Goal: Task Accomplishment & Management: Use online tool/utility

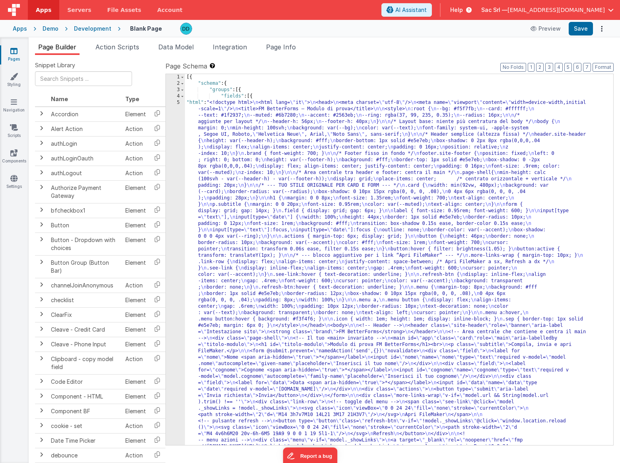
click at [177, 103] on div "5" at bounding box center [175, 293] width 19 height 388
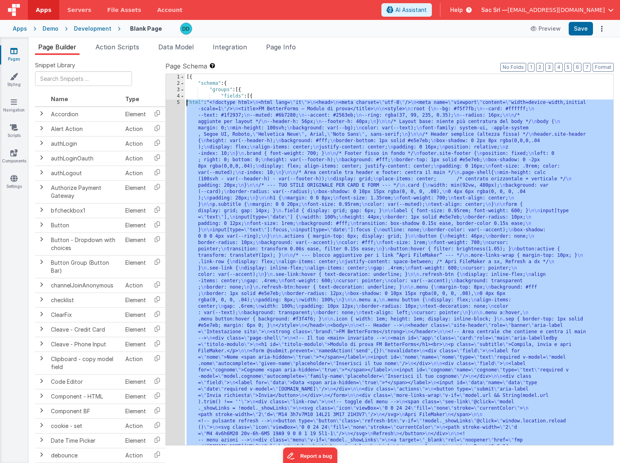
click at [177, 102] on div "5" at bounding box center [175, 293] width 19 height 388
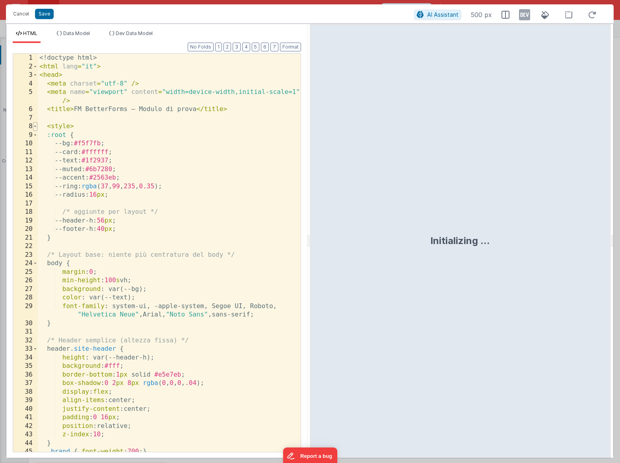
click at [36, 126] on span at bounding box center [35, 126] width 4 height 9
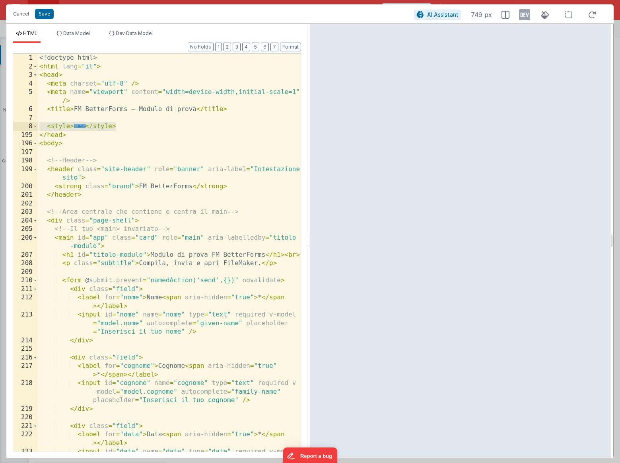
drag, startPoint x: 119, startPoint y: 125, endPoint x: 38, endPoint y: 124, distance: 81.1
click at [38, 124] on div "<! doctype html > < html lang = "it" > < head > < meta charset = "utf-8" /> < m…" at bounding box center [169, 266] width 263 height 424
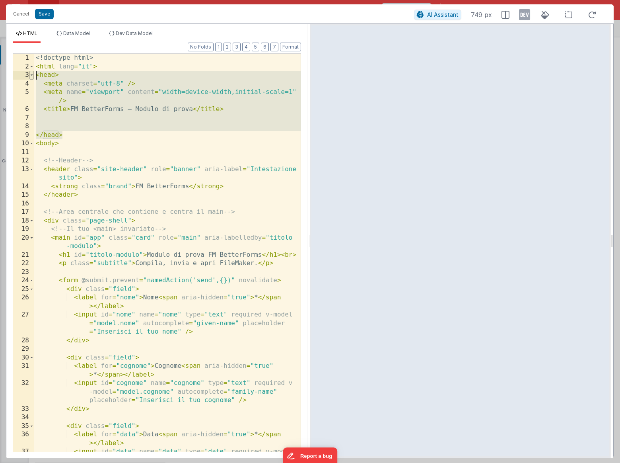
drag, startPoint x: 70, startPoint y: 138, endPoint x: 29, endPoint y: 76, distance: 74.0
click at [29, 76] on div "1 2 3 4 5 6 7 8 9 10 11 12 13 14 15 16 17 18 19 20 21 22 23 24 25 26 27 28 29 3…" at bounding box center [157, 252] width 288 height 398
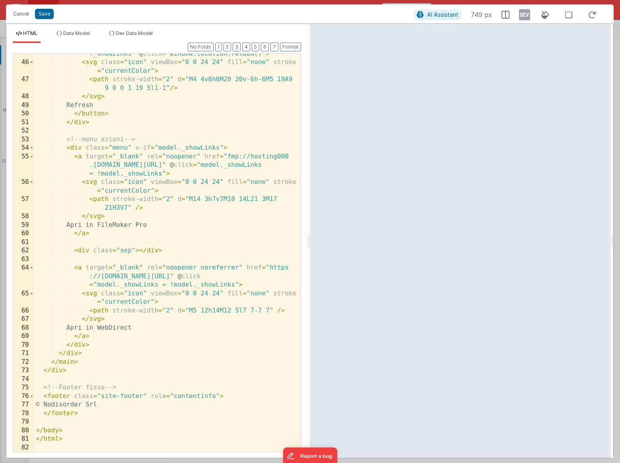
scroll to position [517, 0]
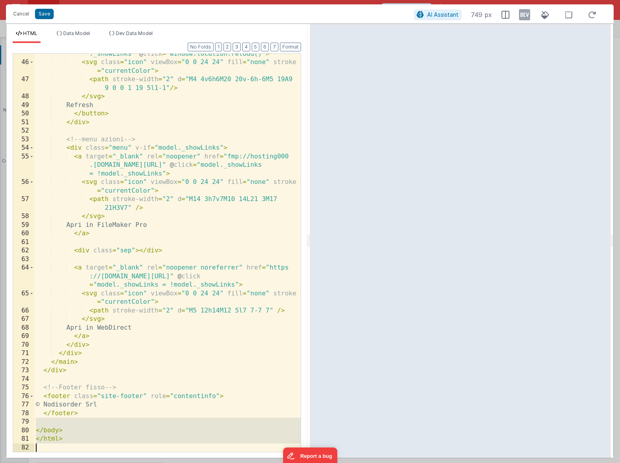
drag, startPoint x: 83, startPoint y: 420, endPoint x: 95, endPoint y: 515, distance: 95.4
click at [95, 462] on html "Cancel Save AI Assistant 749 px HTML Data Model Dev Data Model Format 7 6 5 4 3…" at bounding box center [310, 231] width 620 height 463
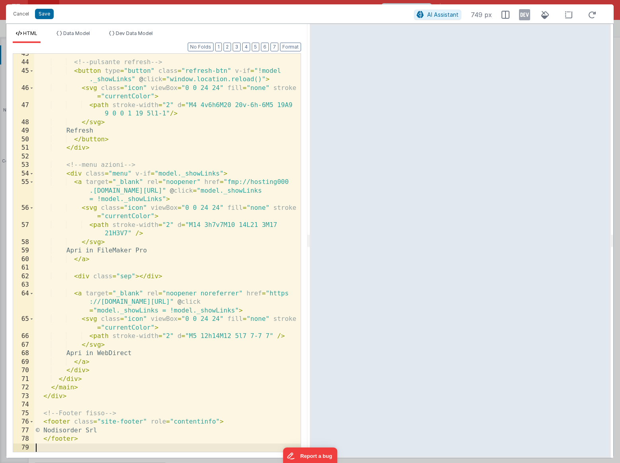
scroll to position [492, 0]
click at [290, 47] on button "Format" at bounding box center [290, 47] width 21 height 9
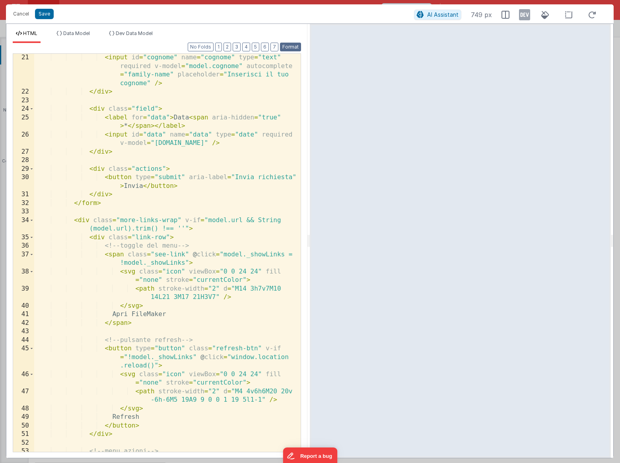
scroll to position [0, 0]
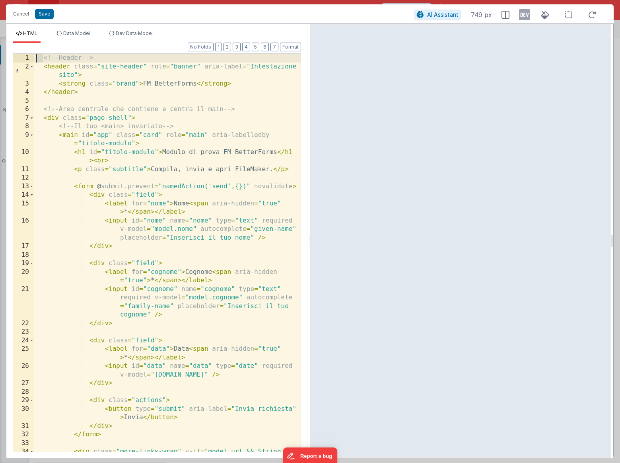
drag, startPoint x: 44, startPoint y: 57, endPoint x: 29, endPoint y: 55, distance: 14.8
click at [31, 55] on div "1 2 3 4 5 6 7 8 9 10 11 12 13 14 15 16 17 18 19 20 21 22 23 24 25 26 27 28 29 3…" at bounding box center [157, 252] width 288 height 398
drag, startPoint x: 43, startPoint y: 66, endPoint x: 19, endPoint y: 66, distance: 23.5
click at [29, 66] on div "1 2 3 4 5 6 7 8 9 10 11 12 13 14 15 16 17 18 19 20 21 22 23 24 25 26 27 28 29 3…" at bounding box center [157, 252] width 288 height 398
click at [291, 45] on button "Format" at bounding box center [290, 47] width 21 height 9
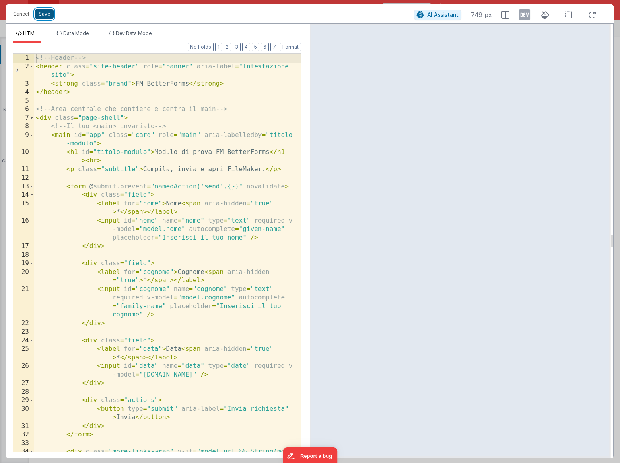
click at [45, 19] on button "Save" at bounding box center [44, 14] width 19 height 10
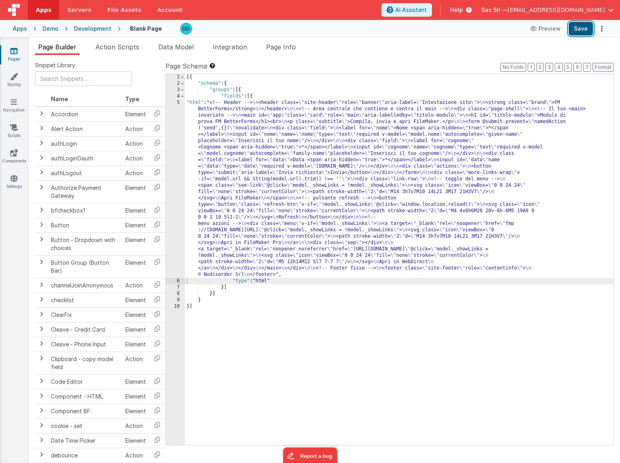
click at [578, 29] on button "Save" at bounding box center [581, 29] width 24 height 14
click at [13, 173] on div "Pages Styling Navigation Scripts Components Settings" at bounding box center [14, 249] width 29 height 425
click at [12, 176] on icon at bounding box center [13, 178] width 7 height 8
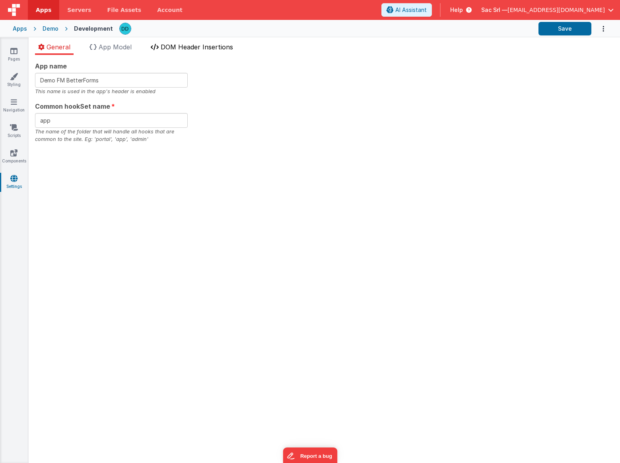
click at [175, 43] on span "DOM Header Insertions" at bounding box center [197, 47] width 72 height 8
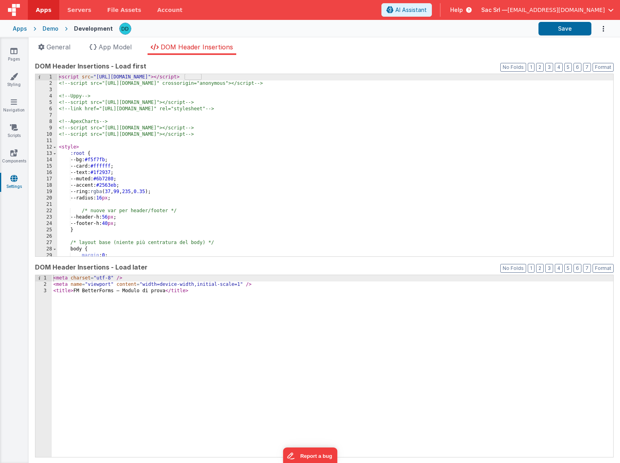
click at [52, 148] on div "12" at bounding box center [46, 147] width 22 height 6
click at [54, 149] on span at bounding box center [54, 147] width 4 height 6
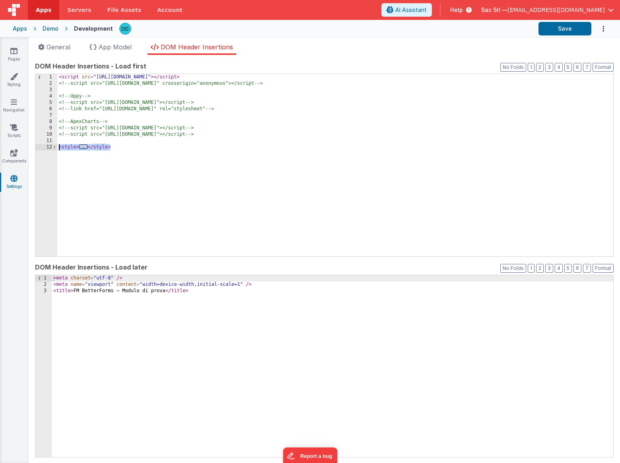
drag, startPoint x: 126, startPoint y: 146, endPoint x: 48, endPoint y: 144, distance: 78.4
click at [48, 144] on div "1 2 3 4 5 6 7 8 9 10 11 12 < script src = "https://cdn.tailwindcss.com" > </ sc…" at bounding box center [324, 165] width 579 height 183
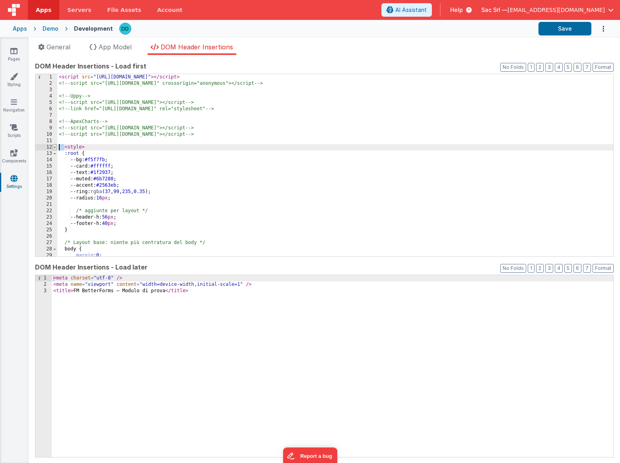
drag, startPoint x: 64, startPoint y: 148, endPoint x: 55, endPoint y: 148, distance: 9.1
click at [55, 148] on div "1 2 3 4 5 6 7 8 9 10 11 12 13 14 15 16 17 18 19 20 21 22 23 24 25 26 27 28 29 3…" at bounding box center [324, 165] width 579 height 183
click at [607, 66] on button "Format" at bounding box center [603, 67] width 21 height 9
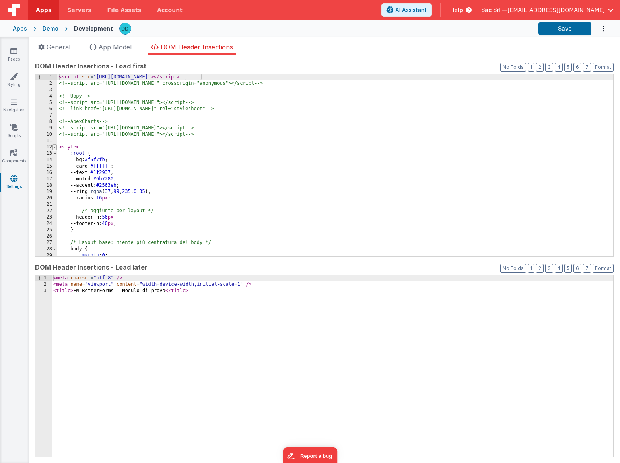
click at [54, 146] on span at bounding box center [54, 147] width 4 height 6
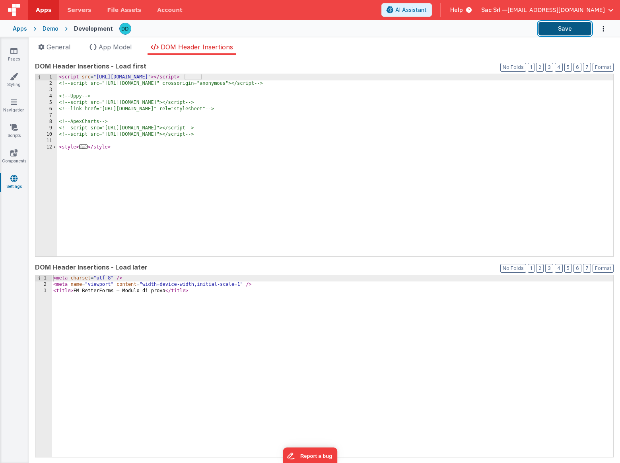
click at [570, 26] on button "Save" at bounding box center [564, 29] width 53 height 14
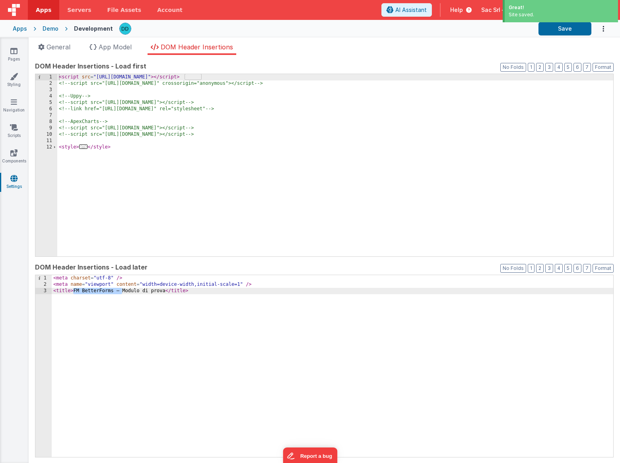
drag, startPoint x: 73, startPoint y: 291, endPoint x: 123, endPoint y: 290, distance: 49.7
click at [123, 290] on div "< meta charset = "utf-8" /> < meta name = "viewport" content = "width=device-wi…" at bounding box center [333, 372] width 562 height 195
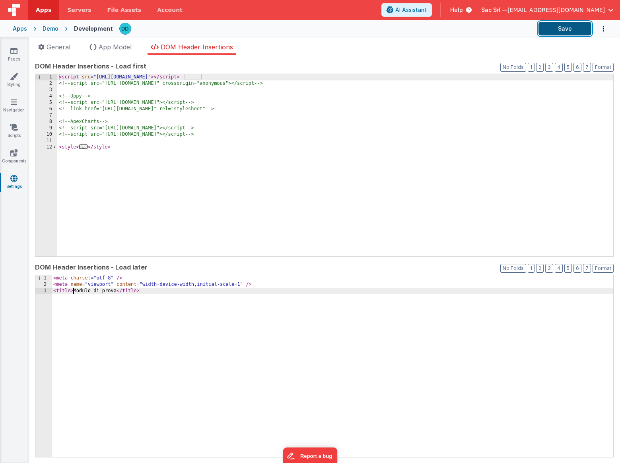
click at [569, 29] on button "Save" at bounding box center [564, 29] width 53 height 14
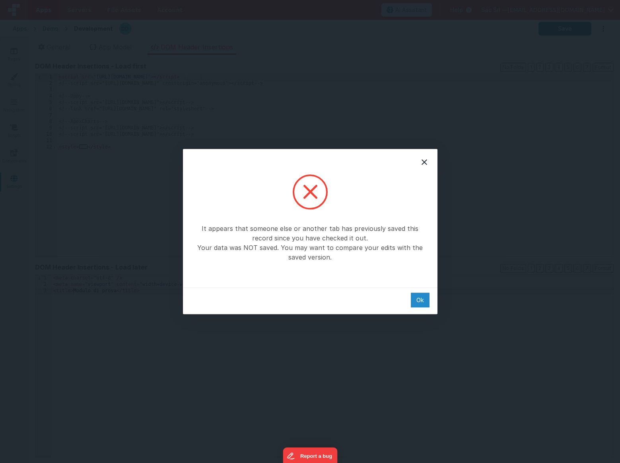
click at [424, 302] on div "Ok" at bounding box center [420, 299] width 19 height 15
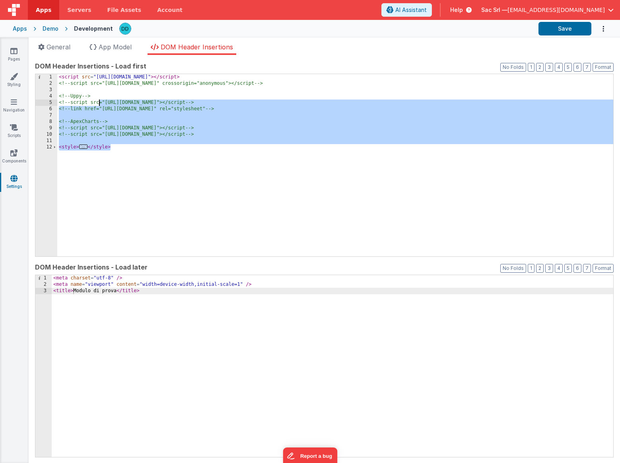
drag, startPoint x: 171, startPoint y: 176, endPoint x: 99, endPoint y: 101, distance: 103.5
click at [99, 101] on div "< script src = "https://cdn.tailwindcss.com" > </ script > <!-- script src="htt…" at bounding box center [335, 171] width 556 height 195
click at [133, 162] on div "< script src = "https://cdn.tailwindcss.com" > </ script > <!-- script src="htt…" at bounding box center [335, 171] width 556 height 195
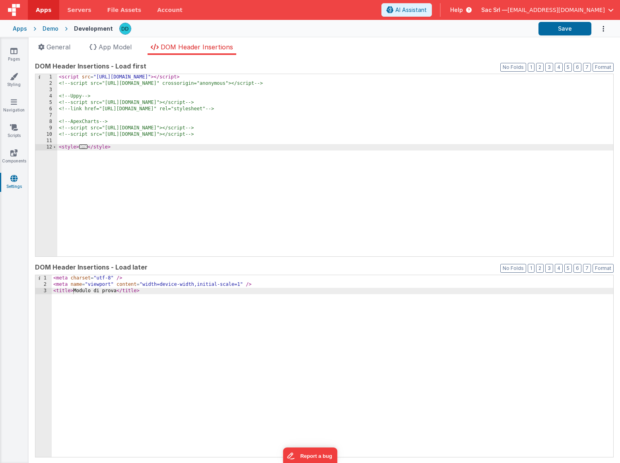
drag, startPoint x: 133, startPoint y: 162, endPoint x: 2, endPoint y: -17, distance: 222.5
click at [2, 0] on html "It appears that someone else or another tab has previously saved this record si…" at bounding box center [310, 231] width 620 height 463
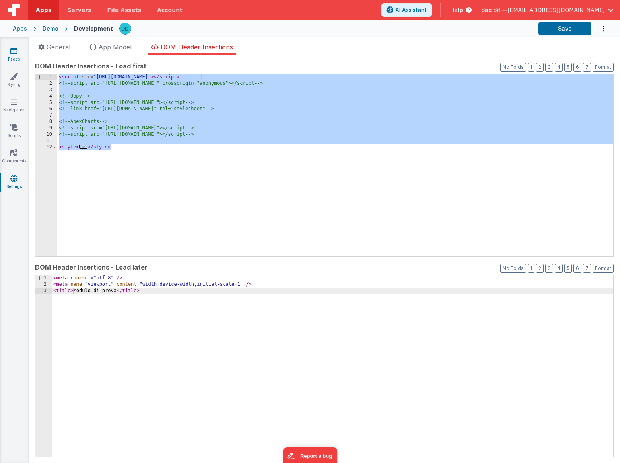
click at [12, 51] on icon at bounding box center [13, 51] width 7 height 8
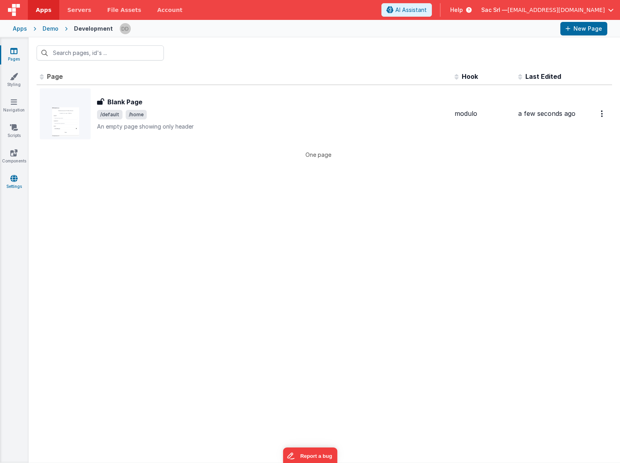
click at [16, 178] on icon at bounding box center [13, 178] width 7 height 8
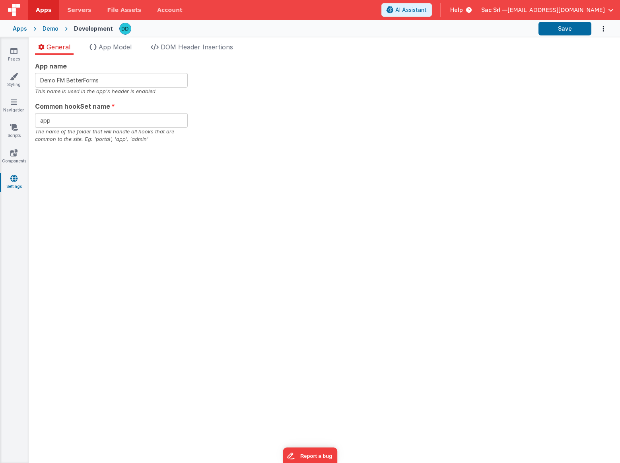
click at [192, 39] on div "General App Model DOM Header Insertions App name Demo FM BetterForms This name …" at bounding box center [324, 249] width 591 height 425
click at [188, 43] on span "DOM Header Insertions" at bounding box center [197, 47] width 72 height 8
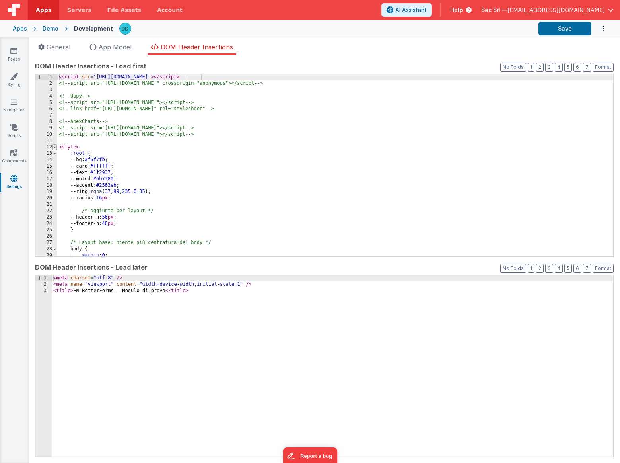
click at [56, 146] on span at bounding box center [54, 147] width 4 height 6
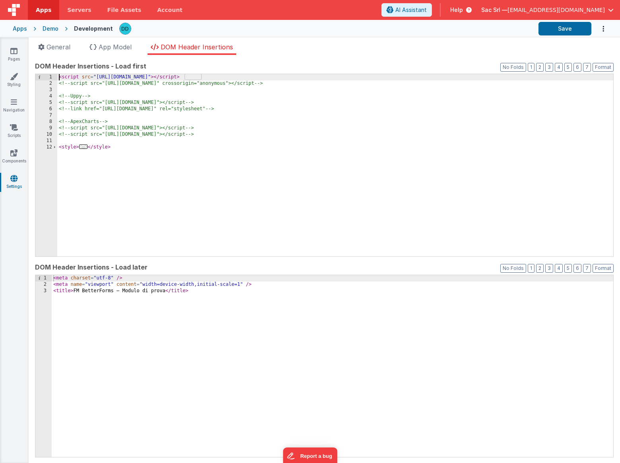
click at [173, 149] on div "< script src = "https://cdn.tailwindcss.com" > </ script > <!-- script src="htt…" at bounding box center [335, 171] width 556 height 195
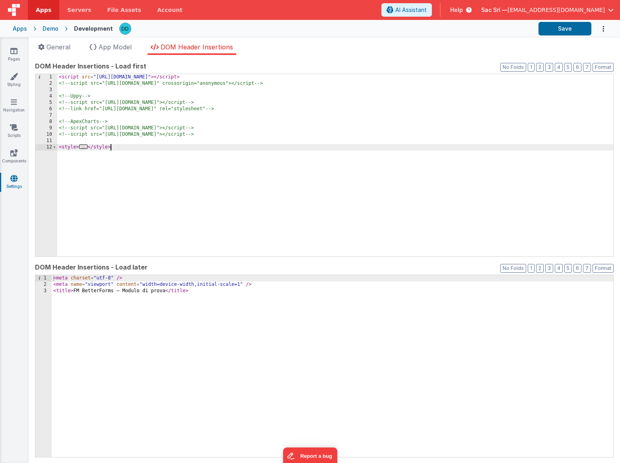
click at [236, 366] on div "< meta charset = "utf-8" /> < meta name = "viewport" content = "width=device-wi…" at bounding box center [333, 372] width 562 height 195
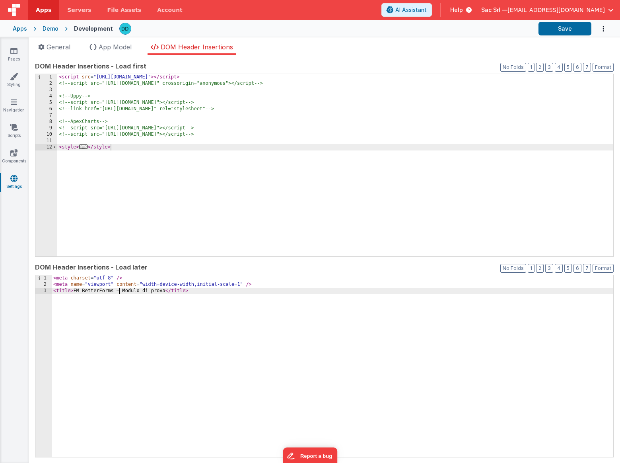
click at [118, 291] on div "< meta charset = "utf-8" /> < meta name = "viewport" content = "width=device-wi…" at bounding box center [333, 372] width 562 height 195
drag, startPoint x: 119, startPoint y: 291, endPoint x: 84, endPoint y: 291, distance: 35.4
click at [84, 291] on div "< meta charset = "utf-8" /> < meta name = "viewport" content = "width=device-wi…" at bounding box center [333, 372] width 562 height 195
click at [76, 291] on div "< meta charset = "utf-8" /> < meta name = "viewport" content = "width=device-wi…" at bounding box center [333, 372] width 562 height 195
click at [571, 34] on button "Save" at bounding box center [564, 29] width 53 height 14
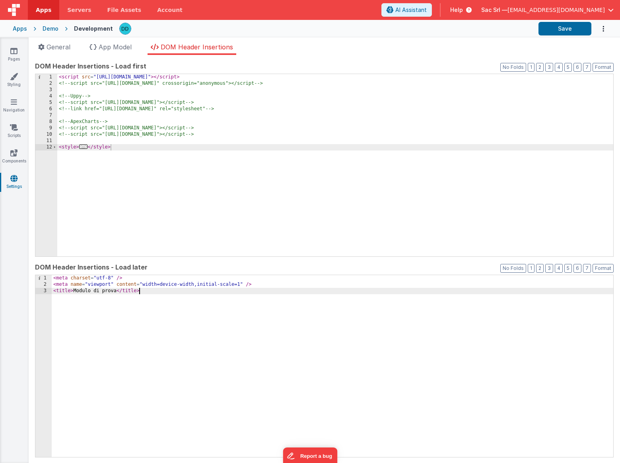
click at [154, 290] on div "< meta charset = "utf-8" /> < meta name = "viewport" content = "width=device-wi…" at bounding box center [333, 372] width 562 height 195
drag, startPoint x: 154, startPoint y: 290, endPoint x: 49, endPoint y: 290, distance: 105.4
click at [49, 290] on div "1 2 3 < meta charset = "utf-8" /> < meta name = "viewport" content = "width=dev…" at bounding box center [324, 365] width 579 height 183
click at [154, 207] on div "< script src = "https://cdn.tailwindcss.com" > </ script > <!-- script src="htt…" at bounding box center [335, 171] width 556 height 195
click at [111, 187] on div "< script src = "https://cdn.tailwindcss.com" > </ script > <!-- script src="htt…" at bounding box center [335, 171] width 556 height 195
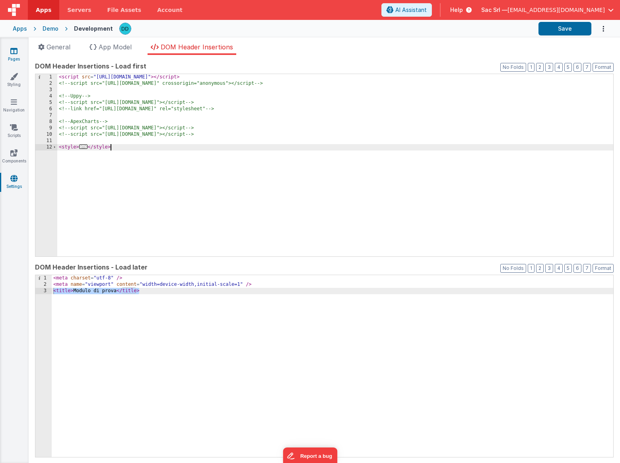
click at [16, 47] on icon at bounding box center [13, 51] width 7 height 8
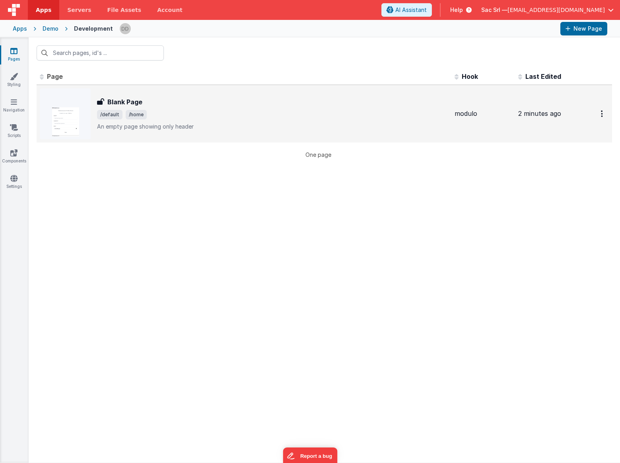
click at [231, 105] on div "Blank Page" at bounding box center [272, 102] width 351 height 10
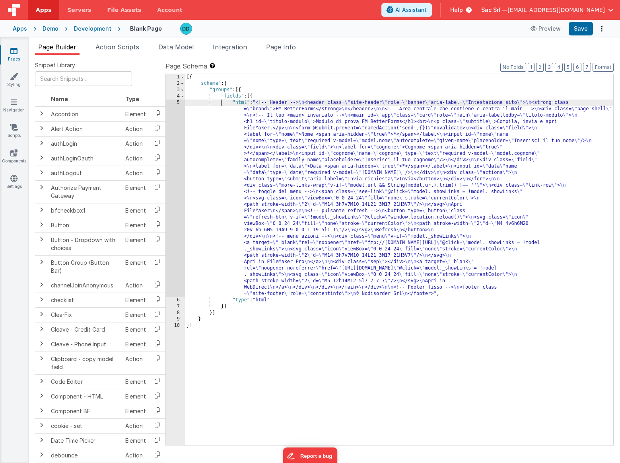
click at [222, 104] on div "[{ "schema" : { "groups" : [{ "fields" : [{ "html" : "<!-- Header --> \n <heade…" at bounding box center [399, 265] width 428 height 383
click at [178, 102] on div "5" at bounding box center [175, 197] width 19 height 197
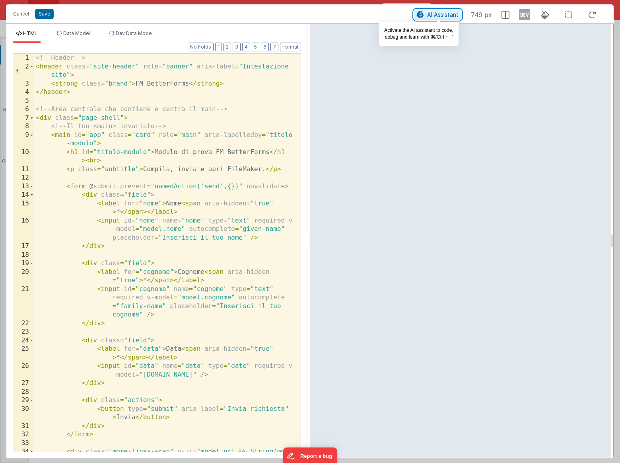
click at [444, 13] on span "AI Assistant" at bounding box center [442, 14] width 31 height 7
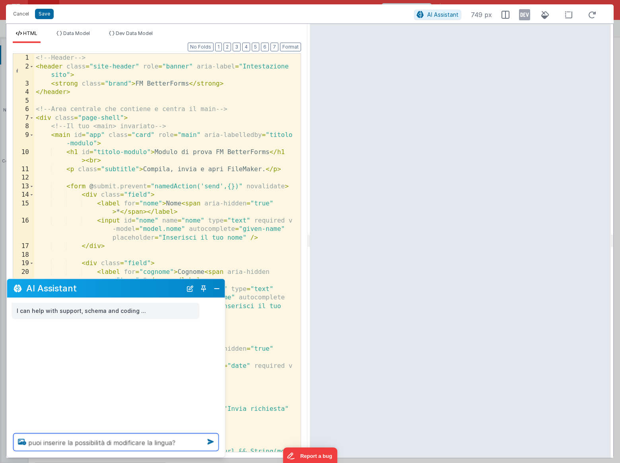
type textarea "puoi inserire la possibilità di modificare la lingua?"
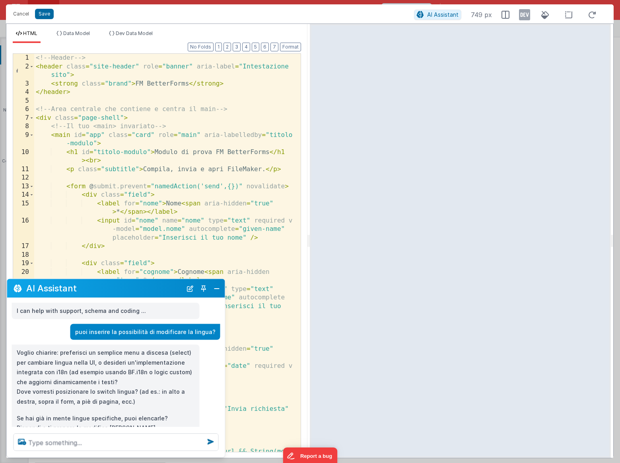
scroll to position [21, 0]
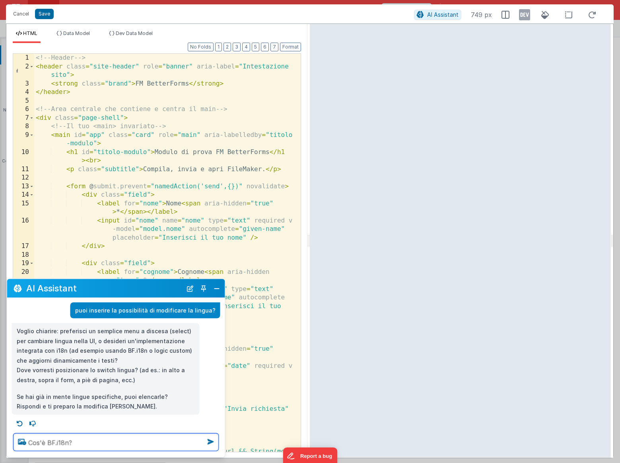
type textarea "Cos'è BF.i18n?"
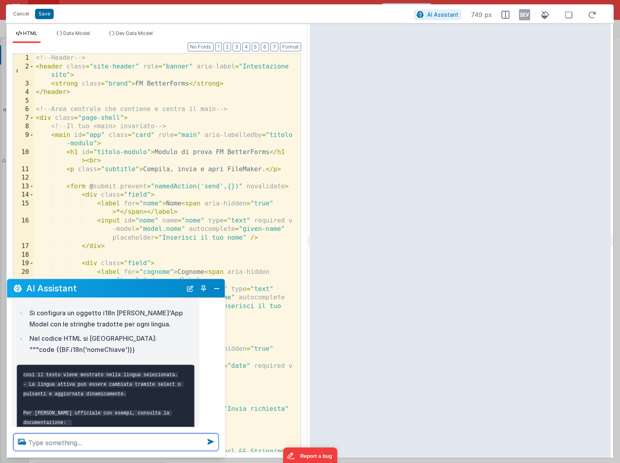
scroll to position [223, 0]
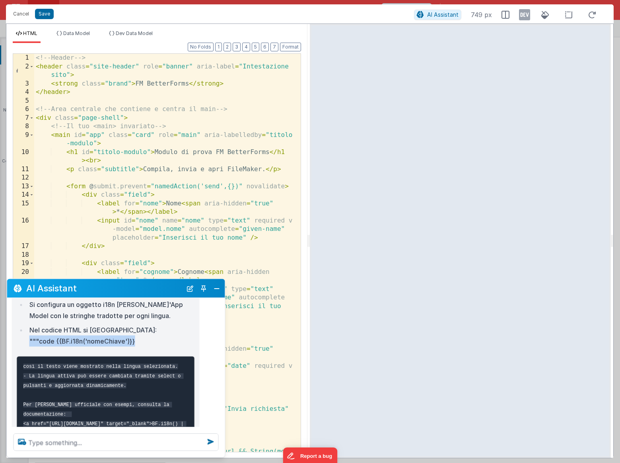
drag, startPoint x: 30, startPoint y: 339, endPoint x: 139, endPoint y: 339, distance: 109.4
click at [139, 339] on li "Nel codice HTML si usa: """code {{BF.i18n('nomeChiave')}}" at bounding box center [111, 335] width 168 height 22
copy li """"code {{BF.i18n('nomeChiave')}}"
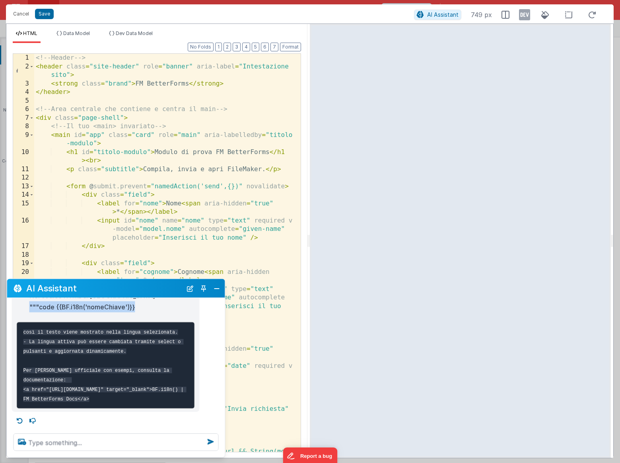
scroll to position [266, 0]
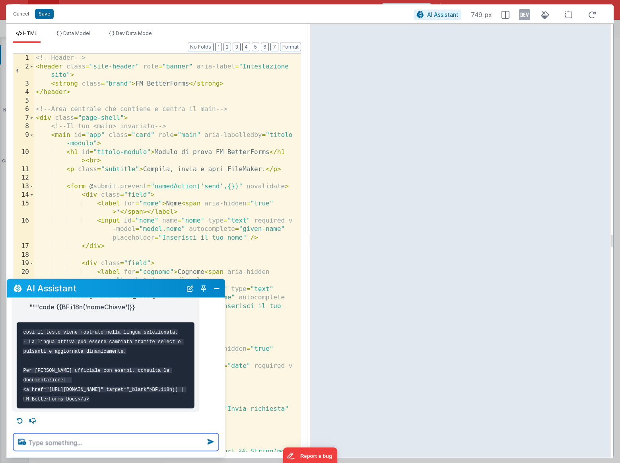
click at [79, 439] on textarea at bounding box center [116, 441] width 205 height 17
paste textarea """"code {{BF.i18n('nomeChiave')}}"
type textarea """"code {{BF.i18n('nomeChiave')}}"
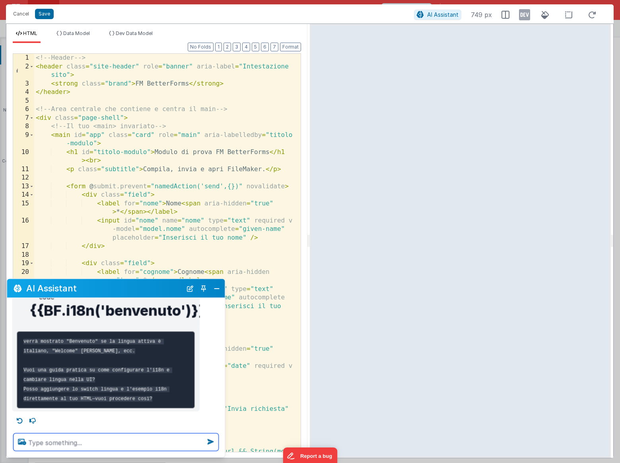
scroll to position [580, 0]
click at [103, 441] on textarea at bounding box center [116, 441] width 205 height 17
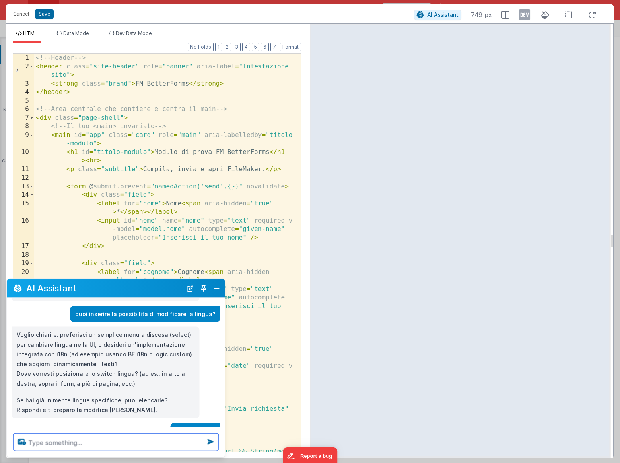
scroll to position [19, 0]
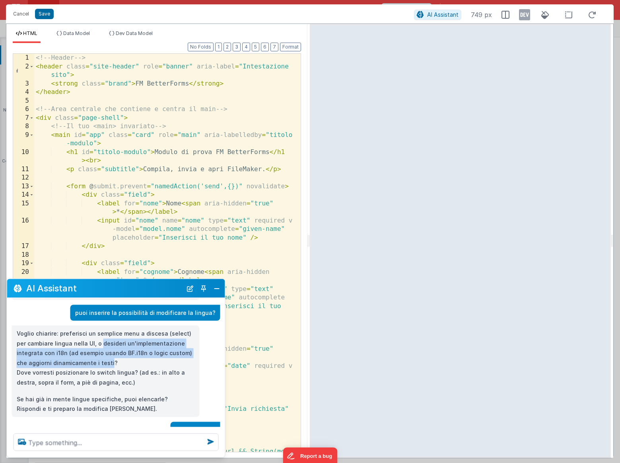
drag, startPoint x: 88, startPoint y: 343, endPoint x: 74, endPoint y: 361, distance: 22.7
click at [74, 361] on p "Voglio chiarire: preferisci un semplice menu a discesa (select) per cambiare li…" at bounding box center [106, 357] width 178 height 58
copy p "desideri un'implementazione integrata con i18n (ad esempio usando BF.i18n o log…"
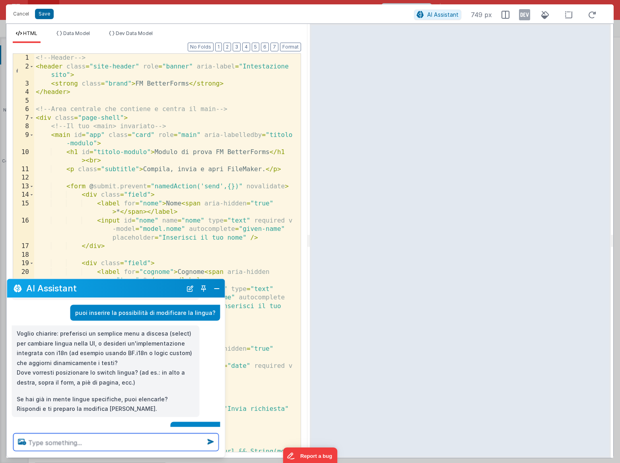
click at [66, 443] on textarea at bounding box center [116, 441] width 205 height 17
paste textarea "desideri un'implementazione integrata con i18n (ad esempio usando BF.i18n o log…"
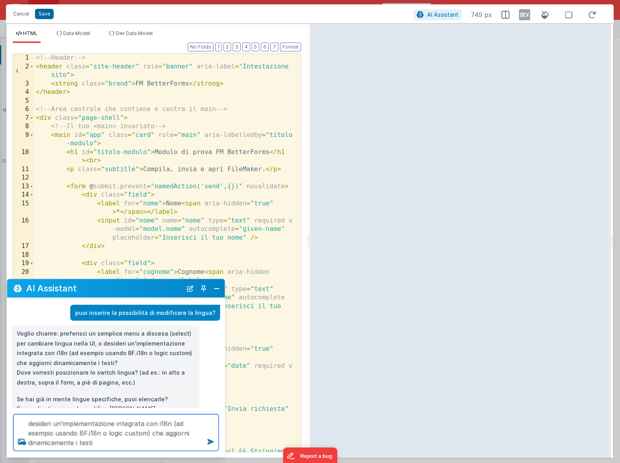
click at [51, 423] on textarea "desideri un'implementazione integrata con i18n (ad esempio usando BF.i18n o log…" at bounding box center [116, 432] width 205 height 37
type textarea "desidero un'implementazione integrata con i18n (ad esempio usando BF.i18n o log…"
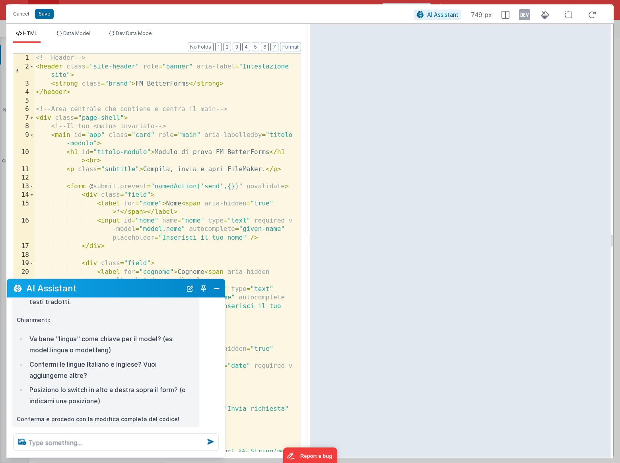
scroll to position [890, 0]
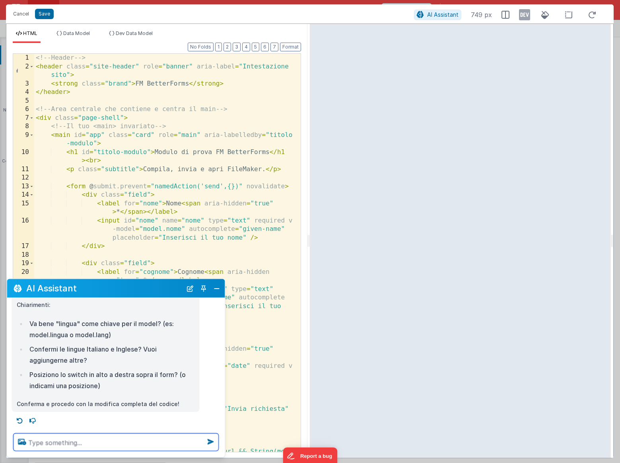
click at [95, 444] on textarea at bounding box center [116, 441] width 205 height 17
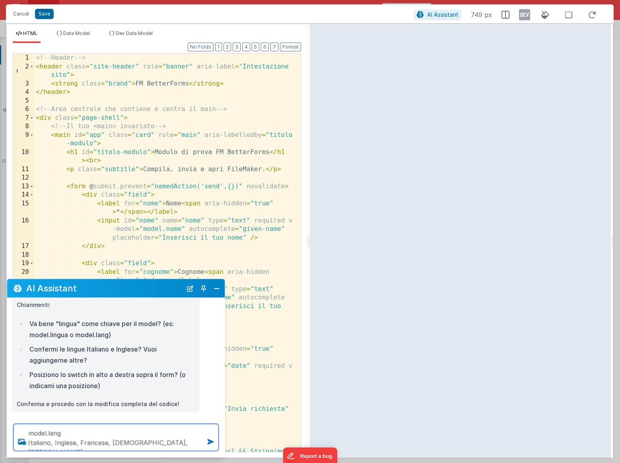
click at [172, 444] on textarea "model.lang Italiano, Inglese, Francese, Spagnolo, Tedesco" at bounding box center [116, 437] width 205 height 27
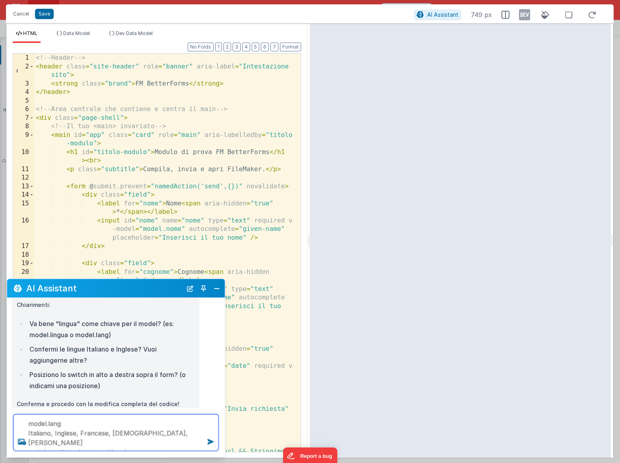
type textarea "model.lang Italiano, Inglese, Francese, Spagnolo, Tedesco switch in alto a dest…"
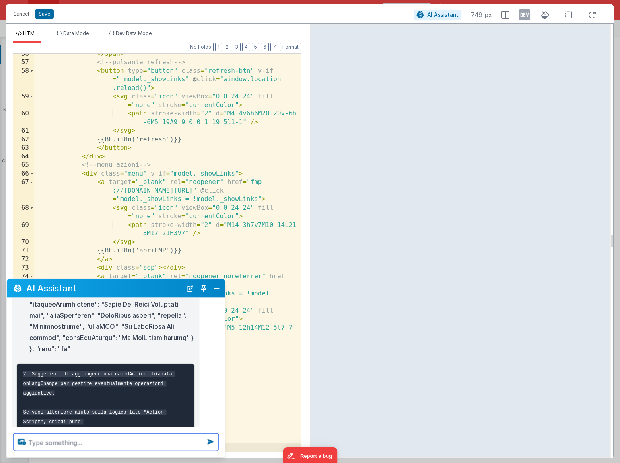
scroll to position [1646, 0]
click at [41, 371] on code "2. Suggerisco di aggiungere una namedAction chiamata onLangChange per gestire e…" at bounding box center [99, 397] width 152 height 53
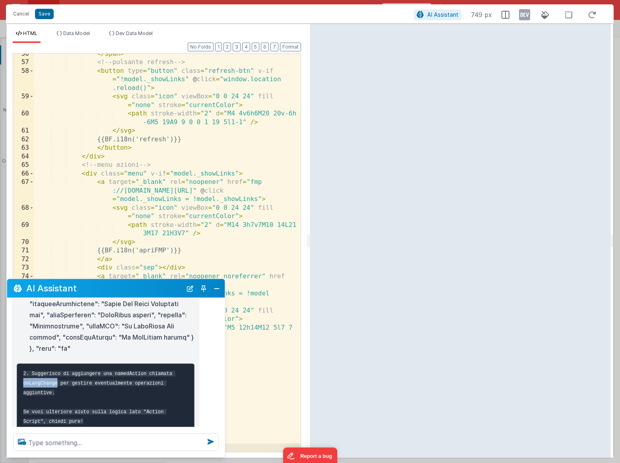
click at [41, 371] on code "2. Suggerisco di aggiungere una namedAction chiamata onLangChange per gestire e…" at bounding box center [99, 397] width 152 height 53
click at [220, 290] on button "Close" at bounding box center [217, 287] width 10 height 11
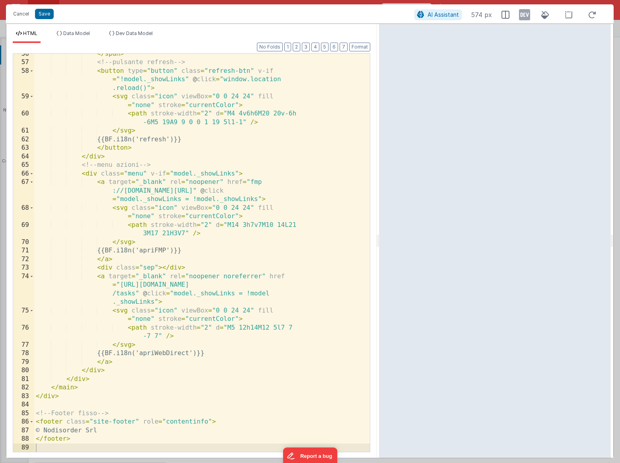
drag, startPoint x: 308, startPoint y: 239, endPoint x: 379, endPoint y: 222, distance: 73.2
click at [379, 222] on html "It appears that someone else or another tab has previously saved this record si…" at bounding box center [310, 231] width 620 height 463
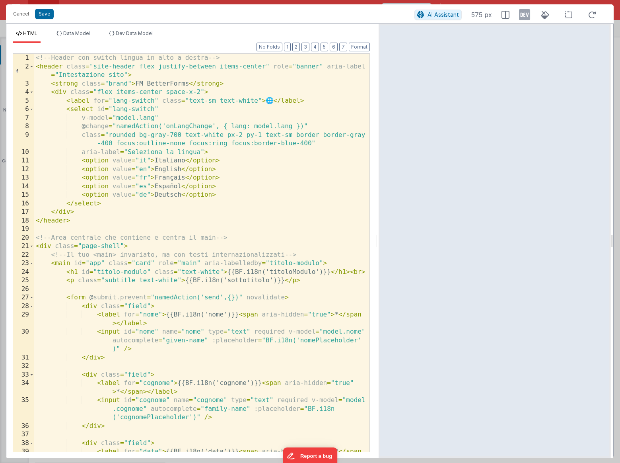
scroll to position [0, 0]
click at [81, 31] on span "Data Model" at bounding box center [76, 33] width 27 height 6
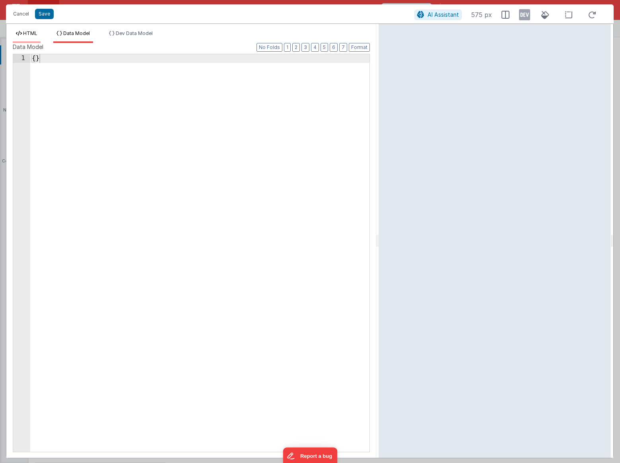
click at [27, 33] on span "HTML" at bounding box center [30, 33] width 14 height 6
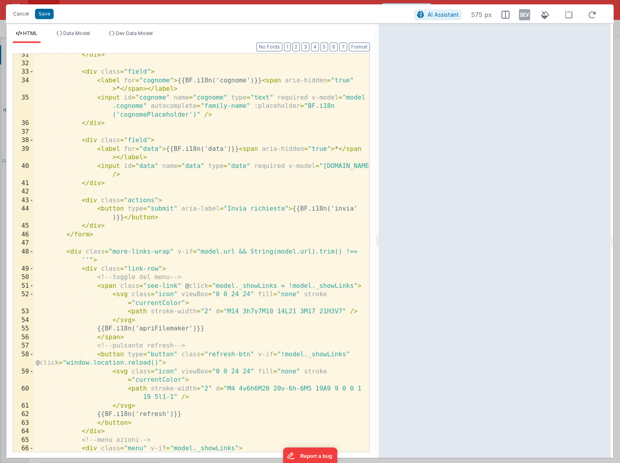
scroll to position [299, 0]
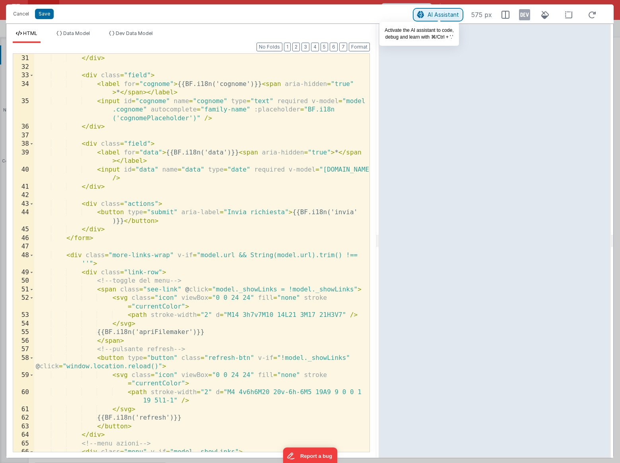
click at [452, 17] on span "AI Assistant" at bounding box center [443, 14] width 31 height 7
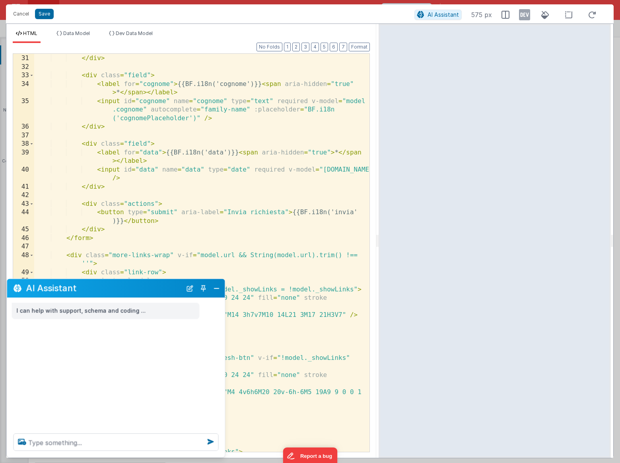
click at [156, 316] on div "I can help with support, schema and coding ..." at bounding box center [106, 311] width 188 height 16
click at [181, 262] on div "< input id = "nome" name = "nome" type = "text" required v-model = "model.nome"…" at bounding box center [201, 245] width 335 height 432
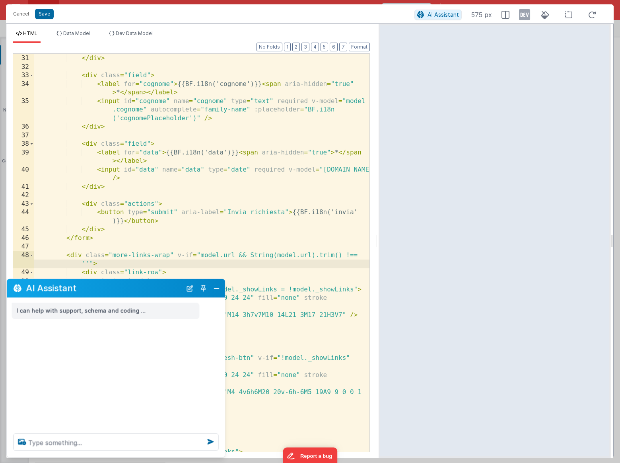
click at [183, 241] on div "< input id = "nome" name = "nome" type = "text" required v-model = "model.nome"…" at bounding box center [201, 245] width 335 height 432
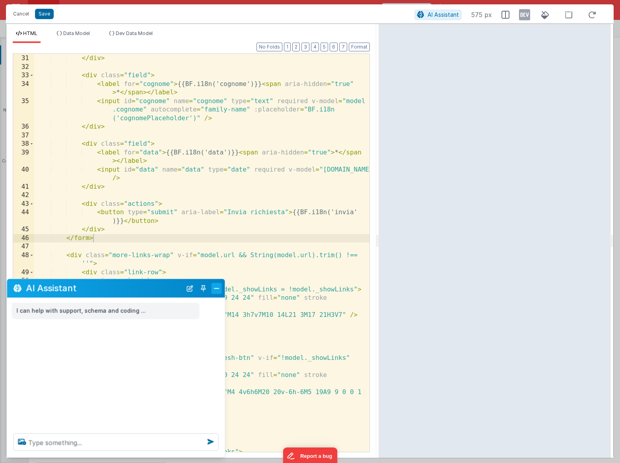
click at [218, 288] on button "Close" at bounding box center [217, 287] width 10 height 11
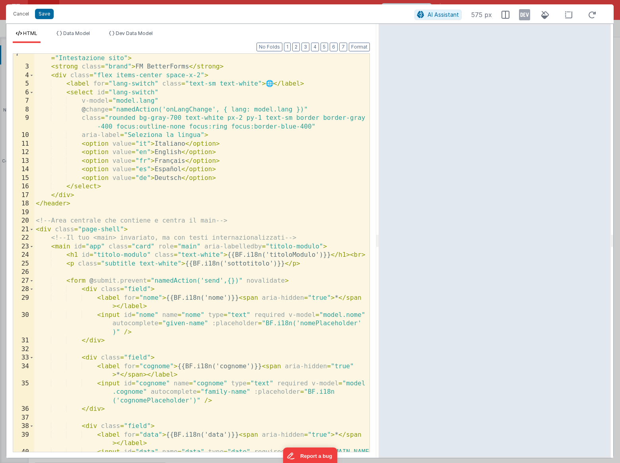
scroll to position [0, 0]
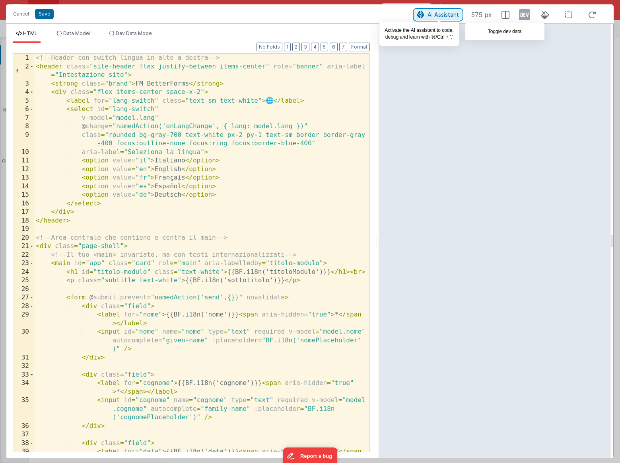
click at [445, 17] on span "AI Assistant" at bounding box center [443, 14] width 31 height 7
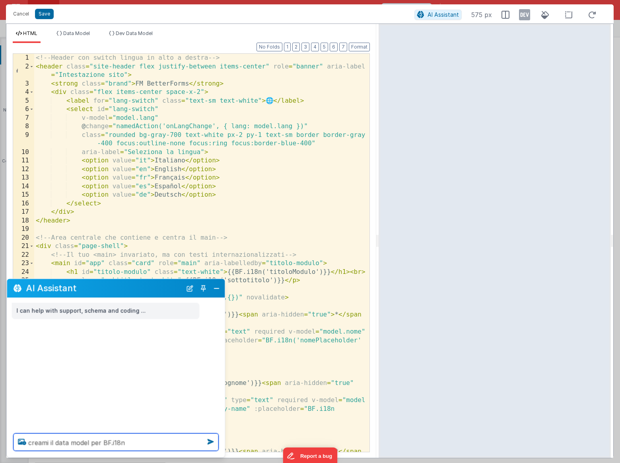
type textarea "creami il data model per BF.i18n"
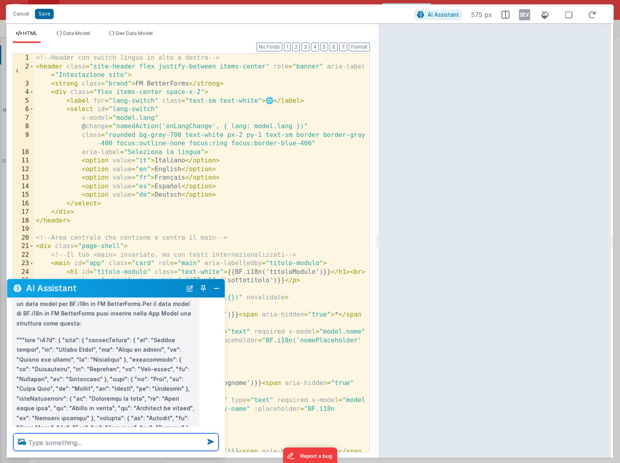
scroll to position [58, 0]
drag, startPoint x: 58, startPoint y: 340, endPoint x: 58, endPoint y: 418, distance: 78.7
click at [58, 419] on p at bounding box center [106, 472] width 178 height 273
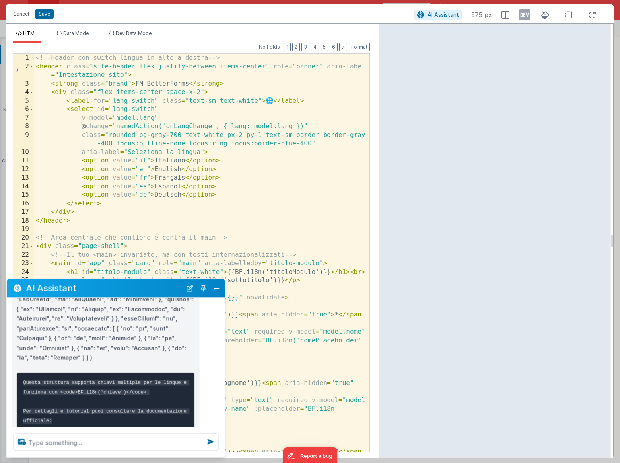
scroll to position [293, 0]
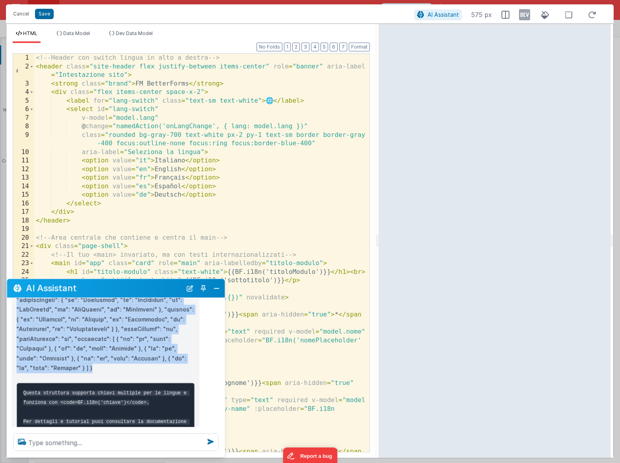
drag, startPoint x: 56, startPoint y: 340, endPoint x: 81, endPoint y: 359, distance: 32.1
click at [81, 359] on p at bounding box center [106, 236] width 178 height 273
copy p "{ "dict": { "titoloModulo": { "it": "Titolo modulo", "en": "Module Title", "fr"…"
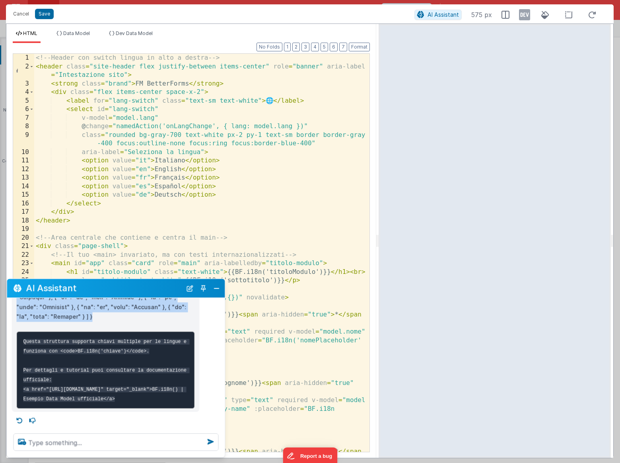
scroll to position [350, 0]
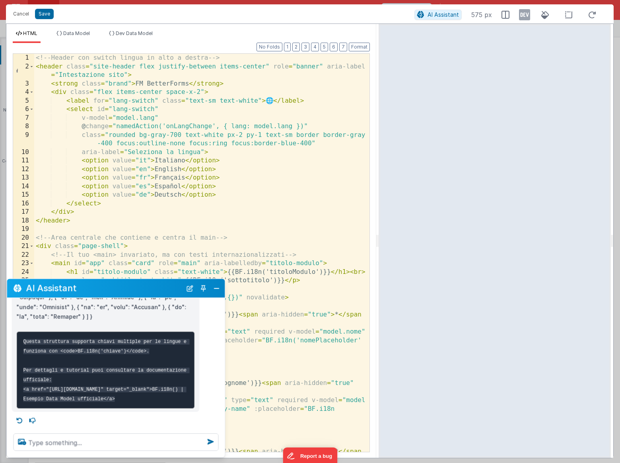
click at [50, 373] on code "Questa struttura supporta chiavi multiple per le lingue e funziona con <code>BF…" at bounding box center [106, 369] width 166 height 63
drag, startPoint x: 50, startPoint y: 373, endPoint x: 62, endPoint y: 393, distance: 22.9
click at [62, 393] on code "Questa struttura supporta chiavi multiple per le lingue e funziona con <code>BF…" at bounding box center [106, 369] width 166 height 63
copy code "https://docs.fmbetterforms.com/reference/bf-utility-function-ver-0.9.20+/exampl…"
click at [93, 340] on pre "Questa struttura supporta chiavi multiple per le lingue e funziona con <code>BF…" at bounding box center [106, 369] width 178 height 77
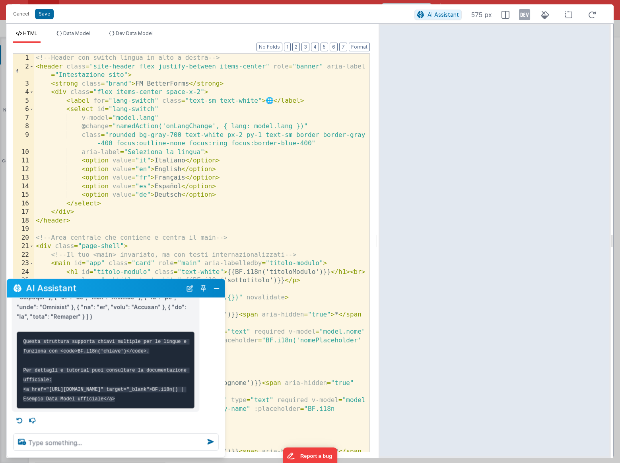
click at [51, 374] on code "Questa struttura supporta chiavi multiple per le lingue e funziona con <code>BF…" at bounding box center [106, 369] width 166 height 63
click at [49, 373] on code "Questa struttura supporta chiavi multiple per le lingue e funziona con <code>BF…" at bounding box center [106, 369] width 166 height 63
drag, startPoint x: 49, startPoint y: 373, endPoint x: 166, endPoint y: 382, distance: 117.6
click at [166, 382] on code "Questa struttura supporta chiavi multiple per le lingue e funziona con <code>BF…" at bounding box center [106, 369] width 166 height 63
copy code "https://docs.fmbetterforms.com/reference/bf-utility-function-ver-0.9.20+/exampl…"
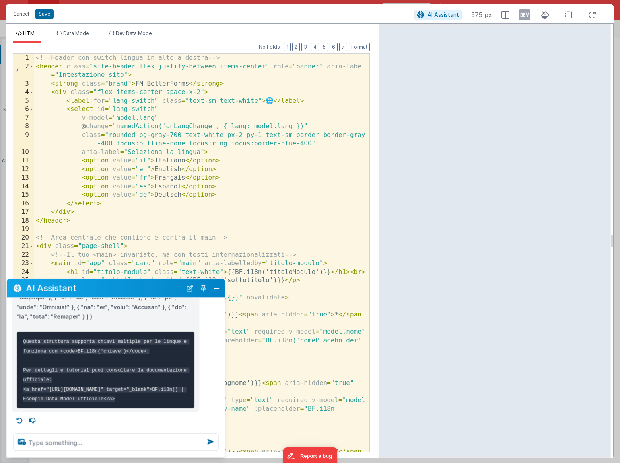
click at [70, 391] on code "Questa struttura supporta chiavi multiple per le lingue e funziona con <code>BF…" at bounding box center [106, 369] width 166 height 63
drag, startPoint x: 69, startPoint y: 392, endPoint x: 89, endPoint y: 393, distance: 19.9
click at [89, 393] on code "Questa struttura supporta chiavi multiple per le lingue e funziona con <code>BF…" at bounding box center [106, 369] width 166 height 63
click at [86, 36] on li "Data Model" at bounding box center [73, 36] width 40 height 13
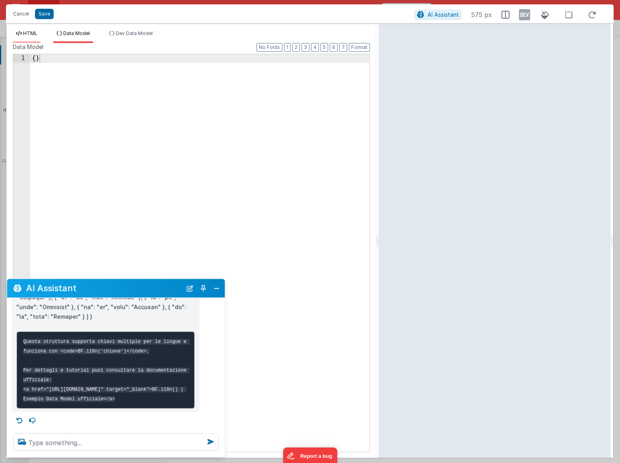
click at [26, 32] on span "HTML" at bounding box center [30, 33] width 14 height 6
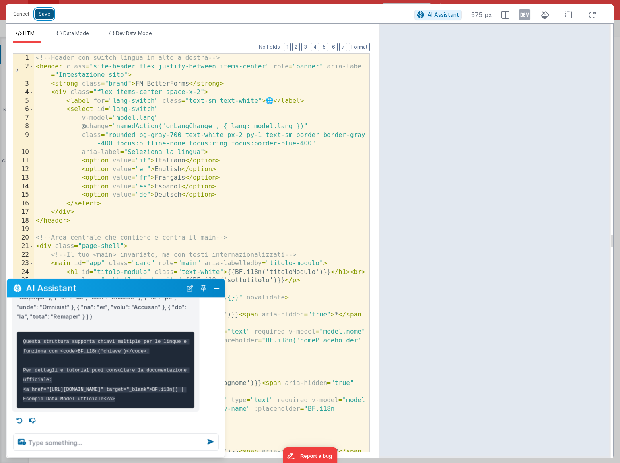
click at [45, 14] on button "Save" at bounding box center [44, 14] width 19 height 10
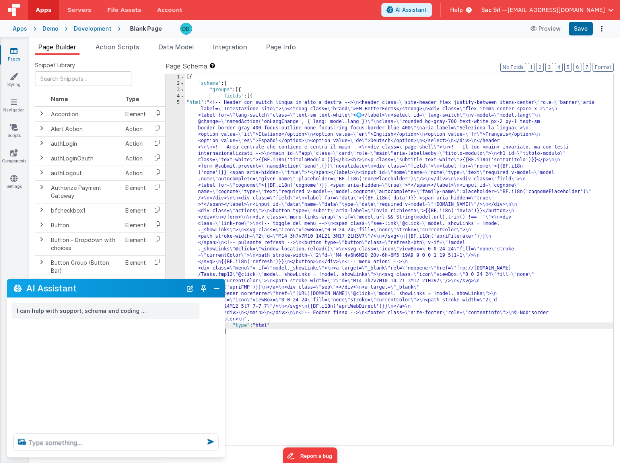
scroll to position [0, 0]
click at [214, 287] on button "Close" at bounding box center [217, 287] width 10 height 11
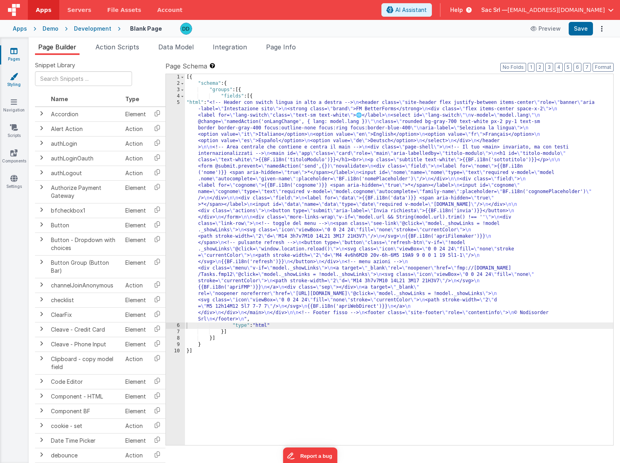
click at [16, 79] on icon at bounding box center [14, 76] width 8 height 8
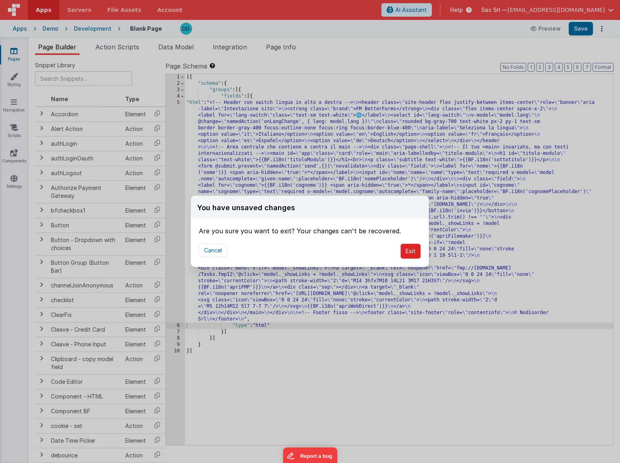
click at [414, 249] on button "Exit" at bounding box center [410, 250] width 20 height 15
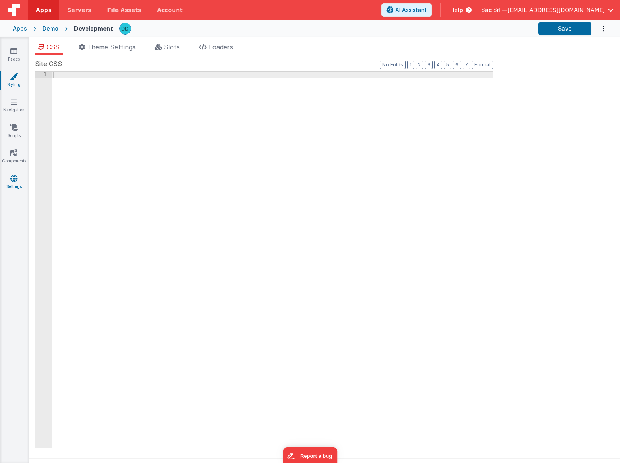
click at [16, 174] on icon at bounding box center [13, 178] width 7 height 8
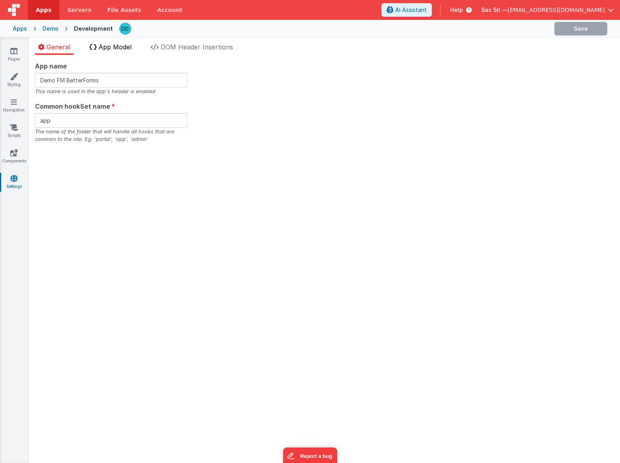
click at [112, 51] on span "App Model" at bounding box center [115, 47] width 33 height 8
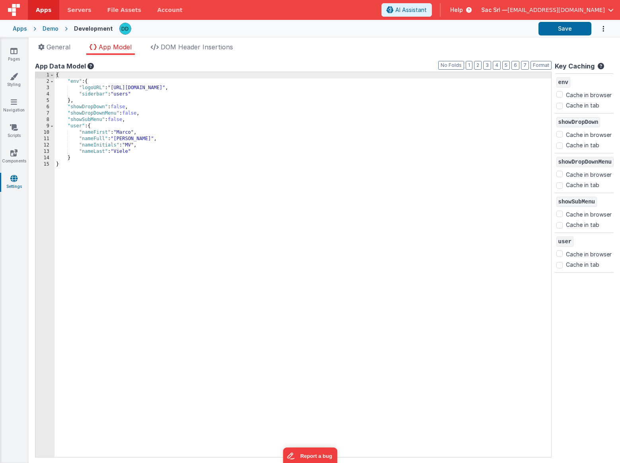
click at [133, 172] on div "{ "env" : { "logoURL" : "https://ucarecdn.com/aeaad3dd-3a93-4545-9329-20aa6755c…" at bounding box center [302, 270] width 497 height 397
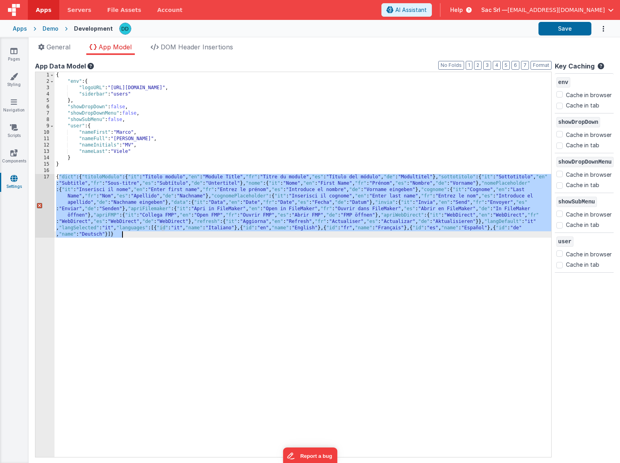
drag, startPoint x: 60, startPoint y: 177, endPoint x: 122, endPoint y: 235, distance: 85.3
click at [122, 235] on div "{ "env" : { "logoURL" : "https://ucarecdn.com/aeaad3dd-3a93-4545-9329-20aa6755c…" at bounding box center [302, 299] width 497 height 455
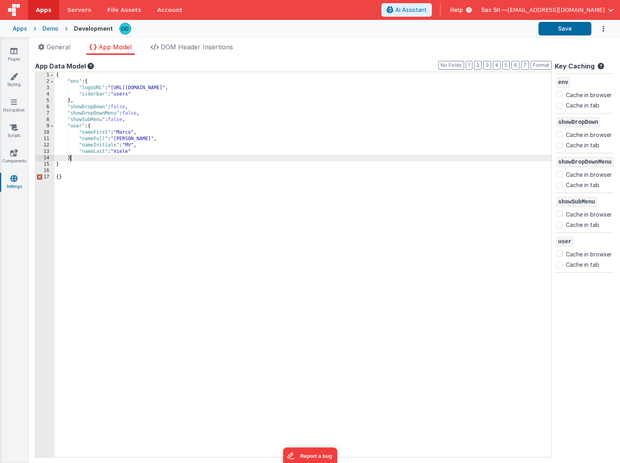
click at [79, 159] on div "{ "env" : { "logoURL" : "https://ucarecdn.com/aeaad3dd-3a93-4545-9329-20aa6755c…" at bounding box center [302, 270] width 497 height 397
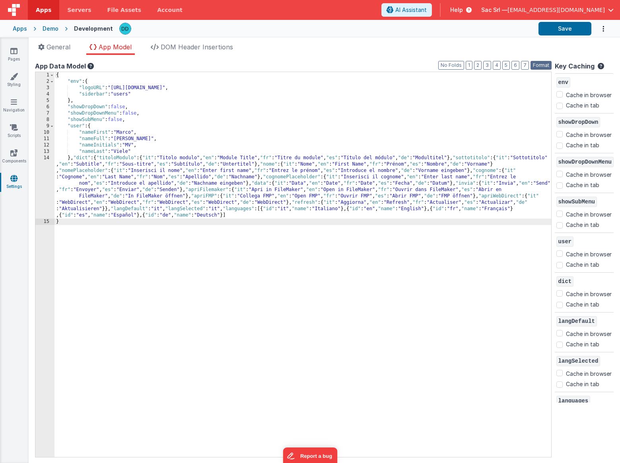
click at [550, 64] on button "Format" at bounding box center [541, 65] width 21 height 9
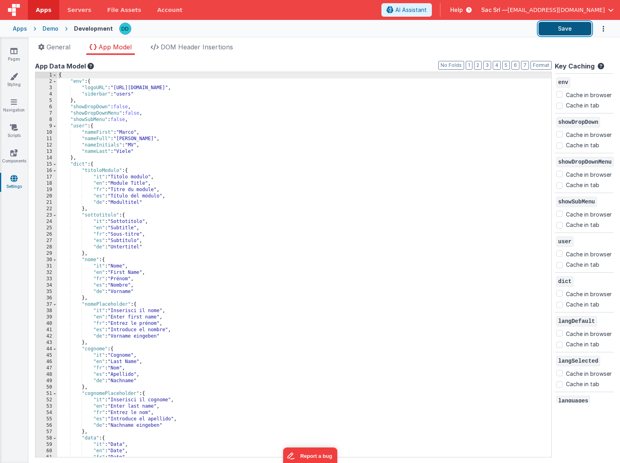
click at [564, 33] on button "Save" at bounding box center [564, 29] width 53 height 14
click at [21, 53] on link "Pages" at bounding box center [14, 55] width 29 height 16
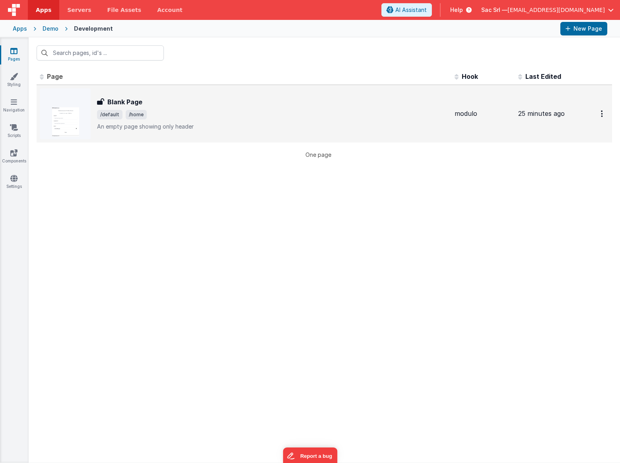
click at [174, 130] on div "Blank Page Blank Page /default /home An empty page showing only header" at bounding box center [244, 113] width 408 height 51
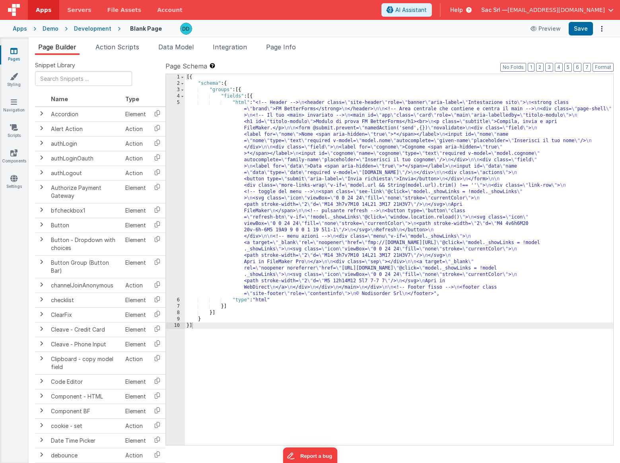
click at [233, 102] on div "[{ "schema" : { "groups" : [{ "fields" : [{ "html" : "<!-- Header --> \n <heade…" at bounding box center [399, 265] width 428 height 383
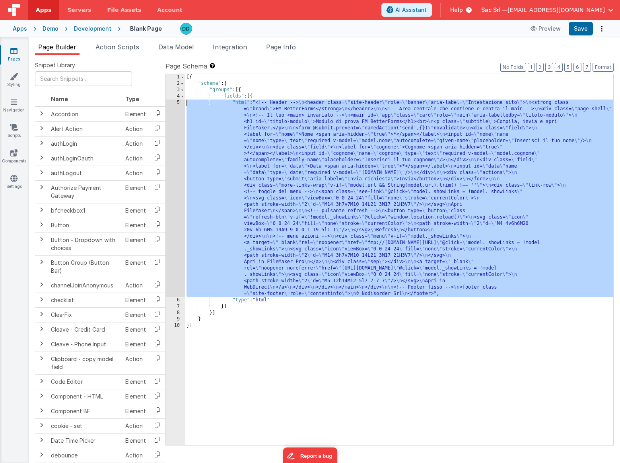
click at [178, 104] on div "5" at bounding box center [175, 197] width 19 height 197
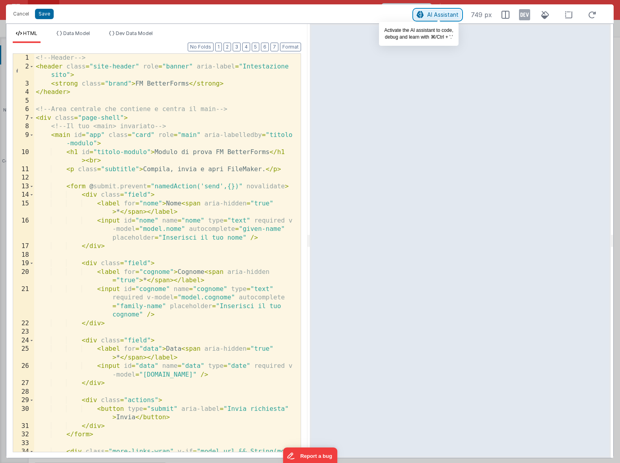
click at [446, 14] on span "AI Assistant" at bounding box center [442, 14] width 31 height 7
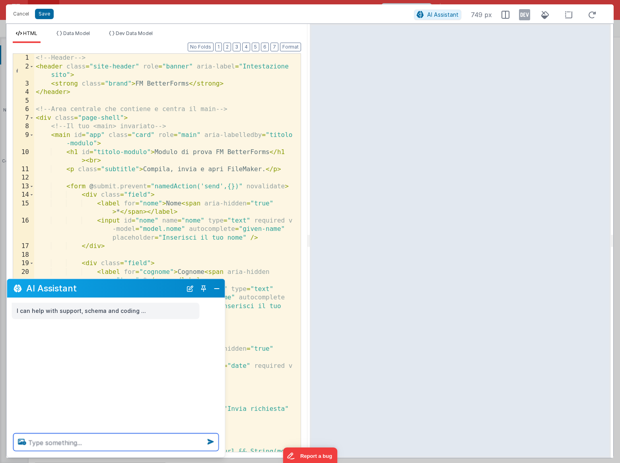
click at [123, 442] on textarea at bounding box center [116, 441] width 205 height 17
paste textarea ""dict":{"titoloModulo":{"it":"Titolo modulo","en":"Module Title","fr":"Titre du…"
type textarea ""dict":{"titoloModulo":{"it":"Titolo modulo","en":"Module Title","fr":"Titre du…"
type textarea "integra bf.i18n"
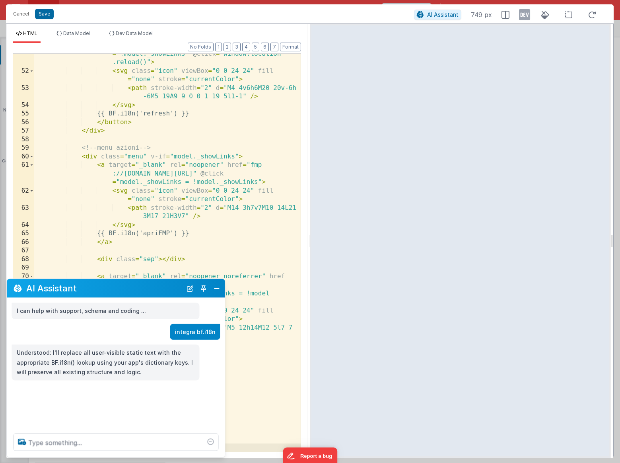
scroll to position [602, 0]
click at [218, 287] on button "Close" at bounding box center [217, 287] width 10 height 11
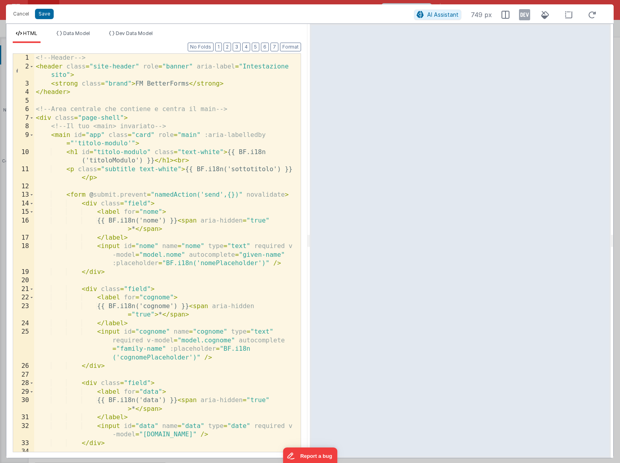
scroll to position [0, 0]
click at [439, 15] on span "AI Assistant" at bounding box center [442, 14] width 31 height 7
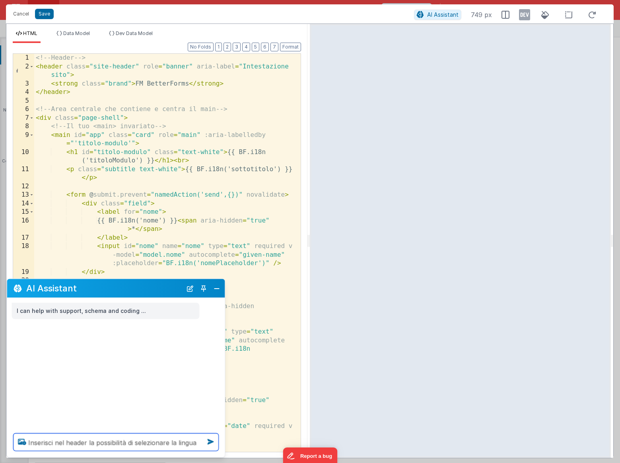
type textarea "Inserisci nel header la possibilità di selezionare la lingua"
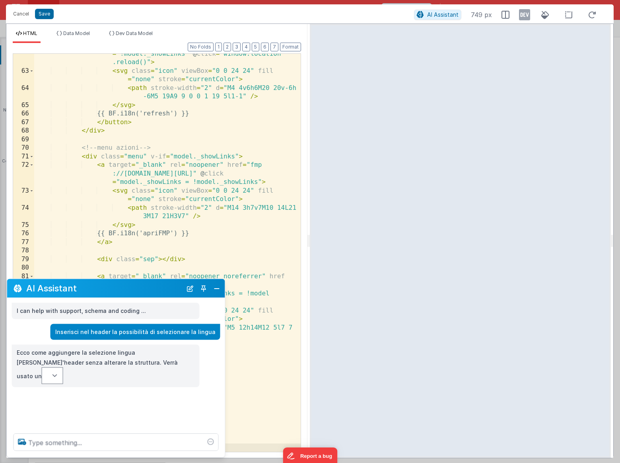
scroll to position [722, 0]
click at [216, 286] on button "Close" at bounding box center [217, 287] width 10 height 11
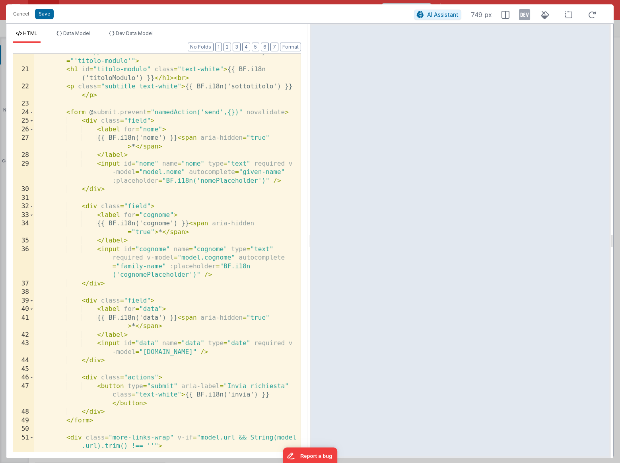
scroll to position [0, 0]
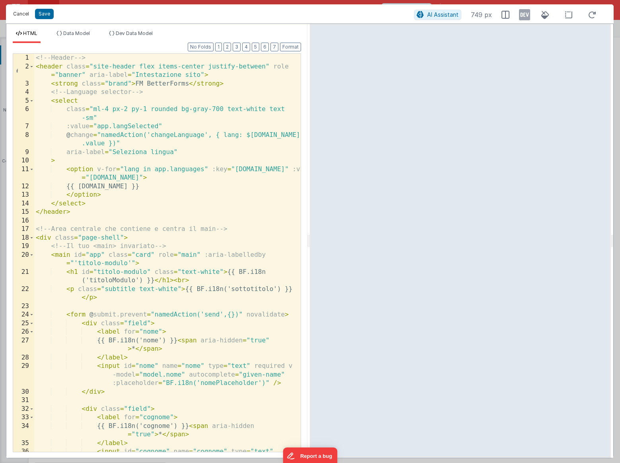
drag, startPoint x: 24, startPoint y: 17, endPoint x: 75, endPoint y: 85, distance: 84.6
click at [73, 83] on div "Cancel Save AI Assistant 749 px HTML Data Model Dev Data Model Format 7 6 5 4 3…" at bounding box center [310, 230] width 608 height 453
click at [75, 85] on div "<!-- Header --> < header class = "site-header flex items-center justify-between…" at bounding box center [167, 274] width 266 height 441
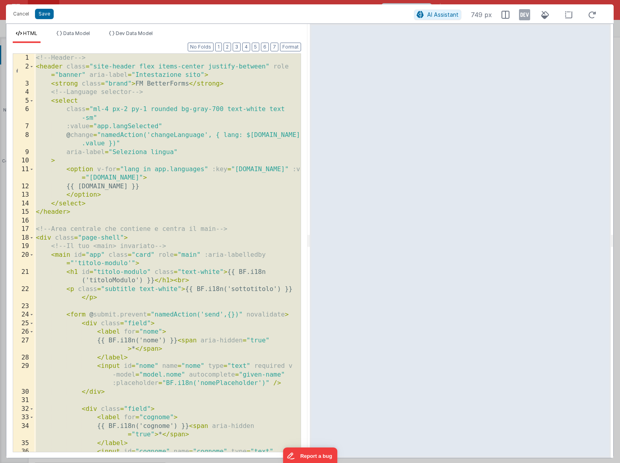
click at [128, 174] on div "<!-- Header --> < header class = "site-header flex items-center justify-between…" at bounding box center [167, 274] width 266 height 441
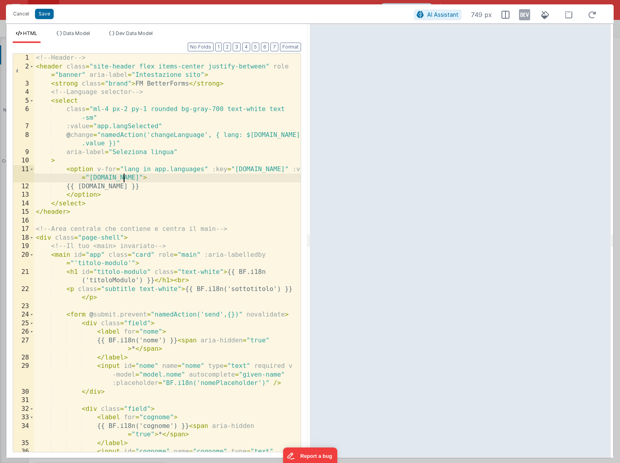
click at [151, 193] on div "<!-- Header --> < header class = "site-header flex items-center justify-between…" at bounding box center [167, 274] width 266 height 441
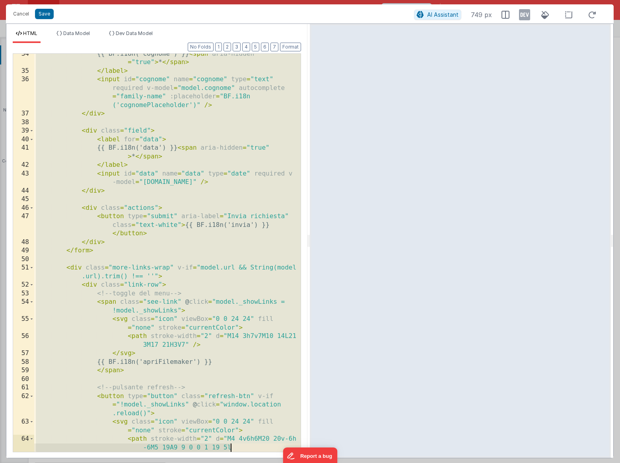
scroll to position [372, 0]
click at [25, 14] on button "Cancel" at bounding box center [21, 13] width 24 height 11
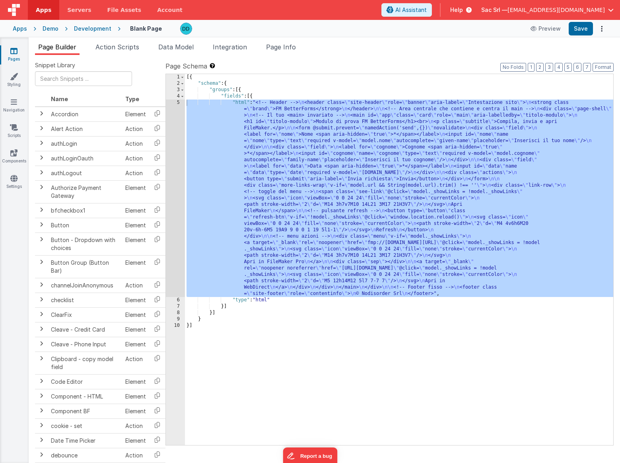
click at [335, 122] on div "[{ "schema" : { "groups" : [{ "fields" : [{ "html" : "<!-- Header --> \n <heade…" at bounding box center [399, 265] width 428 height 383
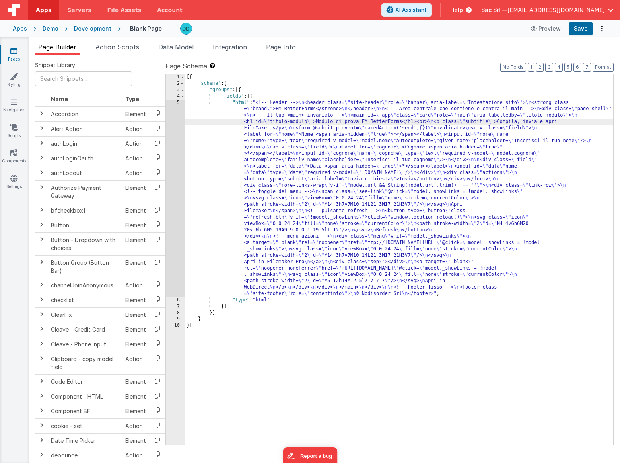
click at [236, 101] on div "[{ "schema" : { "groups" : [{ "fields" : [{ "html" : "<!-- Header --> \n <heade…" at bounding box center [399, 265] width 428 height 383
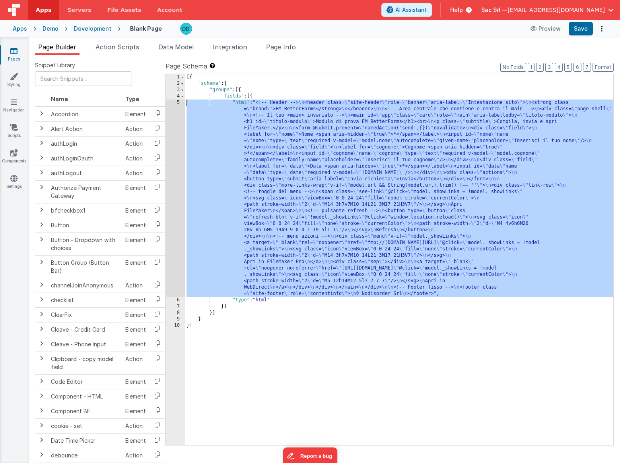
click at [177, 103] on div "5" at bounding box center [175, 197] width 19 height 197
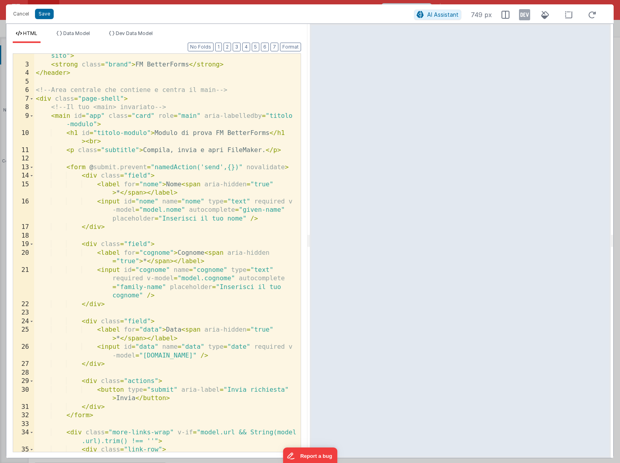
scroll to position [0, 0]
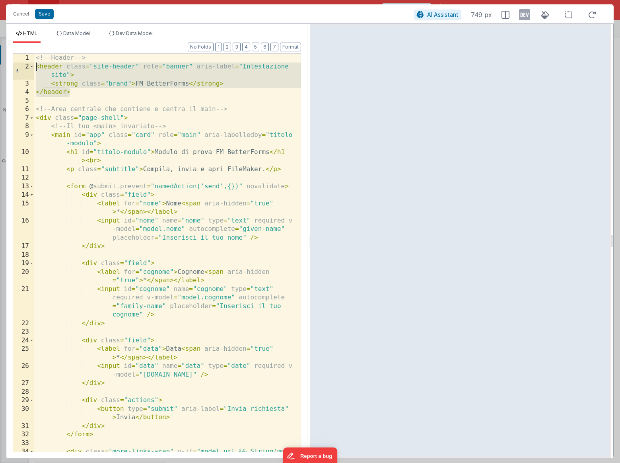
drag, startPoint x: 79, startPoint y: 91, endPoint x: 26, endPoint y: 64, distance: 59.2
click at [26, 64] on div "1 2 3 4 5 6 7 8 9 10 11 12 13 14 15 16 17 18 19 20 21 22 23 24 25 26 27 28 29 3…" at bounding box center [157, 252] width 288 height 398
click at [24, 13] on button "Cancel" at bounding box center [21, 13] width 24 height 11
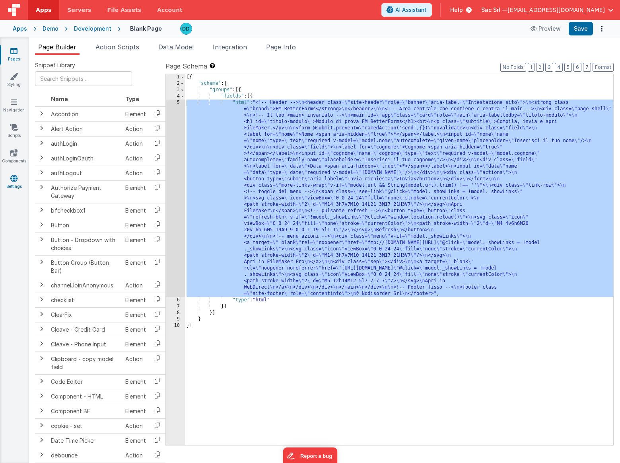
click at [17, 183] on link "Settings" at bounding box center [14, 182] width 29 height 16
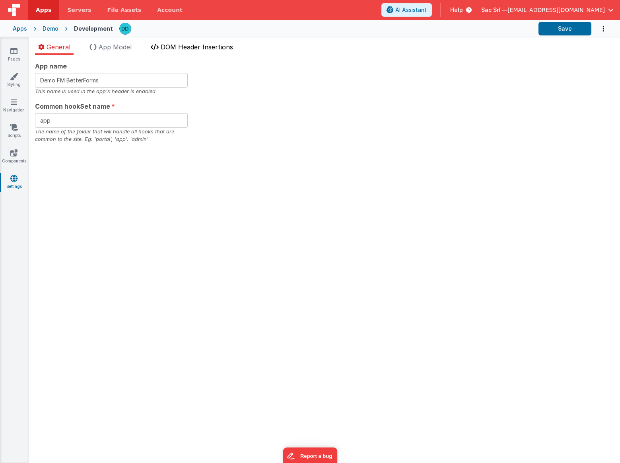
click at [180, 49] on span "DOM Header Insertions" at bounding box center [197, 47] width 72 height 8
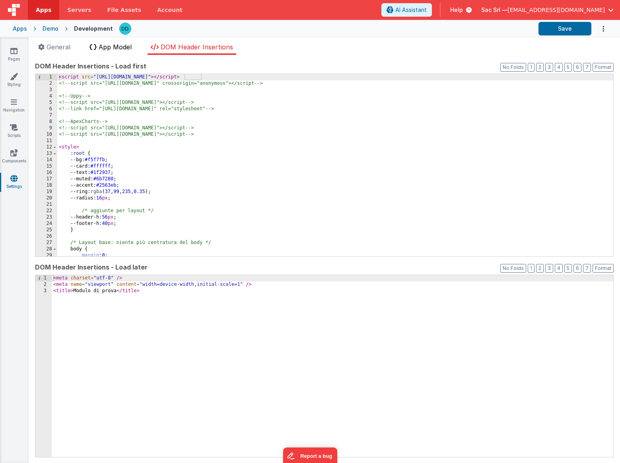
click at [120, 43] on span "App Model" at bounding box center [115, 47] width 33 height 8
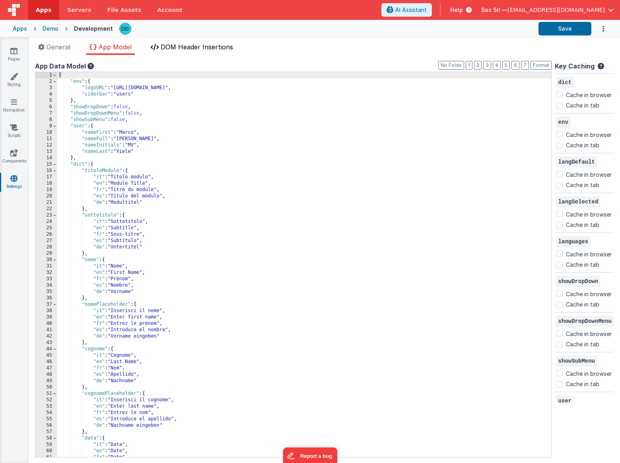
click at [191, 47] on span "DOM Header Insertions" at bounding box center [197, 47] width 72 height 8
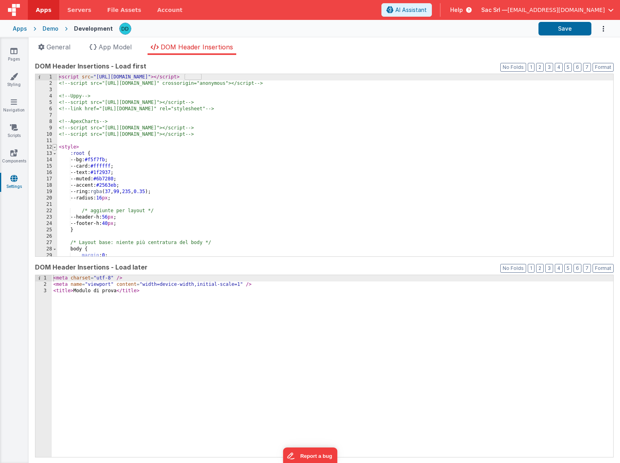
click at [55, 148] on span at bounding box center [54, 147] width 4 height 6
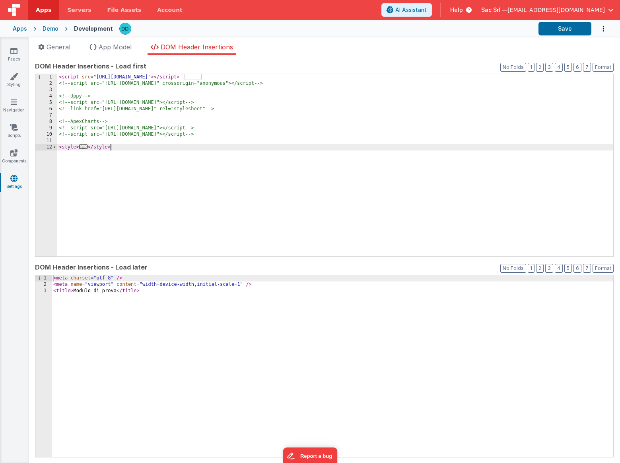
click at [86, 173] on div "< script src = "https://cdn.tailwindcss.com" > </ script > <!-- script src="htt…" at bounding box center [335, 171] width 556 height 195
click at [194, 351] on div "< meta charset = "utf-8" /> < meta name = "viewport" content = "width=device-wi…" at bounding box center [333, 372] width 562 height 195
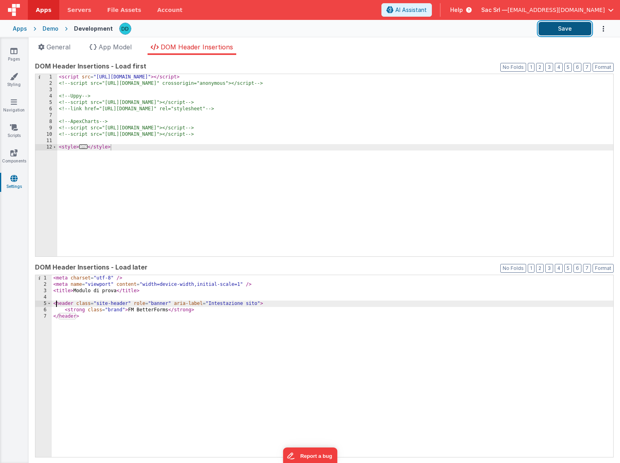
click at [558, 28] on button "Save" at bounding box center [564, 29] width 53 height 14
click at [14, 56] on link "Pages" at bounding box center [14, 55] width 29 height 16
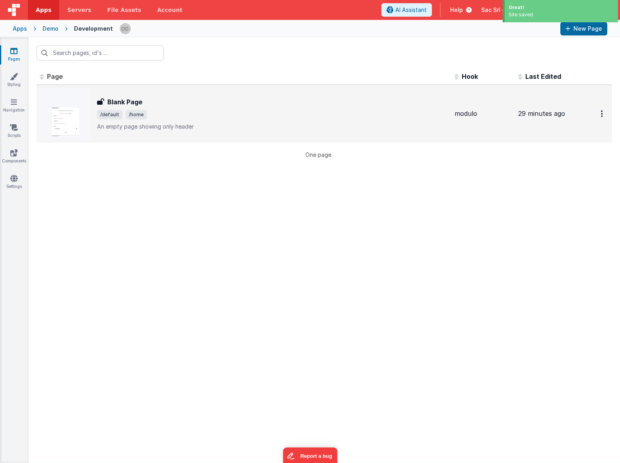
click at [179, 120] on div "Blank Page Blank Page /default /home An empty page showing only header" at bounding box center [272, 113] width 351 height 33
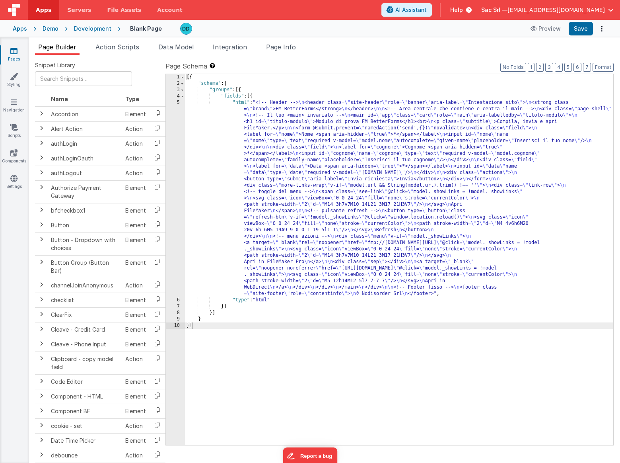
click at [209, 104] on div "[{ "schema" : { "groups" : [{ "fields" : [{ "html" : "<!-- Header --> \n <heade…" at bounding box center [399, 265] width 428 height 383
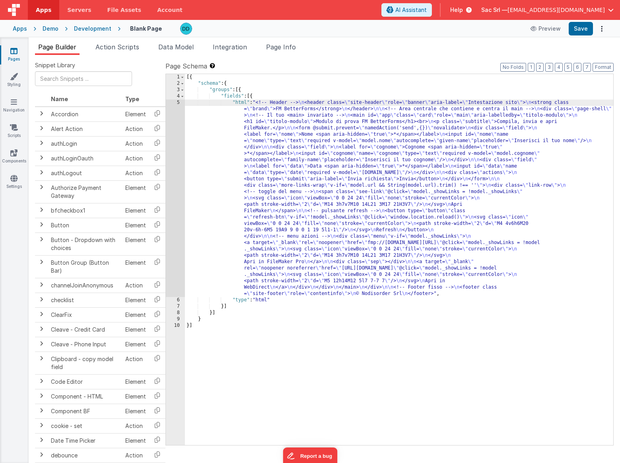
click at [177, 101] on div "5" at bounding box center [175, 197] width 19 height 197
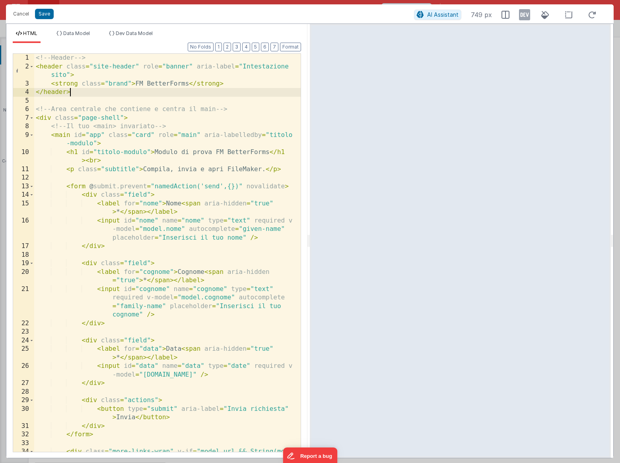
click at [76, 94] on div "<!-- Header --> < header class = "site-header" role = "banner" aria-label = "In…" at bounding box center [167, 266] width 266 height 424
click at [66, 93] on div "<!-- Header --> < header class = "site-header" role = "banner" aria-label = "In…" at bounding box center [167, 266] width 266 height 424
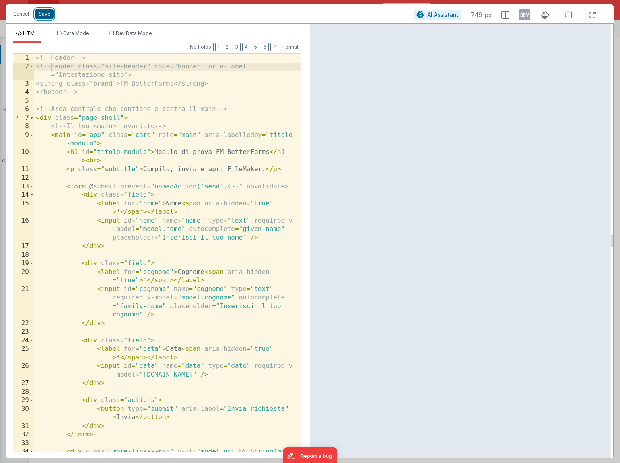
click at [45, 12] on button "Save" at bounding box center [44, 14] width 19 height 10
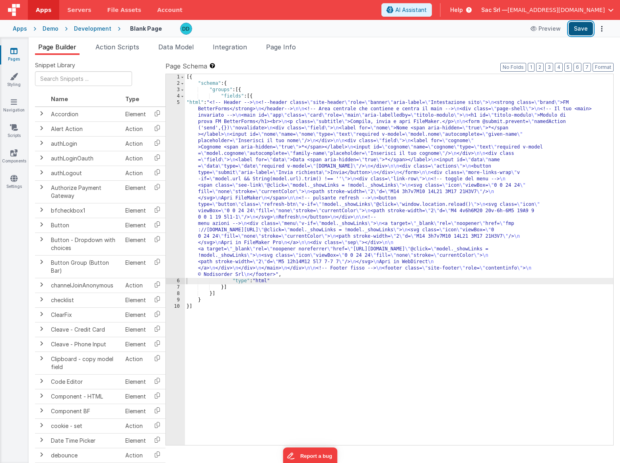
click at [573, 29] on button "Save" at bounding box center [581, 29] width 24 height 14
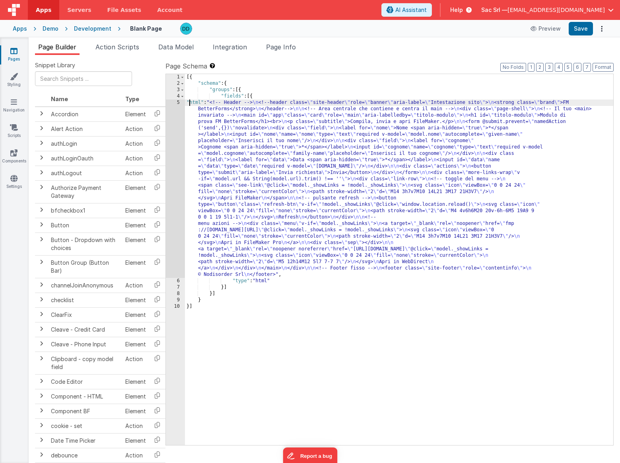
click at [189, 101] on div "[{ "schema" : { "groups" : [{ "fields" : [{ "html" : "<!-- Header --> \n <!--he…" at bounding box center [399, 265] width 428 height 383
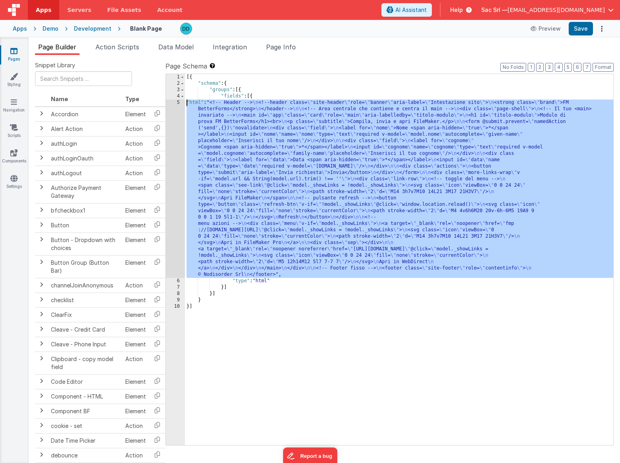
click at [177, 103] on div "5" at bounding box center [175, 188] width 19 height 178
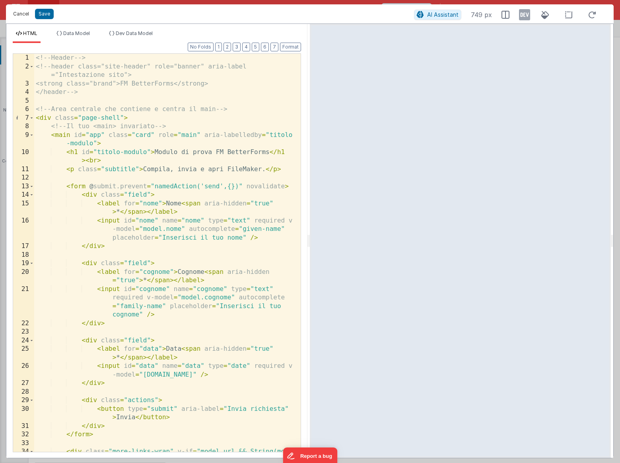
click at [25, 15] on button "Cancel" at bounding box center [21, 13] width 24 height 11
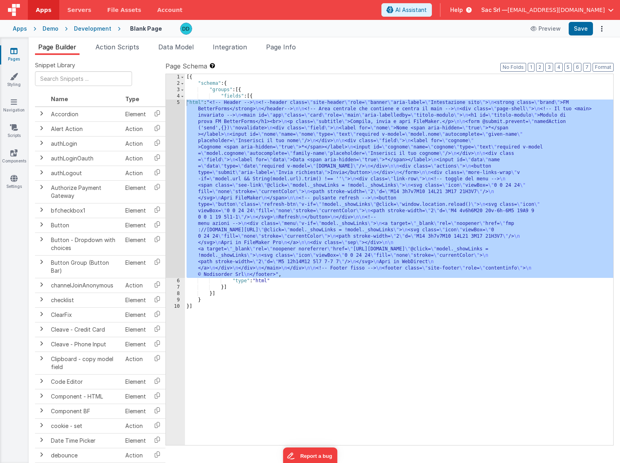
click at [300, 70] on label "Page Schema Shortcuts: Find: command-f Fold: command-option-L Unfold: command-o…" at bounding box center [389, 66] width 448 height 10
click at [342, 251] on div "[{ "schema" : { "groups" : [{ "fields" : [{ "html" : "<!-- Header --> \n <!--he…" at bounding box center [399, 265] width 428 height 383
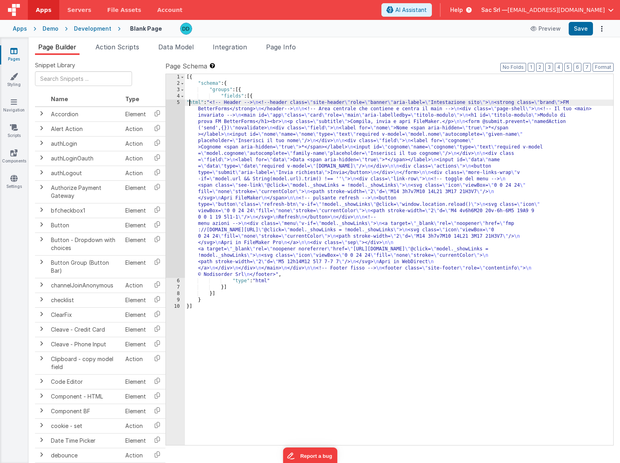
click at [189, 100] on div "[{ "schema" : { "groups" : [{ "fields" : [{ "html" : "<!-- Header --> \n <!--he…" at bounding box center [399, 265] width 428 height 383
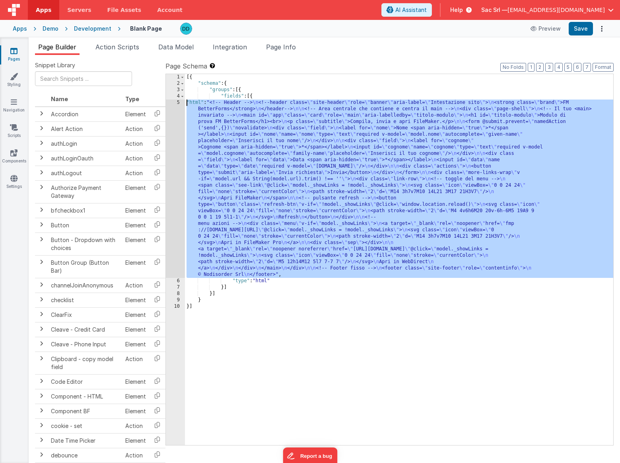
click at [180, 101] on div "5" at bounding box center [175, 188] width 19 height 178
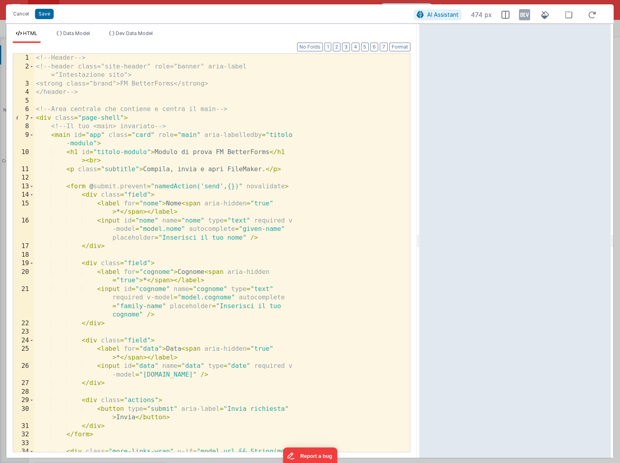
drag, startPoint x: 308, startPoint y: 241, endPoint x: 394, endPoint y: 230, distance: 86.5
click at [394, 230] on html "It appears that someone else or another tab has previously saved this record si…" at bounding box center [310, 231] width 620 height 463
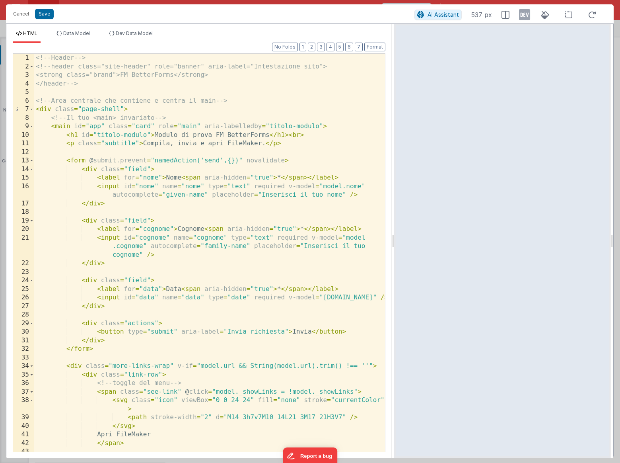
click at [336, 234] on div "<!-- Header --> <!-- header class="site-header" role="banner" aria-label="Intes…" at bounding box center [209, 261] width 351 height 415
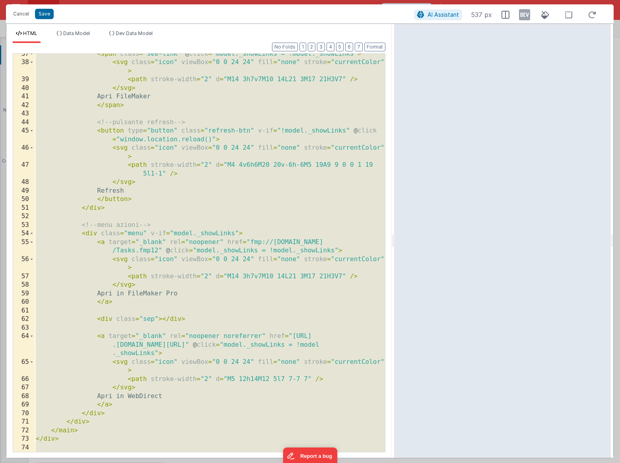
scroll to position [338, 0]
click at [330, 214] on div "< span class = "see-link" @ click = "model._showLinks = !model._showLinks" > < …" at bounding box center [209, 257] width 351 height 415
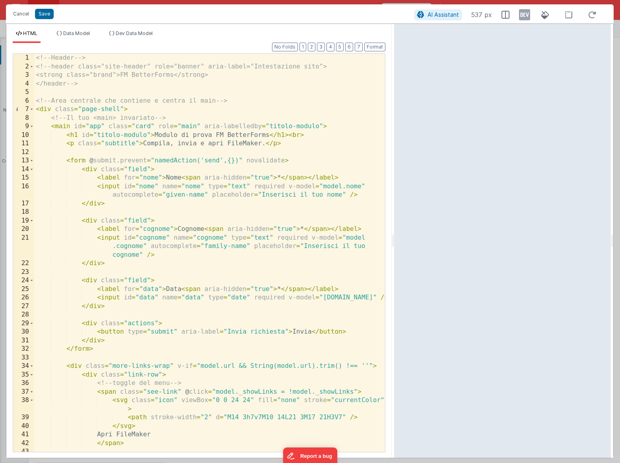
scroll to position [0, 0]
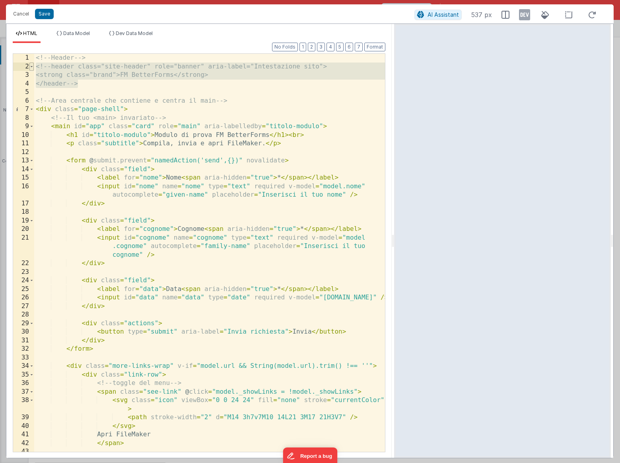
drag, startPoint x: 82, startPoint y: 85, endPoint x: 30, endPoint y: 64, distance: 56.3
click at [30, 64] on div "1 2 3 4 5 6 7 8 9 10 11 12 13 14 15 16 17 18 19 20 21 22 23 24 25 26 27 28 29 3…" at bounding box center [199, 252] width 373 height 398
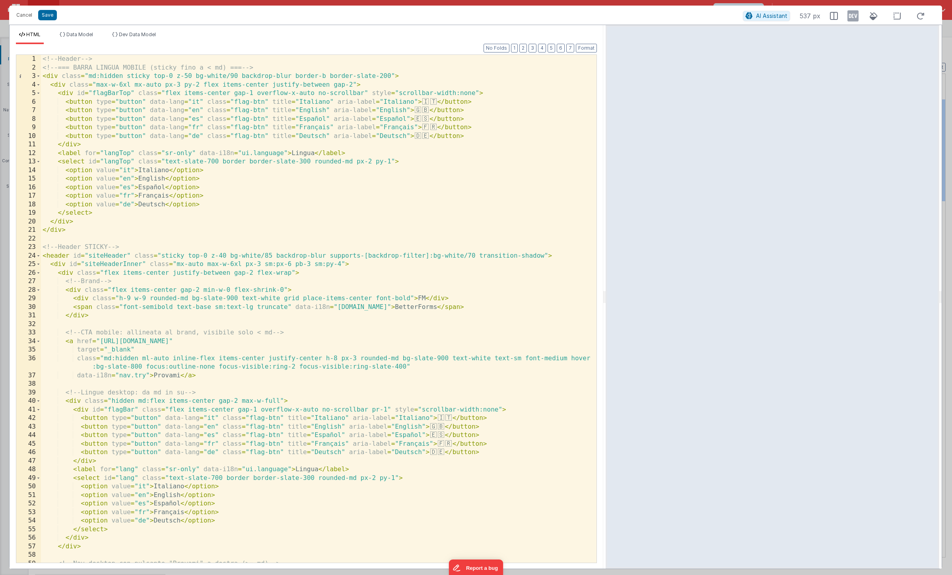
click at [286, 143] on div "<!-- Header --> <!-- === BARRA LINGUA MOBILE (sticky fino a < md) === --> < div…" at bounding box center [319, 317] width 556 height 525
click at [398, 154] on div "<!-- Header --> <!-- === BARRA LINGUA MOBILE (sticky fino a < md) === --> < div…" at bounding box center [319, 317] width 556 height 525
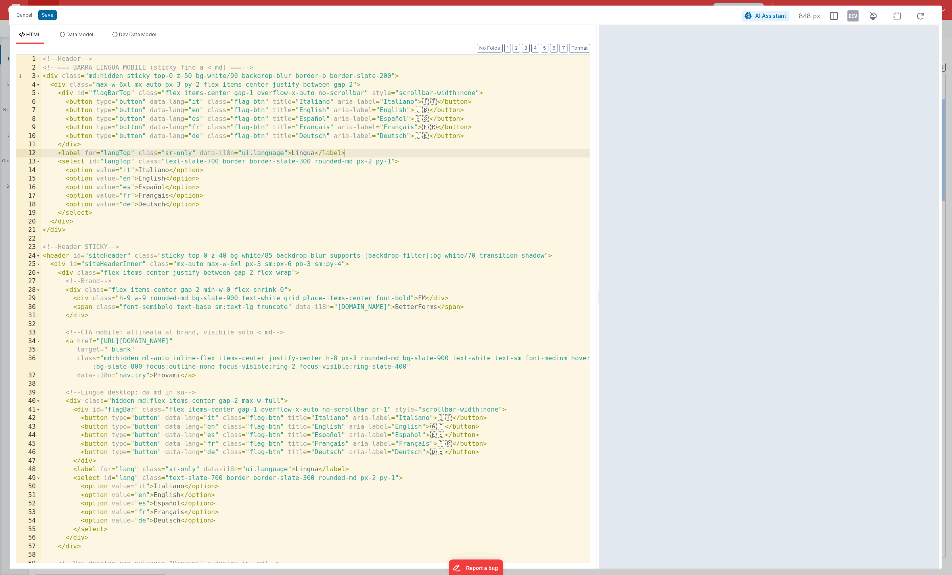
drag, startPoint x: 604, startPoint y: 295, endPoint x: 599, endPoint y: 272, distance: 23.2
click at [599, 272] on html "It appears that someone else or another tab has previously saved this record si…" at bounding box center [476, 287] width 952 height 575
click at [48, 15] on button "Save" at bounding box center [47, 15] width 19 height 10
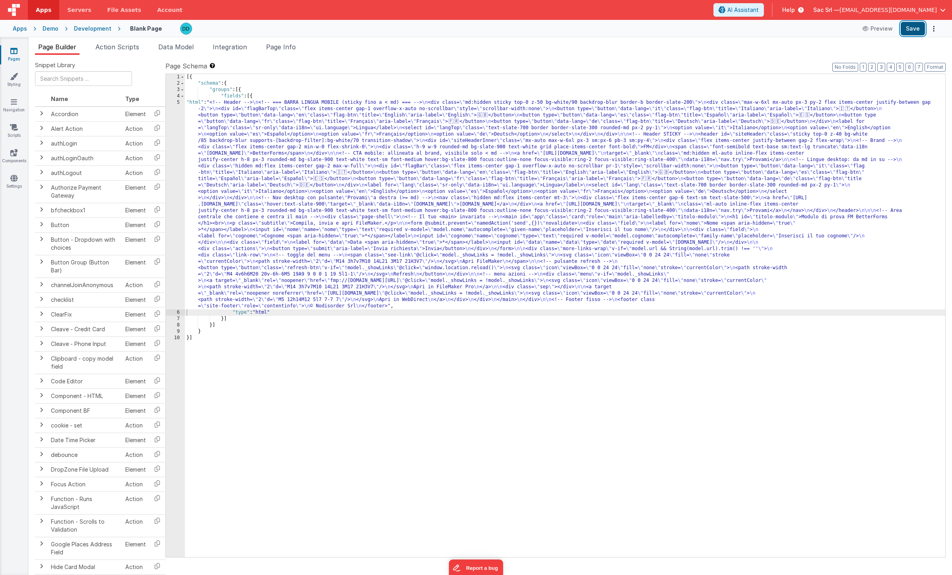
click at [620, 28] on button "Save" at bounding box center [913, 29] width 24 height 14
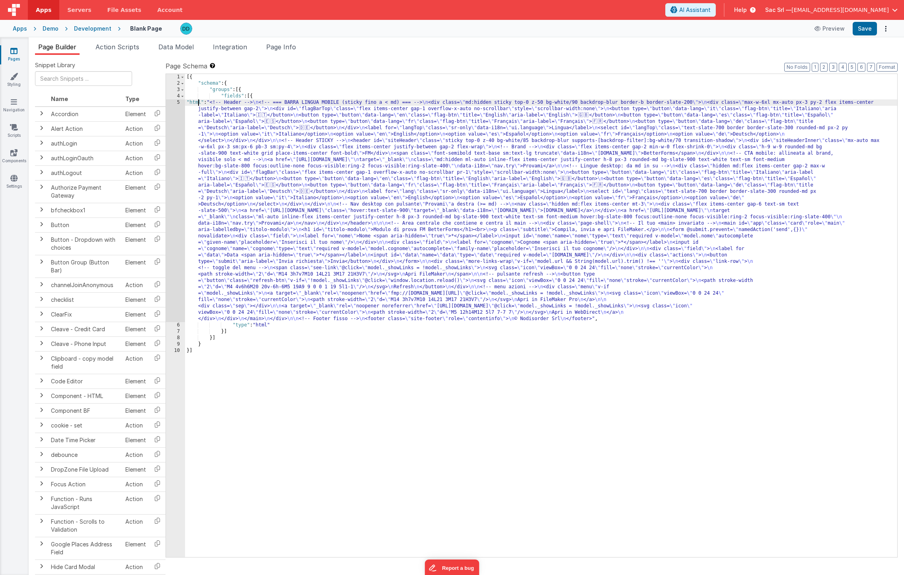
click at [197, 105] on div "[{ "schema" : { "groups" : [{ "fields" : [{ "html" : "<!-- Header --> \n <!-- =…" at bounding box center [541, 322] width 712 height 496
click at [176, 103] on div "5" at bounding box center [175, 210] width 19 height 223
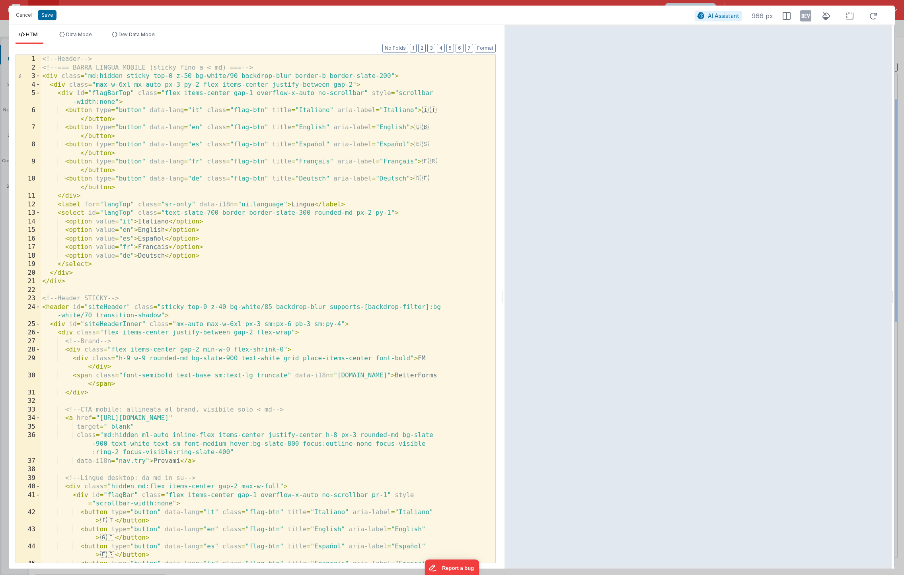
drag, startPoint x: 450, startPoint y: 296, endPoint x: 490, endPoint y: 296, distance: 39.4
click at [490, 296] on html "It appears that someone else or another tab has previously saved this record si…" at bounding box center [452, 287] width 904 height 575
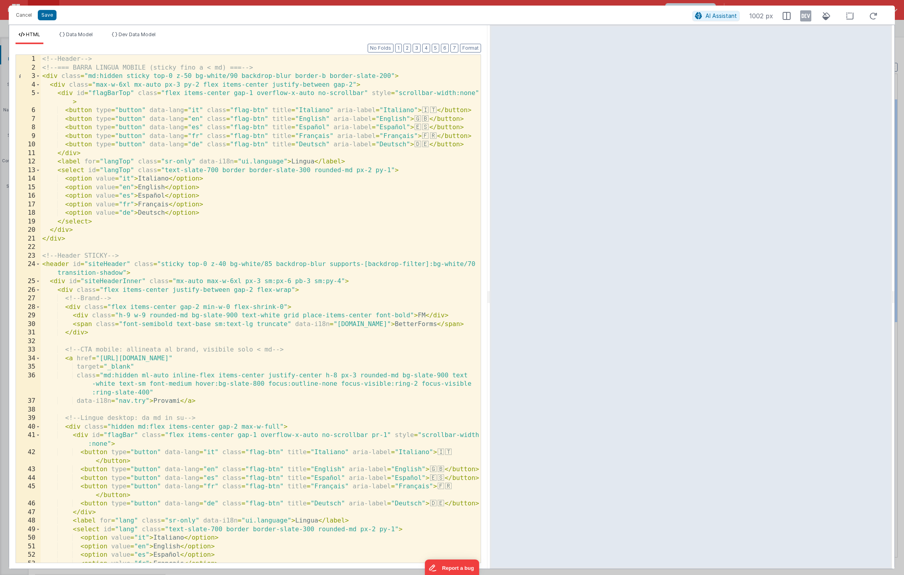
click at [204, 222] on div "<!-- Header --> <!-- === BARRA LINGUA MOBILE (sticky fino a < md) === --> < div…" at bounding box center [261, 317] width 440 height 525
click at [36, 264] on span at bounding box center [38, 264] width 4 height 9
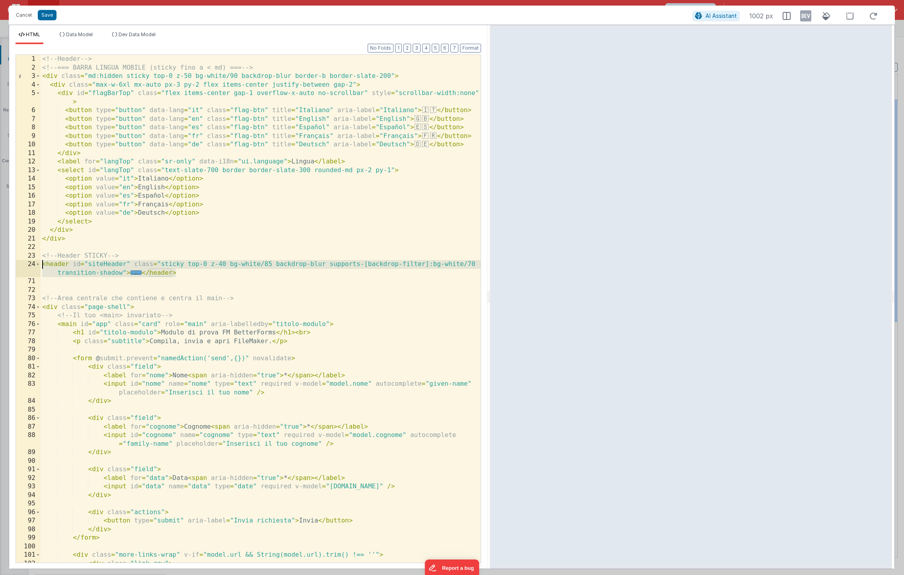
drag, startPoint x: 182, startPoint y: 274, endPoint x: 22, endPoint y: 268, distance: 160.0
click at [22, 268] on div "1 2 3 4 5 6 7 8 9 10 11 12 13 14 15 16 17 18 19 20 21 22 23 24 71 72 73 74 75 7…" at bounding box center [248, 308] width 465 height 509
click at [43, 270] on div "<!-- Header --> <!-- === BARRA LINGUA MOBILE (sticky fino a < md) === --> < div…" at bounding box center [261, 317] width 440 height 525
click at [36, 264] on span at bounding box center [38, 264] width 4 height 9
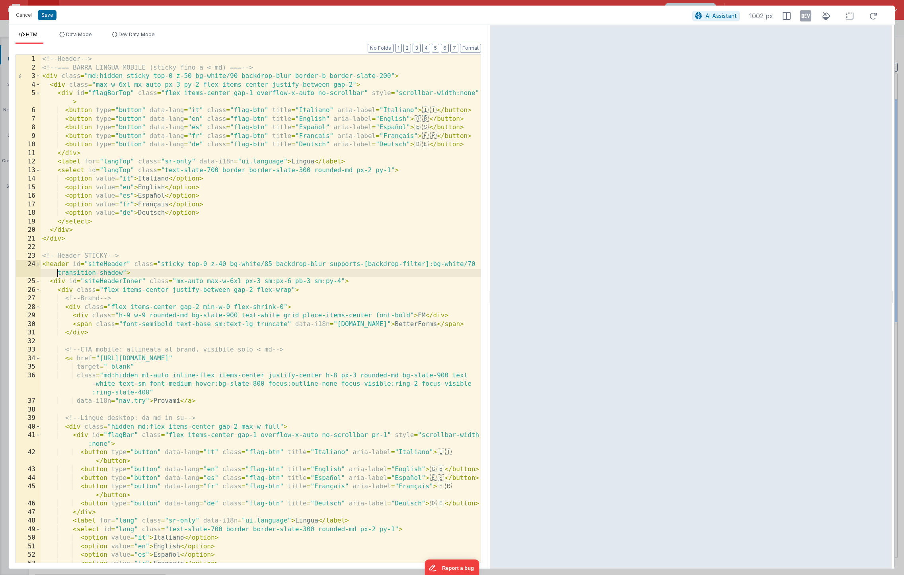
click at [243, 297] on div "<!-- Header --> <!-- === BARRA LINGUA MOBILE (sticky fino a < md) === --> < div…" at bounding box center [261, 317] width 440 height 525
drag, startPoint x: 88, startPoint y: 76, endPoint x: 126, endPoint y: 76, distance: 37.4
click at [126, 76] on div "<!-- Header --> <!-- === BARRA LINGUA MOBILE (sticky fino a < md) === --> < div…" at bounding box center [261, 317] width 440 height 525
click at [39, 265] on span at bounding box center [38, 264] width 4 height 9
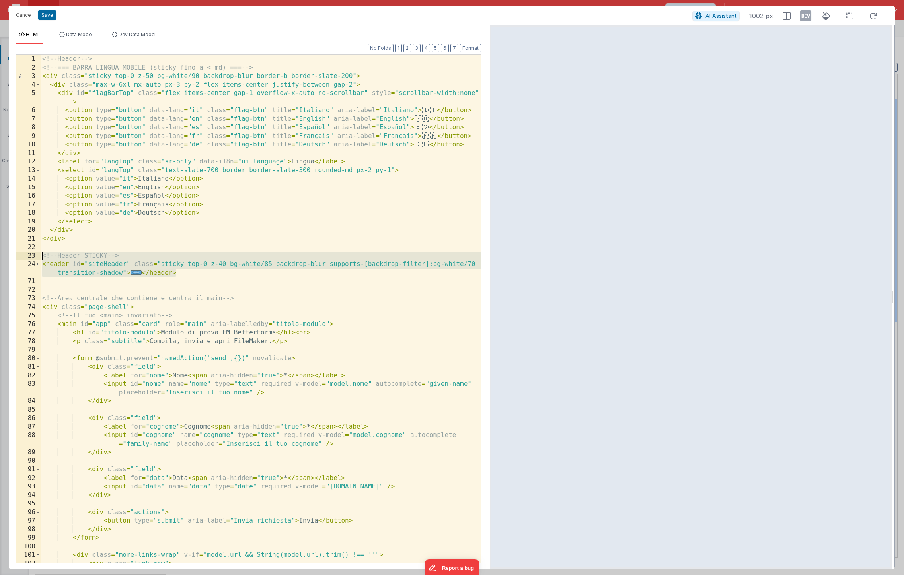
drag, startPoint x: 182, startPoint y: 275, endPoint x: 28, endPoint y: 259, distance: 154.3
click at [28, 259] on div "1 2 3 4 5 6 7 8 9 10 11 12 13 14 15 16 17 18 19 20 21 22 23 24 71 72 73 74 75 7…" at bounding box center [248, 308] width 465 height 509
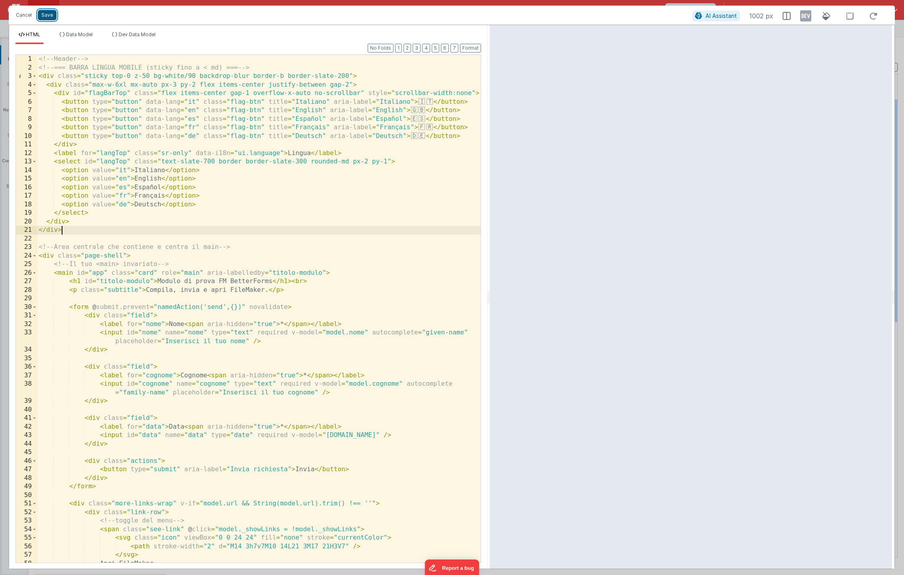
click at [43, 15] on button "Save" at bounding box center [47, 15] width 19 height 10
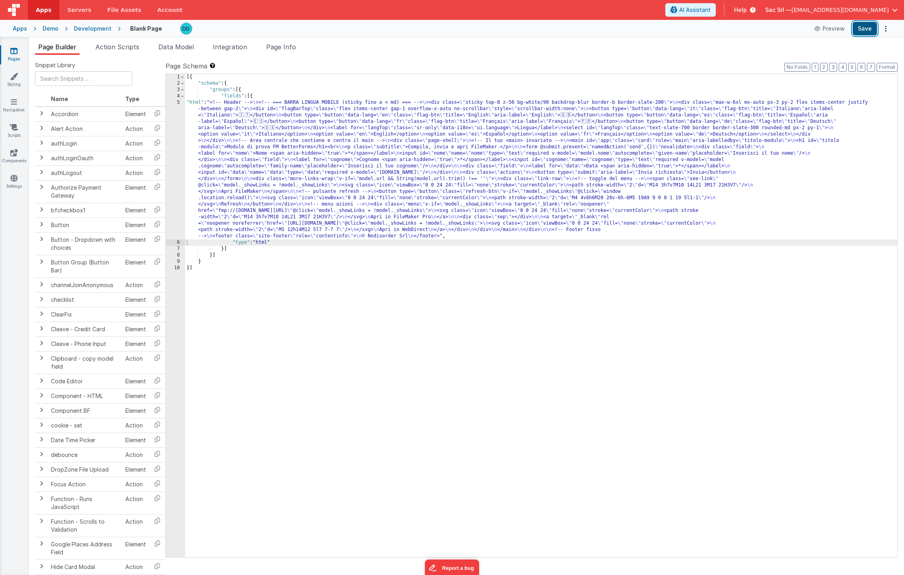
click at [620, 27] on button "Save" at bounding box center [864, 29] width 24 height 14
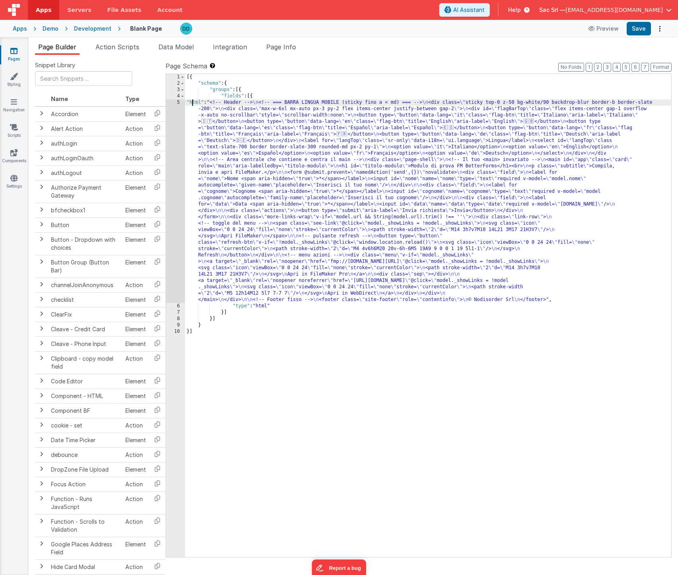
click at [193, 100] on div "[{ "schema" : { "groups" : [{ "fields" : [{ "html" : "<!-- Header --> \n <!-- =…" at bounding box center [428, 322] width 486 height 496
click at [179, 101] on div "5" at bounding box center [175, 201] width 19 height 204
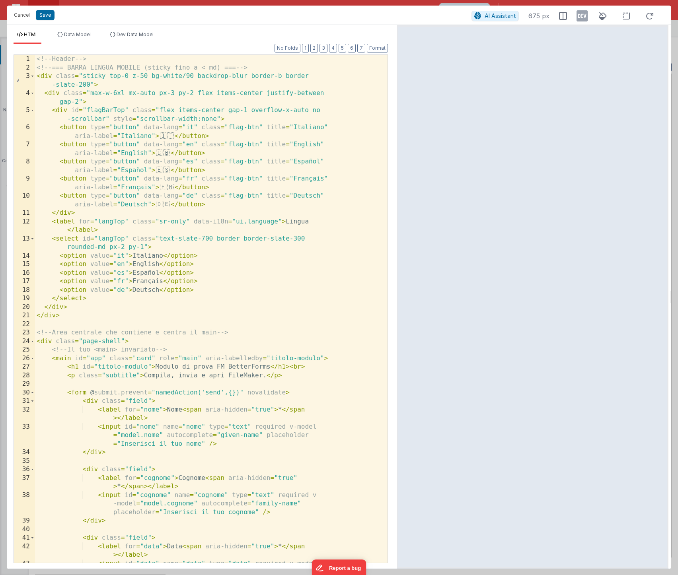
drag, startPoint x: 338, startPoint y: 297, endPoint x: 435, endPoint y: 294, distance: 97.1
click at [434, 293] on html "It appears that someone else or another tab has previously saved this record si…" at bounding box center [339, 287] width 678 height 575
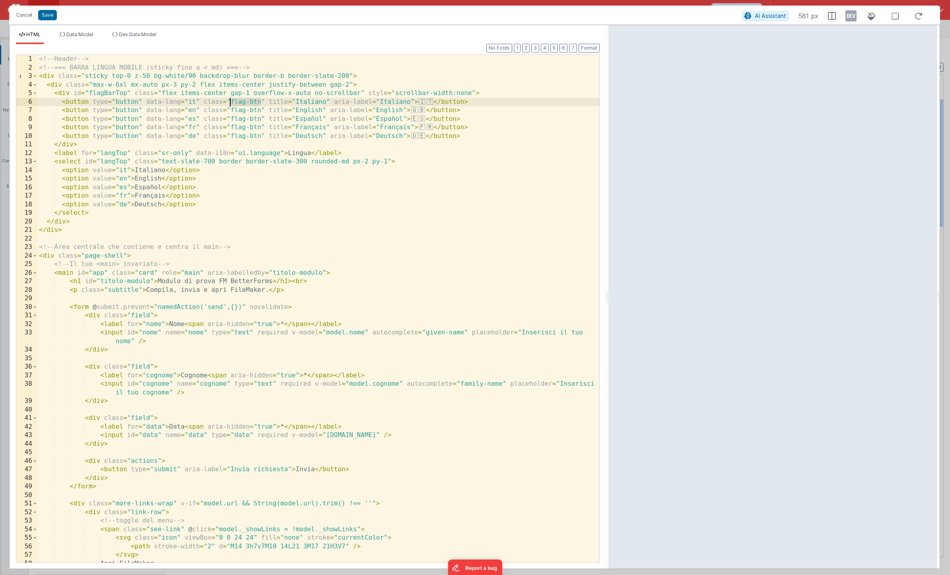
drag, startPoint x: 260, startPoint y: 102, endPoint x: 229, endPoint y: 102, distance: 30.6
click at [229, 102] on div "<!-- Header --> <!-- === BARRA LINGUA MOBILE (sticky fino a < md) === --> < div…" at bounding box center [318, 317] width 562 height 525
click at [260, 113] on div "<!-- Header --> <!-- === BARRA LINGUA MOBILE (sticky fino a < md) === --> < div…" at bounding box center [318, 317] width 562 height 525
drag, startPoint x: 126, startPoint y: 161, endPoint x: 99, endPoint y: 160, distance: 26.7
click at [99, 160] on div "<!-- Header --> <!-- === BARRA LINGUA MOBILE (sticky fino a < md) === --> < div…" at bounding box center [318, 317] width 562 height 525
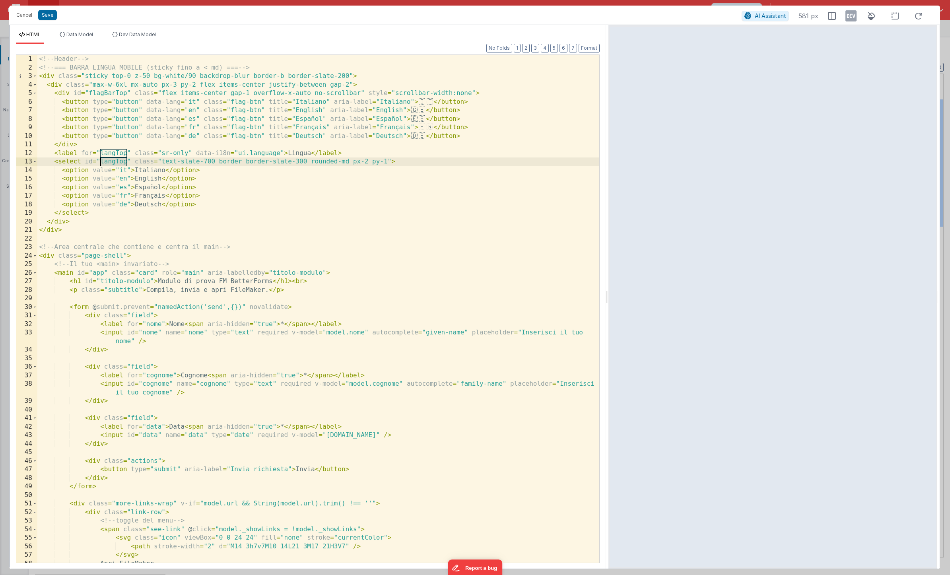
click at [237, 187] on div "<!-- Header --> <!-- === BARRA LINGUA MOBILE (sticky fino a < md) === --> < div…" at bounding box center [318, 317] width 562 height 525
click at [116, 160] on div "<!-- Header --> <!-- === BARRA LINGUA MOBILE (sticky fino a < md) === --> < div…" at bounding box center [318, 317] width 562 height 525
click at [254, 199] on div "<!-- Header --> <!-- === BARRA LINGUA MOBILE (sticky fino a < md) === --> < div…" at bounding box center [318, 317] width 562 height 525
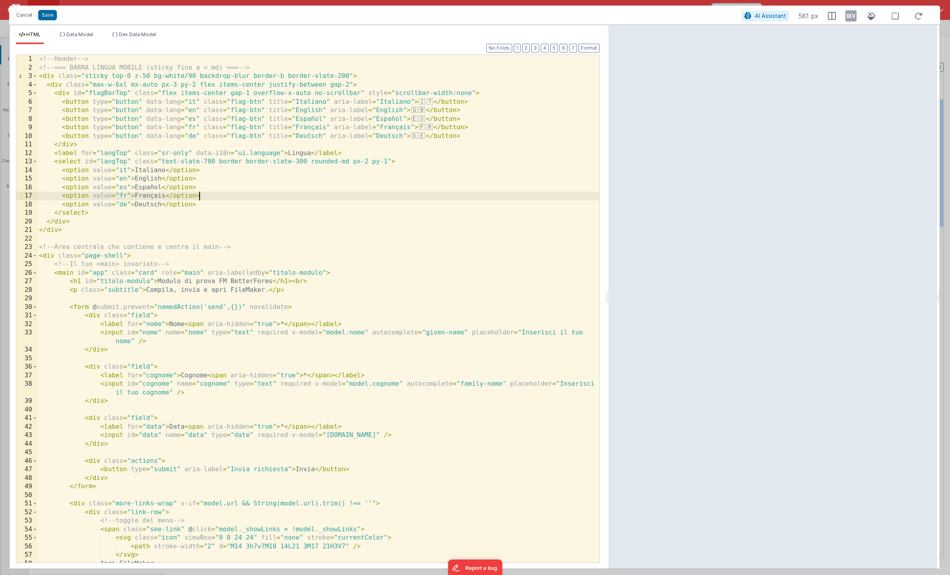
click at [105, 93] on div "<!-- Header --> <!-- === BARRA LINGUA MOBILE (sticky fino a < md) === --> < div…" at bounding box center [318, 317] width 562 height 525
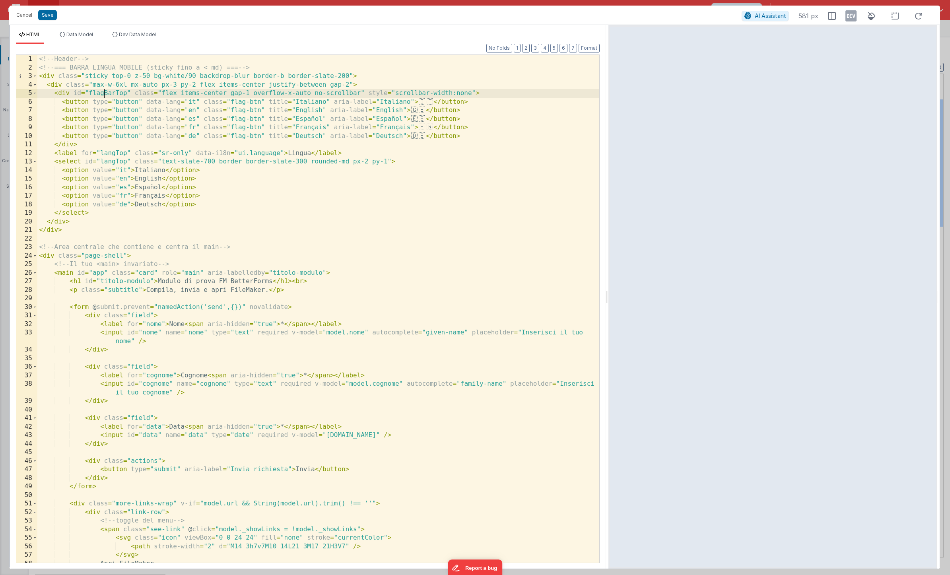
click at [105, 93] on div "<!-- Header --> <!-- === BARRA LINGUA MOBILE (sticky fino a < md) === --> < div…" at bounding box center [318, 317] width 562 height 525
click at [28, 14] on button "Cancel" at bounding box center [24, 15] width 24 height 11
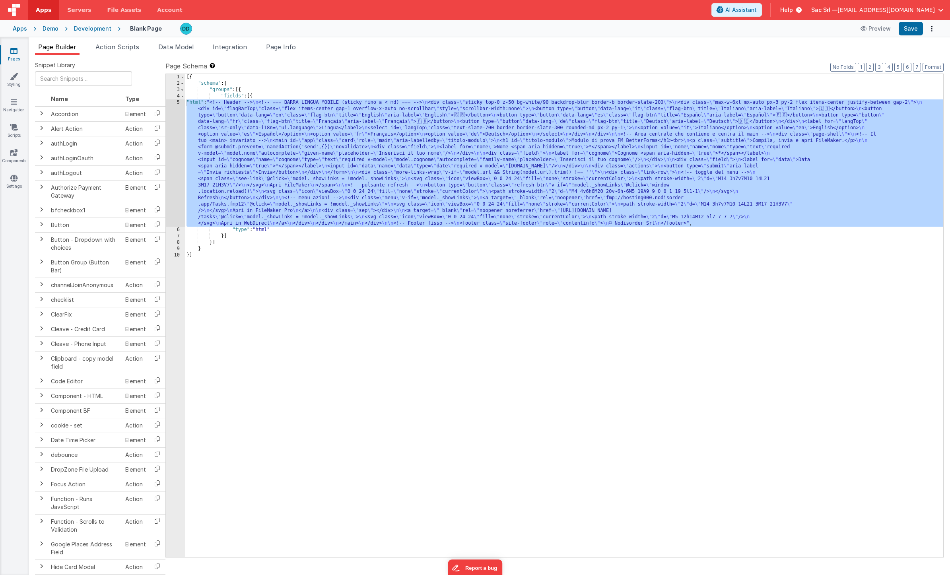
click at [173, 102] on div "5" at bounding box center [175, 162] width 19 height 127
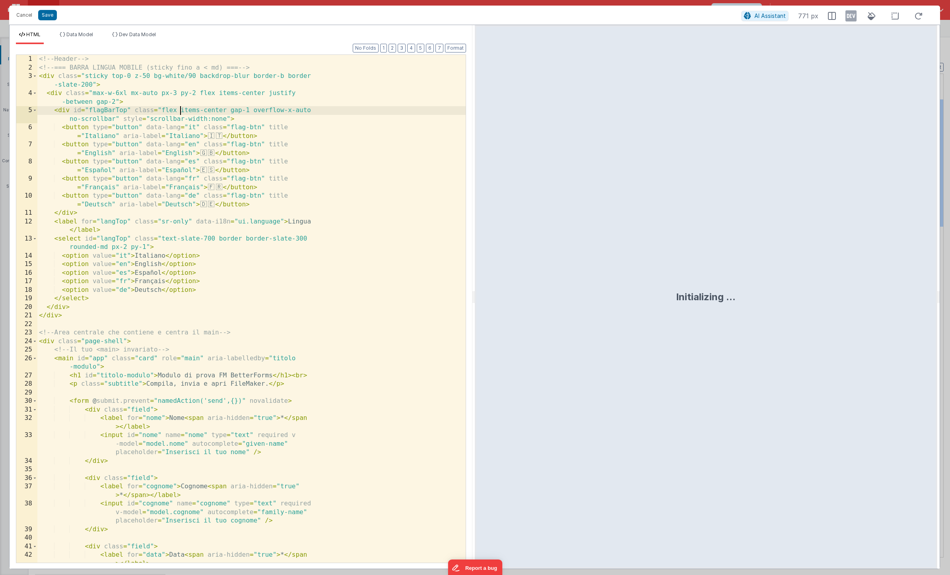
click at [179, 102] on div "<!-- Header --> <!-- === BARRA LINGUA MOBILE (sticky fino a < md) === --> < div…" at bounding box center [251, 322] width 428 height 534
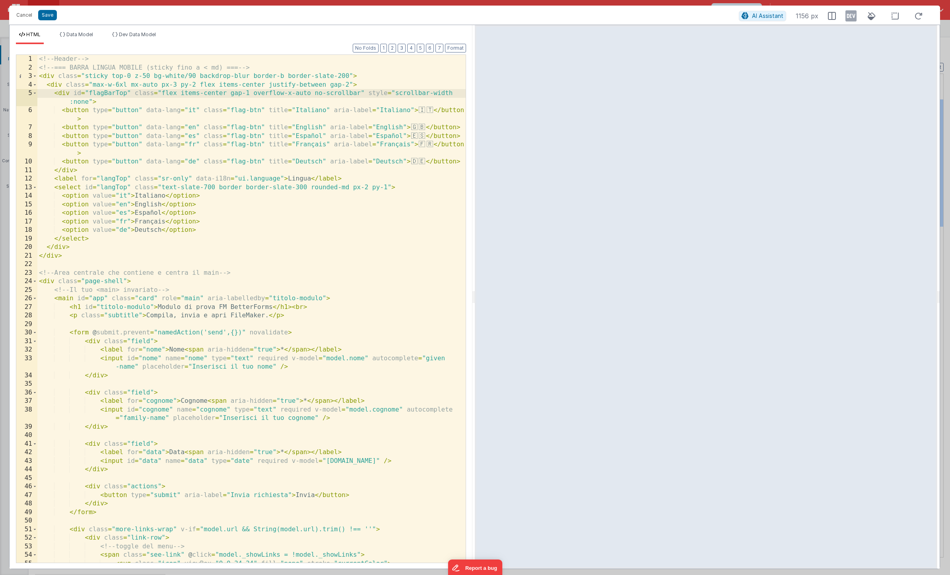
click at [275, 124] on div "<!-- Header --> <!-- === BARRA LINGUA MOBILE (sticky fino a < md) === --> < div…" at bounding box center [251, 317] width 428 height 525
click at [237, 110] on div "<!-- Header --> <!-- === BARRA LINGUA MOBILE (sticky fino a < md) === --> < div…" at bounding box center [251, 317] width 428 height 525
click at [254, 111] on div "<!-- Header --> <!-- === BARRA LINGUA MOBILE (sticky fino a < md) === --> < div…" at bounding box center [251, 317] width 428 height 525
drag, startPoint x: 260, startPoint y: 112, endPoint x: 229, endPoint y: 111, distance: 31.4
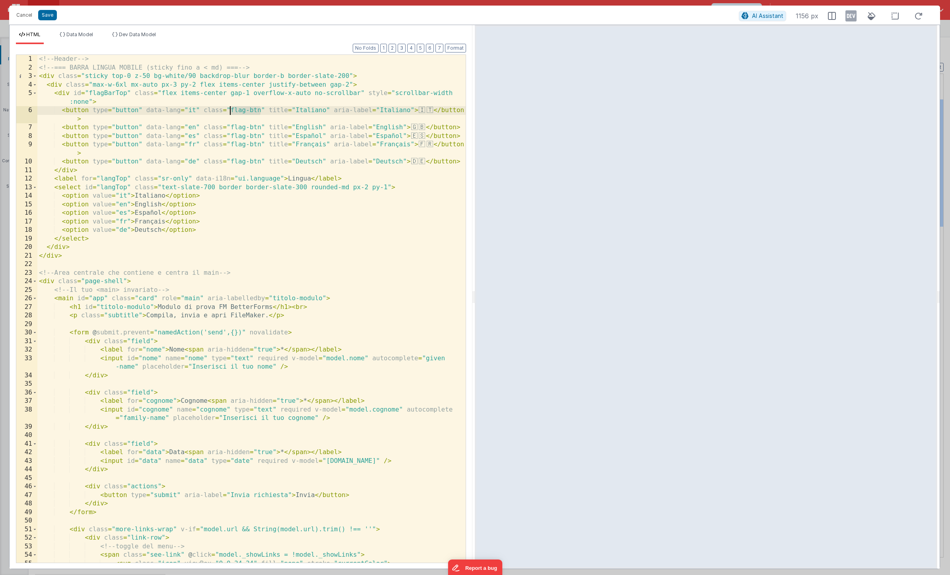
click at [229, 111] on div "<!-- Header --> <!-- === BARRA LINGUA MOBILE (sticky fino a < md) === --> < div…" at bounding box center [251, 317] width 428 height 525
drag, startPoint x: 260, startPoint y: 146, endPoint x: 229, endPoint y: 145, distance: 30.6
click at [229, 145] on div "<!-- Header --> <!-- === BARRA LINGUA MOBILE (sticky fino a < md) === --> < div…" at bounding box center [251, 317] width 428 height 525
click at [29, 16] on button "Cancel" at bounding box center [24, 15] width 24 height 11
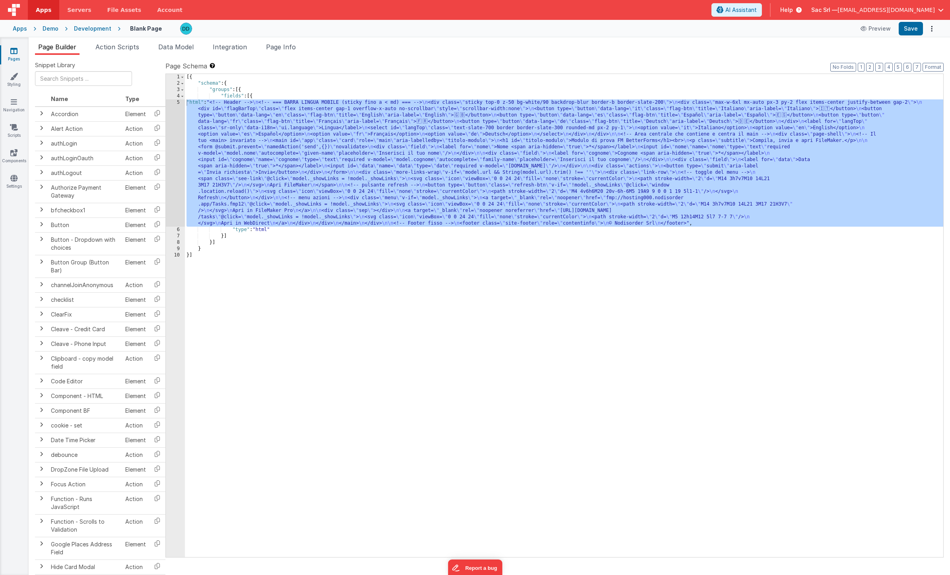
click at [206, 105] on div "[{ "schema" : { "groups" : [{ "fields" : [{ "html" : "<!-- Header --> \n <!-- =…" at bounding box center [564, 322] width 758 height 496
click at [178, 103] on div "5" at bounding box center [175, 162] width 19 height 127
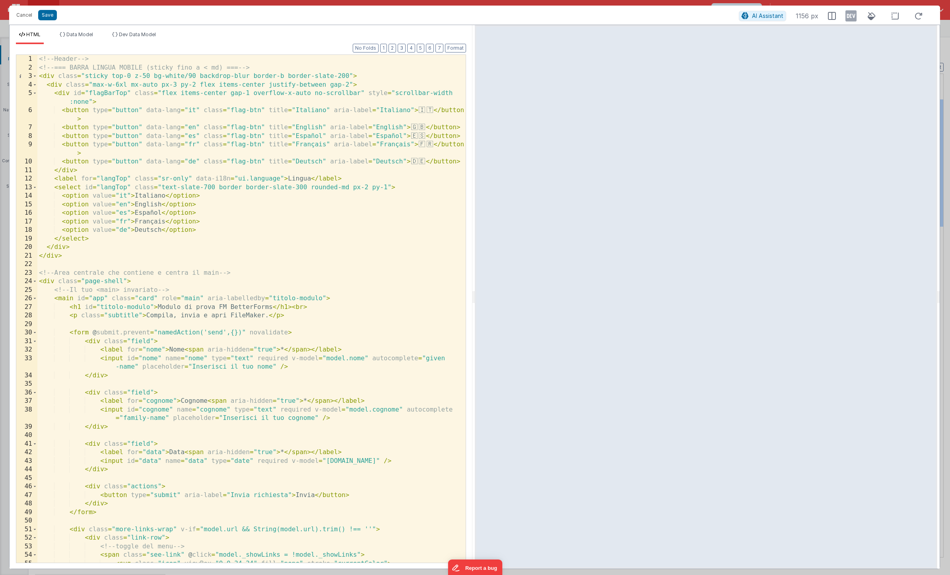
click at [279, 67] on div "<!-- Header --> <!-- === BARRA LINGUA MOBILE (sticky fino a < md) === --> < div…" at bounding box center [251, 317] width 428 height 525
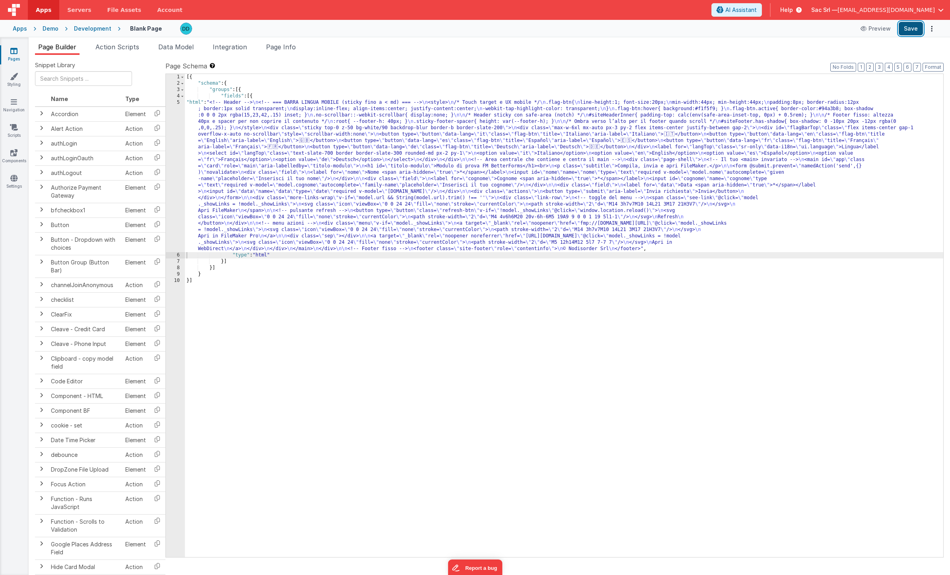
click at [620, 24] on button "Save" at bounding box center [911, 29] width 24 height 14
click at [16, 178] on icon at bounding box center [13, 178] width 7 height 8
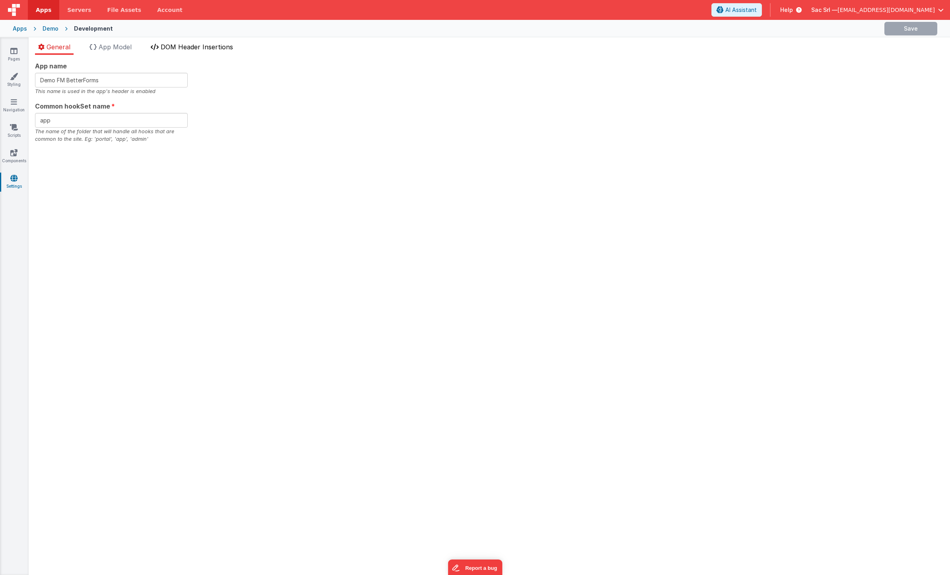
click at [171, 46] on span "DOM Header Insertions" at bounding box center [197, 47] width 72 height 8
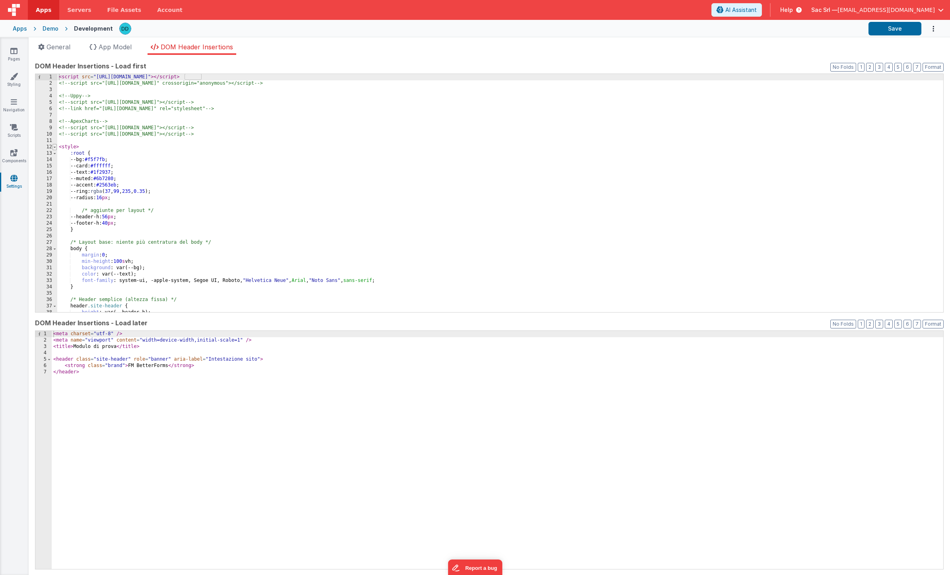
click at [55, 146] on span at bounding box center [54, 147] width 4 height 6
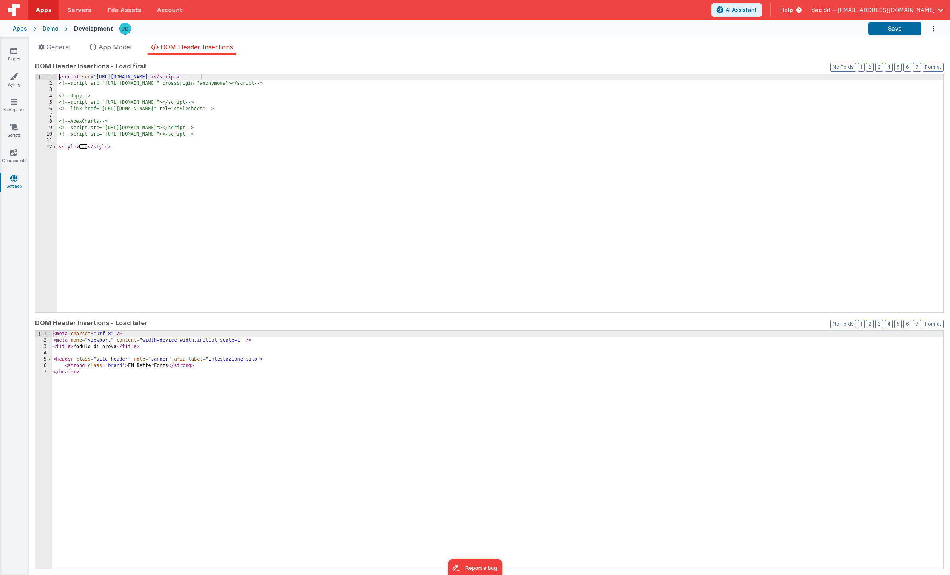
click at [113, 192] on div "< script src = "https://cdn.tailwindcss.com" > </ script > <!-- script src="htt…" at bounding box center [500, 199] width 886 height 251
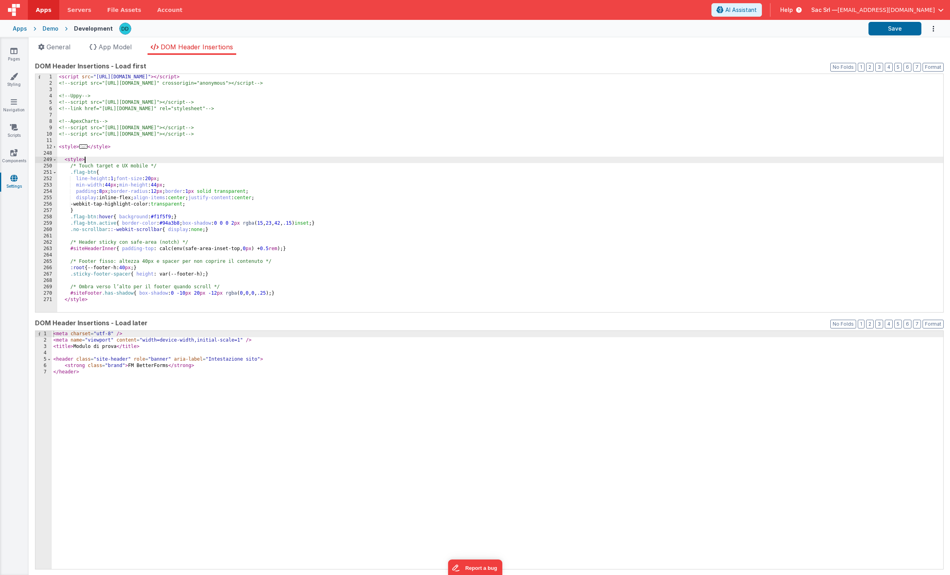
click at [99, 159] on div "< script src = "https://cdn.tailwindcss.com" > </ script > <!-- script src="htt…" at bounding box center [500, 199] width 886 height 251
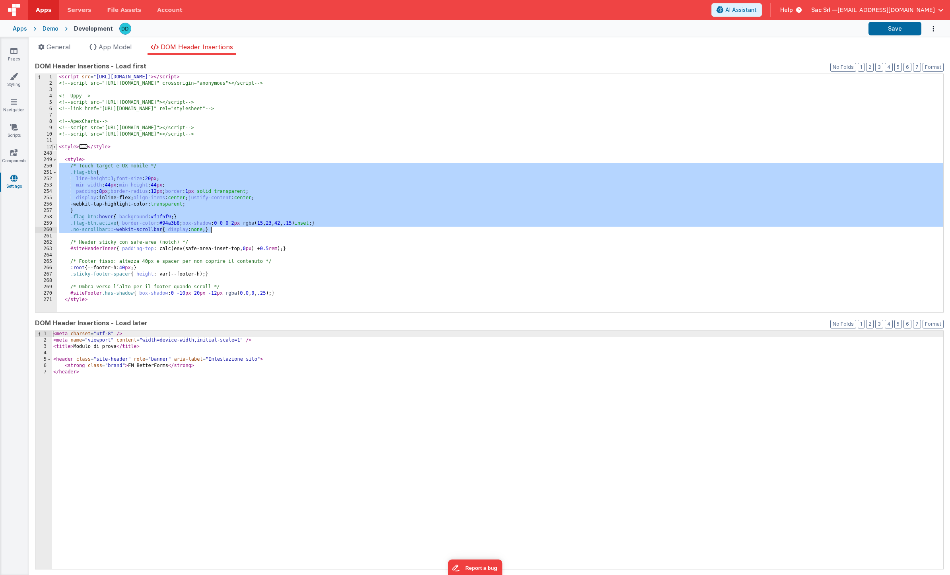
click at [54, 146] on span at bounding box center [54, 147] width 4 height 6
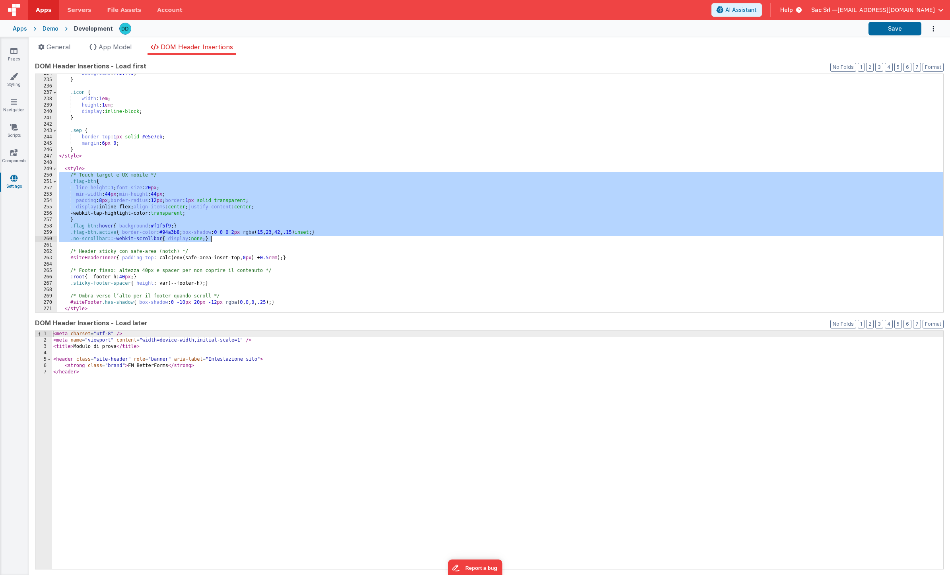
scroll to position [1486, 0]
click at [88, 150] on div "background : #f3f4f6 ; } .icon { width : 1 em ; height : 1 em ; display : inlin…" at bounding box center [500, 195] width 886 height 251
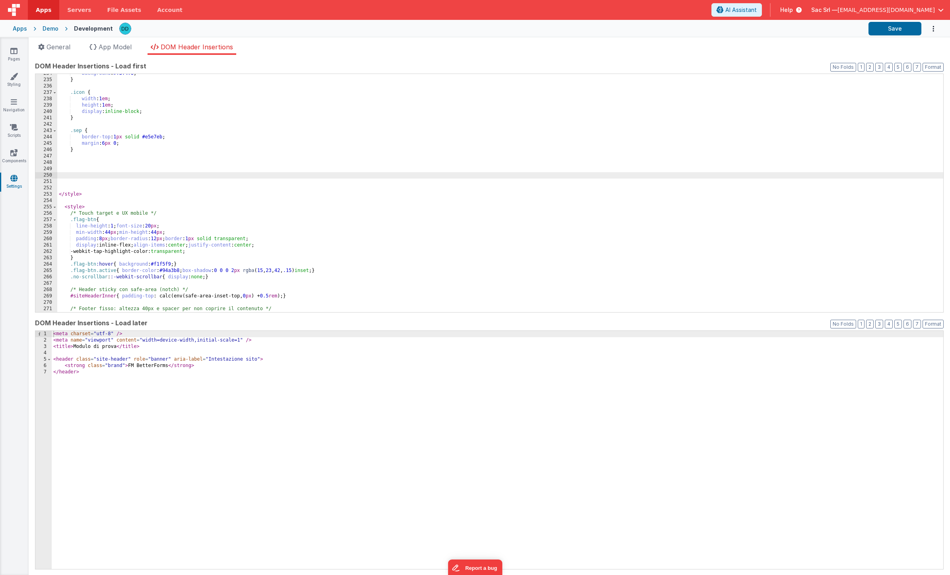
paste textarea
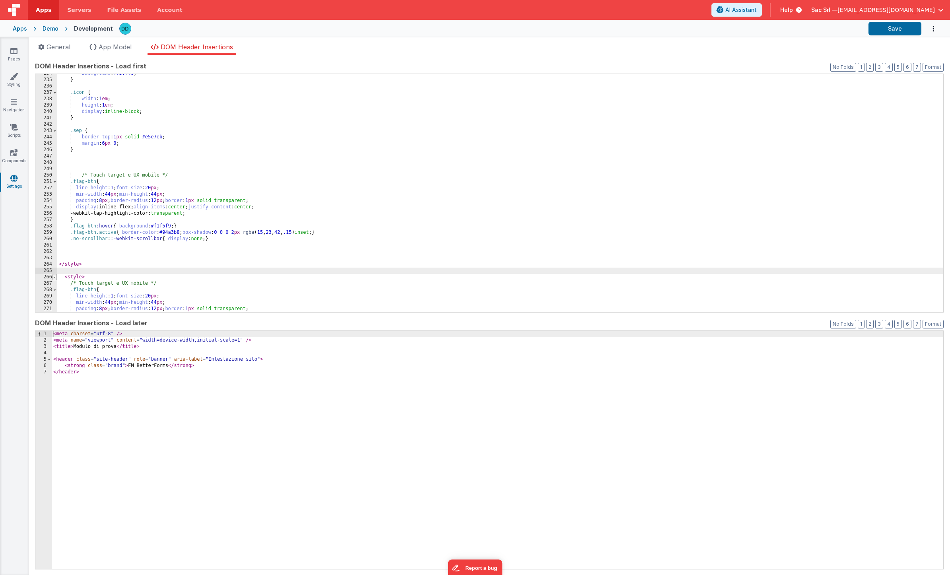
click at [55, 277] on span at bounding box center [54, 277] width 4 height 6
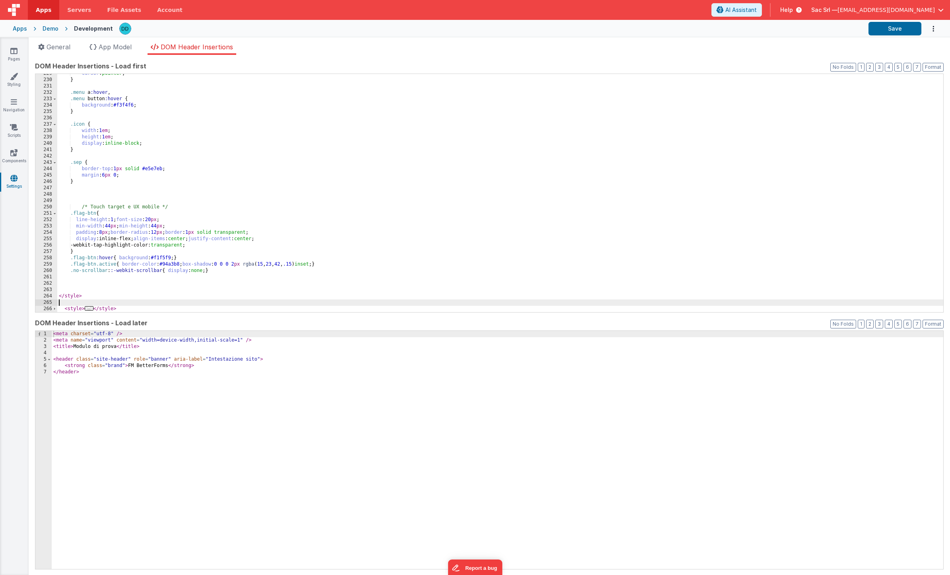
scroll to position [1454, 0]
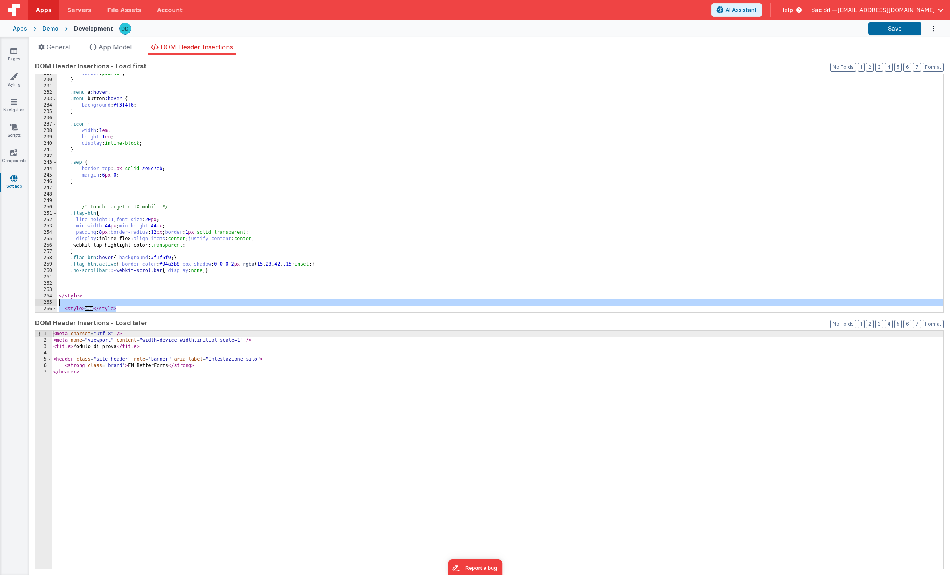
drag, startPoint x: 128, startPoint y: 308, endPoint x: 48, endPoint y: 305, distance: 80.0
click at [48, 305] on div "229 230 231 232 233 234 235 236 237 238 239 240 241 242 243 244 245 246 247 248…" at bounding box center [489, 193] width 909 height 239
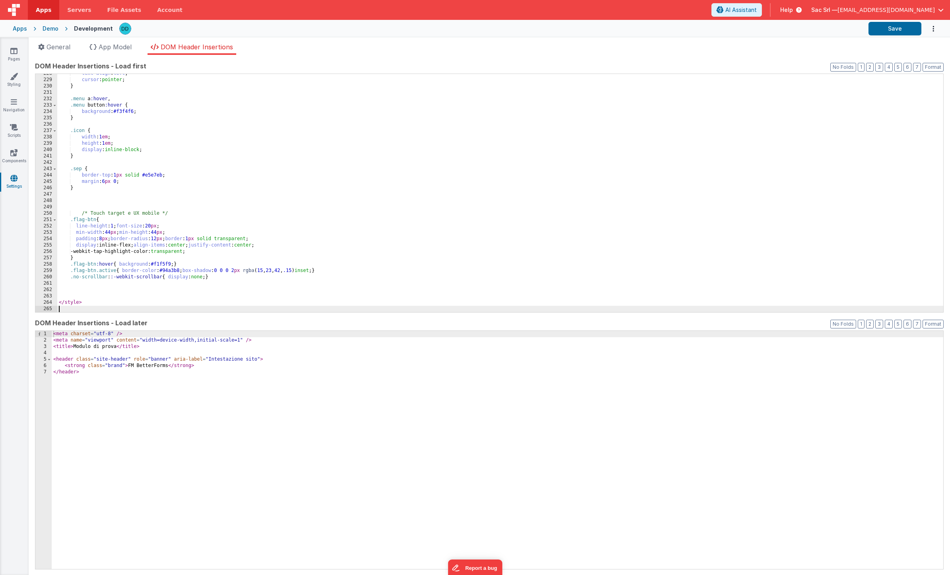
scroll to position [1442, 0]
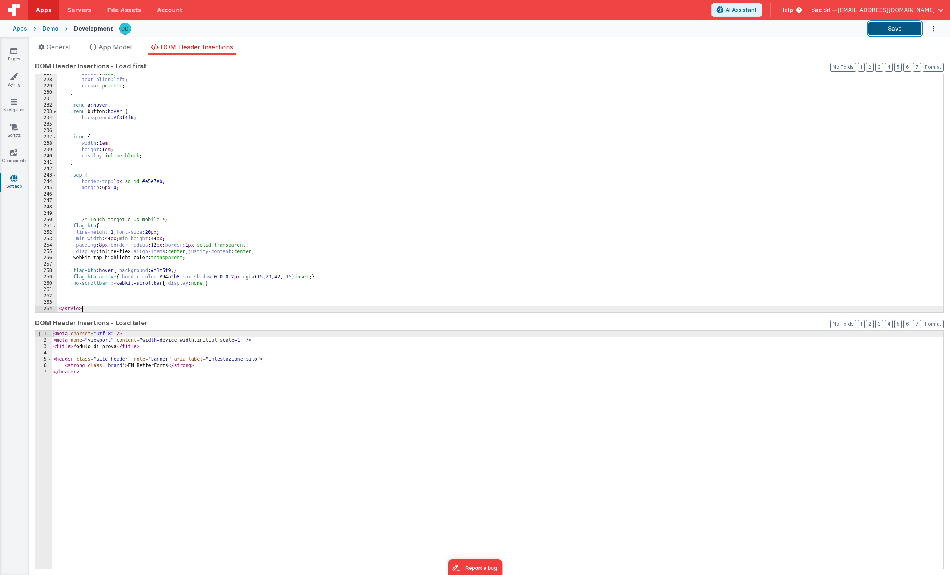
click at [620, 30] on button "Save" at bounding box center [895, 29] width 53 height 14
click at [13, 57] on link "Pages" at bounding box center [14, 55] width 29 height 16
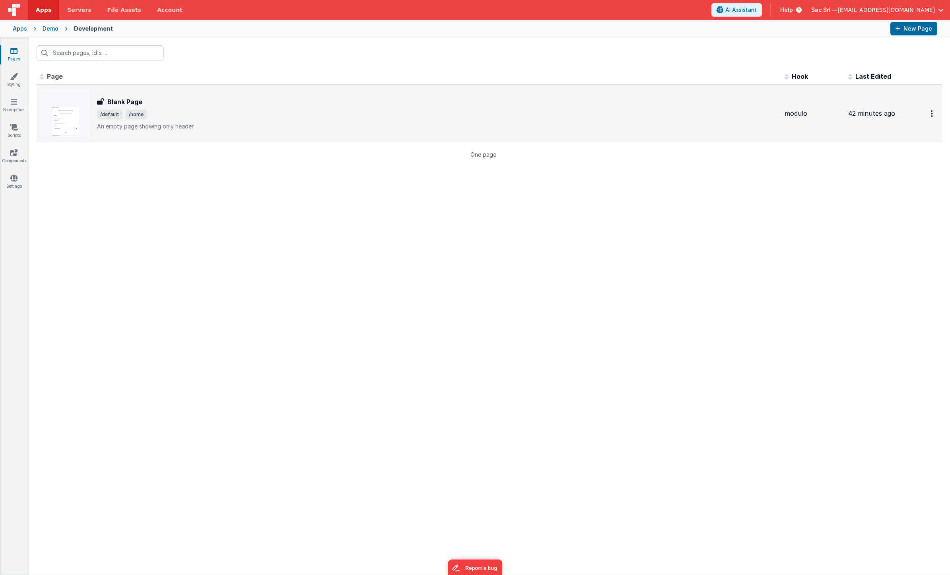
click at [241, 95] on div "Blank Page Blank Page /default /home An empty page showing only header" at bounding box center [409, 113] width 738 height 51
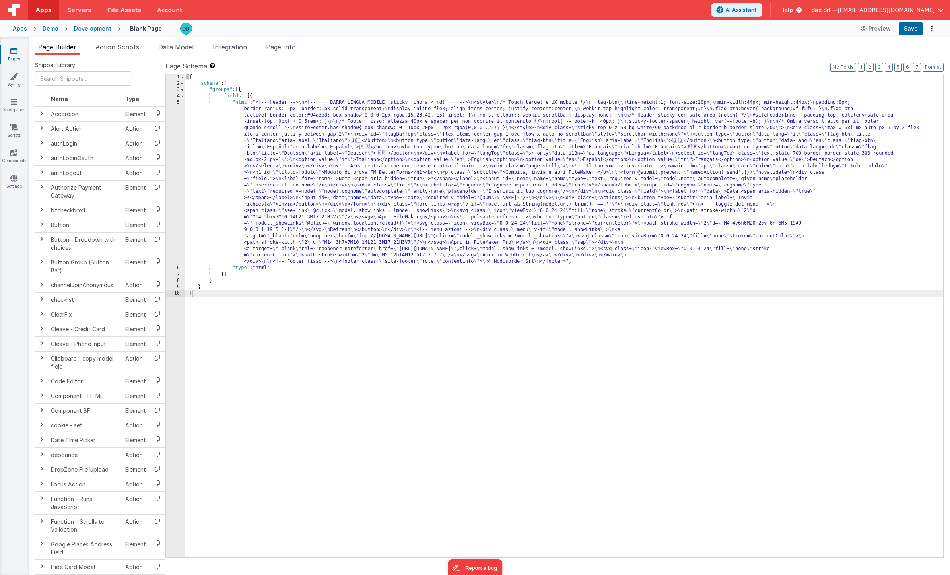
click at [231, 104] on div "[{ "schema" : { "groups" : [{ "fields" : [{ "html" : "<!-- Header --> \n <!-- =…" at bounding box center [564, 322] width 758 height 496
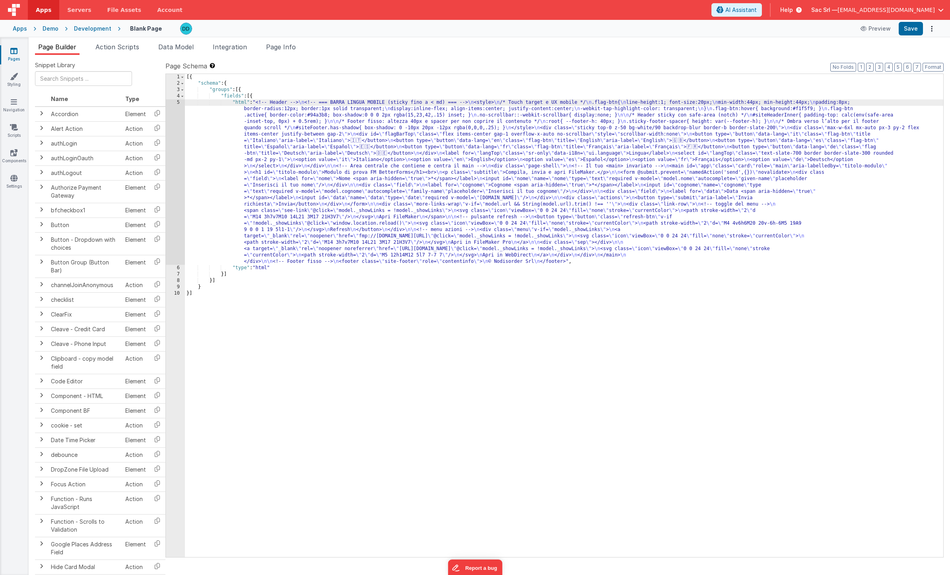
click at [177, 104] on div "5" at bounding box center [175, 181] width 19 height 165
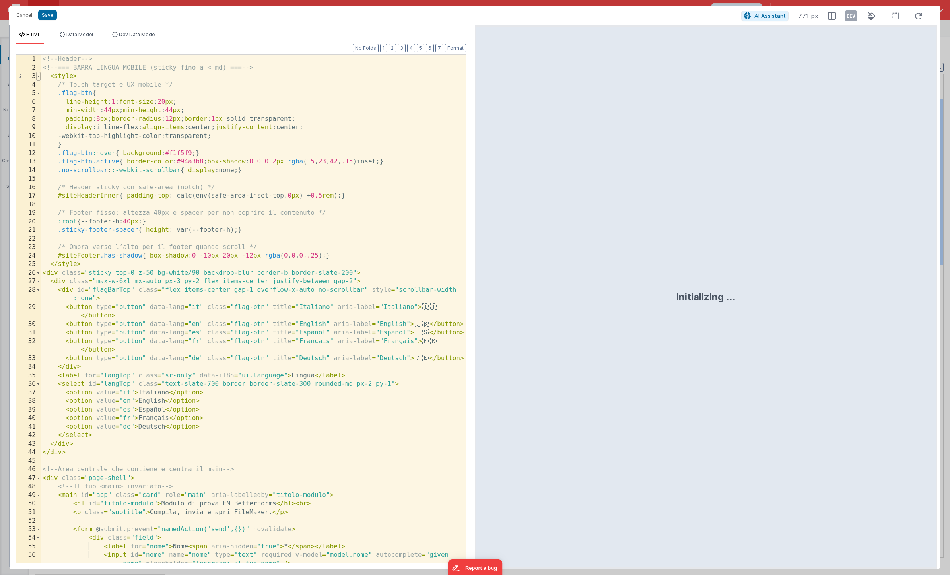
click at [39, 77] on span at bounding box center [38, 76] width 4 height 9
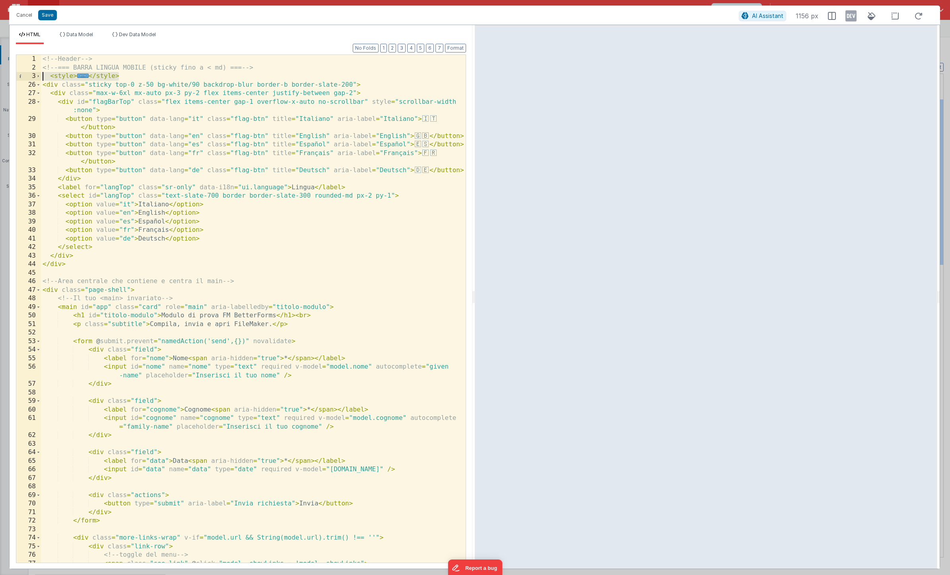
drag, startPoint x: 135, startPoint y: 76, endPoint x: 19, endPoint y: 77, distance: 115.7
click at [19, 77] on div "1 2 3 26 27 28 29 30 31 32 33 34 35 36 37 38 39 40 41 42 43 44 45 46 47 48 49 5…" at bounding box center [241, 308] width 450 height 509
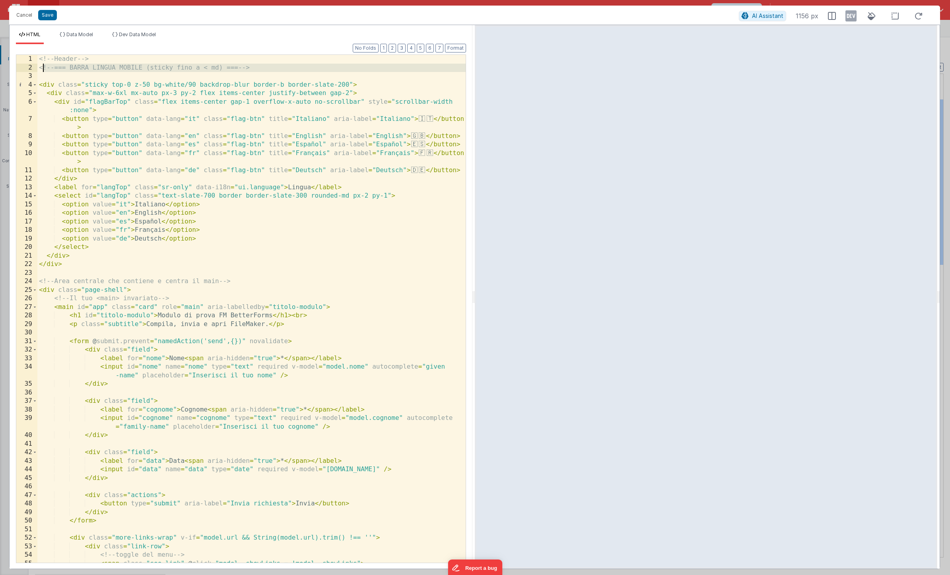
click at [41, 69] on div "<!-- Header --> <!-- === BARRA LINGUA MOBILE (sticky fino a < md) === --> < div…" at bounding box center [251, 317] width 428 height 525
click at [39, 69] on div "<!-- Header --> <!-- === BARRA LINGUA MOBILE (sticky fino a < md) === --> < div…" at bounding box center [251, 317] width 428 height 525
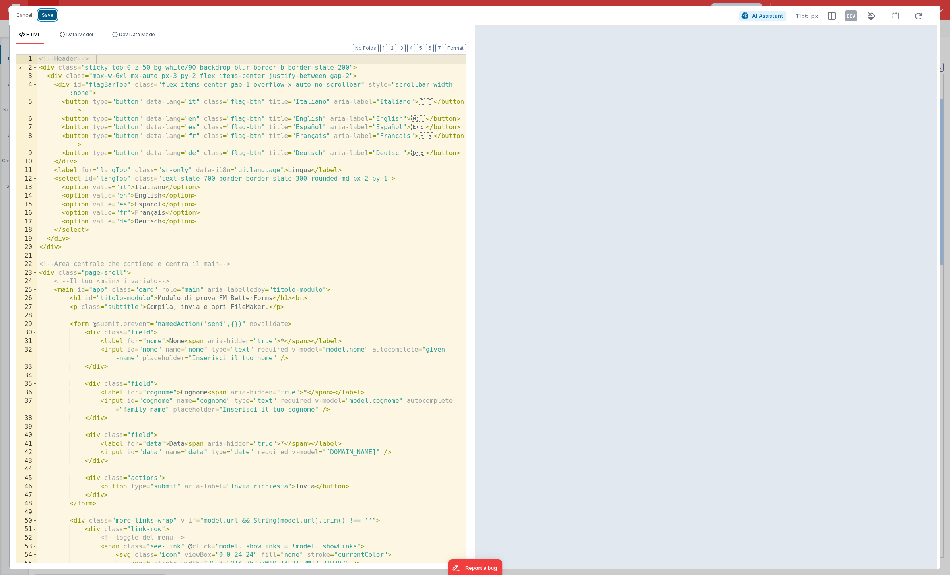
click at [49, 14] on button "Save" at bounding box center [47, 15] width 19 height 10
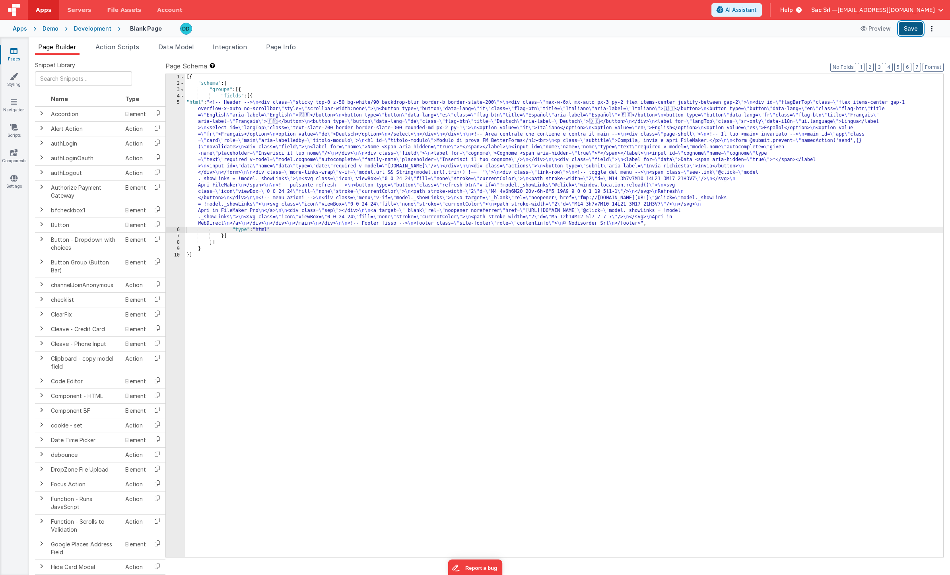
click at [620, 27] on button "Save" at bounding box center [911, 29] width 24 height 14
click at [197, 102] on div "[{ "schema" : { "groups" : [{ "fields" : [{ "html" : "<!-- Header --> \n <div c…" at bounding box center [564, 322] width 758 height 496
click at [178, 102] on div "5" at bounding box center [175, 162] width 19 height 127
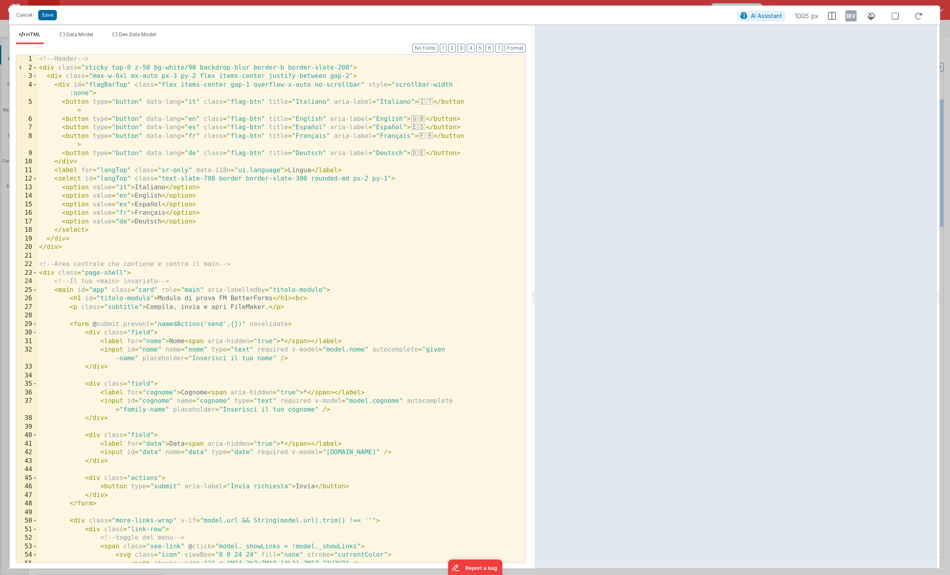
drag, startPoint x: 473, startPoint y: 298, endPoint x: 534, endPoint y: 279, distance: 64.5
click at [534, 279] on html "It appears that someone else or another tab has previously saved this record si…" at bounding box center [475, 287] width 950 height 575
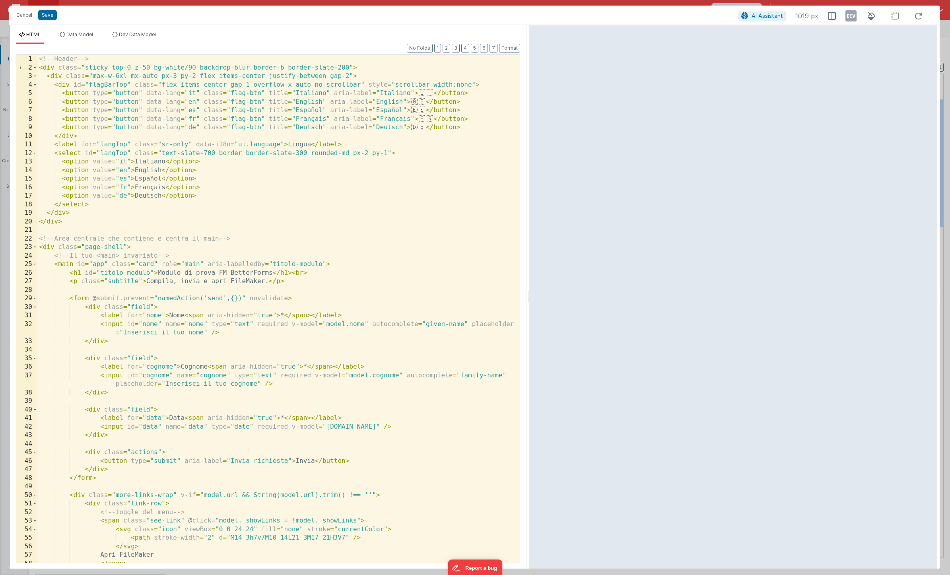
drag, startPoint x: 534, startPoint y: 293, endPoint x: 529, endPoint y: 293, distance: 4.8
click at [529, 293] on html "It appears that someone else or another tab has previously saved this record si…" at bounding box center [475, 287] width 950 height 575
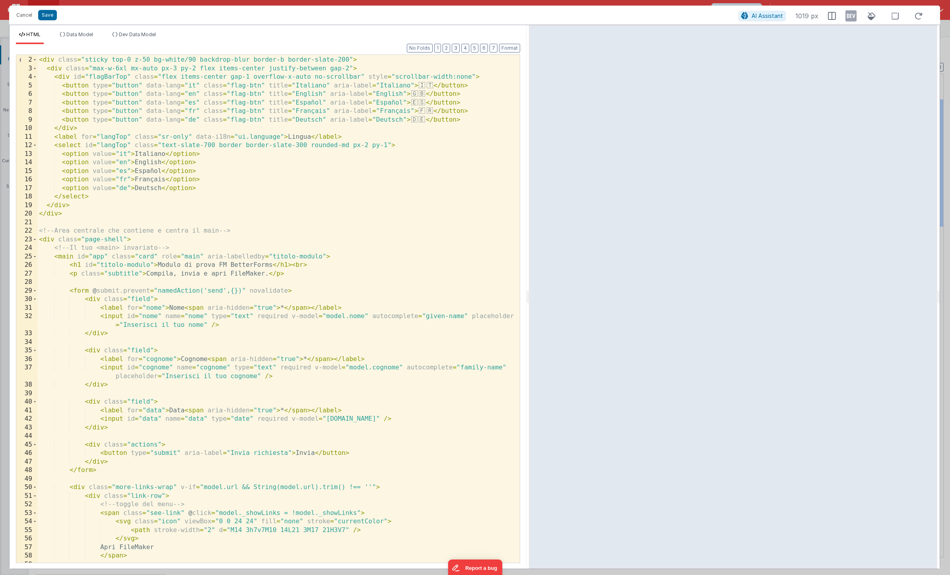
scroll to position [7, 0]
click at [25, 14] on button "Cancel" at bounding box center [24, 15] width 24 height 11
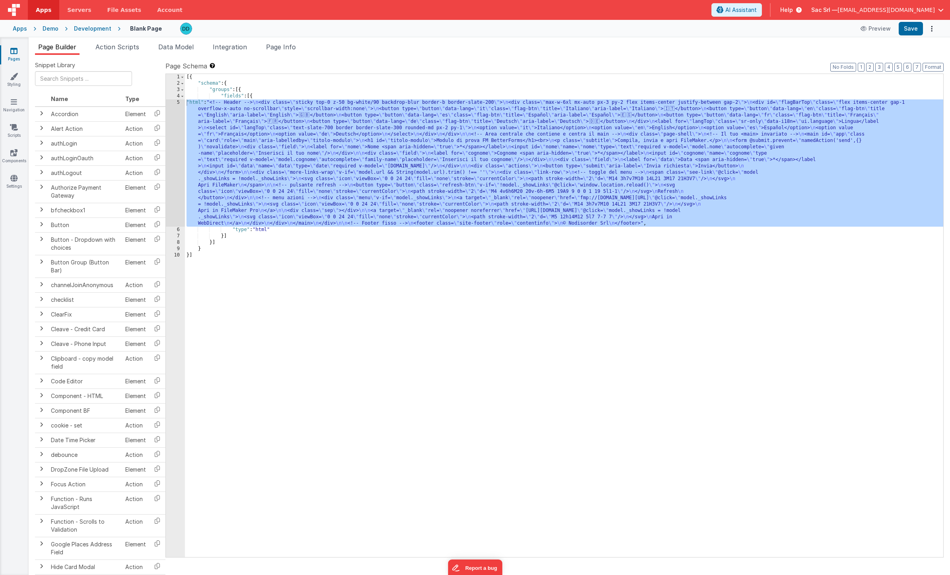
click at [46, 29] on div "Demo" at bounding box center [51, 29] width 16 height 8
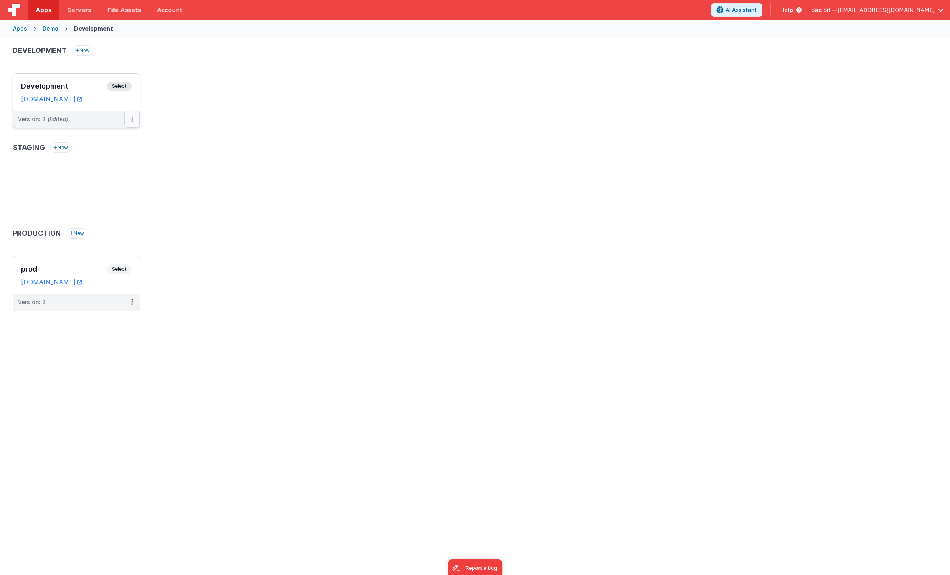
click at [130, 120] on button at bounding box center [131, 119] width 15 height 17
click at [111, 178] on link "Rollback" at bounding box center [105, 180] width 70 height 14
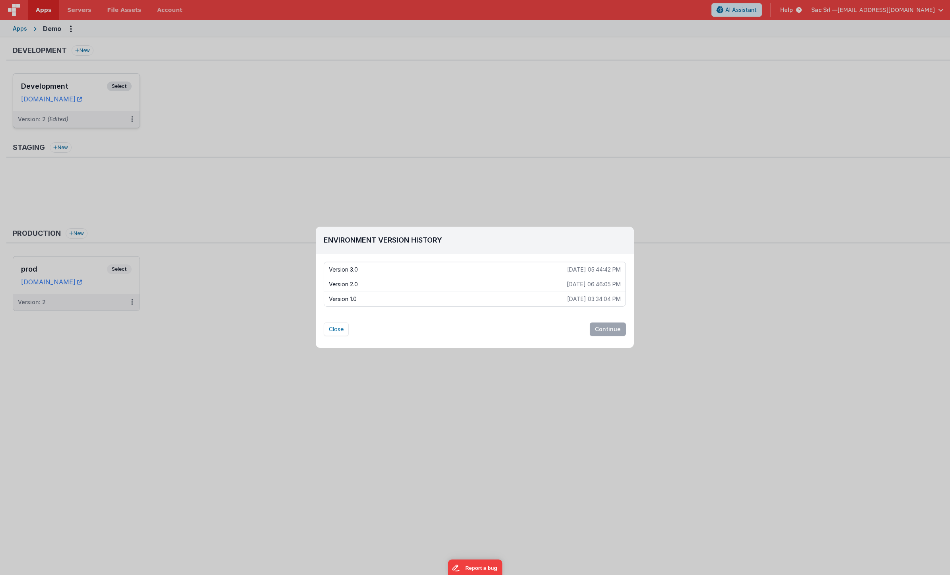
click at [395, 286] on p "Version 2.0" at bounding box center [448, 284] width 238 height 8
click at [604, 328] on button "Continue" at bounding box center [608, 330] width 36 height 14
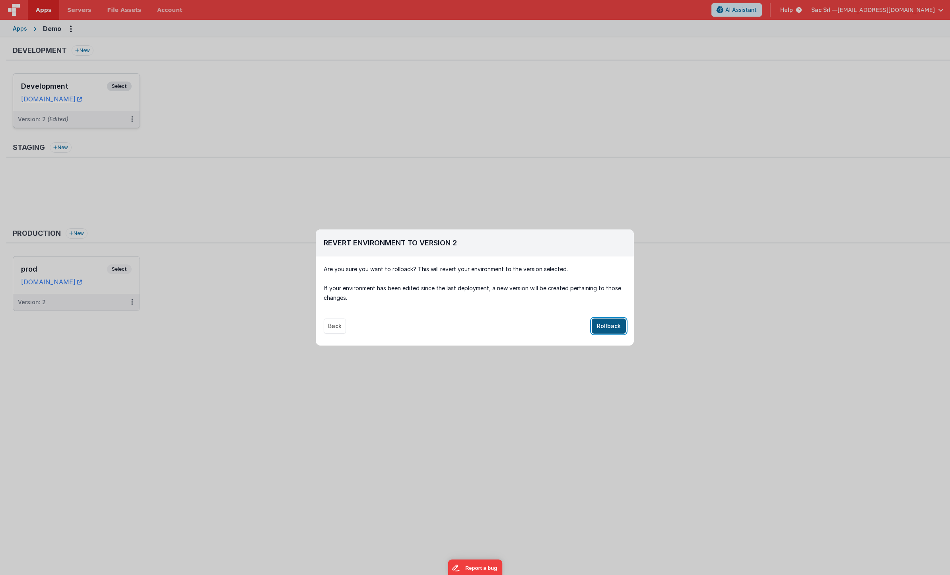
click at [610, 328] on button "Rollback" at bounding box center [609, 326] width 34 height 15
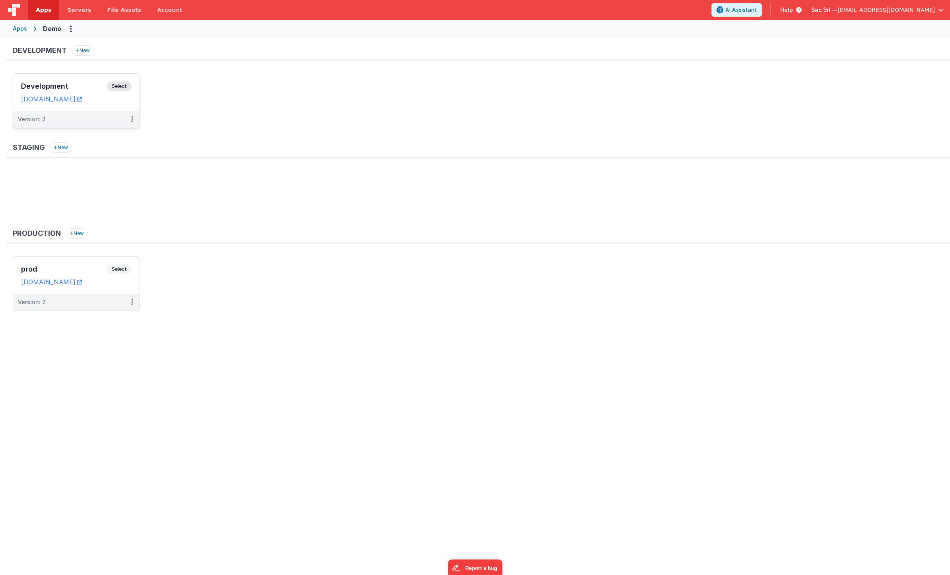
click at [204, 105] on ul "Development Select URLs demofm.clientportal.cloud Version: 2" at bounding box center [481, 104] width 937 height 63
click at [82, 99] on link "[DOMAIN_NAME]" at bounding box center [51, 99] width 61 height 8
click at [185, 101] on ul "Development Select URLs demofm.clientportal.cloud Version: 2" at bounding box center [481, 104] width 937 height 63
click at [86, 50] on button "New" at bounding box center [83, 50] width 22 height 10
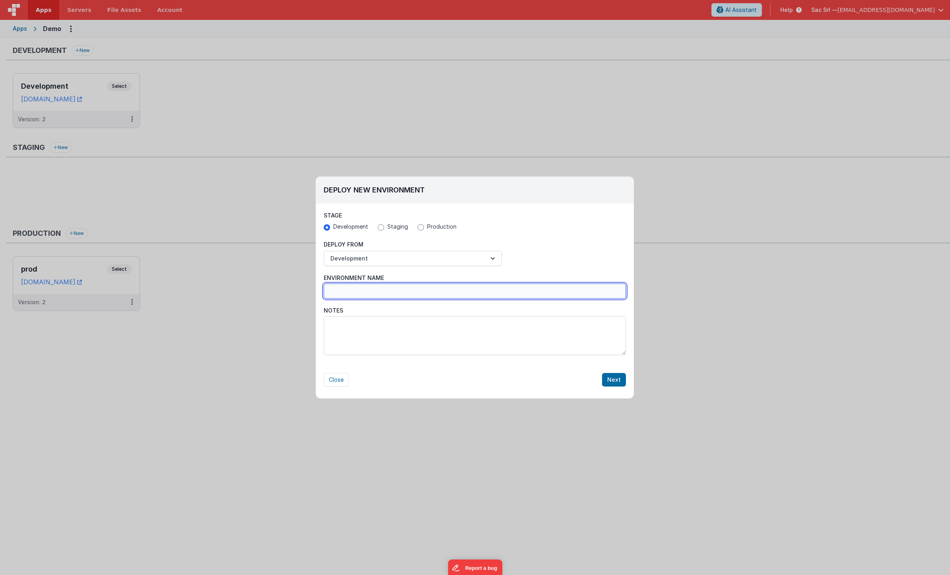
click at [399, 290] on input "Environment Name" at bounding box center [475, 291] width 302 height 15
type input "test"
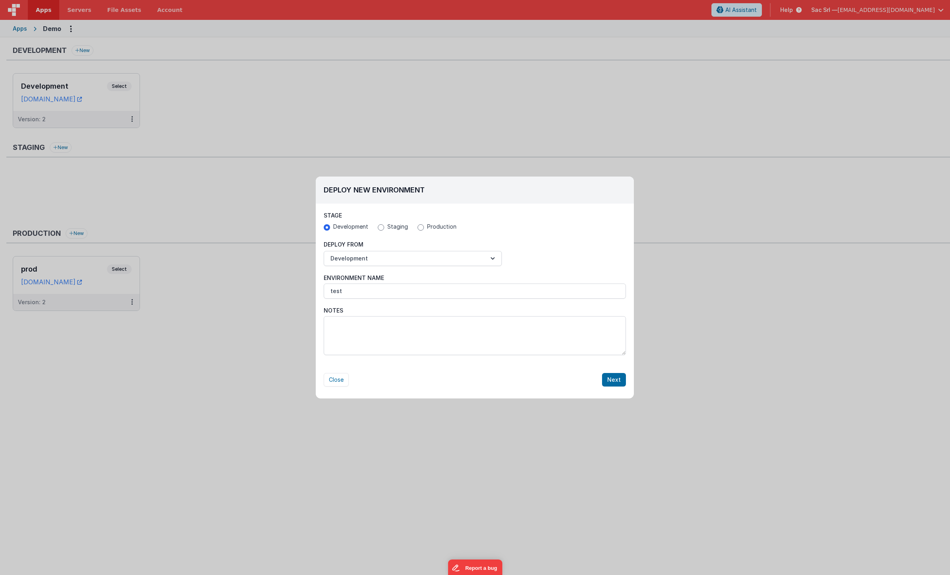
click at [617, 372] on div "Close Next" at bounding box center [475, 371] width 302 height 29
click at [616, 376] on button "Next" at bounding box center [614, 380] width 24 height 14
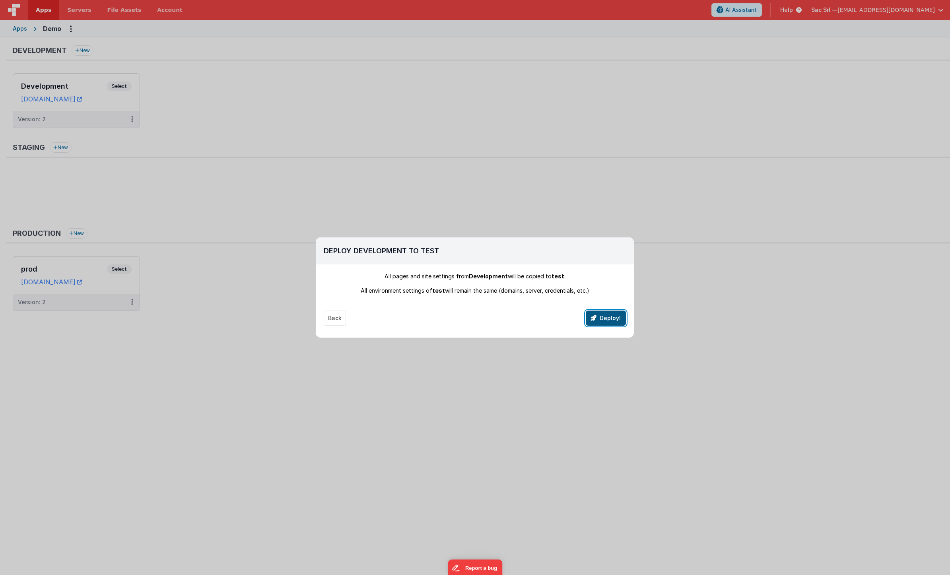
click at [610, 321] on button "Deploy!" at bounding box center [606, 318] width 40 height 15
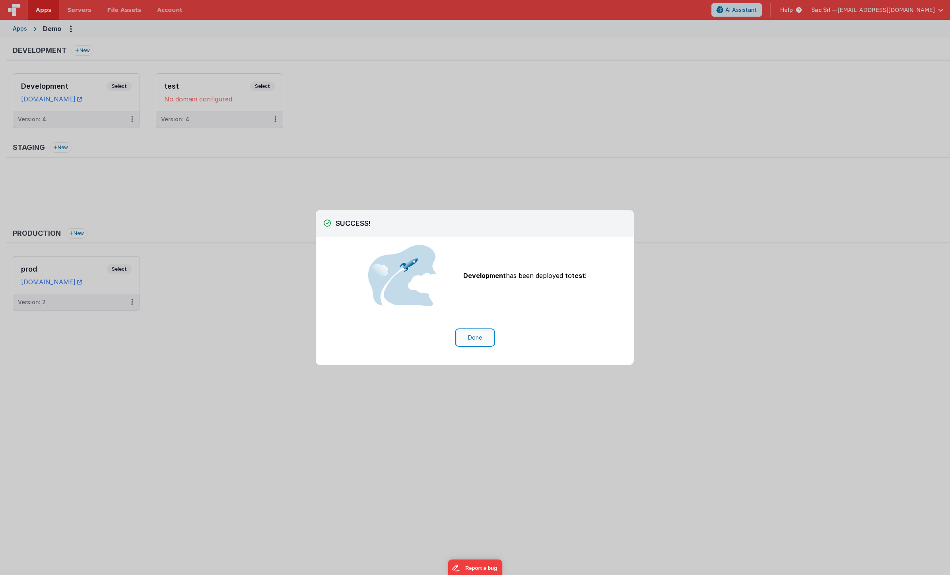
click at [472, 335] on button "Done" at bounding box center [475, 337] width 37 height 15
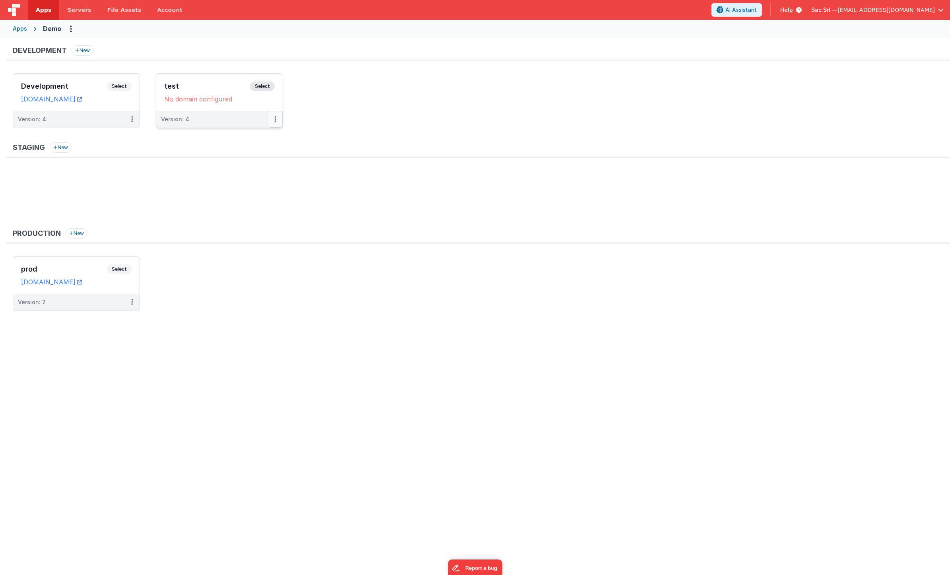
click at [276, 122] on button at bounding box center [275, 119] width 15 height 17
click at [254, 139] on link "Edit" at bounding box center [248, 137] width 70 height 14
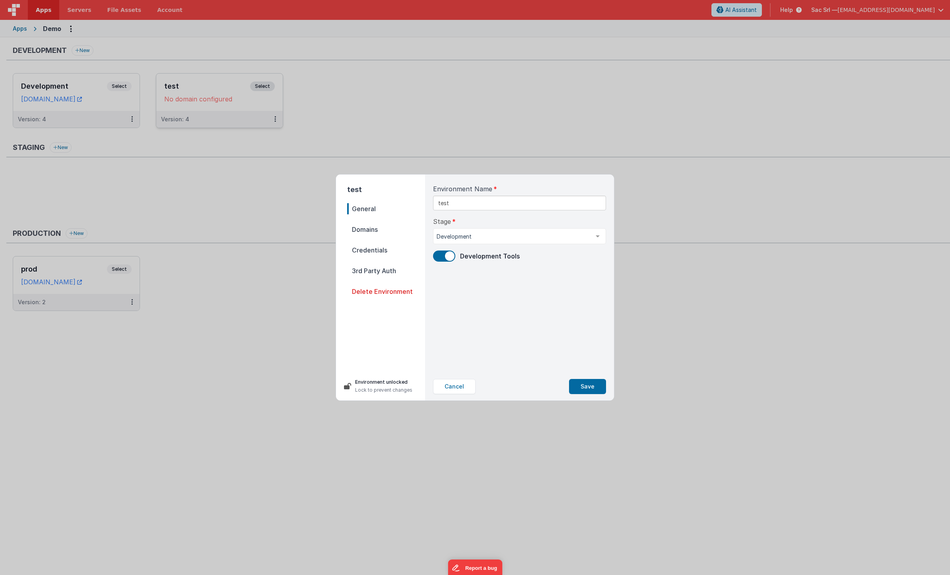
click at [377, 228] on span "Domains" at bounding box center [386, 229] width 78 height 11
click at [599, 211] on select ".clientportal.cloud .fmbetterforms.com" at bounding box center [561, 209] width 89 height 15
select select "clientportal.cloud"
click at [517, 202] on select ".clientportal.cloud .fmbetterforms.com" at bounding box center [561, 209] width 89 height 15
click at [504, 214] on input at bounding box center [475, 209] width 84 height 15
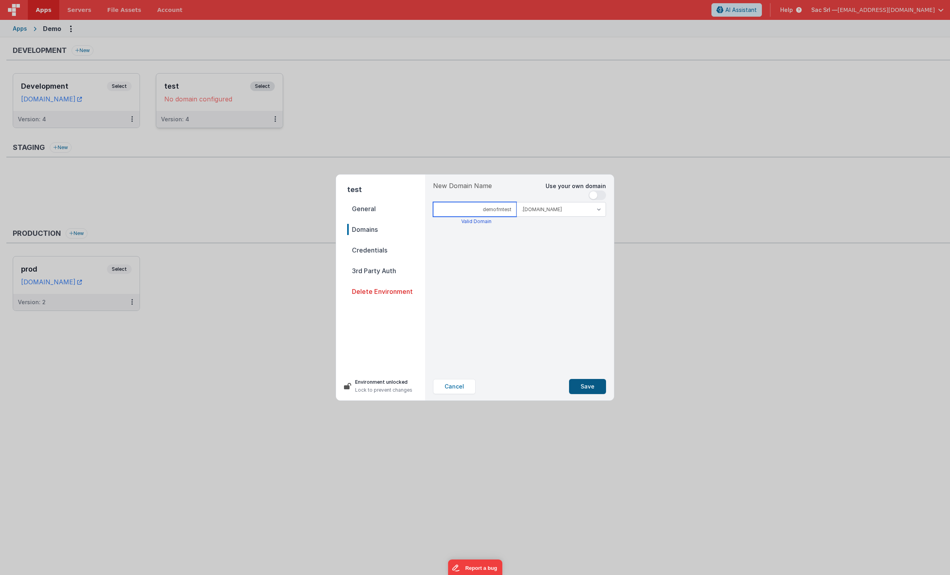
type input "demofmtest"
click at [590, 389] on button "Save" at bounding box center [587, 386] width 37 height 15
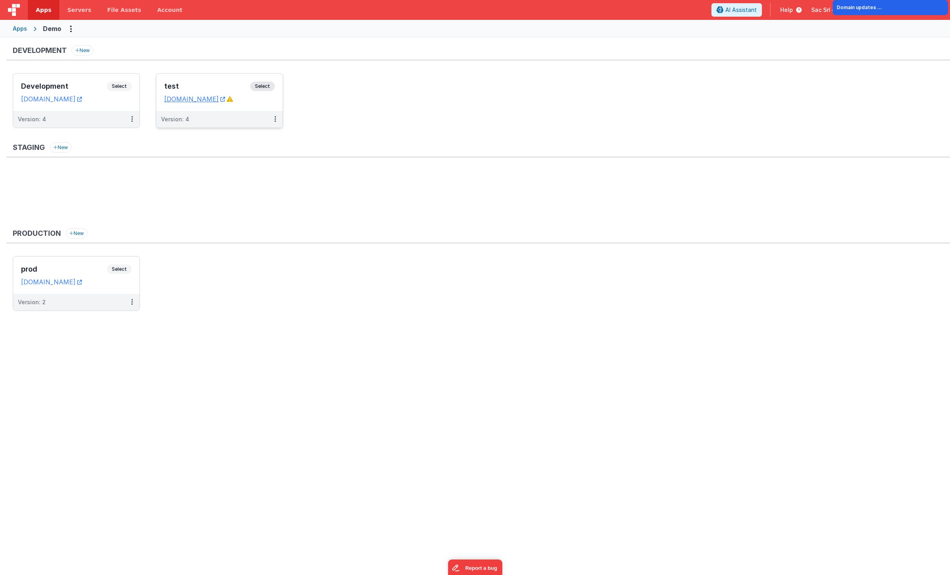
click at [241, 110] on div "test Select URLs [DOMAIN_NAME]" at bounding box center [219, 92] width 126 height 37
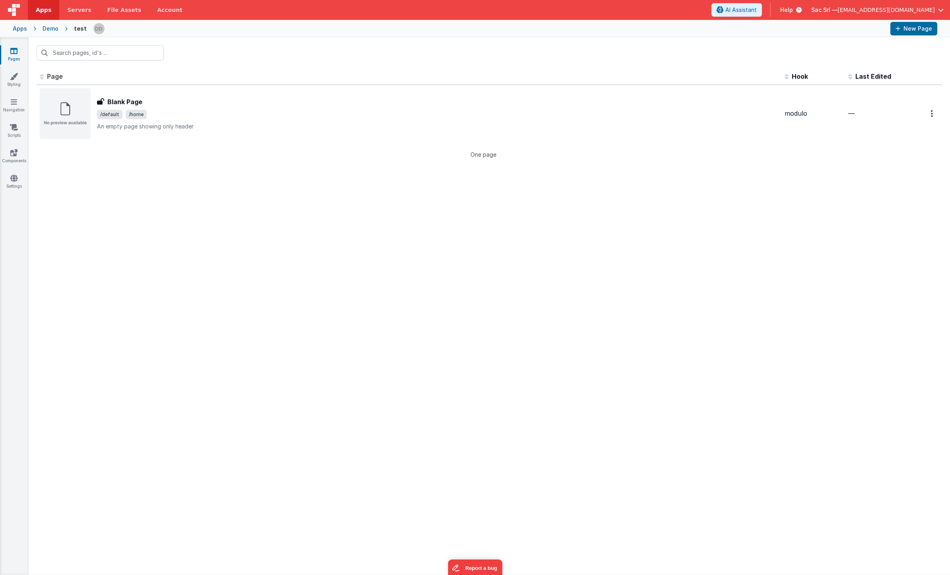
click at [51, 27] on div "Demo" at bounding box center [51, 29] width 16 height 8
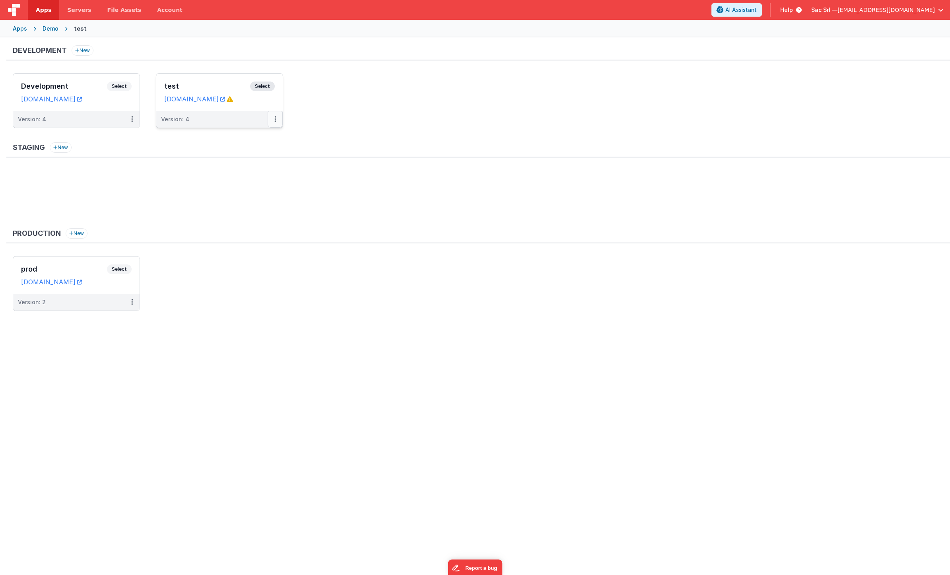
click at [278, 117] on button at bounding box center [275, 119] width 15 height 17
click at [274, 119] on icon at bounding box center [275, 119] width 2 height 0
click at [254, 136] on link "Edit" at bounding box center [248, 137] width 70 height 14
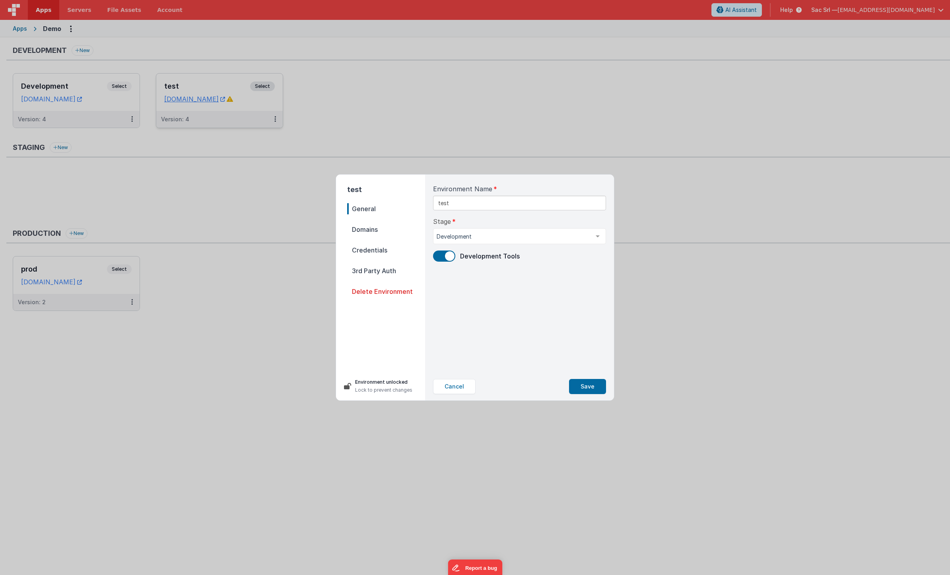
click at [385, 250] on span "Credentials" at bounding box center [386, 250] width 78 height 11
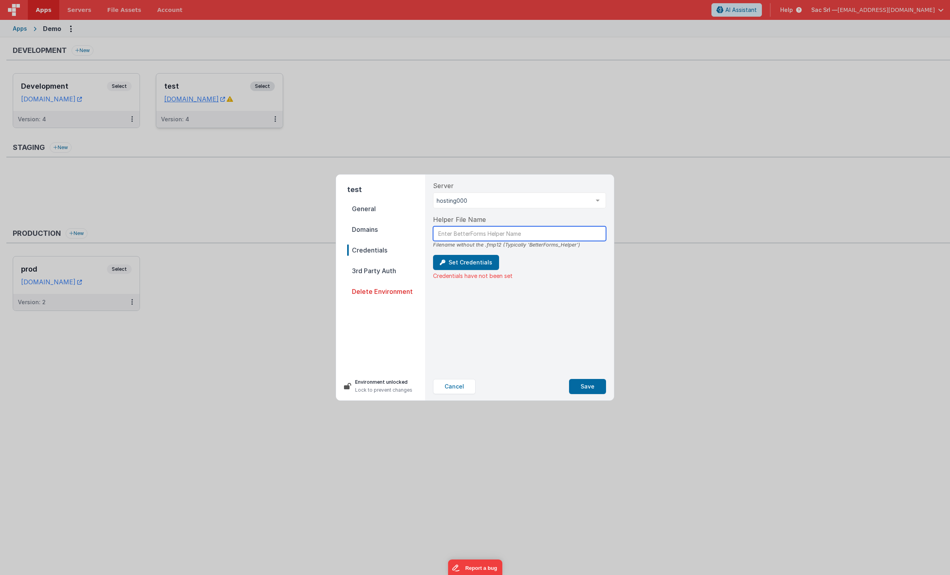
click at [507, 235] on input "text" at bounding box center [519, 233] width 173 height 15
type input "BetterForms_Helper"
click at [458, 265] on button "Set Credentials" at bounding box center [466, 262] width 66 height 15
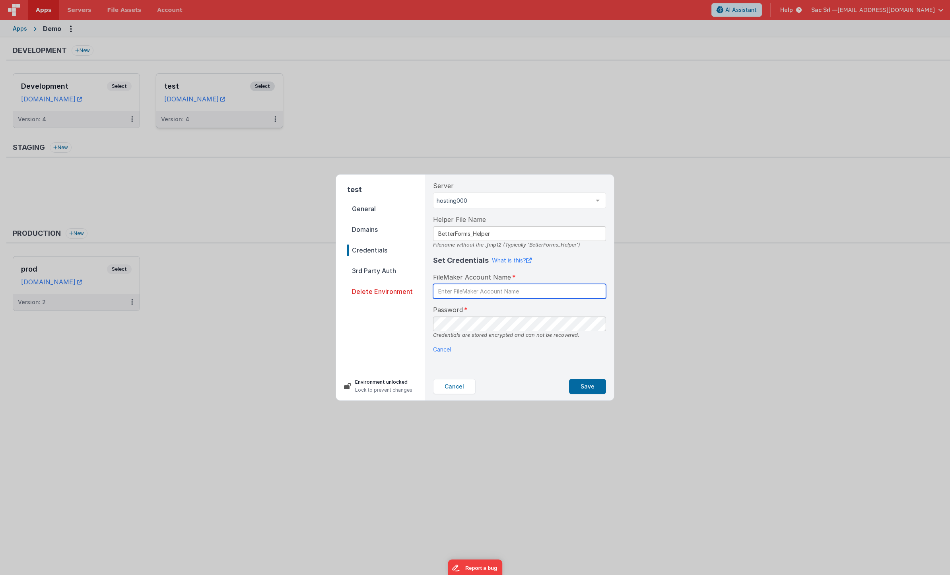
click at [488, 288] on input "text" at bounding box center [519, 291] width 173 height 15
paste input "Betterforms"
type input "Betterforms"
click at [587, 357] on div "Server hosting000 SAC hosting000 List is empty. Helper File Name BetterForms_He…" at bounding box center [520, 274] width 186 height 198
click at [593, 385] on button "Save" at bounding box center [587, 386] width 37 height 15
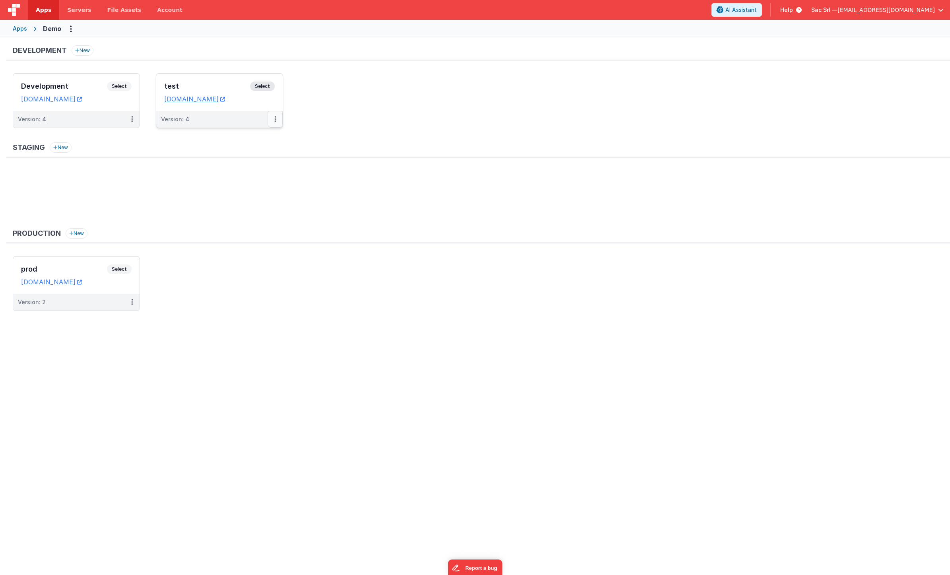
click at [275, 119] on icon at bounding box center [275, 119] width 2 height 0
click at [274, 103] on div at bounding box center [475, 287] width 950 height 575
click at [225, 99] on link "[DOMAIN_NAME]" at bounding box center [194, 99] width 61 height 8
click at [275, 119] on icon at bounding box center [275, 119] width 2 height 0
click at [252, 115] on div at bounding box center [475, 287] width 950 height 575
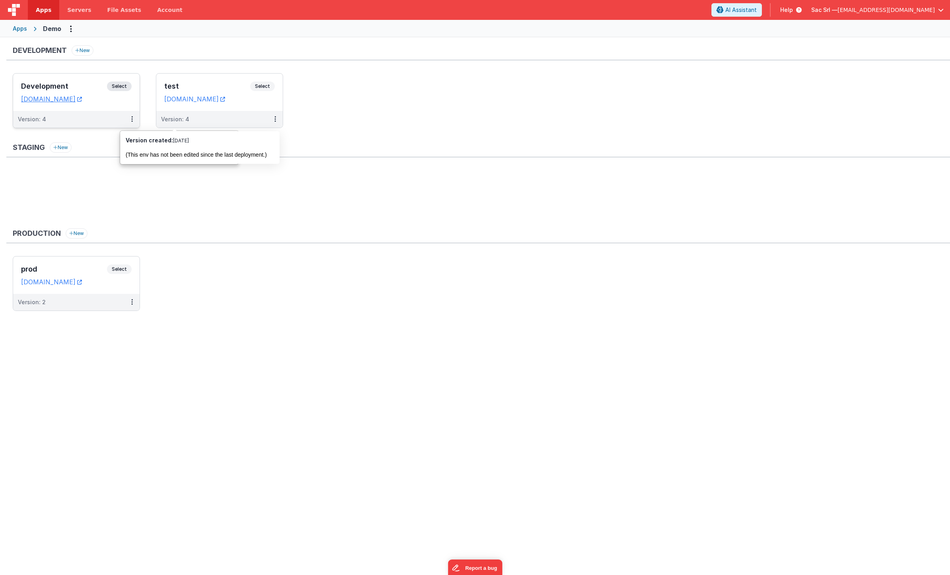
click at [115, 122] on div "Version: 4" at bounding box center [71, 119] width 107 height 8
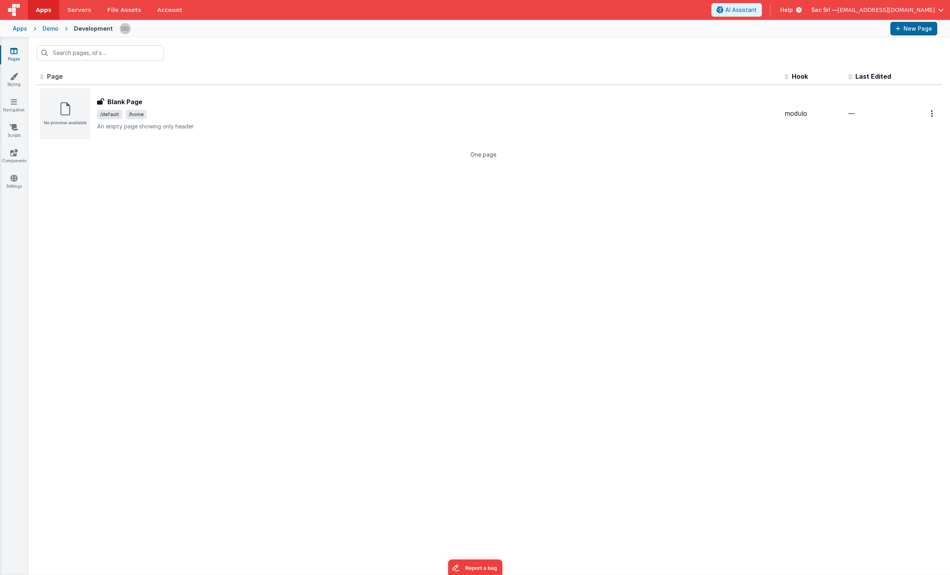
click at [46, 27] on div "Demo" at bounding box center [51, 29] width 16 height 8
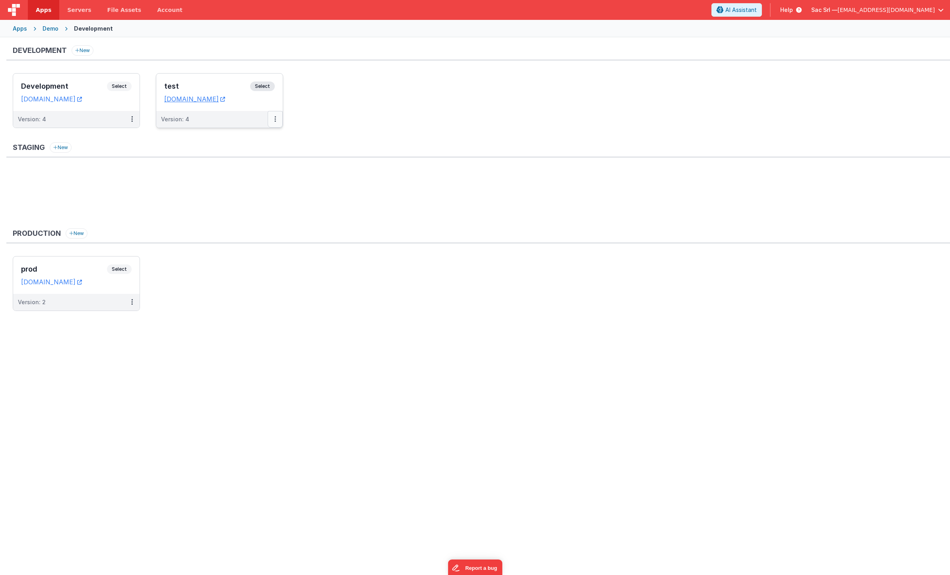
click at [274, 119] on icon at bounding box center [275, 119] width 2 height 0
click at [275, 105] on div "test Select URLs [DOMAIN_NAME]" at bounding box center [219, 92] width 126 height 37
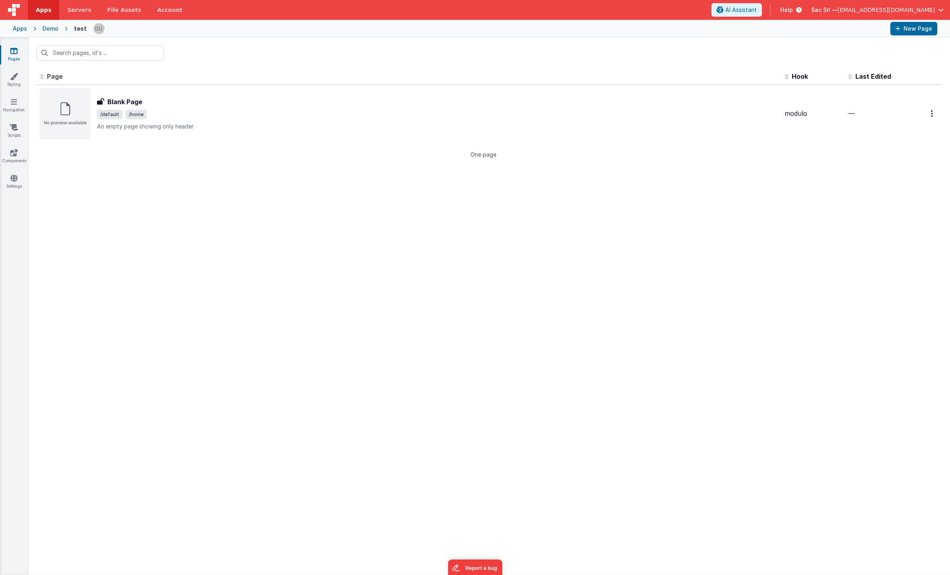
click at [50, 29] on div "Demo" at bounding box center [51, 29] width 16 height 8
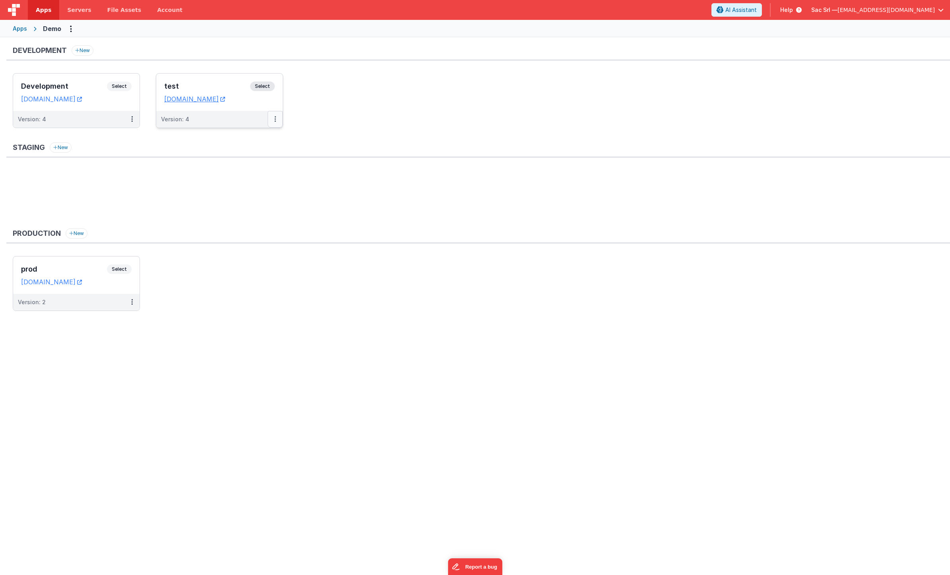
click at [273, 117] on button at bounding box center [275, 119] width 15 height 17
click at [249, 153] on span "Open Helper" at bounding box center [246, 151] width 35 height 7
click at [243, 117] on div at bounding box center [475, 287] width 950 height 575
click at [225, 98] on link "[DOMAIN_NAME]" at bounding box center [194, 99] width 61 height 8
click at [272, 104] on div "test Select URLs [DOMAIN_NAME]" at bounding box center [219, 92] width 126 height 37
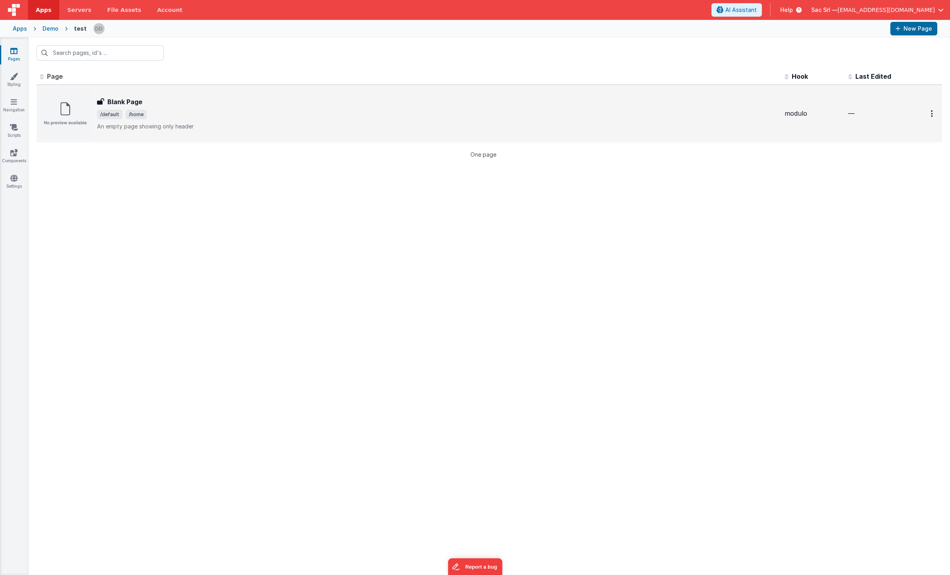
click at [251, 120] on div "Blank Page Blank Page /default /home An empty page showing only header" at bounding box center [437, 113] width 681 height 33
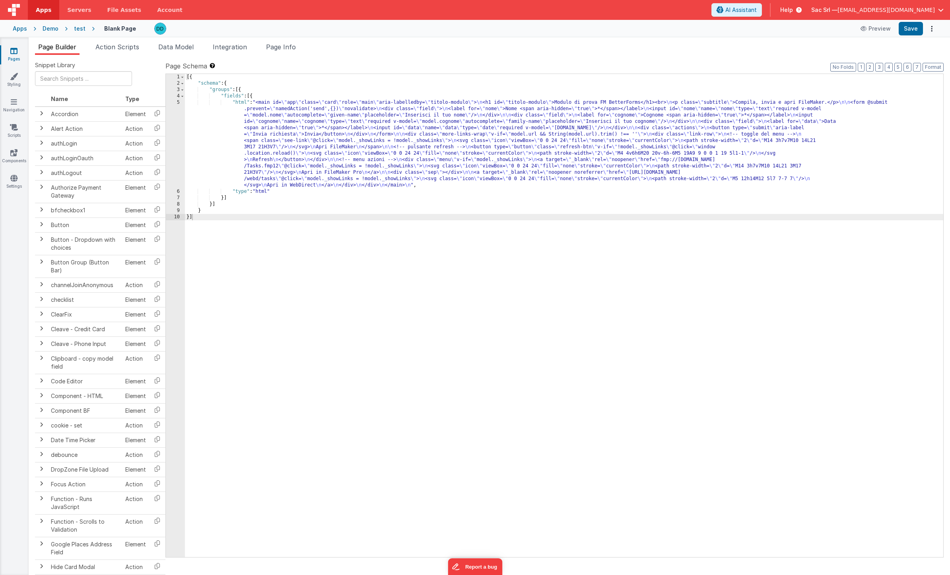
click at [235, 103] on div "[{ "schema" : { "groups" : [{ "fields" : [{ "html" : "<main id= \" app \" class…" at bounding box center [564, 322] width 758 height 496
click at [227, 104] on div "[{ "schema" : { "groups" : [{ "fields" : [{ "html" : "<main id= \" app \" class…" at bounding box center [564, 322] width 758 height 496
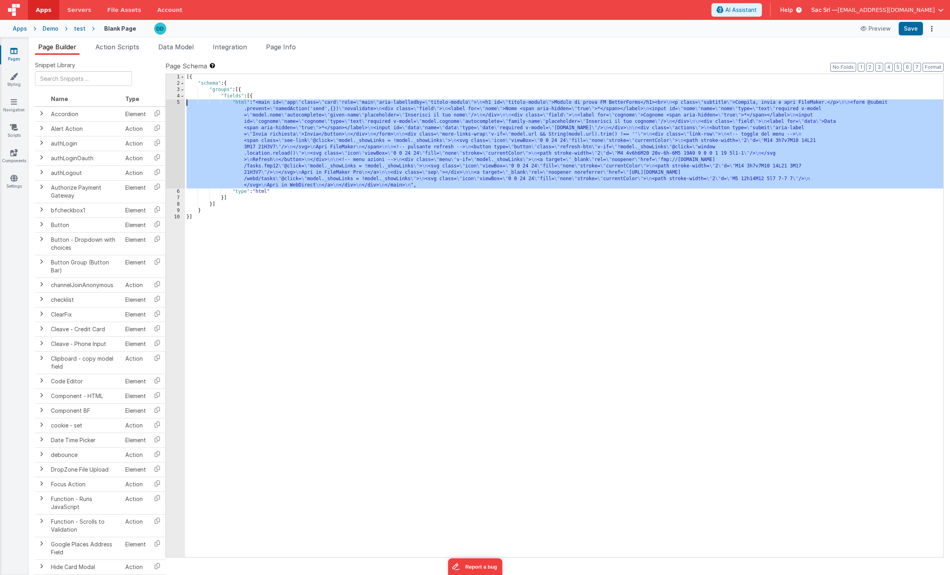
click at [179, 102] on div "5" at bounding box center [175, 143] width 19 height 89
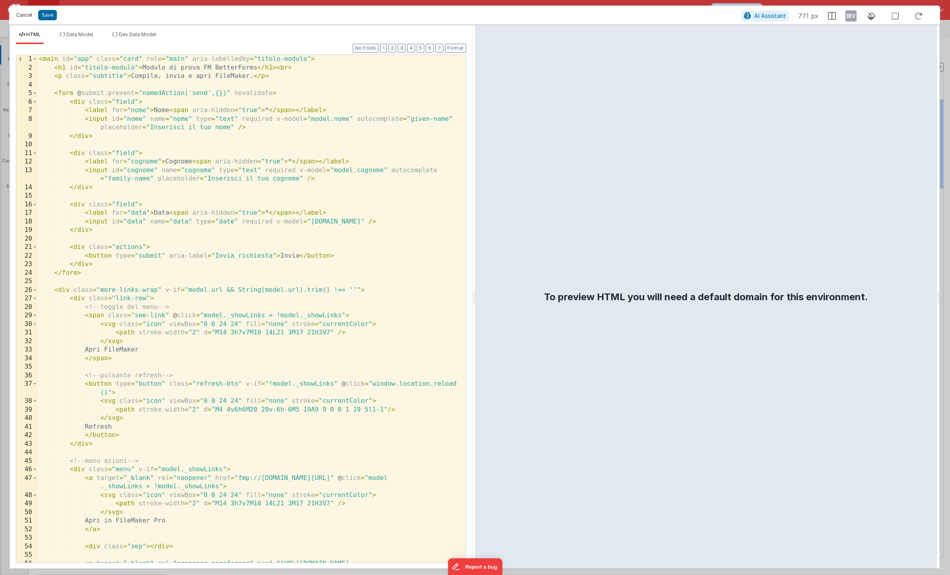
click at [31, 15] on button "Cancel" at bounding box center [24, 15] width 24 height 11
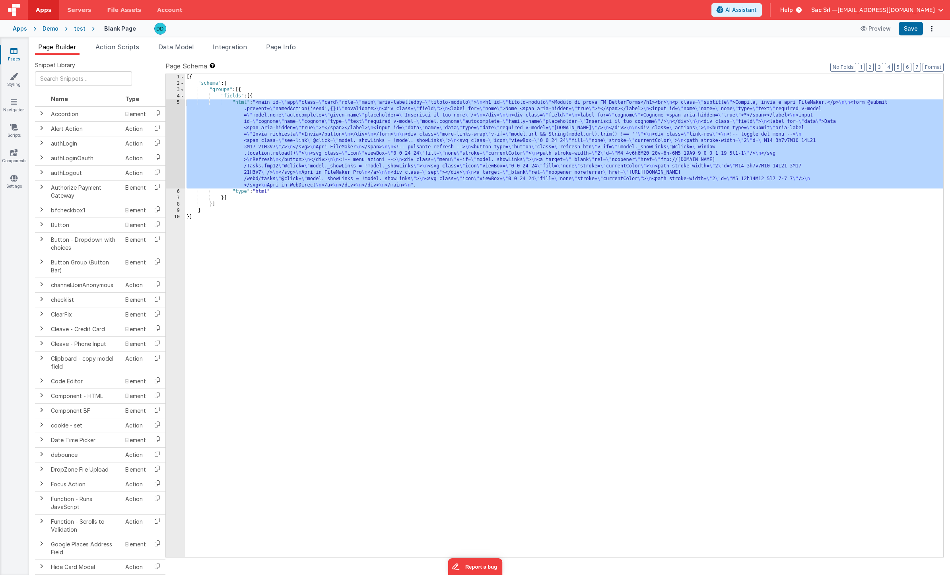
click at [82, 30] on div "test" at bounding box center [80, 29] width 12 height 8
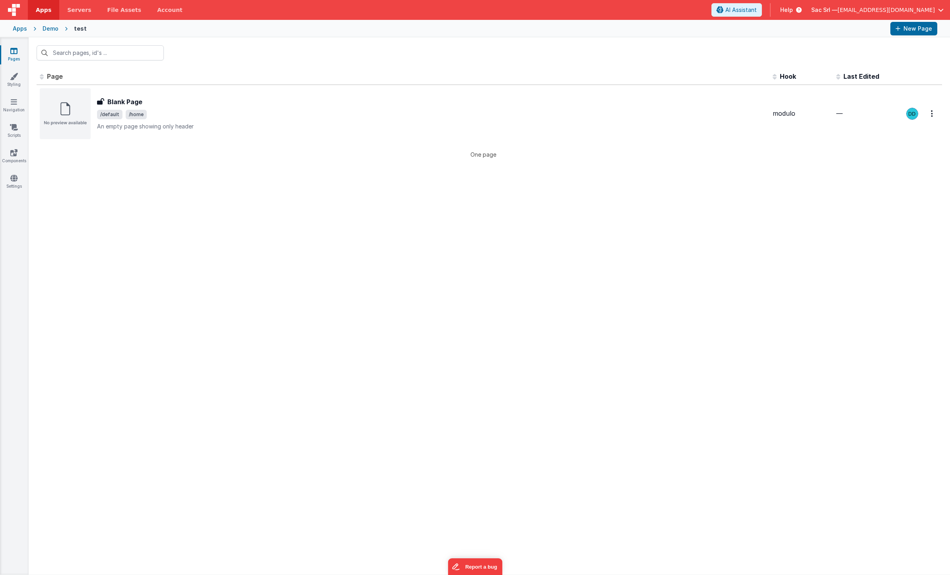
click at [53, 26] on div "Demo" at bounding box center [51, 29] width 16 height 8
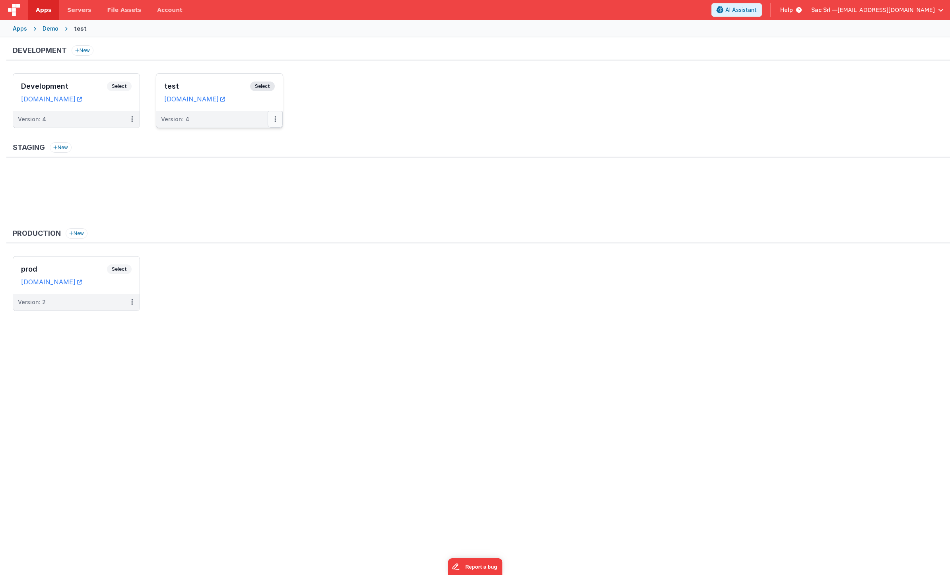
click at [274, 119] on button at bounding box center [275, 119] width 15 height 17
click at [278, 123] on button at bounding box center [275, 119] width 15 height 17
click at [264, 134] on link "Edit" at bounding box center [248, 137] width 70 height 14
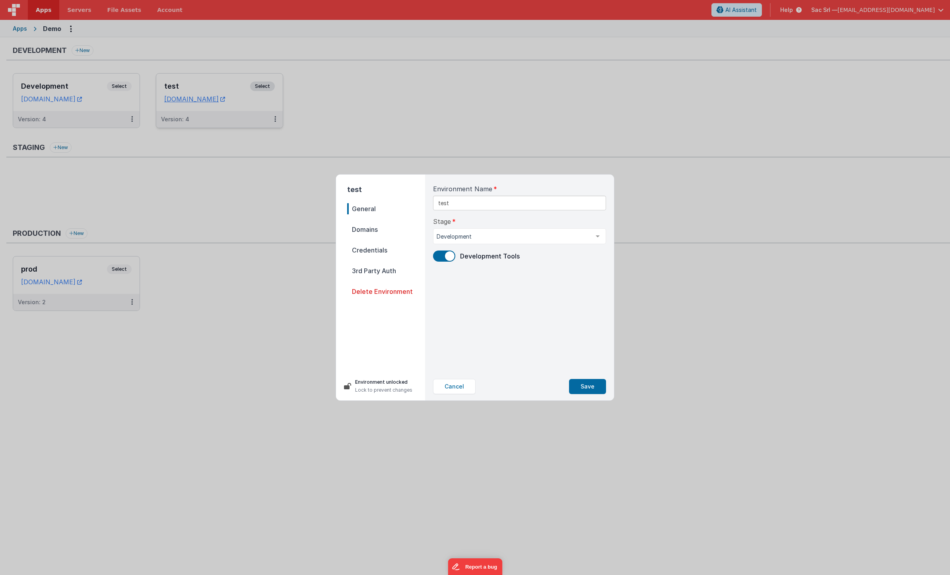
click at [382, 228] on span "Domains" at bounding box center [386, 229] width 78 height 11
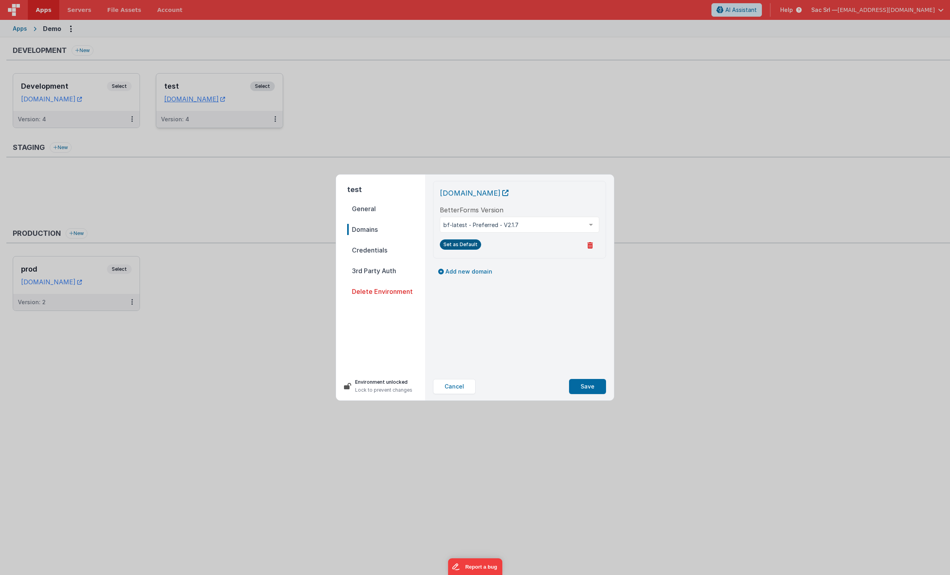
click at [457, 247] on button "Set as Default" at bounding box center [460, 244] width 41 height 10
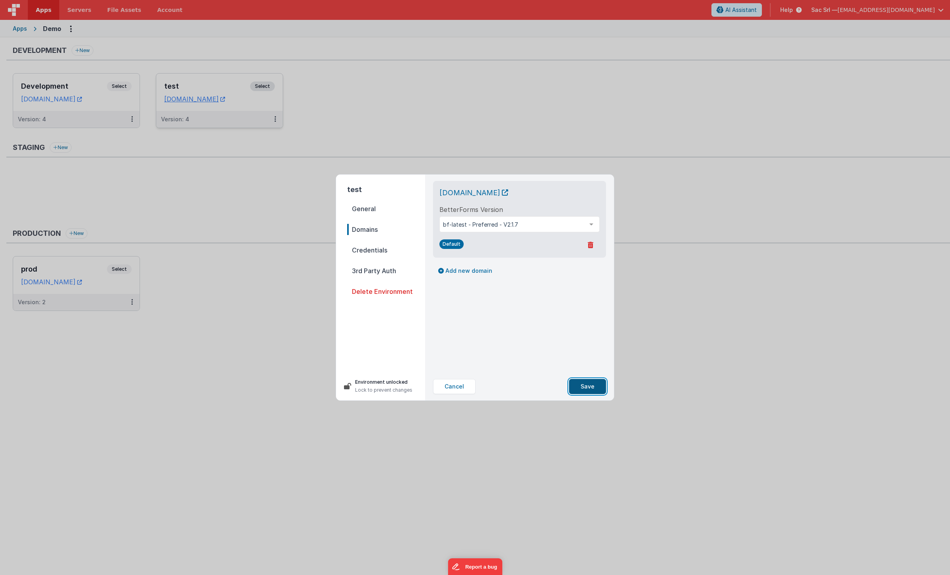
click at [587, 390] on button "Save" at bounding box center [587, 386] width 37 height 15
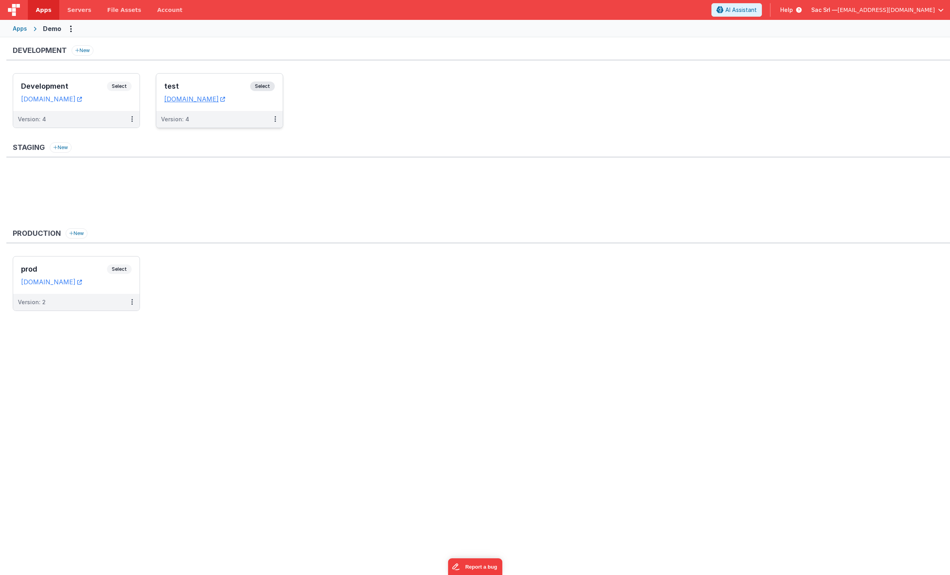
click at [255, 113] on div "Version: 4" at bounding box center [219, 119] width 126 height 17
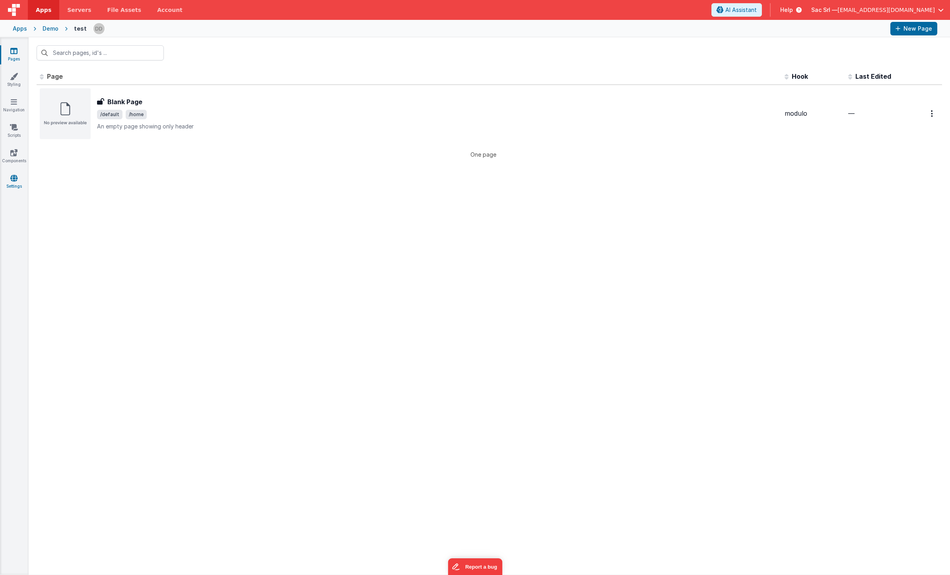
click at [16, 178] on icon at bounding box center [13, 178] width 7 height 8
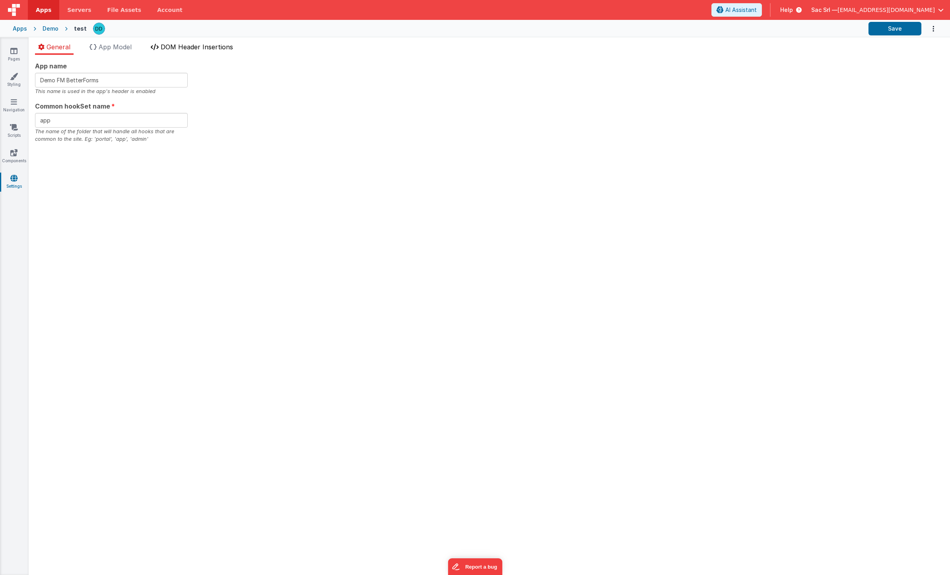
click at [187, 49] on span "DOM Header Insertions" at bounding box center [197, 47] width 72 height 8
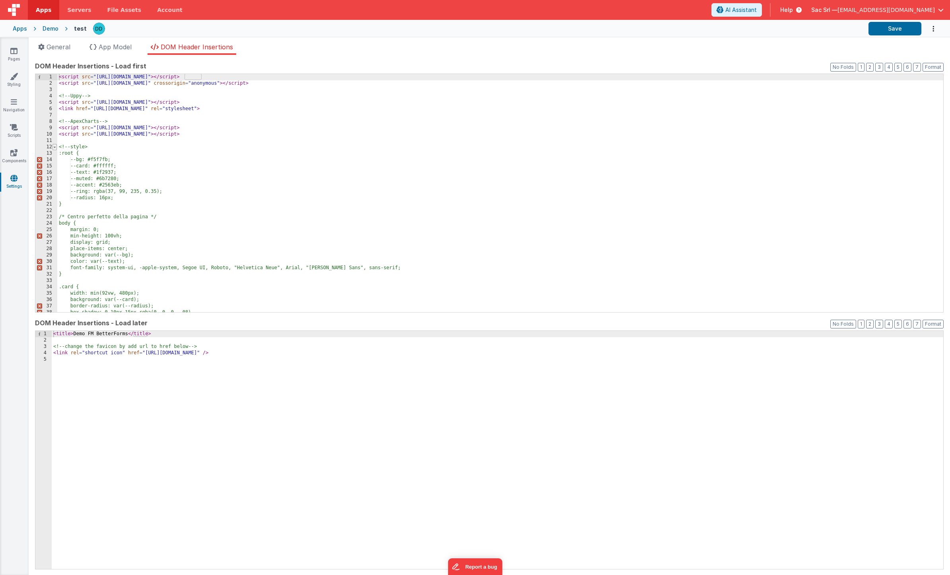
click at [54, 146] on span at bounding box center [54, 147] width 4 height 6
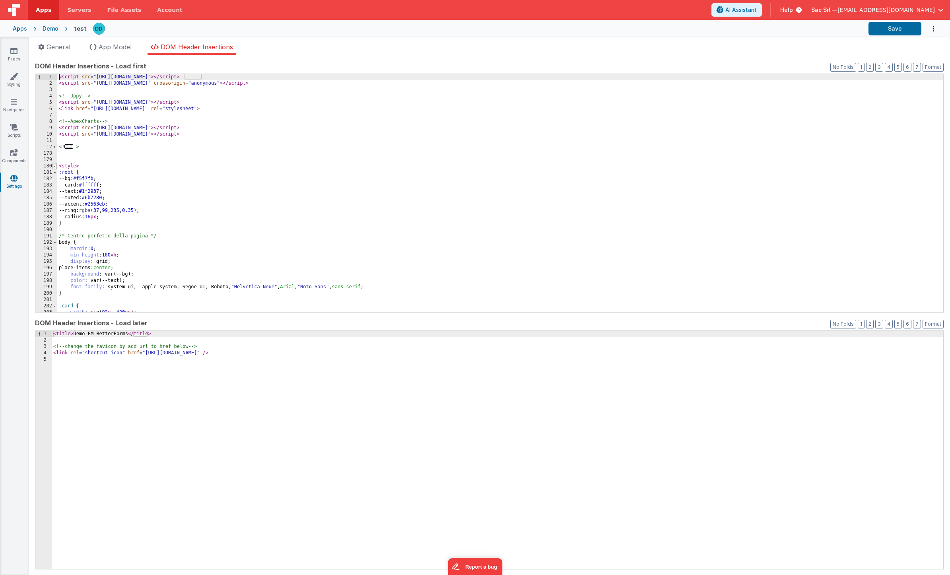
click at [54, 167] on span at bounding box center [54, 166] width 4 height 6
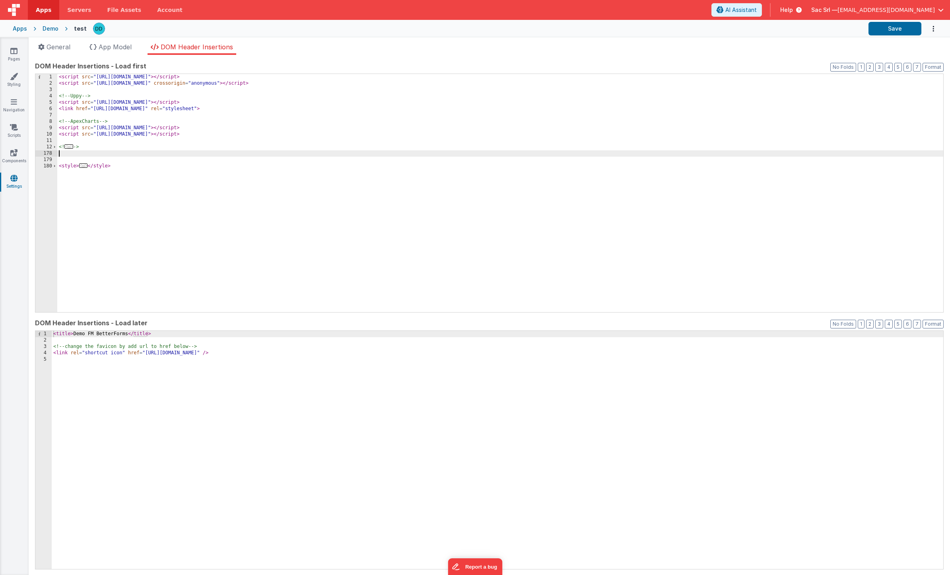
click at [181, 156] on div "< script src = "[URL][DOMAIN_NAME]" > </ script > < script src = "[URL][DOMAIN_…" at bounding box center [500, 199] width 886 height 251
click at [122, 10] on span "File Assets" at bounding box center [124, 10] width 34 height 8
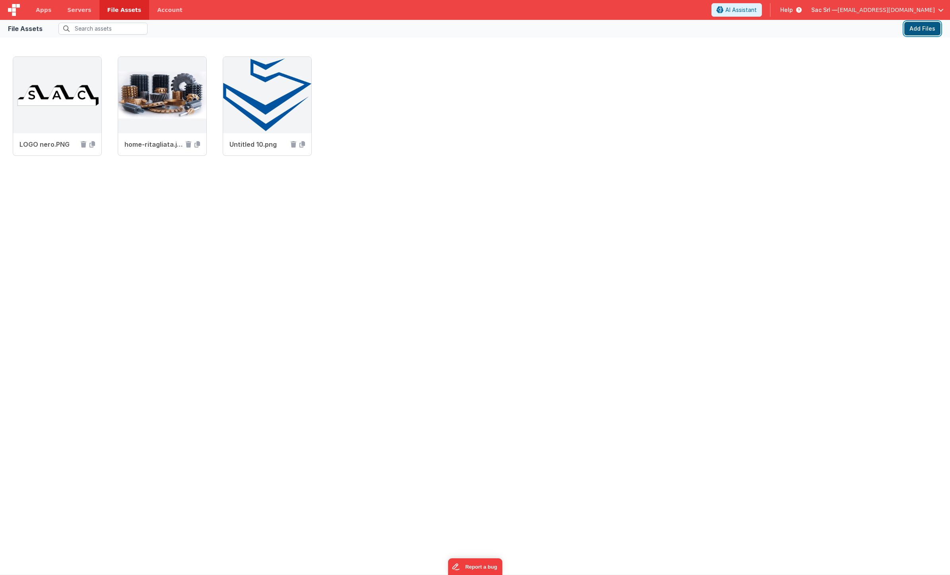
click at [924, 28] on button "Add Files" at bounding box center [922, 29] width 36 height 14
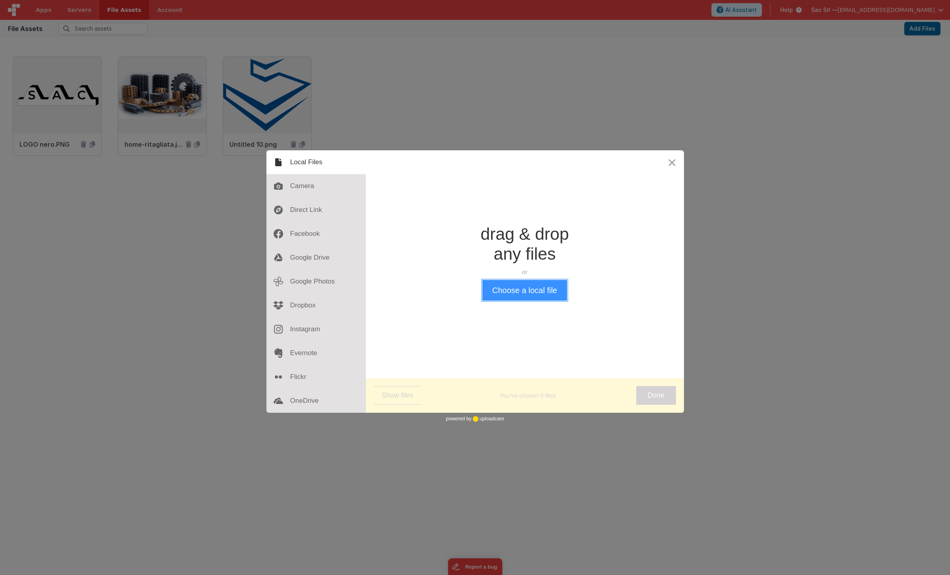
click at [529, 290] on button "Choose a local file" at bounding box center [524, 290] width 85 height 21
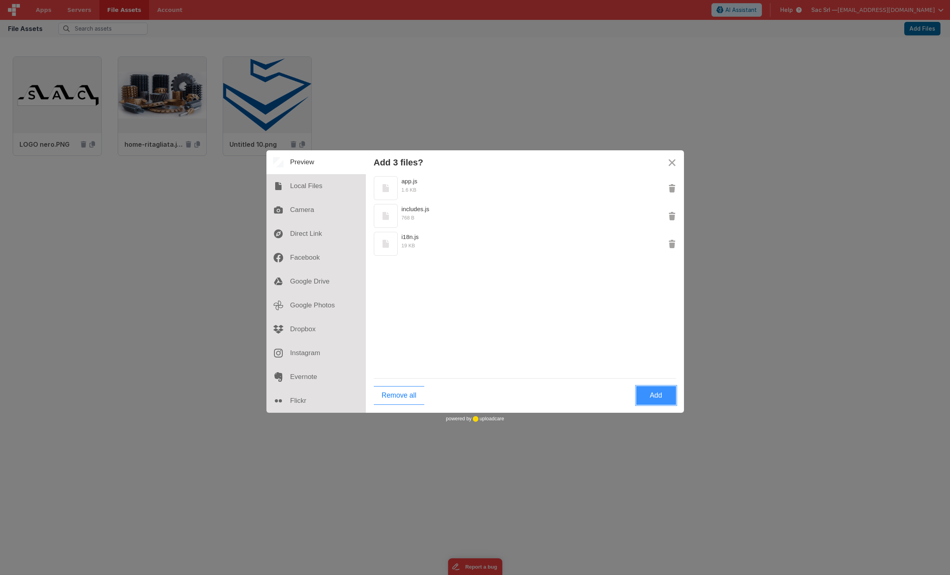
click at [661, 395] on button "Add" at bounding box center [656, 395] width 40 height 19
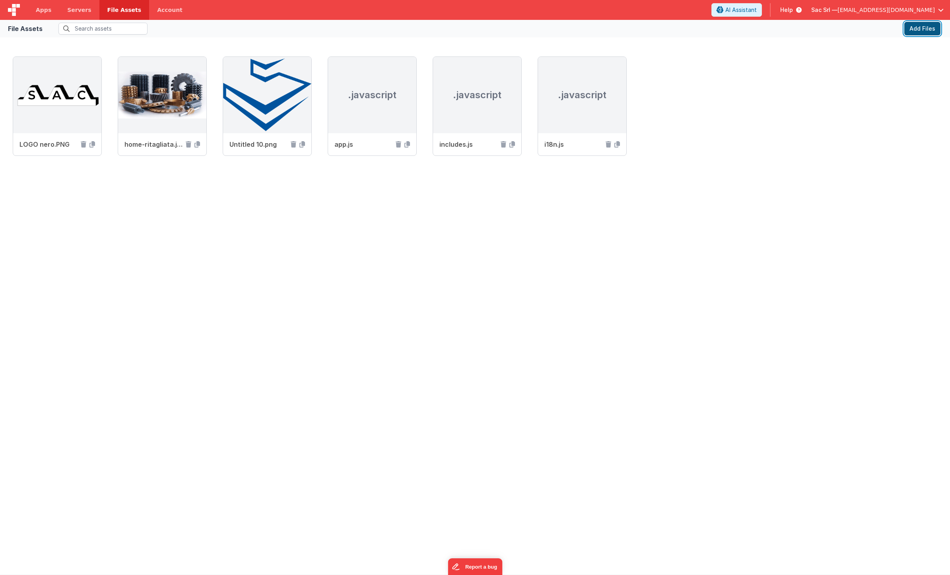
click at [925, 29] on button "Add Files" at bounding box center [922, 29] width 36 height 14
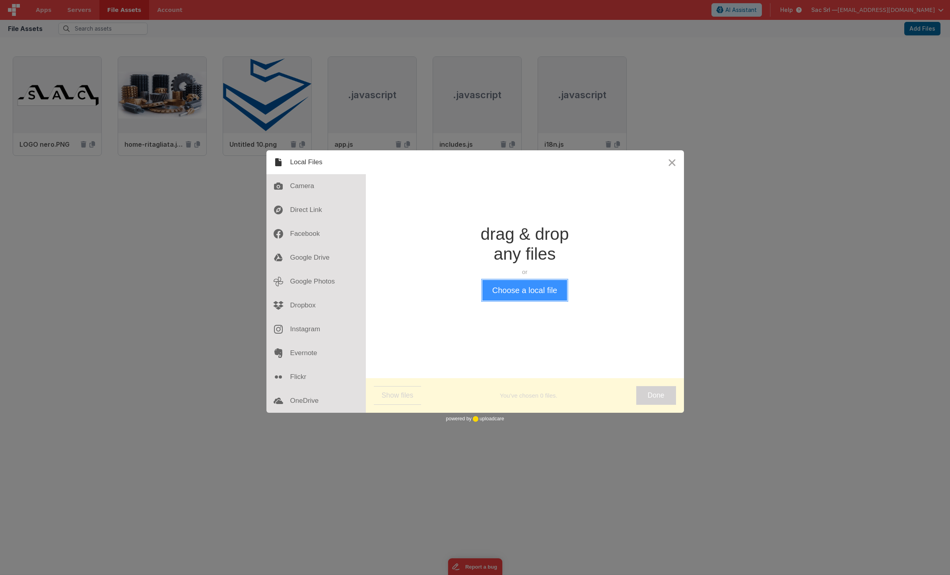
click at [534, 292] on button "Choose a local file" at bounding box center [524, 290] width 85 height 21
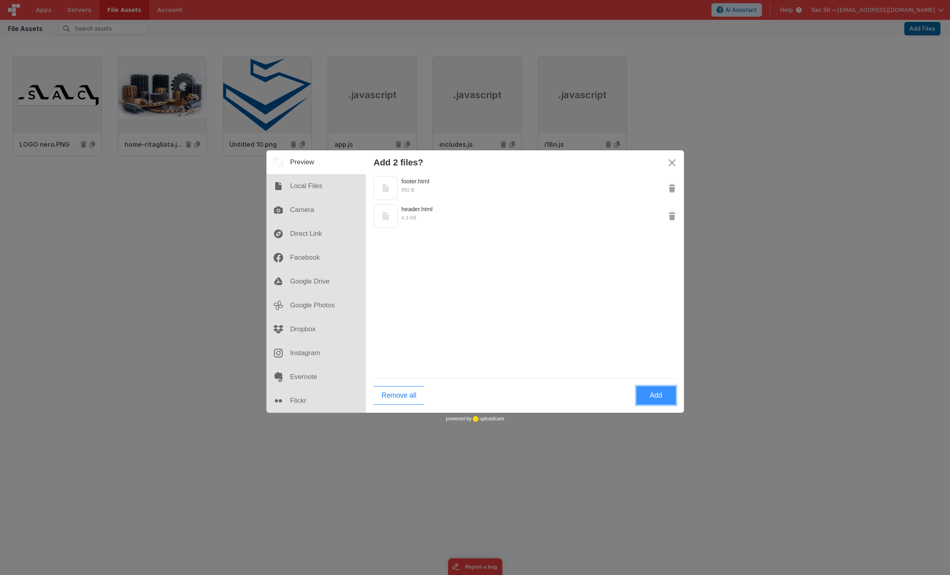
click at [653, 394] on button "Add" at bounding box center [656, 395] width 40 height 19
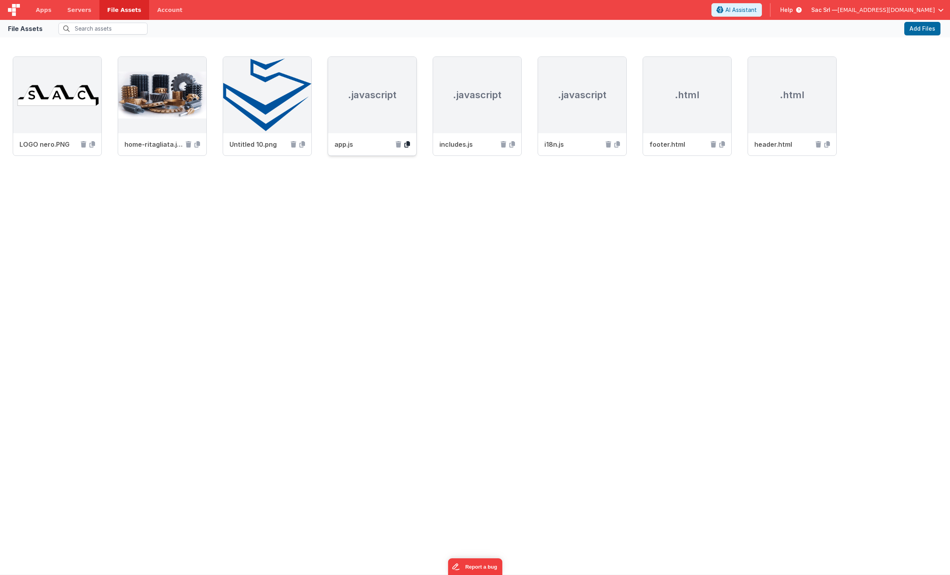
click at [407, 146] on icon at bounding box center [407, 144] width 6 height 6
click at [46, 9] on span "Apps" at bounding box center [44, 10] width 16 height 8
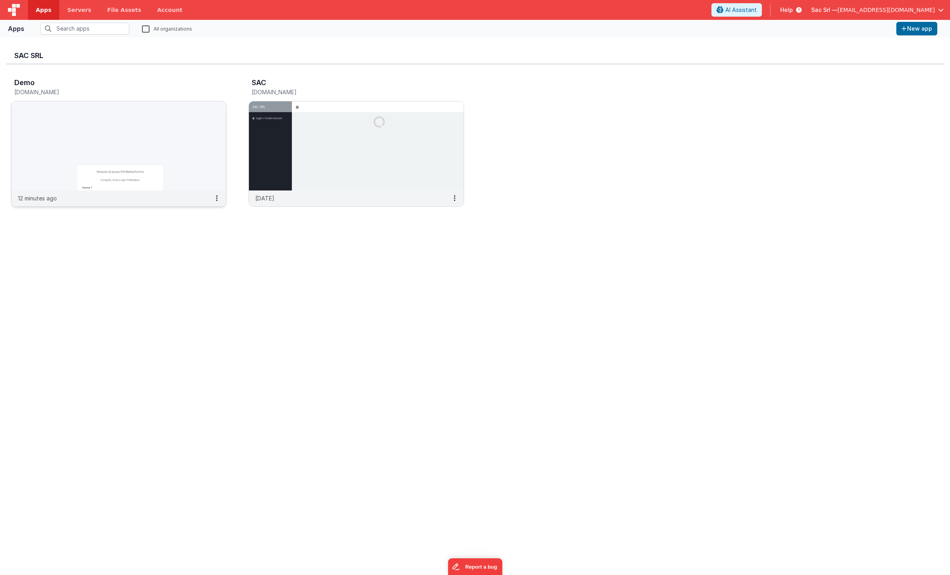
click at [97, 138] on img at bounding box center [119, 145] width 214 height 89
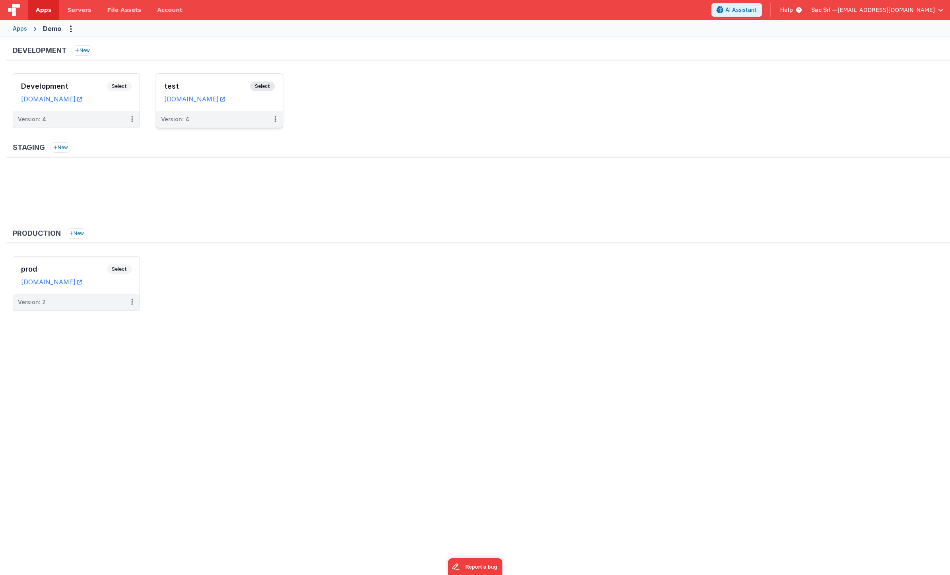
click at [276, 108] on div "test Select URLs [DOMAIN_NAME]" at bounding box center [219, 92] width 126 height 37
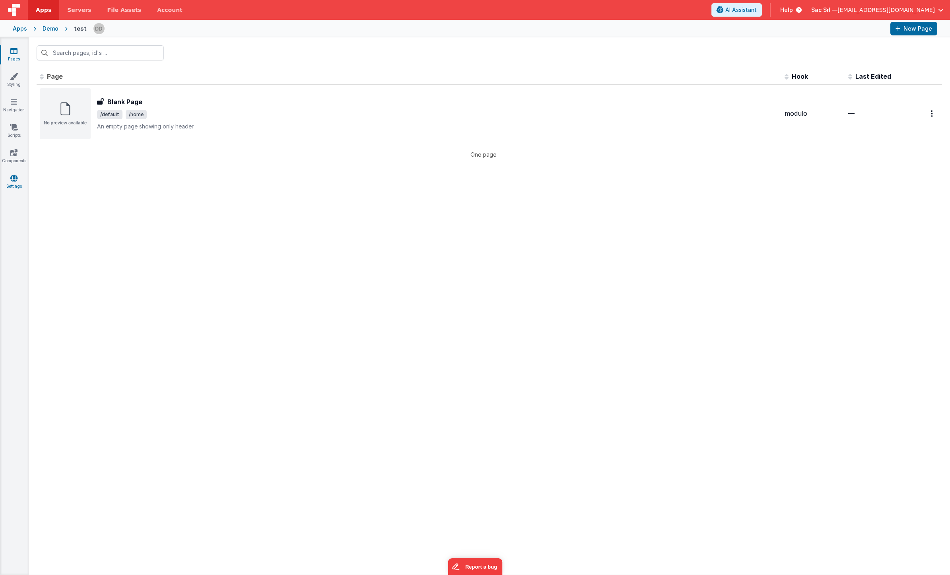
click at [14, 177] on icon at bounding box center [13, 178] width 7 height 8
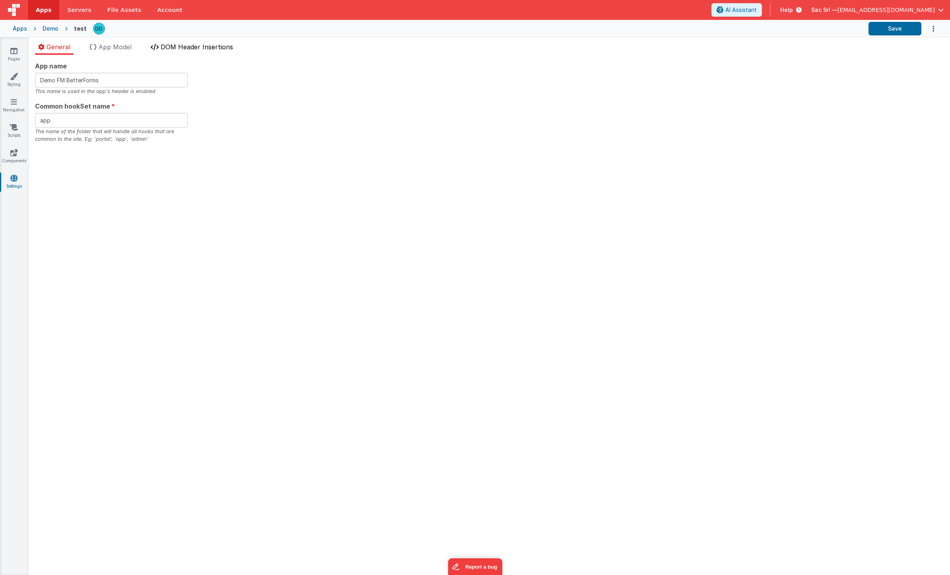
click at [204, 48] on span "DOM Header Insertions" at bounding box center [197, 47] width 72 height 8
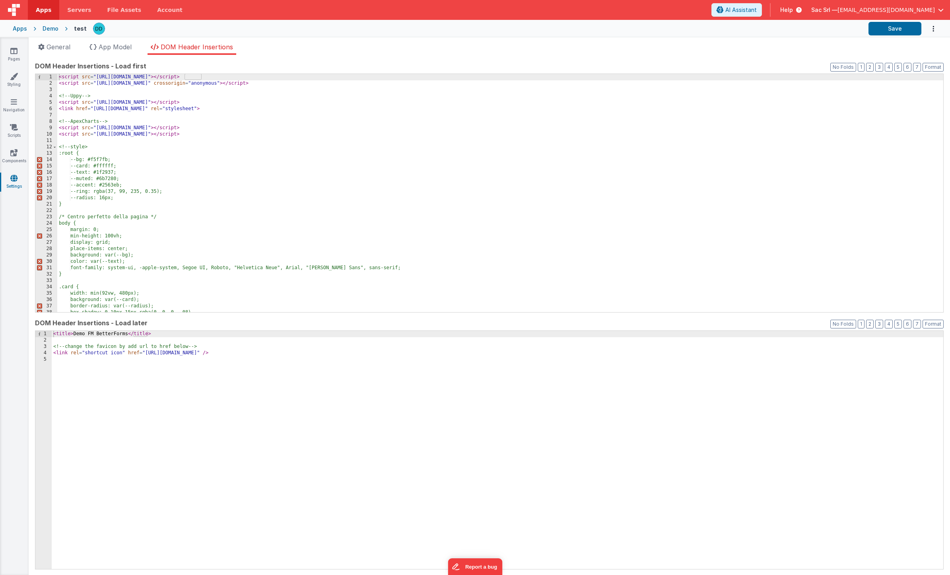
click at [251, 182] on div "< script src = "[URL][DOMAIN_NAME]" > </ script > < script src = "[URL][DOMAIN_…" at bounding box center [500, 199] width 886 height 251
click at [53, 147] on span at bounding box center [54, 147] width 4 height 6
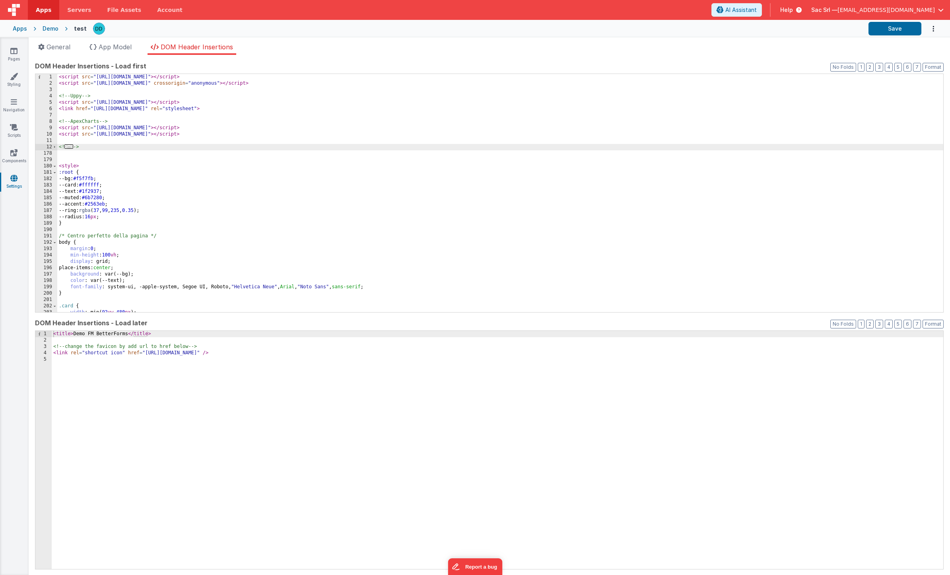
click at [86, 138] on div "< script src = "[URL][DOMAIN_NAME]" > </ script > < script src = "[URL][DOMAIN_…" at bounding box center [500, 199] width 886 height 251
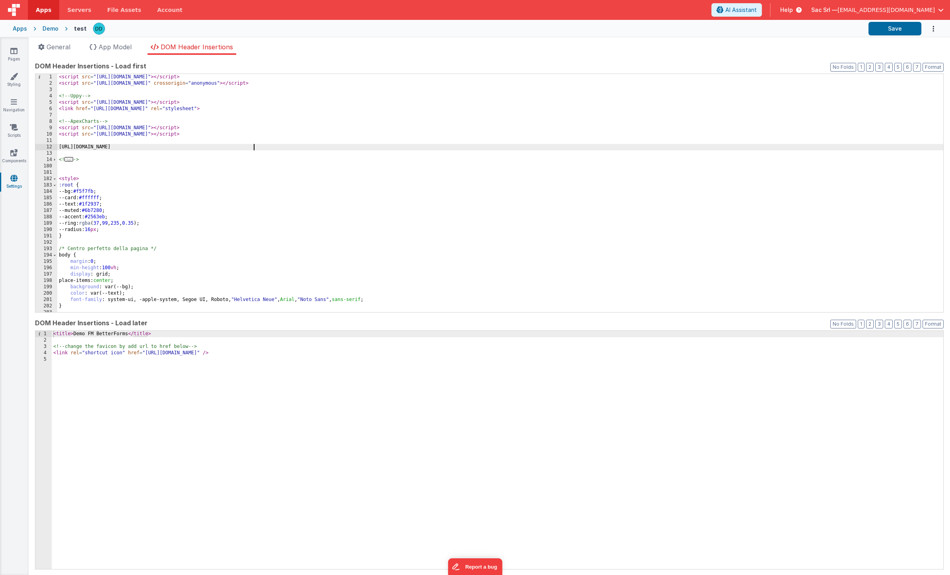
click at [209, 197] on div "< script src = "[URL][DOMAIN_NAME]" > </ script > < script src = "[URL][DOMAIN_…" at bounding box center [500, 199] width 886 height 251
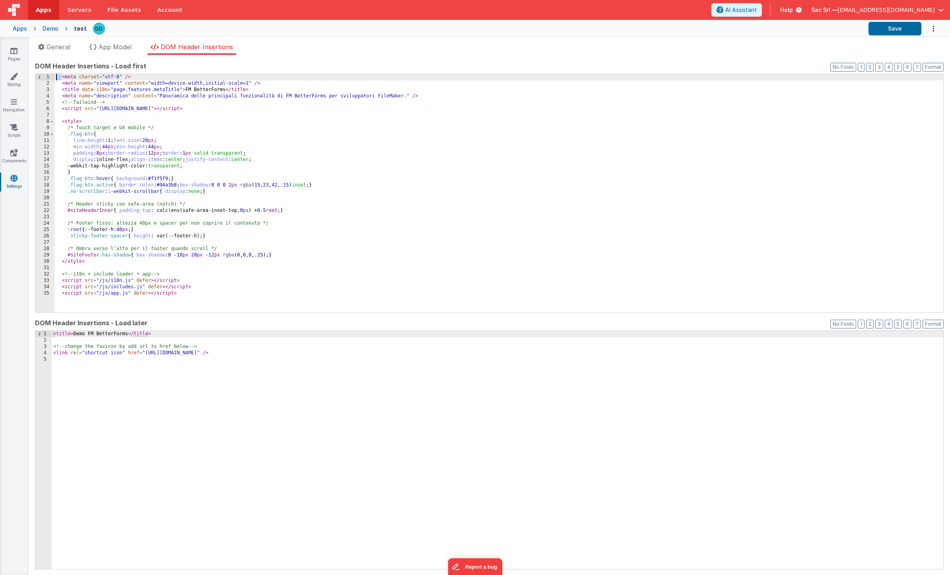
drag, startPoint x: 61, startPoint y: 78, endPoint x: 50, endPoint y: 76, distance: 11.7
click at [50, 76] on div "1 2 3 4 5 6 7 8 9 10 11 12 13 14 15 16 17 18 19 20 21 22 23 24 25 26 27 28 29 3…" at bounding box center [489, 193] width 909 height 239
click at [933, 68] on button "Format" at bounding box center [933, 67] width 21 height 9
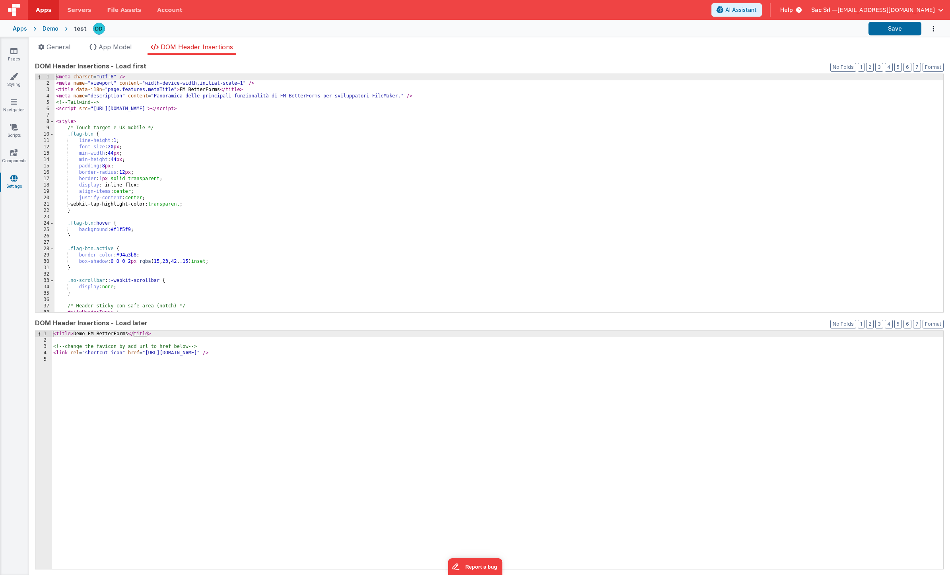
click at [497, 138] on div "< meta charset = "utf-8" /> < meta name = "viewport" content = "width=device-wi…" at bounding box center [498, 199] width 889 height 251
click at [52, 122] on span at bounding box center [52, 122] width 4 height 6
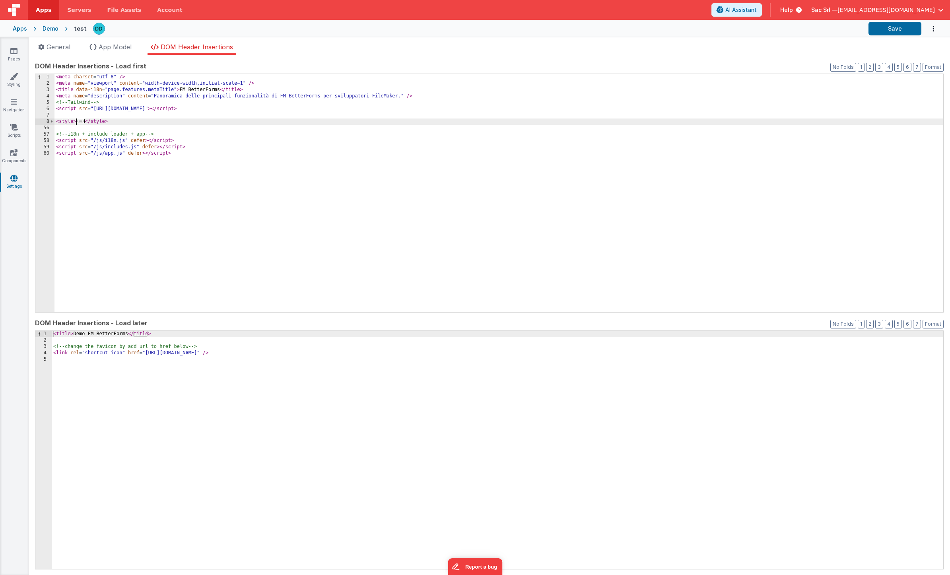
click at [89, 113] on div "< meta charset = "utf-8" /> < meta name = "viewport" content = "width=device-wi…" at bounding box center [498, 199] width 889 height 251
click at [233, 129] on div "< meta charset = "utf-8" /> < meta name = "viewport" content = "width=device-wi…" at bounding box center [498, 199] width 889 height 251
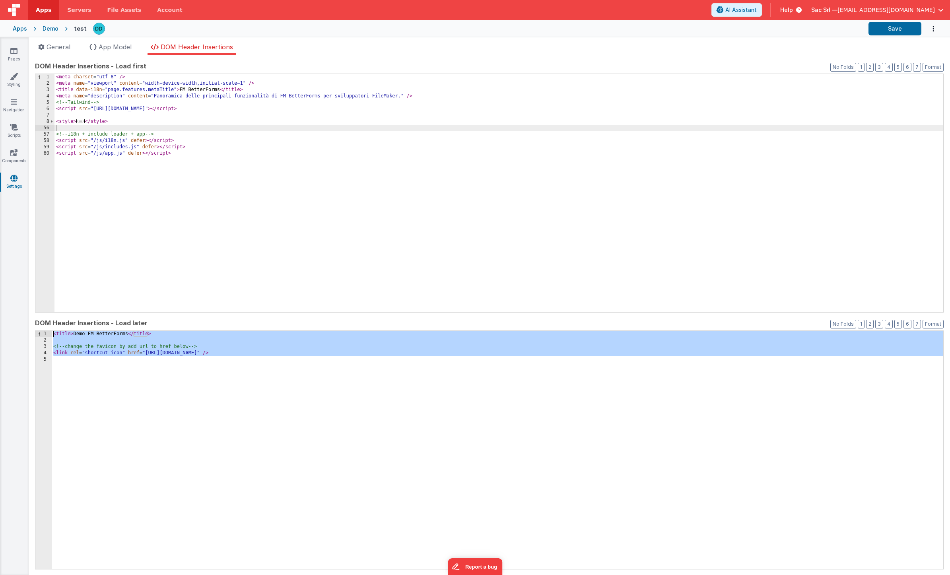
drag, startPoint x: 327, startPoint y: 379, endPoint x: 289, endPoint y: 297, distance: 90.2
click at [289, 297] on div "DOM Header Insertions - Load first Format 7 6 5 4 3 2 1 No Folds 1 2 3 4 5 6 7 …" at bounding box center [489, 314] width 909 height 507
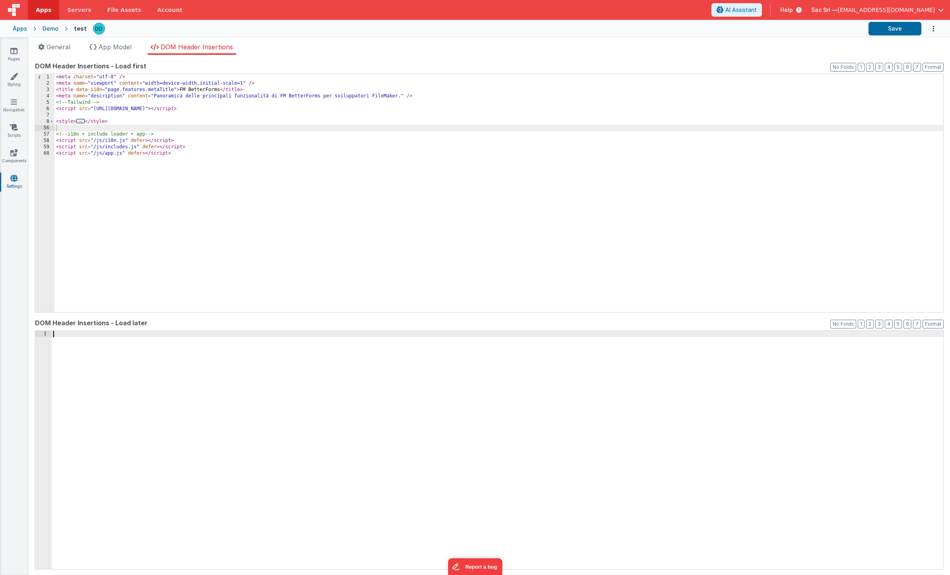
click at [548, 265] on div "< meta charset = "utf-8" /> < meta name = "viewport" content = "width=device-wi…" at bounding box center [498, 199] width 889 height 251
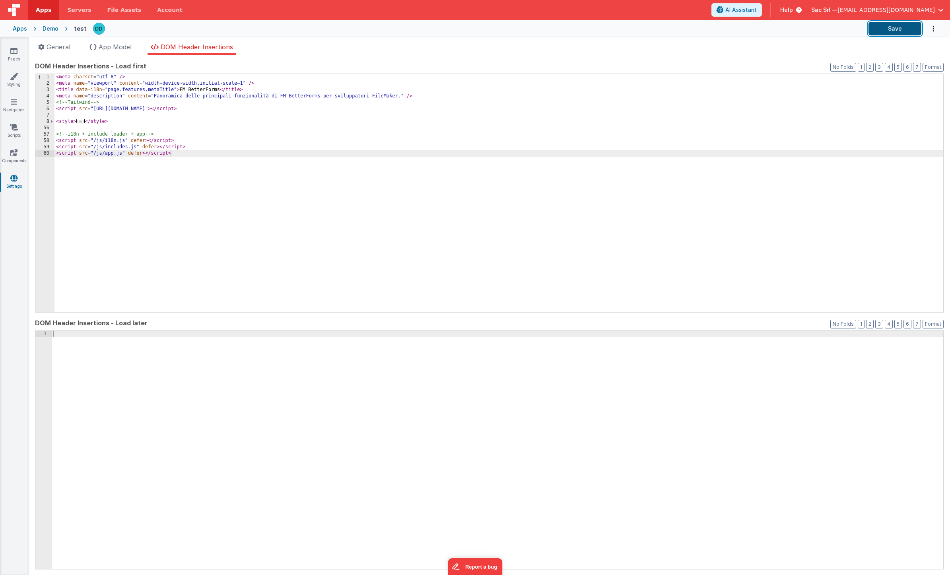
click at [891, 31] on button "Save" at bounding box center [895, 29] width 53 height 14
click at [120, 140] on div "< meta charset = "utf-8" /> < meta name = "viewport" content = "width=device-wi…" at bounding box center [498, 199] width 889 height 251
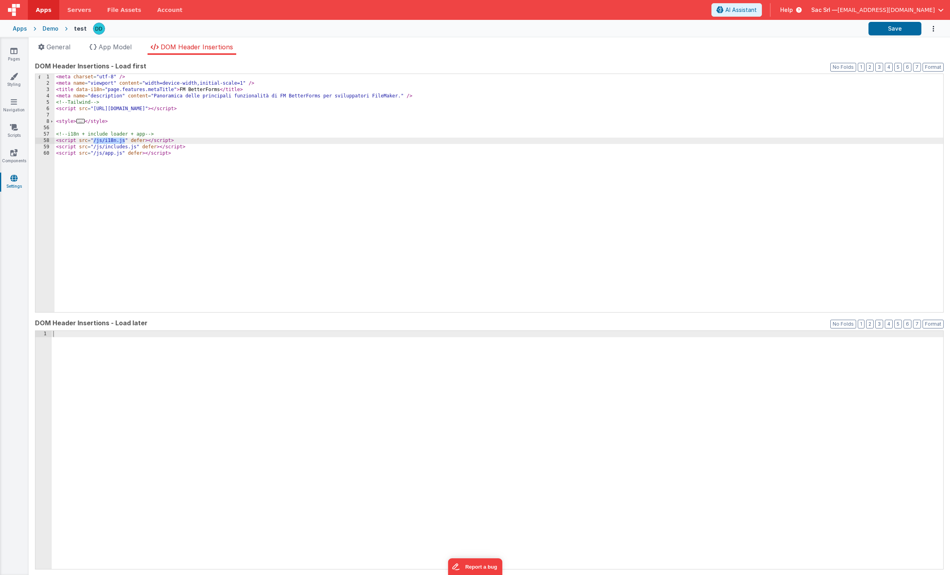
drag, startPoint x: 124, startPoint y: 140, endPoint x: 94, endPoint y: 142, distance: 30.2
click at [94, 142] on div "< meta charset = "utf-8" /> < meta name = "viewport" content = "width=device-wi…" at bounding box center [498, 199] width 889 height 251
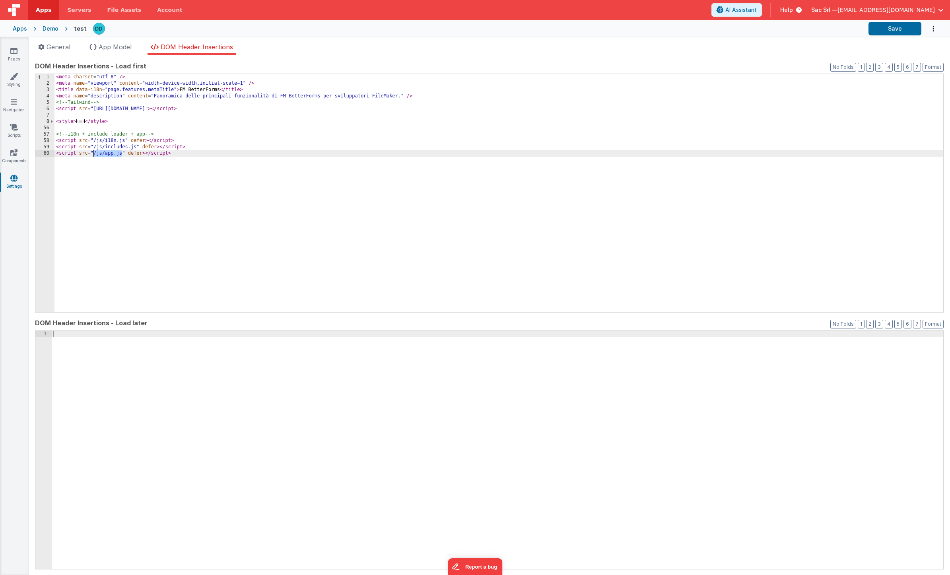
drag, startPoint x: 121, startPoint y: 153, endPoint x: 93, endPoint y: 154, distance: 27.5
click at [93, 154] on div "< meta charset = "utf-8" /> < meta name = "viewport" content = "width=device-wi…" at bounding box center [498, 199] width 889 height 251
drag, startPoint x: 93, startPoint y: 148, endPoint x: 136, endPoint y: 148, distance: 43.3
click at [136, 148] on div "< meta charset = "utf-8" /> < meta name = "viewport" content = "width=device-wi…" at bounding box center [498, 199] width 889 height 251
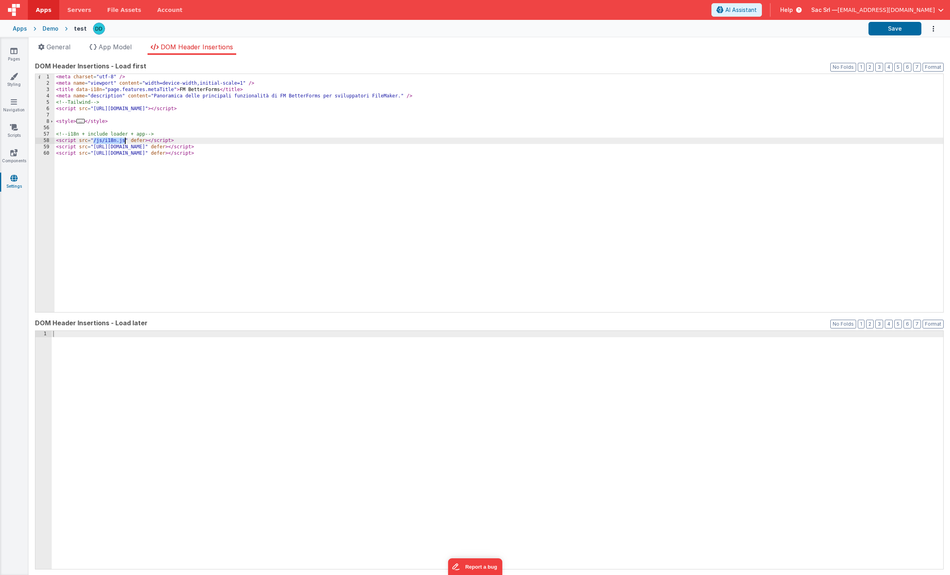
drag, startPoint x: 93, startPoint y: 142, endPoint x: 124, endPoint y: 141, distance: 31.4
click at [124, 141] on div "< meta charset = "utf-8" /> < meta name = "viewport" content = "width=device-wi…" at bounding box center [498, 199] width 889 height 251
click at [167, 191] on div "< meta charset = "utf-8" /> < meta name = "viewport" content = "width=device-wi…" at bounding box center [498, 199] width 889 height 251
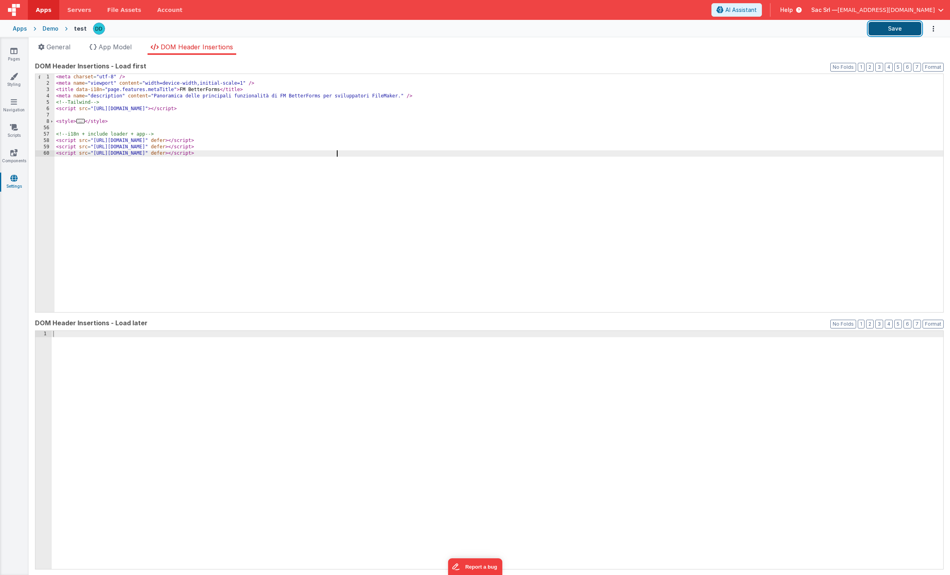
click at [893, 27] on button "Save" at bounding box center [895, 29] width 53 height 14
click at [16, 51] on icon at bounding box center [13, 51] width 7 height 8
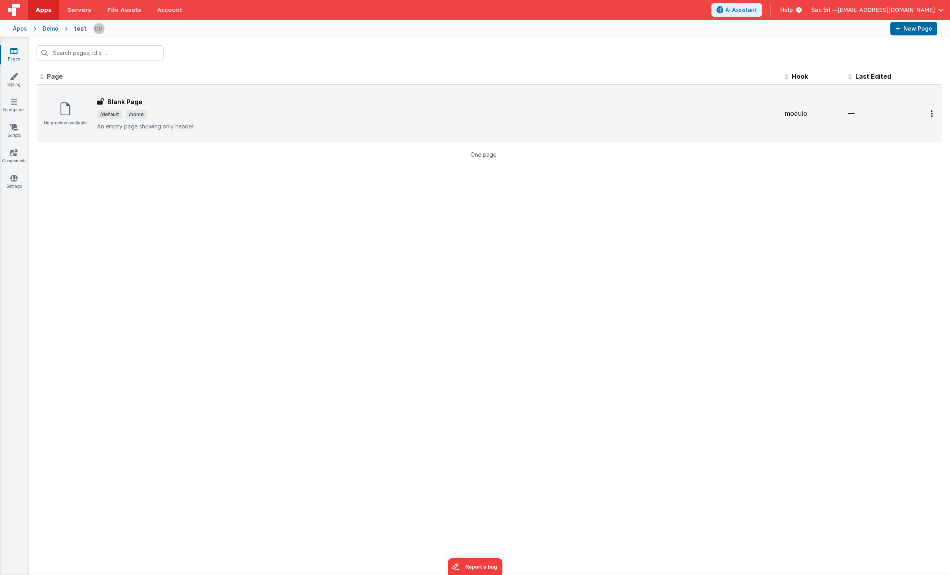
click at [244, 105] on div "Blank Page" at bounding box center [437, 102] width 681 height 10
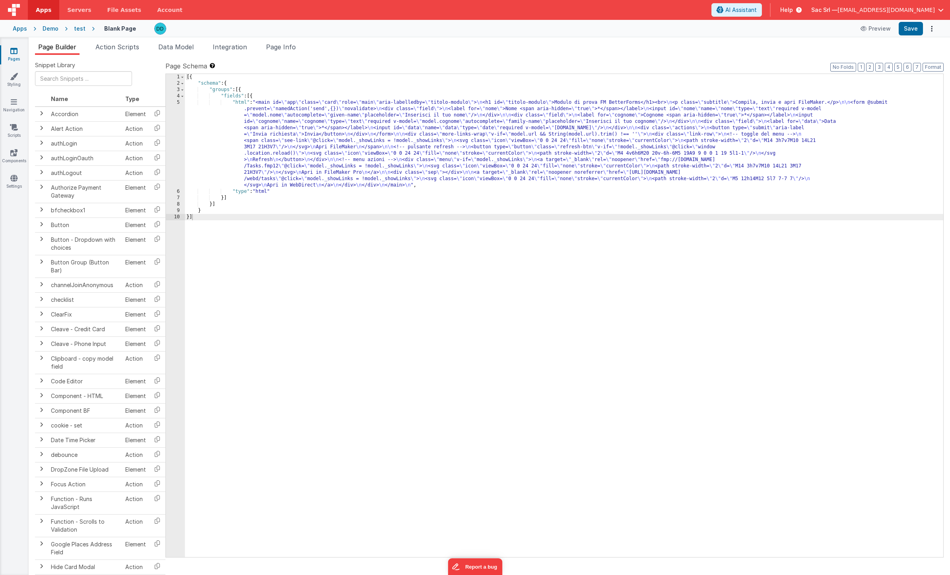
click at [78, 28] on div "test" at bounding box center [80, 29] width 12 height 8
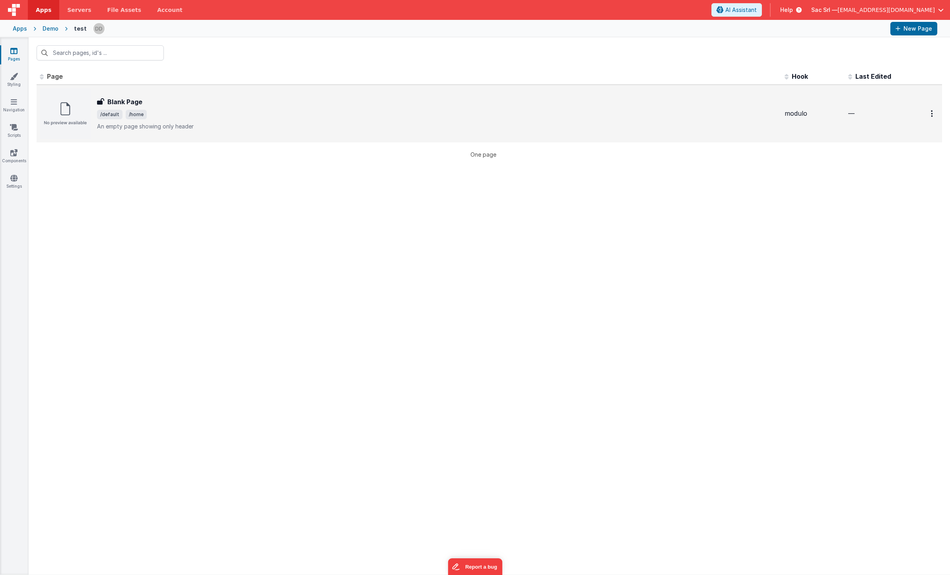
click at [287, 126] on p "An empty page showing only header" at bounding box center [437, 126] width 681 height 8
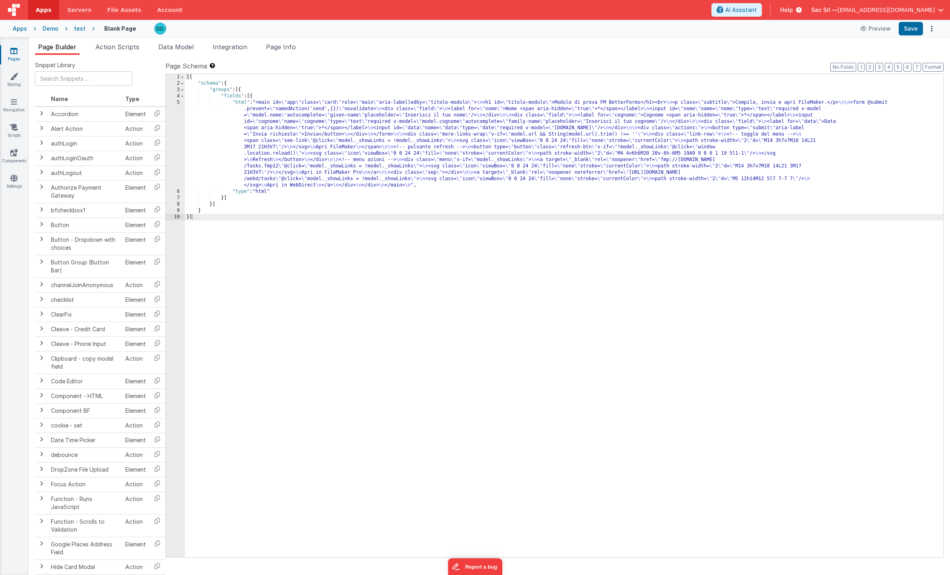
click at [176, 102] on div "5" at bounding box center [175, 143] width 19 height 89
click at [179, 102] on div "5" at bounding box center [175, 143] width 19 height 89
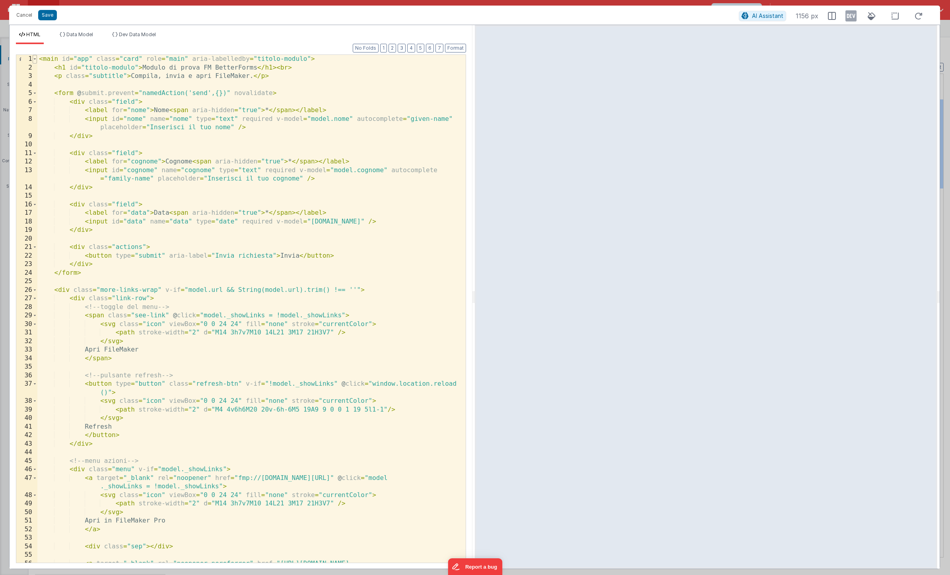
click at [35, 58] on span at bounding box center [35, 59] width 4 height 9
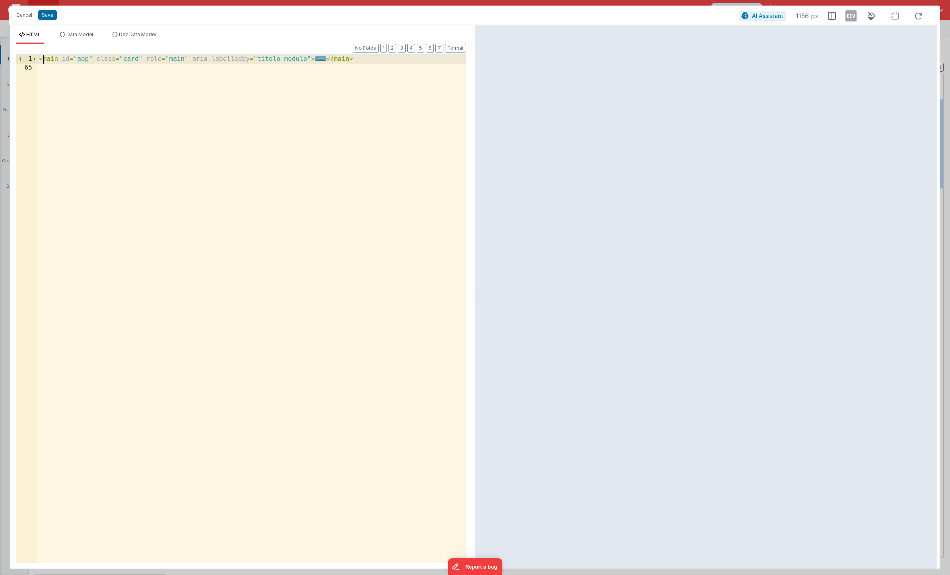
click at [42, 60] on div "< main id = "app" class = "card" role = "main" aria-labelledby = "titolo-modulo…" at bounding box center [251, 317] width 428 height 525
click at [23, 17] on button "Cancel" at bounding box center [24, 15] width 24 height 11
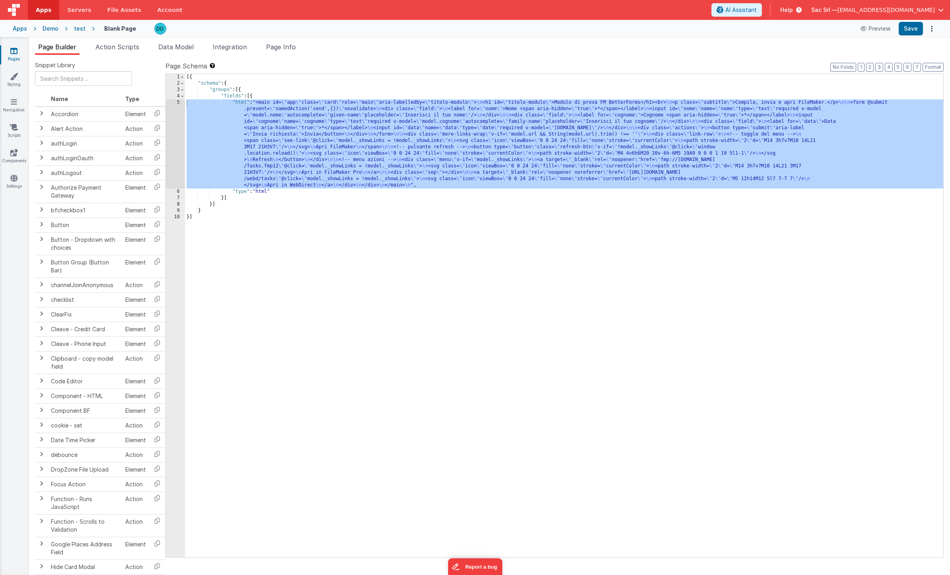
click at [213, 103] on div "[{ "schema" : { "groups" : [{ "fields" : [{ "html" : "<main id= \" app \" class…" at bounding box center [564, 322] width 758 height 496
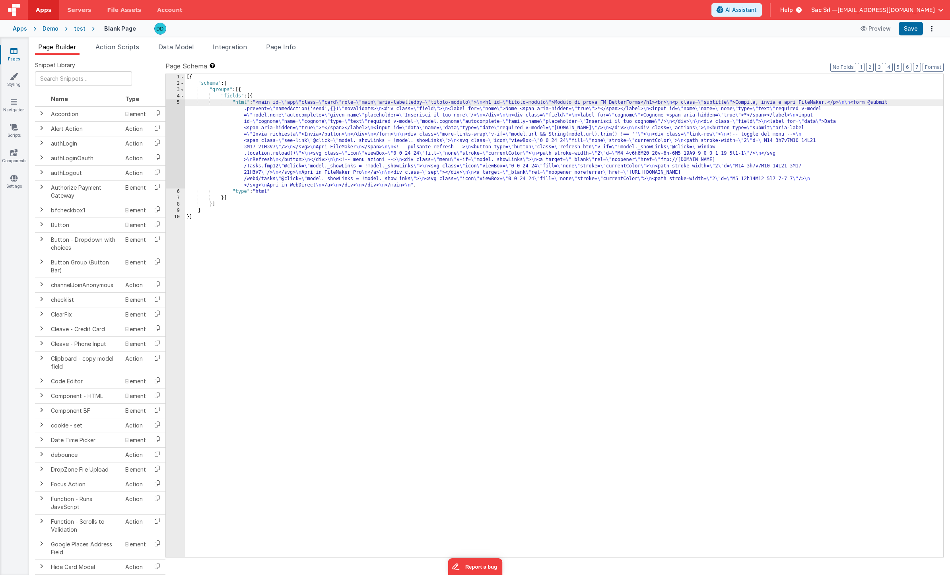
click at [177, 103] on div "5" at bounding box center [175, 143] width 19 height 89
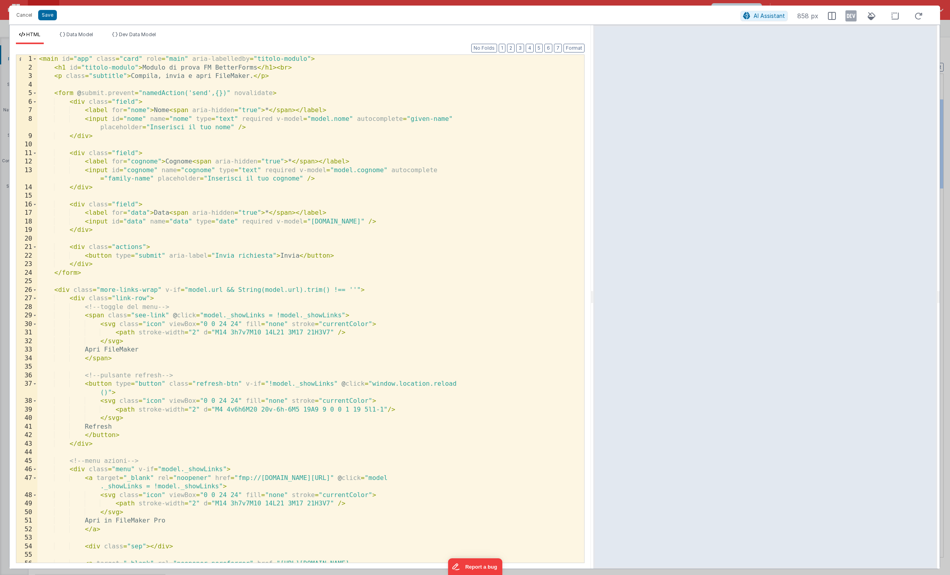
drag, startPoint x: 472, startPoint y: 295, endPoint x: 593, endPoint y: 280, distance: 122.2
click at [593, 280] on html "Cancel Save AI Assistant 858 px HTML Data Model Dev Data Model Format 7 6 5 4 3…" at bounding box center [475, 287] width 950 height 575
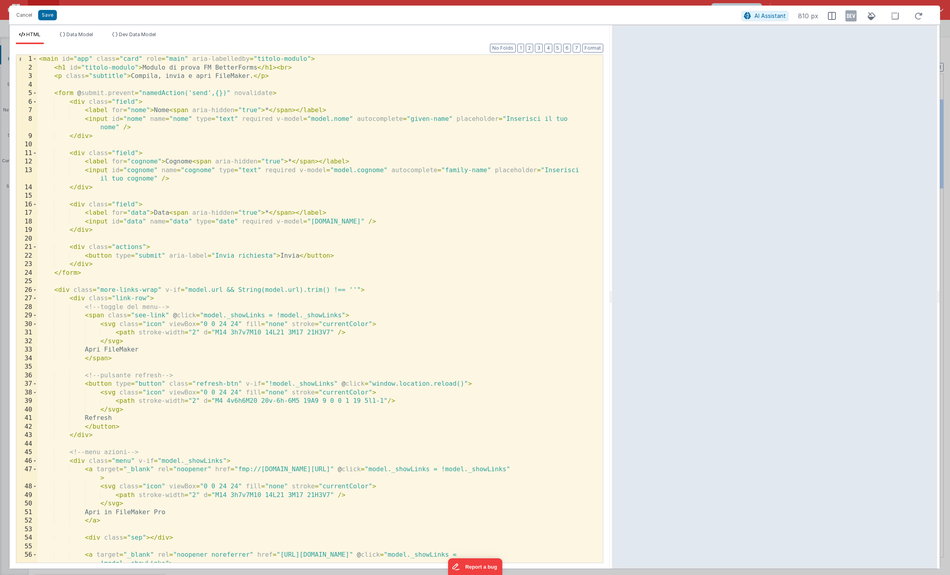
drag, startPoint x: 592, startPoint y: 296, endPoint x: 612, endPoint y: 291, distance: 20.8
click at [612, 291] on html "Cancel Save AI Assistant 810 px HTML Data Model Dev Data Model Format 7 6 5 4 3…" at bounding box center [475, 287] width 950 height 575
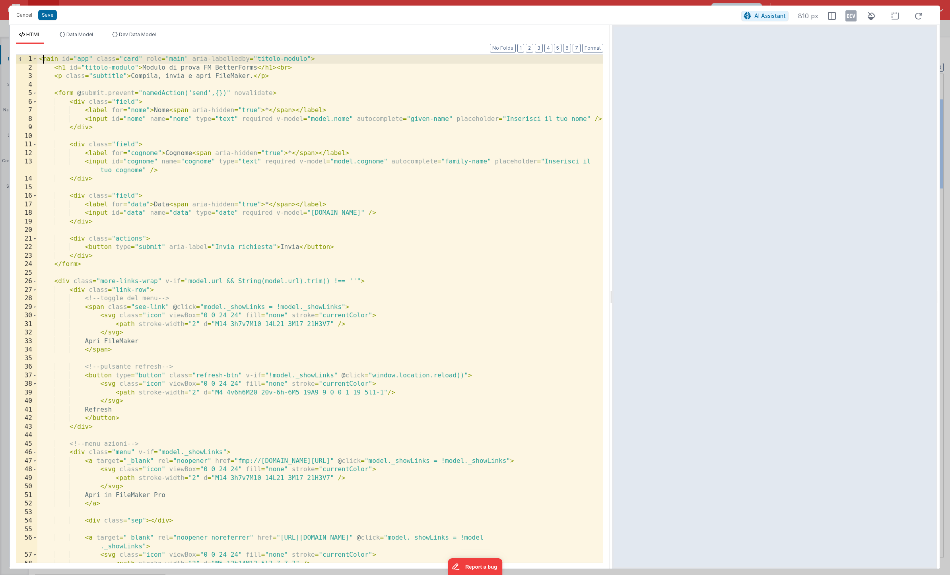
click at [43, 59] on div "< main id = "app" class = "card" role = "main" aria-labelledby = "titolo-modulo…" at bounding box center [320, 317] width 566 height 525
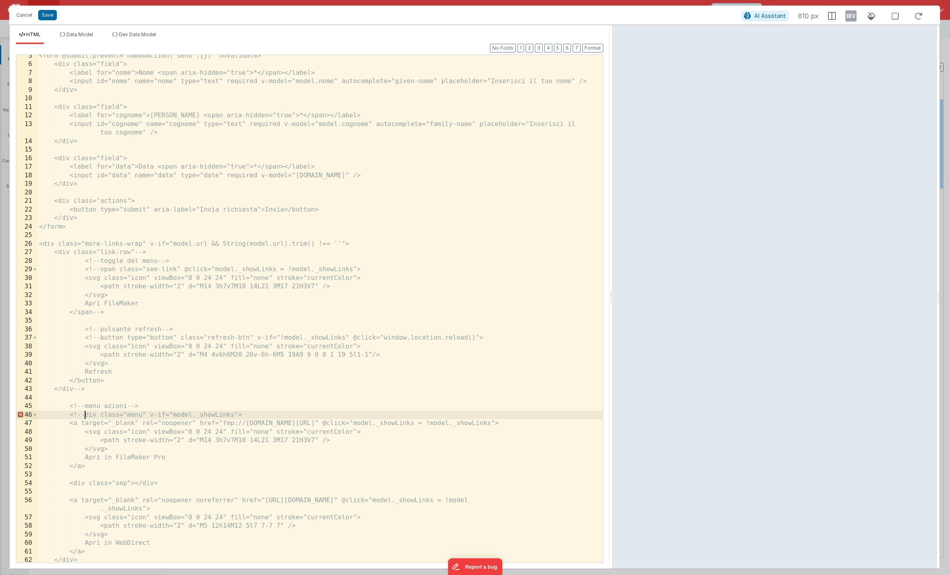
scroll to position [65, 0]
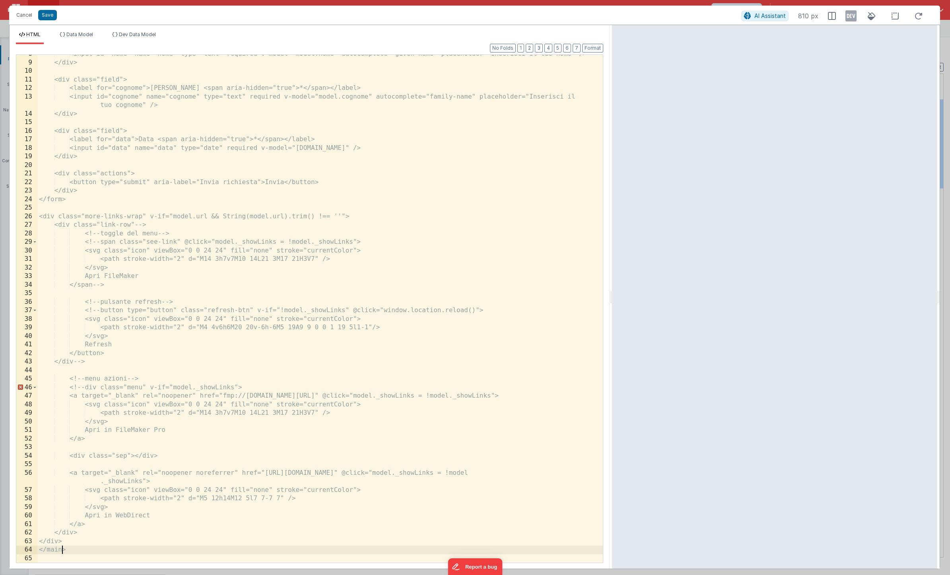
click at [62, 550] on div "<input id="nome" name="nome" type="text" required v-model="model.nome" autocomp…" at bounding box center [320, 312] width 566 height 525
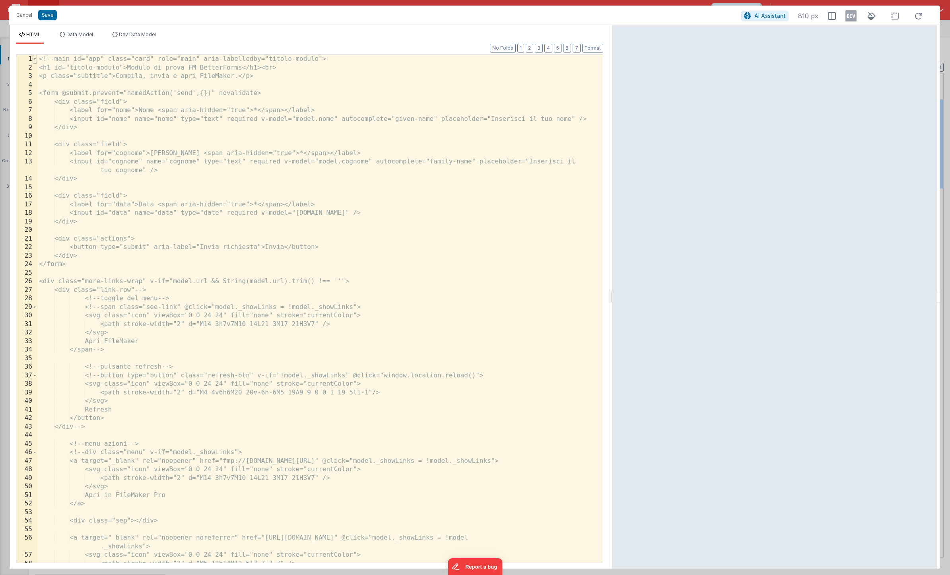
click at [35, 59] on span at bounding box center [35, 59] width 4 height 9
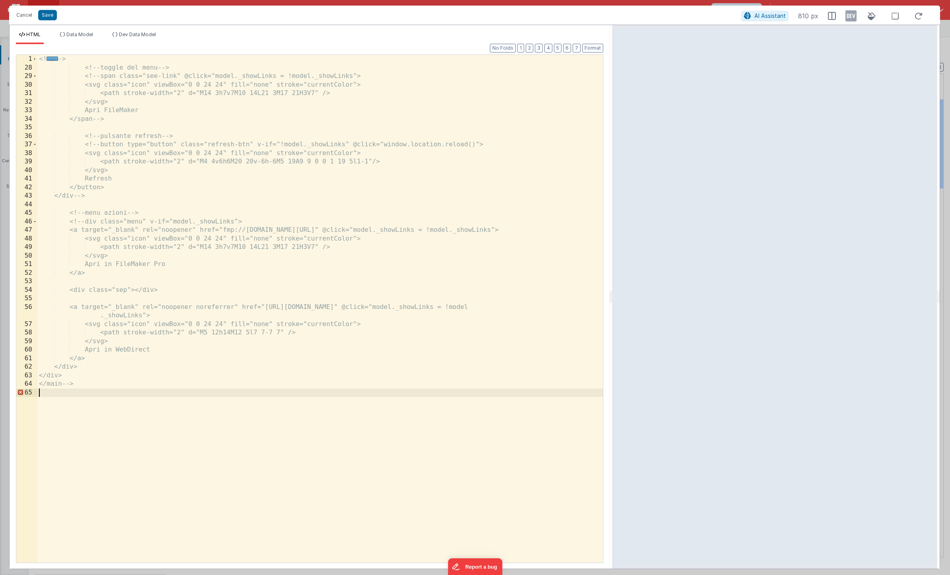
click at [86, 393] on div "<! ... -> <!-- toggle del menu --> <!-- span class="see-link" @click="model._sh…" at bounding box center [320, 317] width 566 height 525
click at [85, 394] on div "<! ... -> <!-- toggle del menu --> <!-- span class="see-link" @click="model._sh…" at bounding box center [320, 317] width 566 height 525
click at [85, 405] on div "<! ... -> <!-- toggle del menu --> <!-- span class="see-link" @click="model._sh…" at bounding box center [320, 317] width 566 height 525
click at [35, 57] on span at bounding box center [35, 59] width 4 height 9
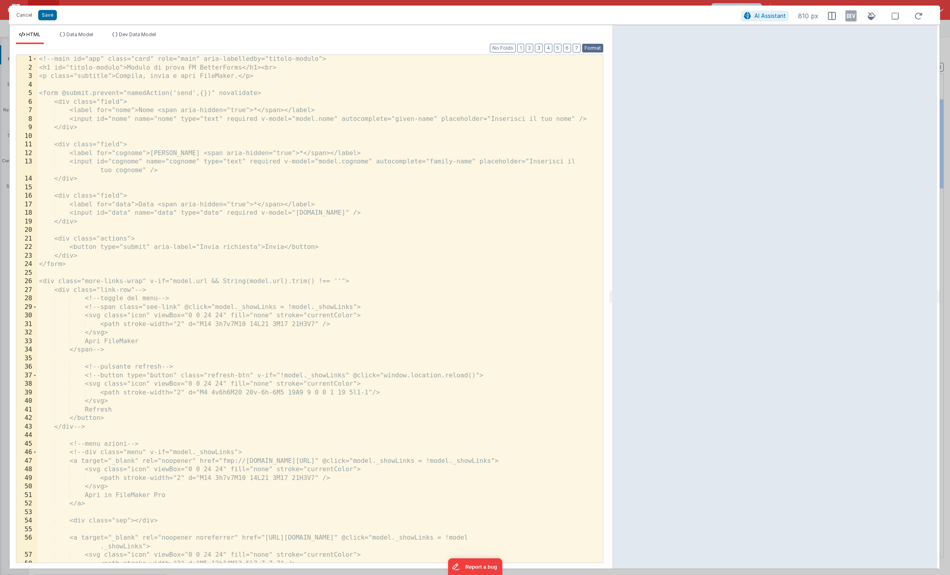
click at [595, 49] on button "Format" at bounding box center [592, 48] width 21 height 9
click at [161, 443] on div "<!-- main id="app" class="card" role="main" aria-labelledby="titolo-modulo"> <h…" at bounding box center [320, 317] width 566 height 525
click at [214, 448] on div "<!-- main id="app" class="card" role="main" aria-labelledby="titolo-modulo"> <h…" at bounding box center [320, 317] width 566 height 525
click at [37, 453] on span at bounding box center [35, 452] width 4 height 9
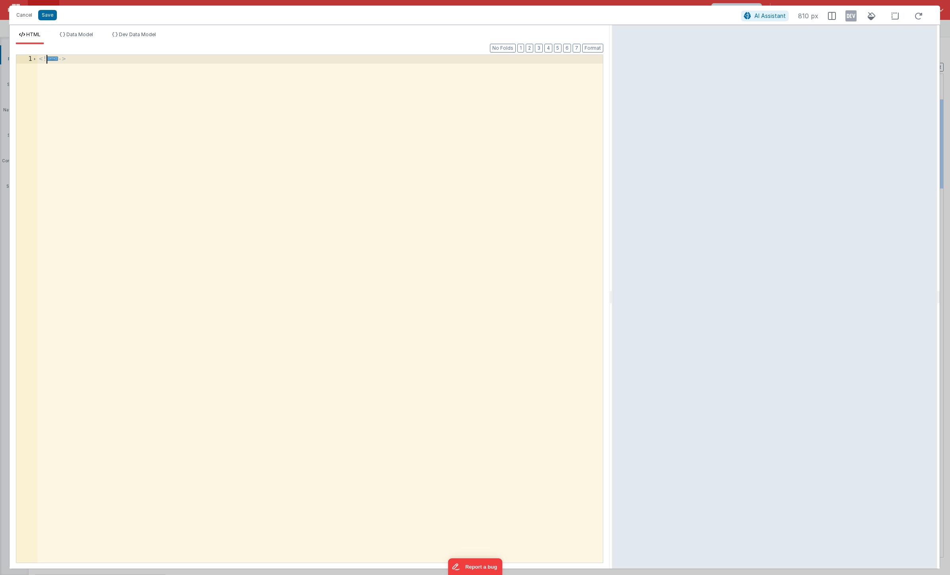
click at [222, 96] on div "<! ... ->" at bounding box center [320, 317] width 566 height 525
click at [206, 133] on div "<! ... ->" at bounding box center [320, 317] width 566 height 525
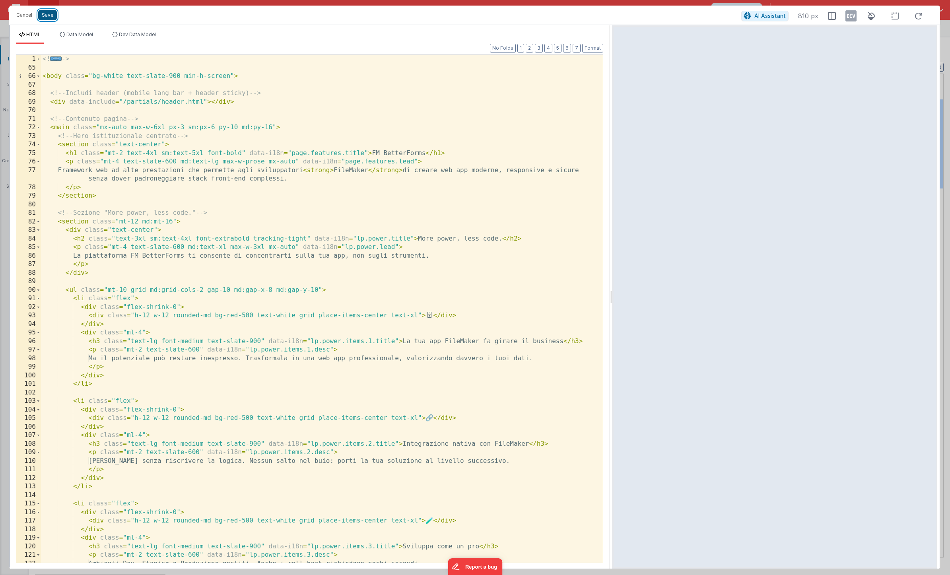
click at [52, 18] on button "Save" at bounding box center [47, 15] width 19 height 10
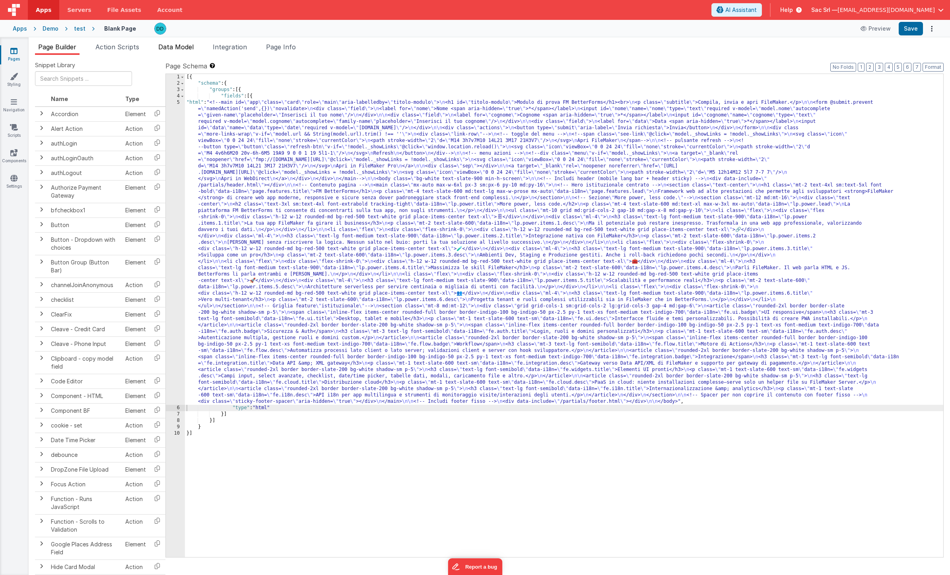
click at [177, 48] on span "Data Model" at bounding box center [175, 47] width 35 height 8
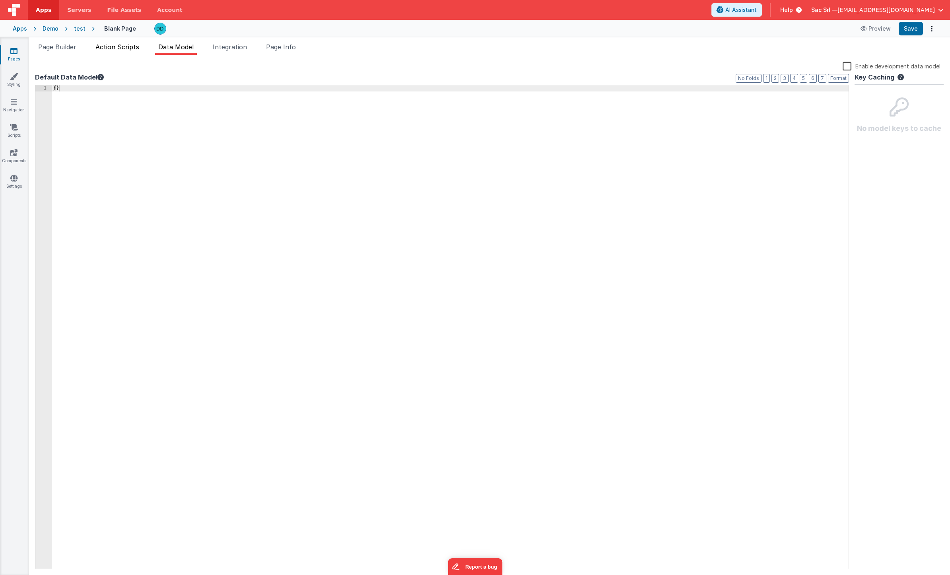
click at [124, 45] on span "Action Scripts" at bounding box center [117, 47] width 44 height 8
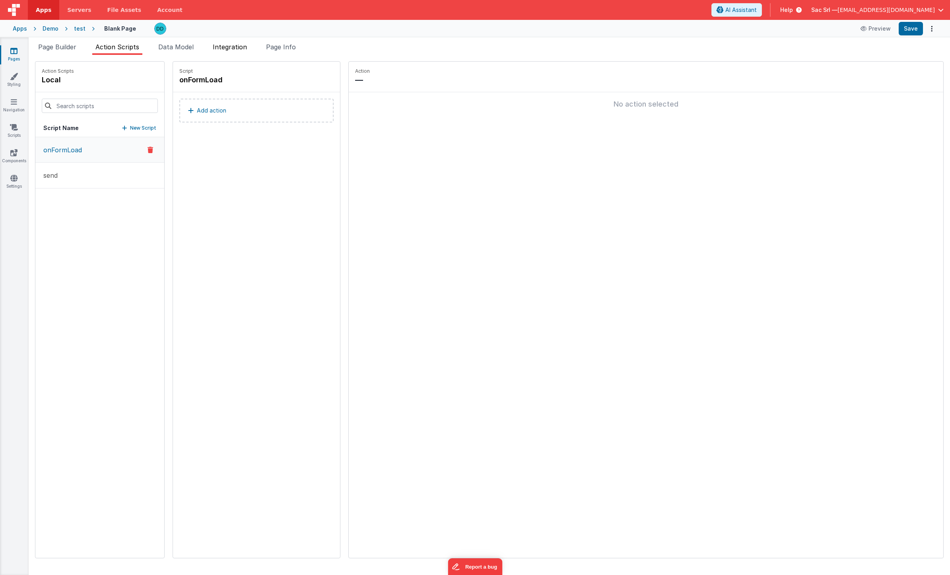
click at [241, 49] on span "Integration" at bounding box center [230, 47] width 34 height 8
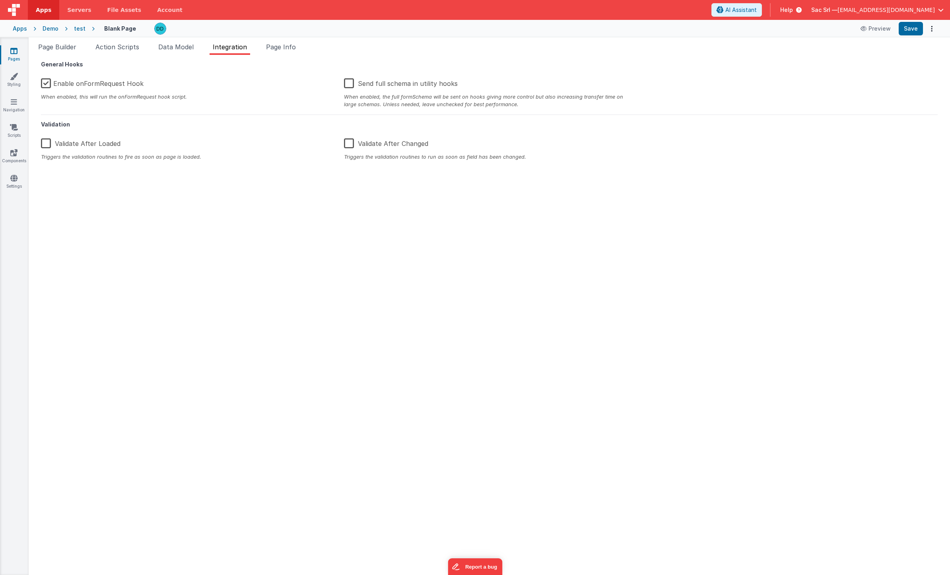
click at [49, 84] on label "Enable onFormRequest Hook" at bounding box center [92, 82] width 103 height 17
click at [0, 0] on input "Enable onFormRequest Hook" at bounding box center [0, 0] width 0 height 0
click at [66, 48] on span "Page Builder" at bounding box center [57, 47] width 38 height 8
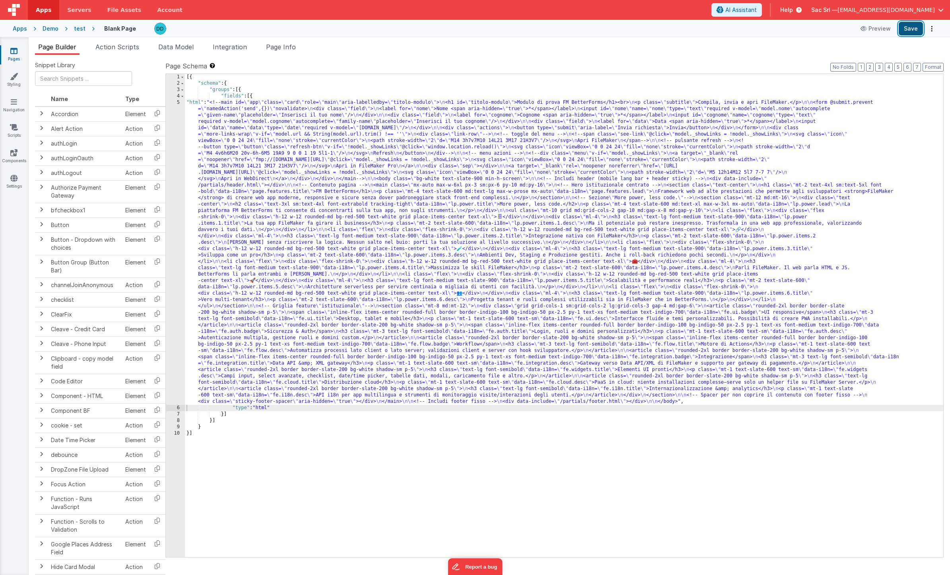
click at [911, 28] on button "Save" at bounding box center [911, 29] width 24 height 14
click at [52, 29] on div "Demo" at bounding box center [51, 29] width 16 height 8
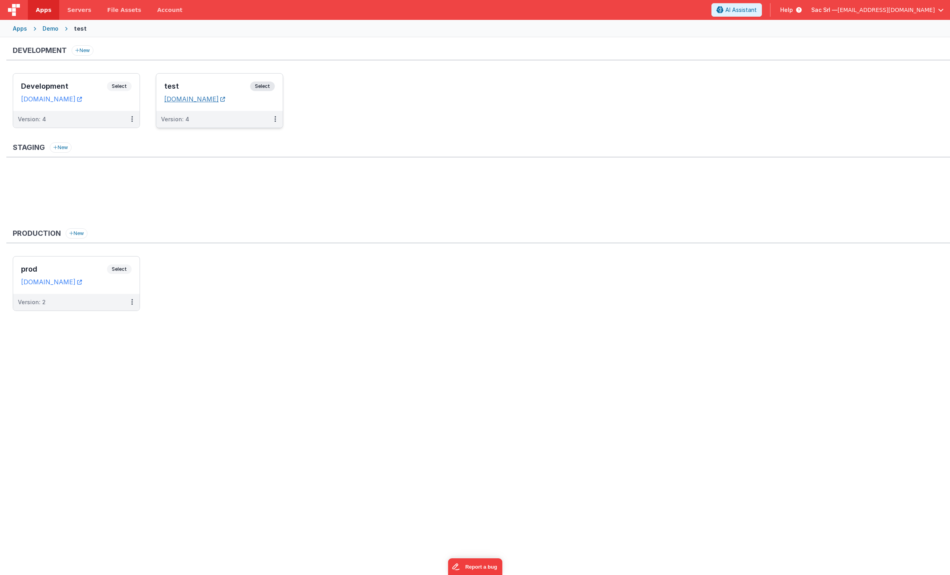
click at [225, 99] on icon at bounding box center [222, 99] width 5 height 0
click at [271, 102] on dd "[DOMAIN_NAME]" at bounding box center [219, 99] width 111 height 8
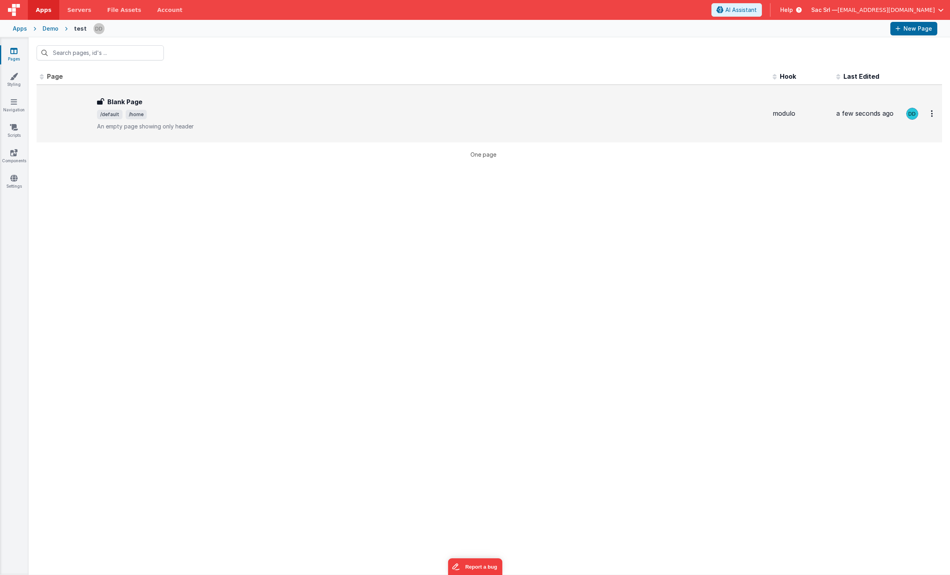
click at [371, 106] on div "Blank Page" at bounding box center [431, 102] width 669 height 10
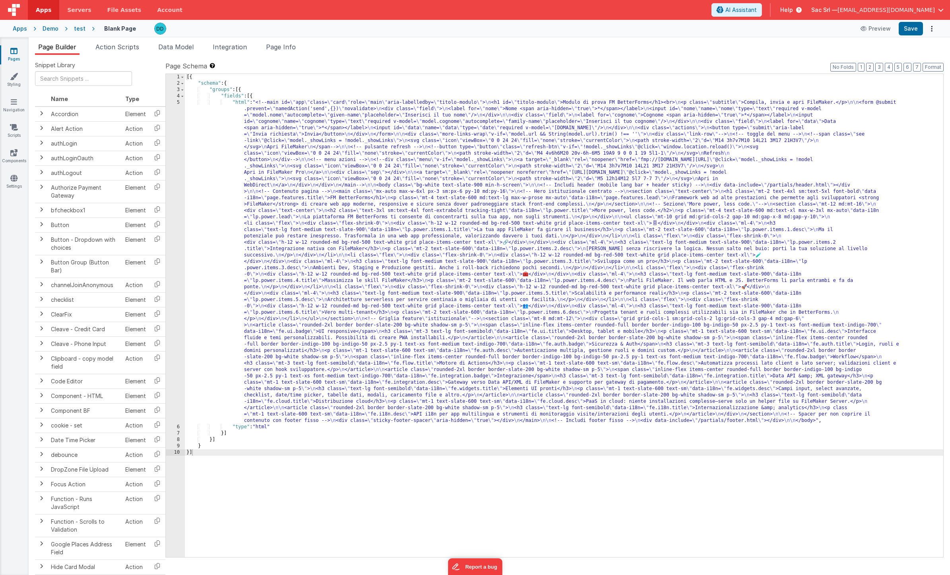
click at [229, 103] on div "[{ "schema" : { "groups" : [{ "fields" : [{ "html" : "<!--main id= \" app \" cl…" at bounding box center [564, 322] width 758 height 496
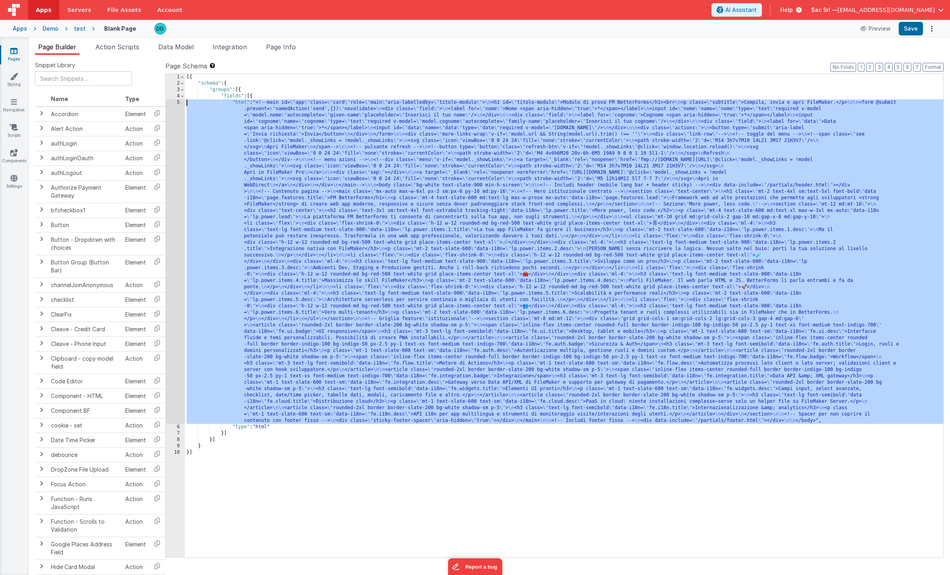
click at [177, 105] on div "5" at bounding box center [175, 261] width 19 height 325
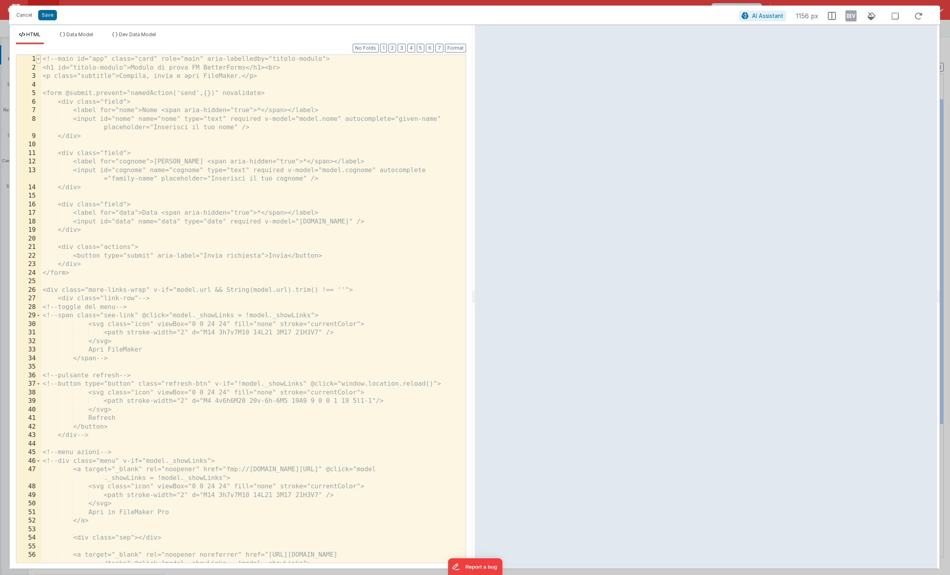
click at [37, 59] on span at bounding box center [38, 59] width 4 height 9
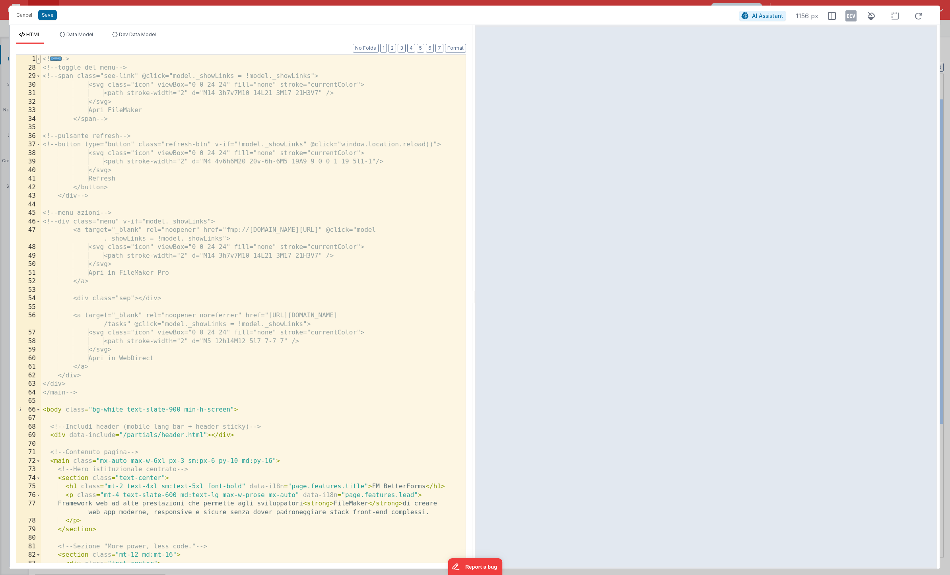
click at [39, 58] on span at bounding box center [38, 59] width 4 height 9
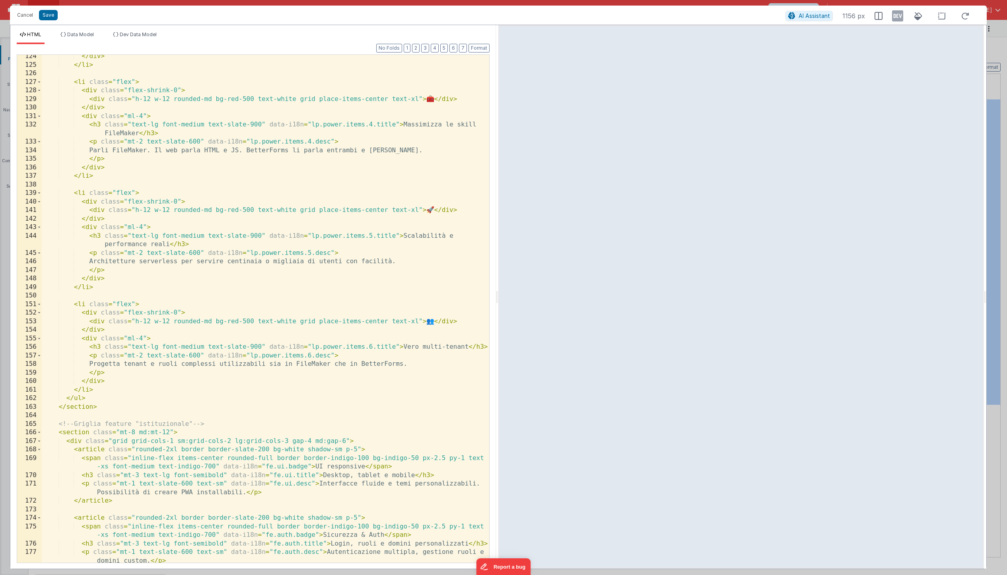
scroll to position [1140, 0]
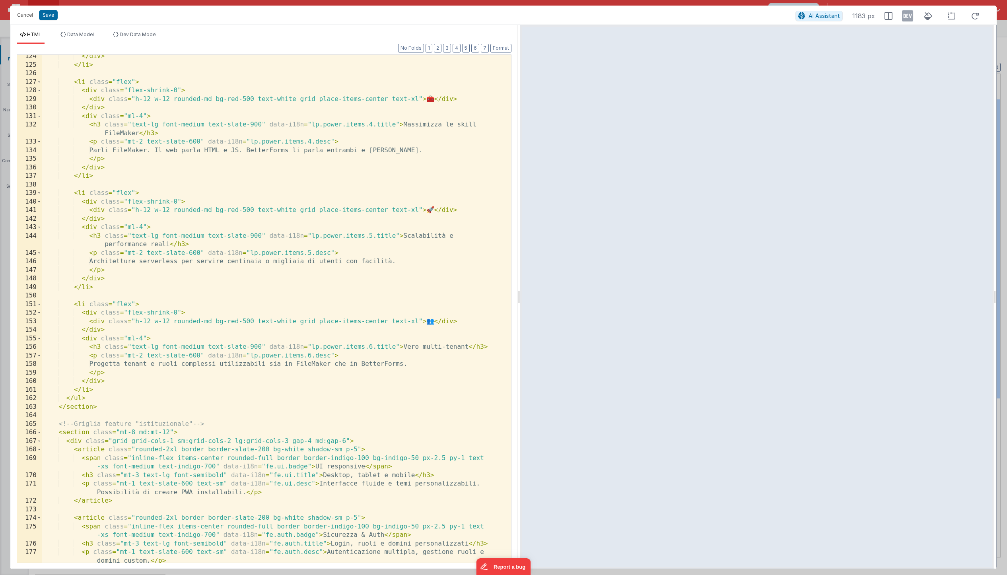
drag, startPoint x: 501, startPoint y: 294, endPoint x: 520, endPoint y: 291, distance: 19.0
click at [520, 291] on html "Cancel Save AI Assistant 1183 px HTML Data Model Dev Data Model Format 7 6 5 4 …" at bounding box center [503, 287] width 1007 height 575
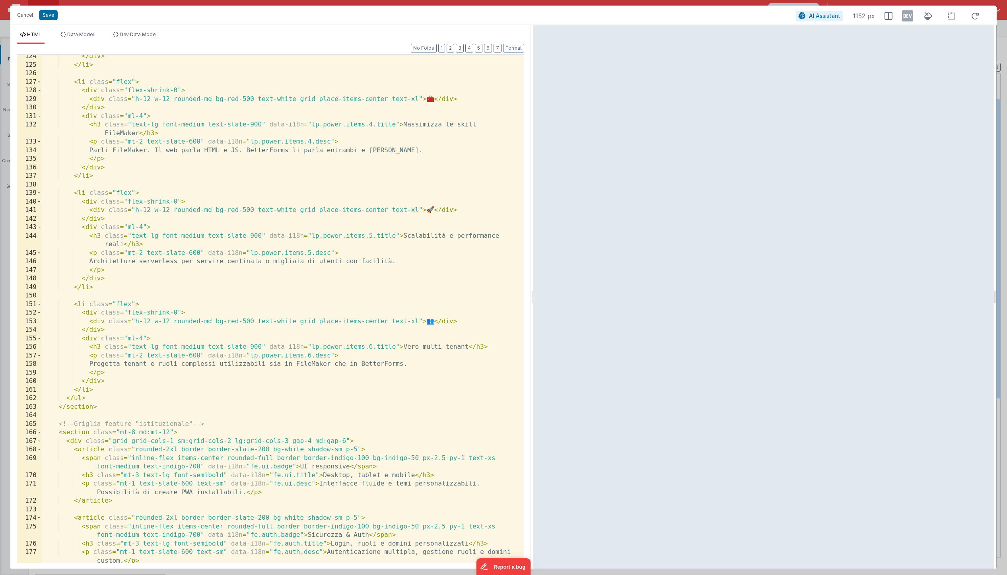
drag, startPoint x: 519, startPoint y: 293, endPoint x: 532, endPoint y: 293, distance: 13.1
click at [532, 293] on html "Cancel Save AI Assistant 1152 px HTML Data Model Dev Data Model Format 7 6 5 4 …" at bounding box center [503, 287] width 1007 height 575
click at [534, 297] on html "Cancel Save AI Assistant 1149 px HTML Data Model Dev Data Model Format 7 6 5 4 …" at bounding box center [503, 287] width 1007 height 575
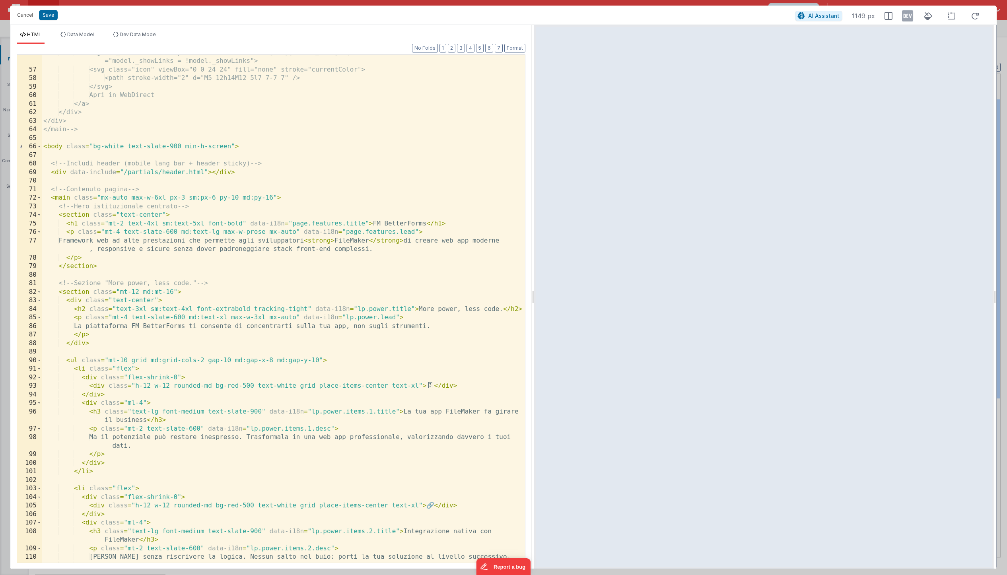
scroll to position [505, 0]
drag, startPoint x: 123, startPoint y: 169, endPoint x: 204, endPoint y: 171, distance: 80.7
click at [204, 171] on div "<a target="_blank" rel="noopener noreferrer" href="[URL][DOMAIN_NAME]" @click =…" at bounding box center [283, 313] width 483 height 534
click at [261, 188] on div "<a target="_blank" rel="noopener noreferrer" href="[URL][DOMAIN_NAME]" @click =…" at bounding box center [283, 313] width 483 height 534
click at [99, 169] on div "<a target="_blank" rel="noopener noreferrer" href="[URL][DOMAIN_NAME]" @click =…" at bounding box center [283, 313] width 483 height 534
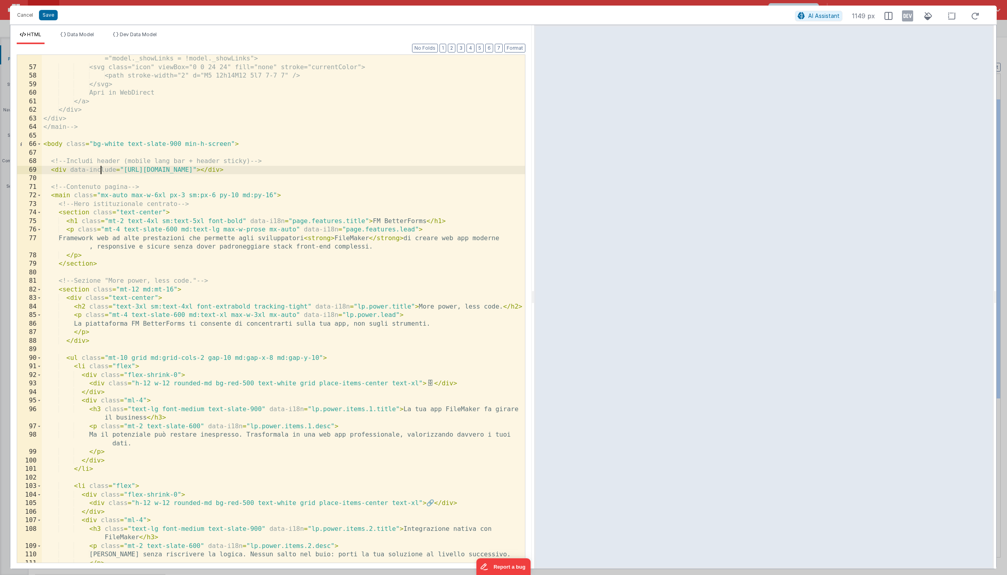
click at [99, 169] on div "<a target="_blank" rel="noopener noreferrer" href="[URL][DOMAIN_NAME]" @click =…" at bounding box center [283, 313] width 483 height 534
click at [495, 67] on span at bounding box center [491, 62] width 12 height 13
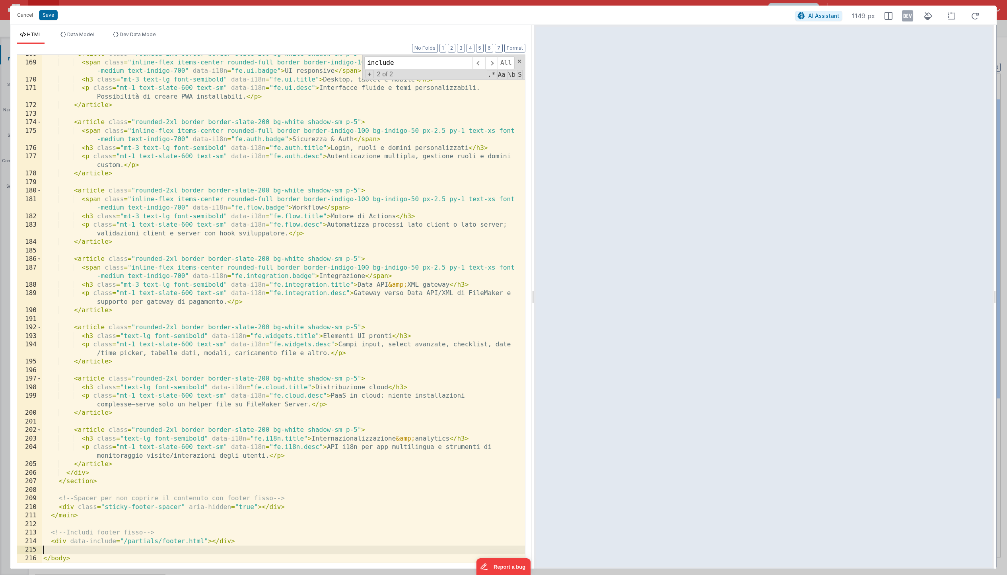
click at [120, 548] on div "< article class = "rounded-2xl border border-slate-200 bg-white shadow-sm p-5" …" at bounding box center [283, 312] width 483 height 525
drag, startPoint x: 124, startPoint y: 542, endPoint x: 203, endPoint y: 542, distance: 79.1
click at [203, 542] on div "< article class = "rounded-2xl border border-slate-200 bg-white shadow-sm p-5" …" at bounding box center [283, 312] width 483 height 525
click at [48, 15] on button "Save" at bounding box center [48, 15] width 19 height 10
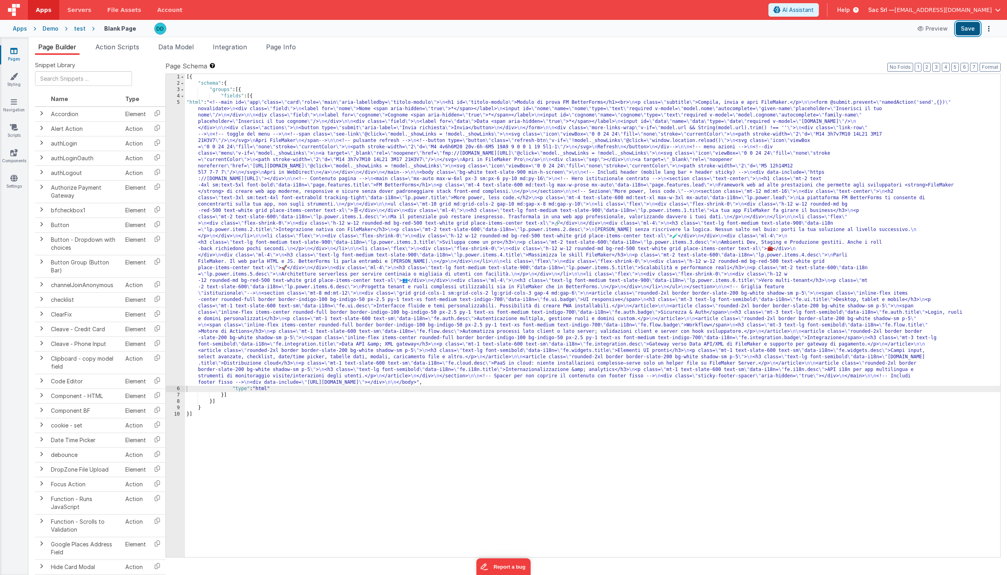
click at [950, 32] on button "Save" at bounding box center [968, 29] width 24 height 14
click at [950, 70] on button "Format" at bounding box center [989, 67] width 21 height 9
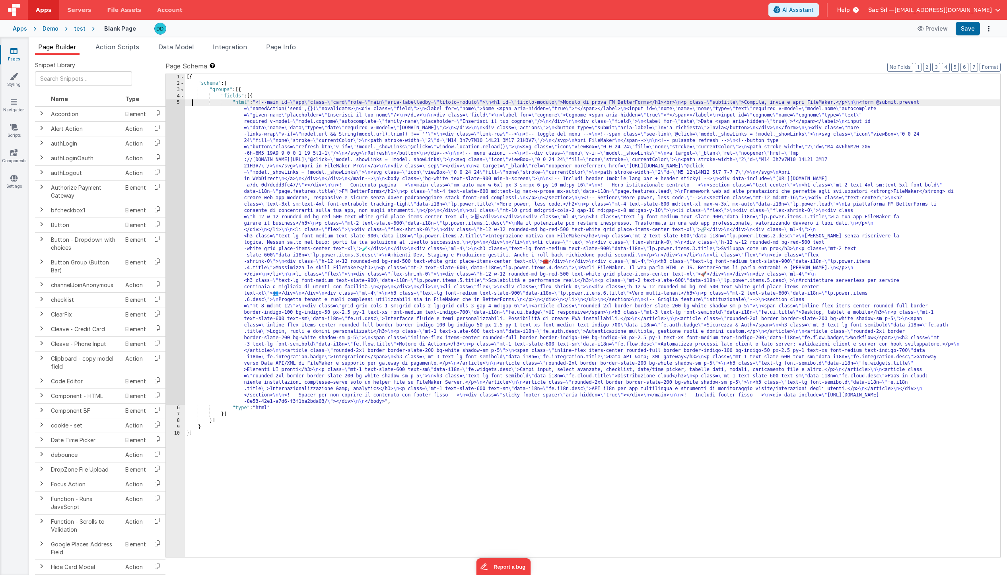
click at [192, 103] on div "[{ "schema" : { "groups" : [{ "fields" : [{ "html" : "<!--main id= \" app \" cl…" at bounding box center [592, 322] width 815 height 496
click at [181, 103] on div "5" at bounding box center [175, 251] width 19 height 305
click at [177, 102] on div "5" at bounding box center [175, 251] width 19 height 305
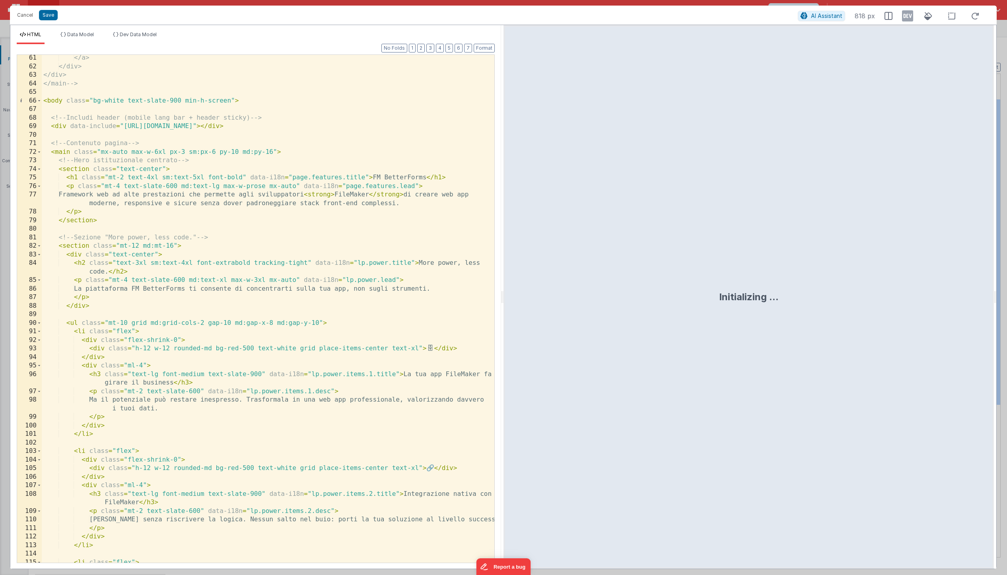
scroll to position [548, 0]
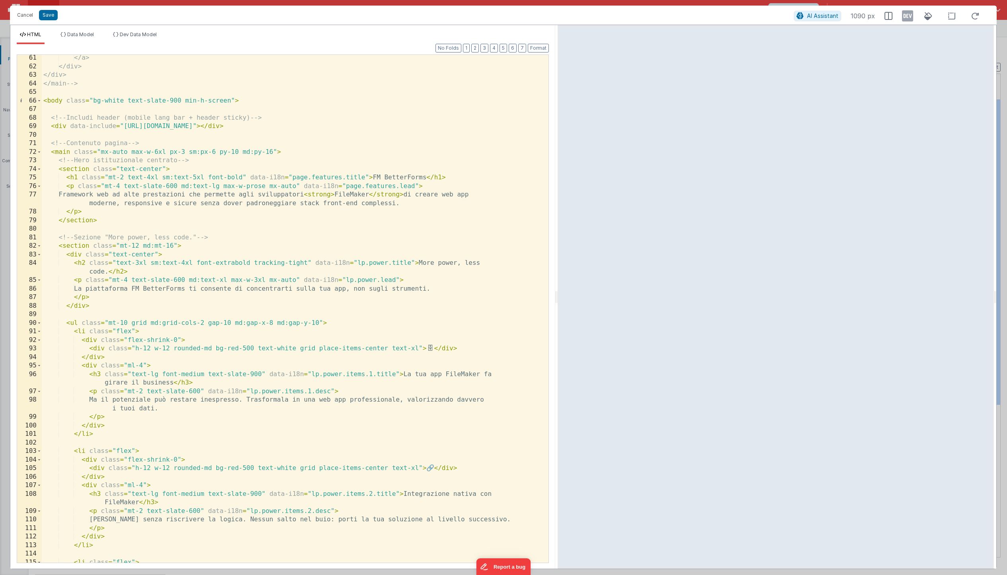
drag, startPoint x: 500, startPoint y: 296, endPoint x: 544, endPoint y: 292, distance: 43.5
click at [544, 292] on html "Cancel Save AI Assistant 1090 px HTML Data Model Dev Data Model Format 7 6 5 4 …" at bounding box center [503, 287] width 1007 height 575
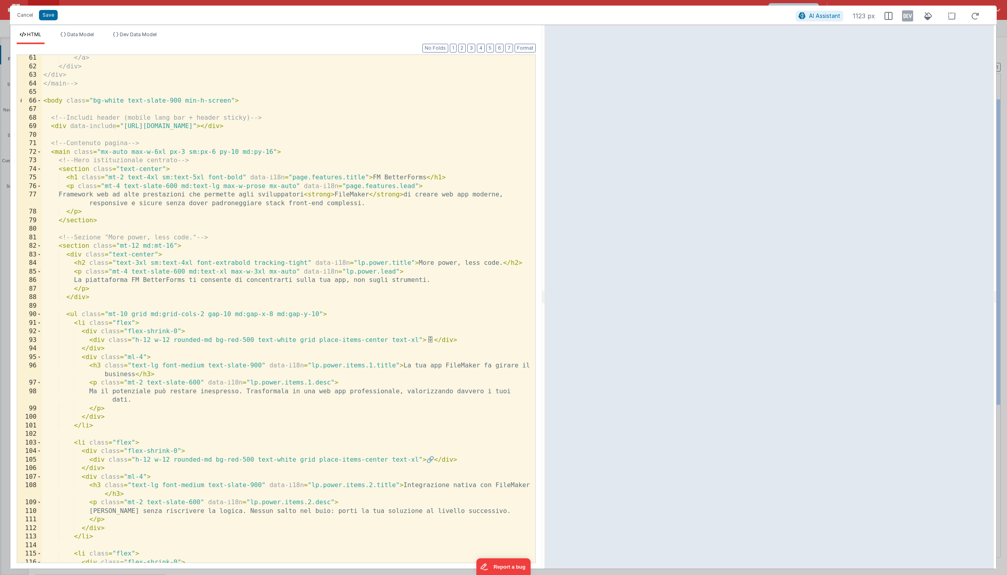
scroll to position [0, 0]
click at [384, 126] on div "</a> </div> </div> </main --> < body class = "bg-white text-slate-900 min-h-scr…" at bounding box center [289, 316] width 494 height 525
click at [389, 137] on div "</a> </div> </div> </main --> < body class = "bg-white text-slate-900 min-h-scr…" at bounding box center [289, 316] width 494 height 525
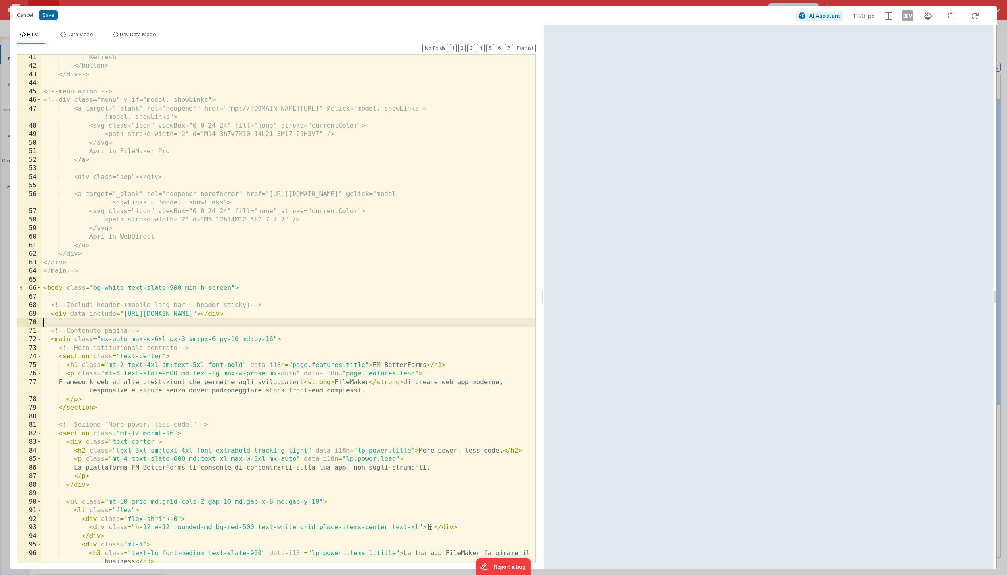
scroll to position [361, 0]
click at [248, 289] on div "Refresh </button> </div --> <!-- menu azioni --> <!-- div class="menu" v-if="mo…" at bounding box center [289, 315] width 494 height 525
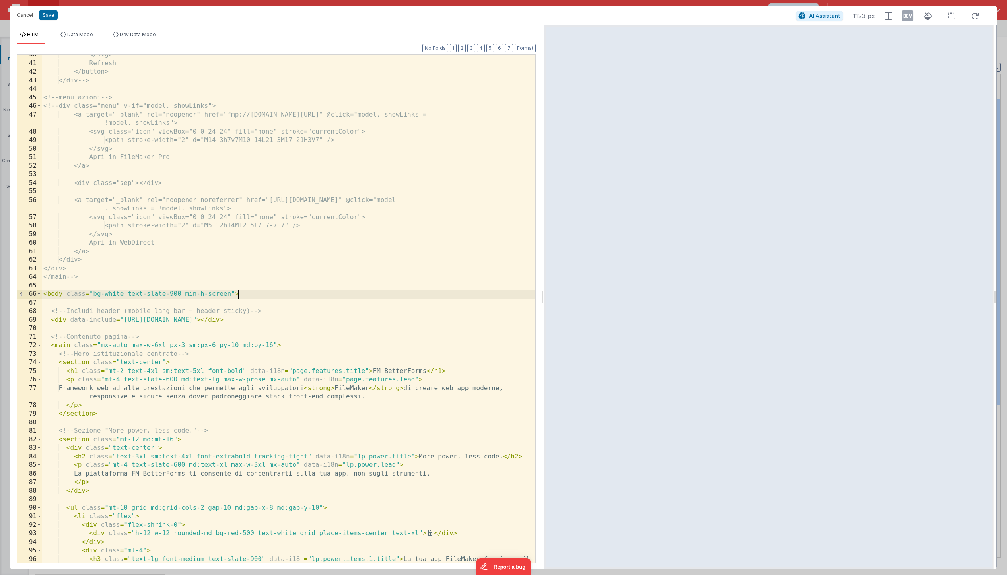
scroll to position [354, 0]
drag, startPoint x: 418, startPoint y: 321, endPoint x: 41, endPoint y: 320, distance: 376.2
click at [41, 320] on div "40 41 42 43 44 45 46 47 48 49 50 51 52 53 54 55 56 57 58 59 60 61 62 63 64 65 6…" at bounding box center [276, 308] width 519 height 509
click at [49, 322] on div "</svg> Refresh </button> </div --> <!-- menu azioni --> <!-- div class="menu" v…" at bounding box center [289, 318] width 494 height 534
drag, startPoint x: 50, startPoint y: 322, endPoint x: 413, endPoint y: 321, distance: 363.1
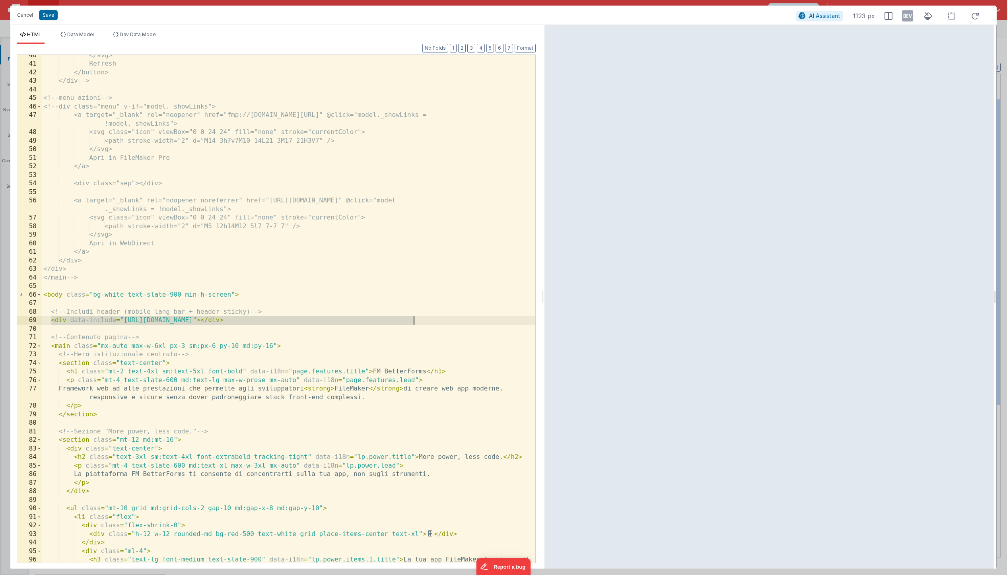
click at [413, 321] on div "</svg> Refresh </button> </div --> <!-- menu azioni --> <!-- div class="menu" v…" at bounding box center [289, 318] width 494 height 534
click at [30, 15] on button "Cancel" at bounding box center [25, 15] width 24 height 11
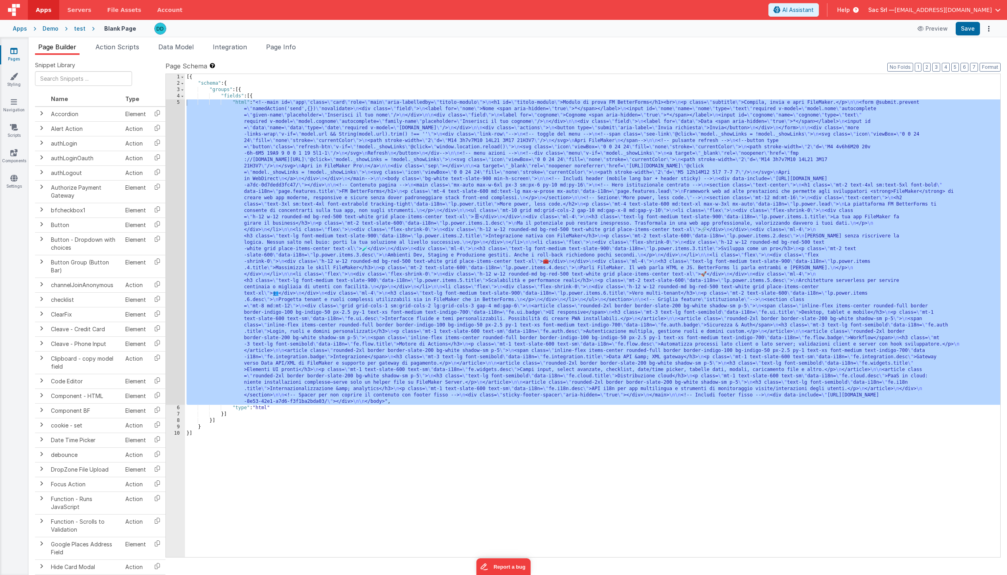
click at [280, 75] on div "[{ "schema" : { "groups" : [{ "fields" : [{ "html" : "<!--main id= \" app \" cl…" at bounding box center [592, 322] width 815 height 496
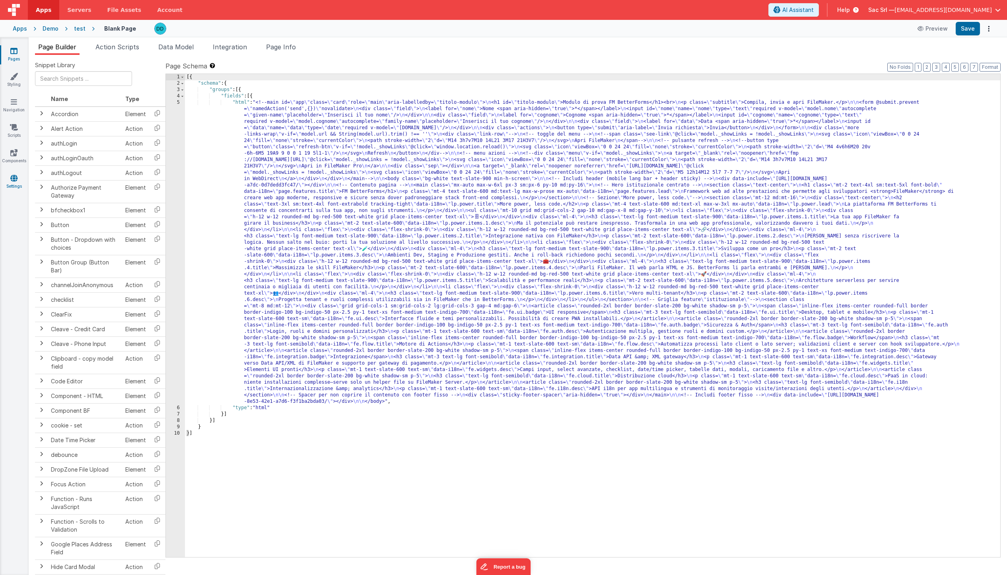
click at [16, 177] on icon at bounding box center [13, 178] width 7 height 8
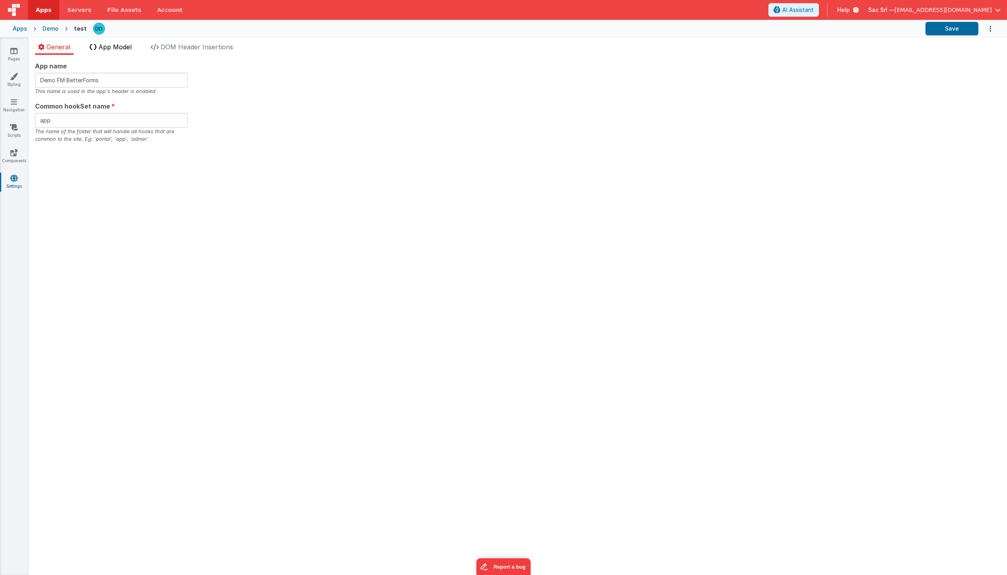
click at [123, 46] on span "App Model" at bounding box center [115, 47] width 33 height 8
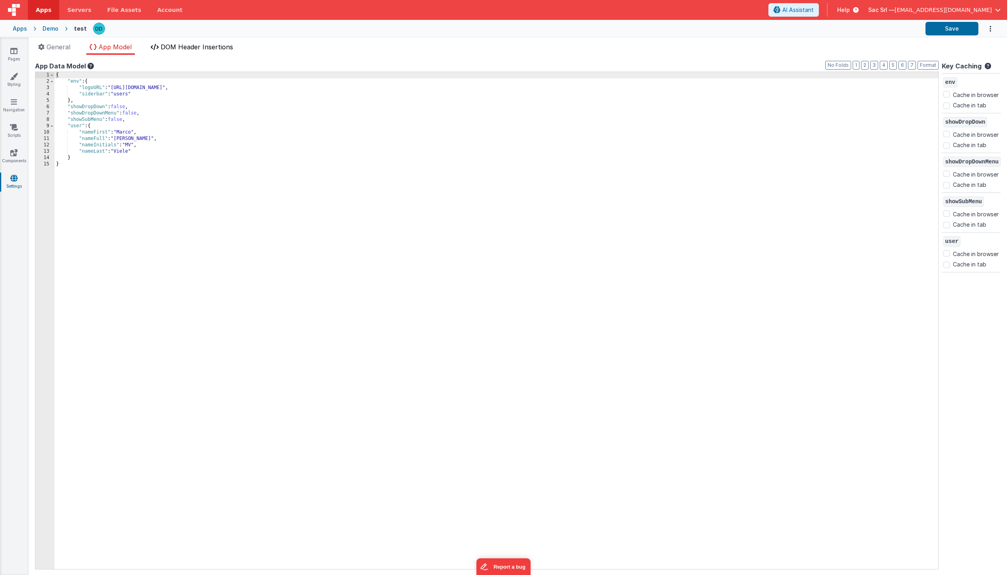
click at [203, 44] on span "DOM Header Insertions" at bounding box center [197, 47] width 72 height 8
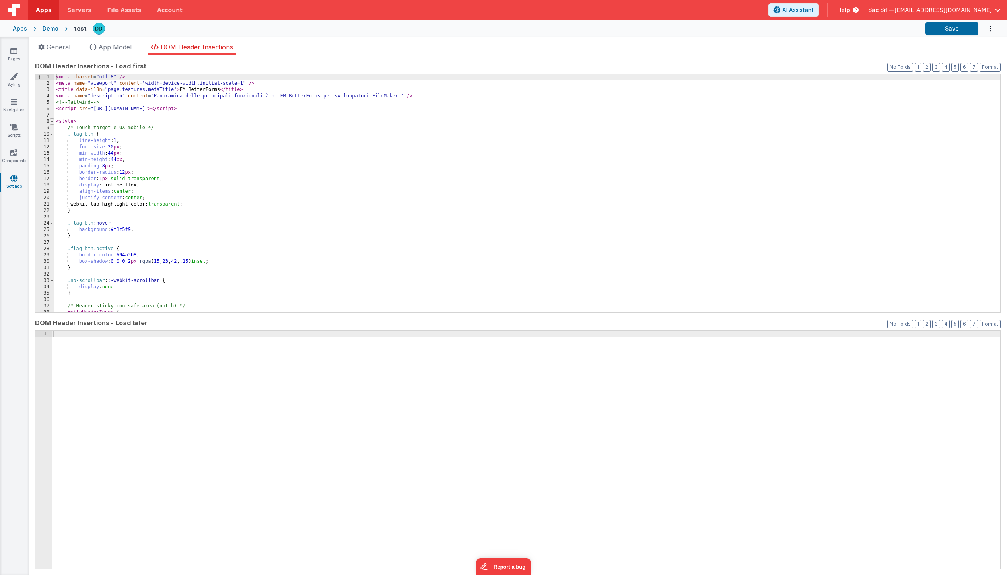
click at [51, 121] on span at bounding box center [52, 122] width 4 height 6
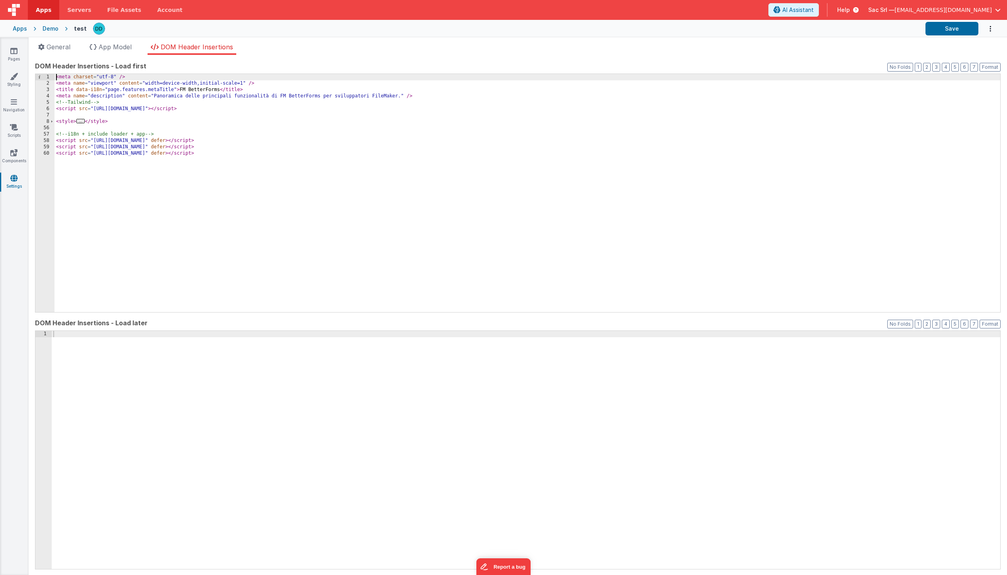
click at [145, 190] on div "< meta charset = "utf-8" /> < meta name = "viewport" content = "width=device-wi…" at bounding box center [527, 199] width 946 height 251
click at [950, 27] on button "Save" at bounding box center [951, 29] width 53 height 14
click at [343, 164] on div "< meta charset = "utf-8" /> < meta name = "viewport" content = "width=device-wi…" at bounding box center [527, 199] width 946 height 251
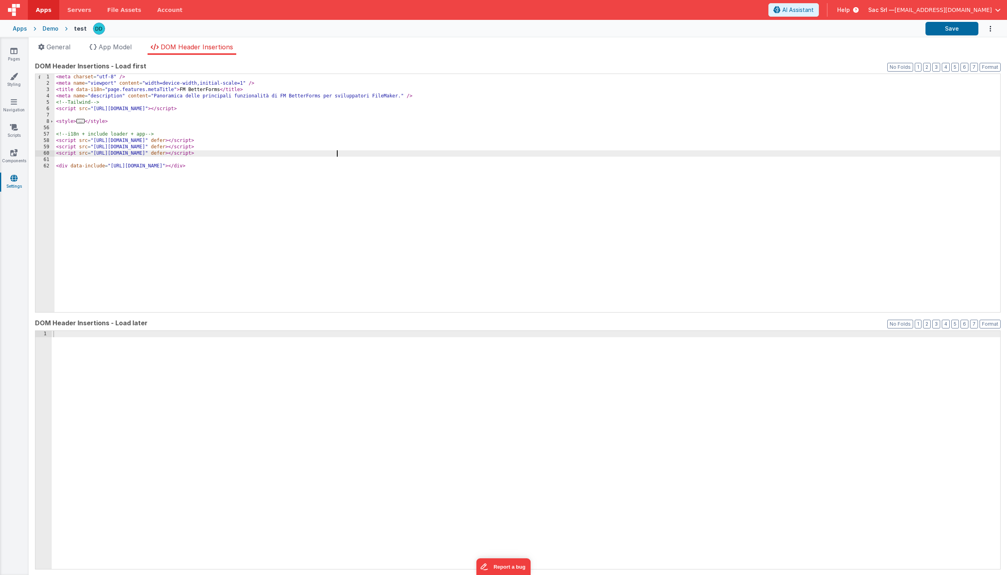
click at [344, 155] on div "< meta charset = "utf-8" /> < meta name = "viewport" content = "width=device-wi…" at bounding box center [527, 199] width 946 height 251
click at [344, 150] on div "< meta charset = "utf-8" /> < meta name = "viewport" content = "width=device-wi…" at bounding box center [527, 199] width 946 height 251
click at [344, 146] on div "< meta charset = "utf-8" /> < meta name = "viewport" content = "width=device-wi…" at bounding box center [527, 199] width 946 height 251
click at [344, 143] on div "< meta charset = "utf-8" /> < meta name = "viewport" content = "width=device-wi…" at bounding box center [527, 199] width 946 height 251
click at [344, 147] on div "< meta charset = "utf-8" /> < meta name = "viewport" content = "width=device-wi…" at bounding box center [527, 199] width 946 height 251
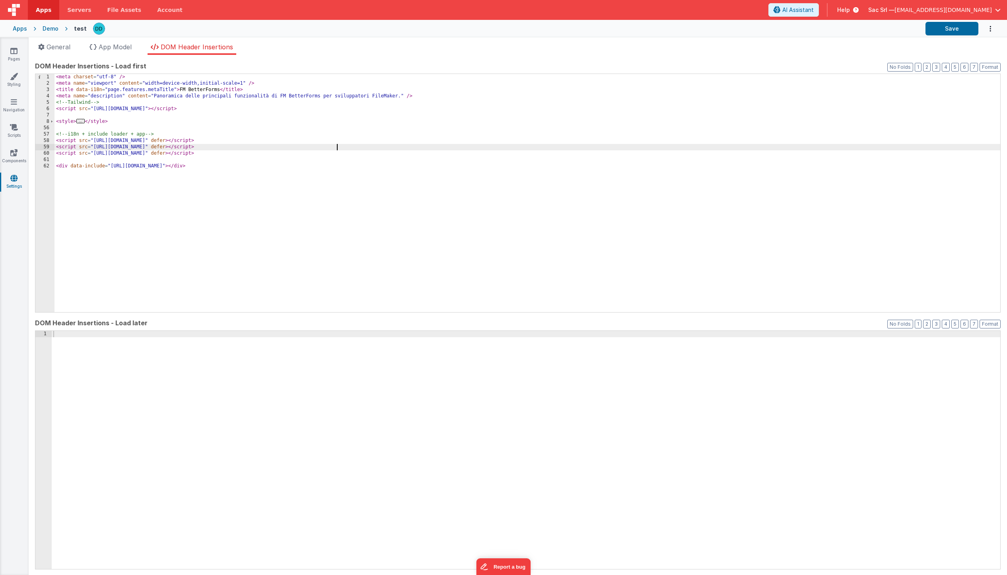
click at [344, 150] on div "< meta charset = "utf-8" /> < meta name = "viewport" content = "width=device-wi…" at bounding box center [527, 199] width 946 height 251
click at [344, 151] on div "< meta charset = "utf-8" /> < meta name = "viewport" content = "width=device-wi…" at bounding box center [527, 199] width 946 height 251
click at [344, 140] on div "< meta charset = "utf-8" /> < meta name = "viewport" content = "width=device-wi…" at bounding box center [527, 199] width 946 height 251
click at [344, 154] on div "< meta charset = "utf-8" /> < meta name = "viewport" content = "width=device-wi…" at bounding box center [527, 199] width 946 height 251
click at [337, 164] on div "< meta charset = "utf-8" /> < meta name = "viewport" content = "width=device-wi…" at bounding box center [527, 199] width 946 height 251
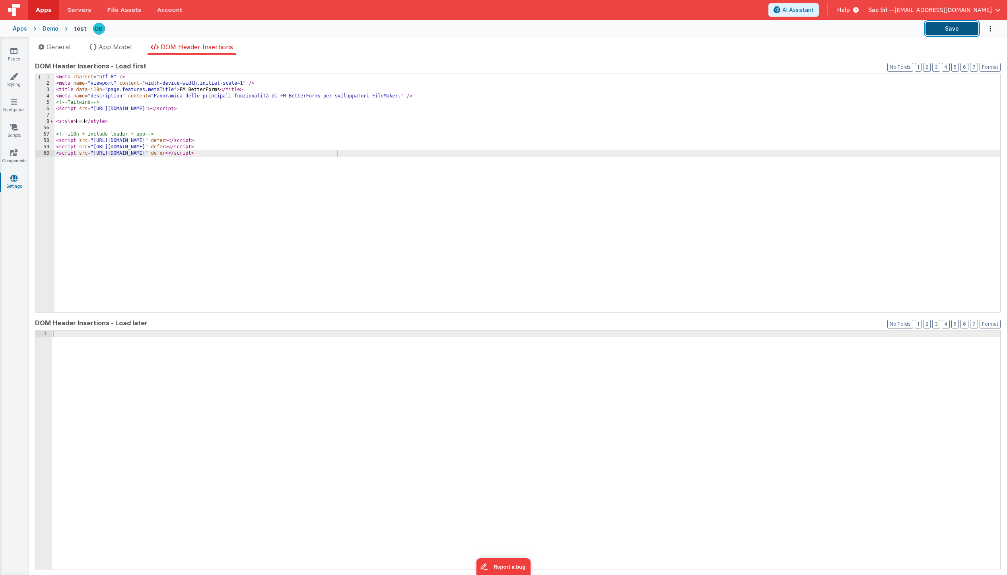
click at [947, 29] on button "Save" at bounding box center [951, 29] width 53 height 14
click at [20, 179] on link "Settings" at bounding box center [14, 182] width 29 height 16
click at [18, 48] on link "Pages" at bounding box center [14, 55] width 29 height 16
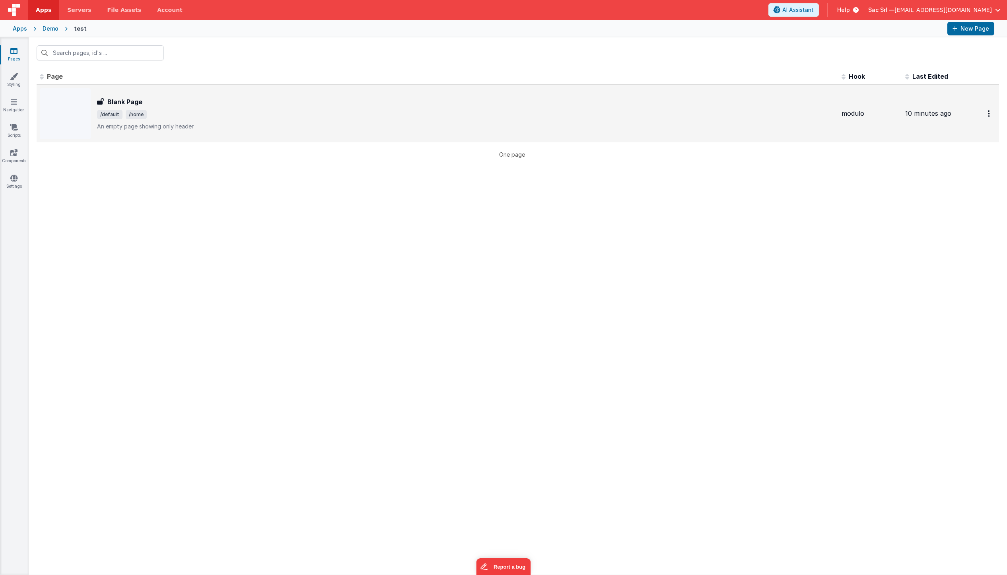
click at [212, 106] on div "Blank Page" at bounding box center [466, 102] width 738 height 10
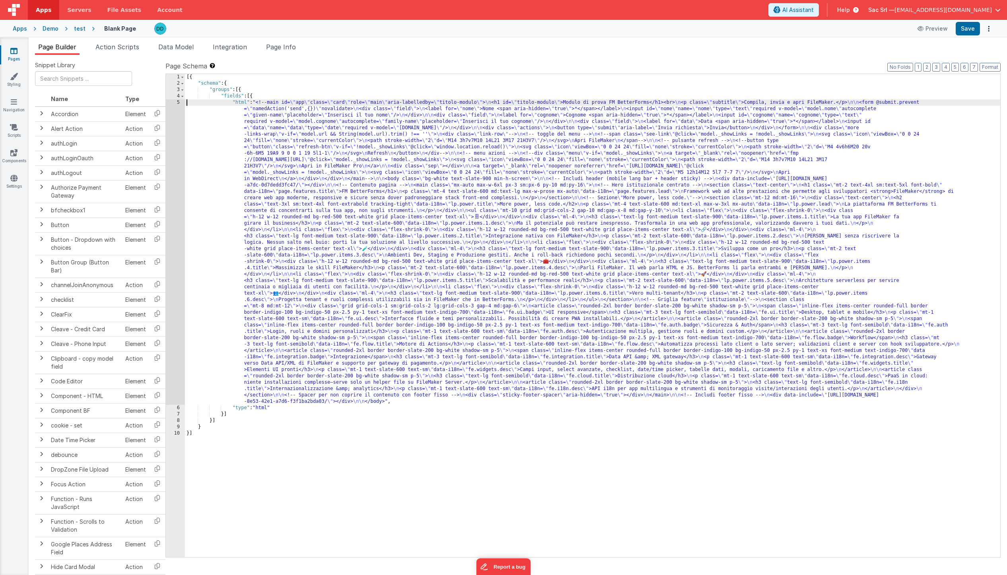
click at [187, 102] on div "[{ "schema" : { "groups" : [{ "fields" : [{ "html" : "<!--main id= \" app \" cl…" at bounding box center [592, 322] width 815 height 496
click at [180, 102] on div "5" at bounding box center [175, 251] width 19 height 305
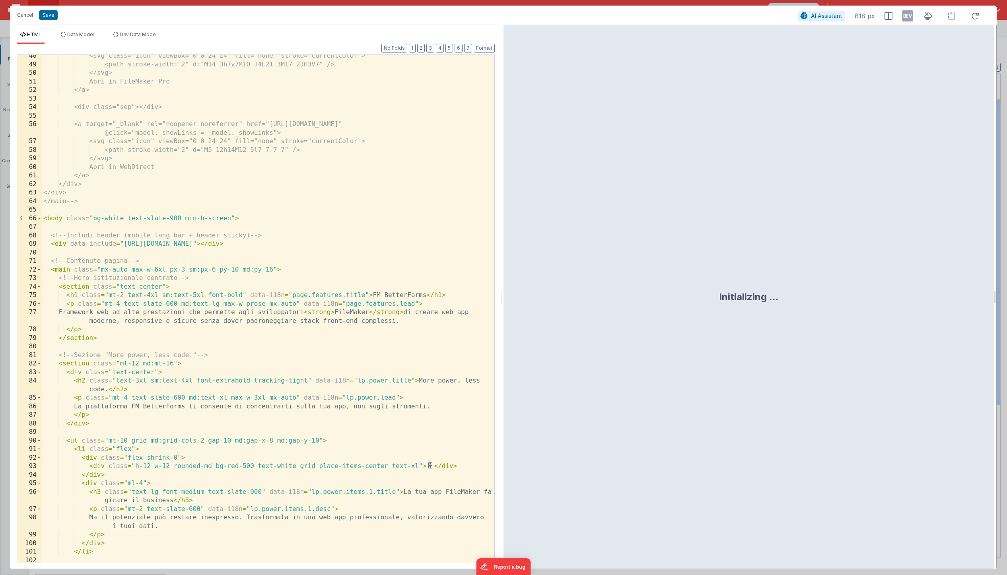
scroll to position [462, 0]
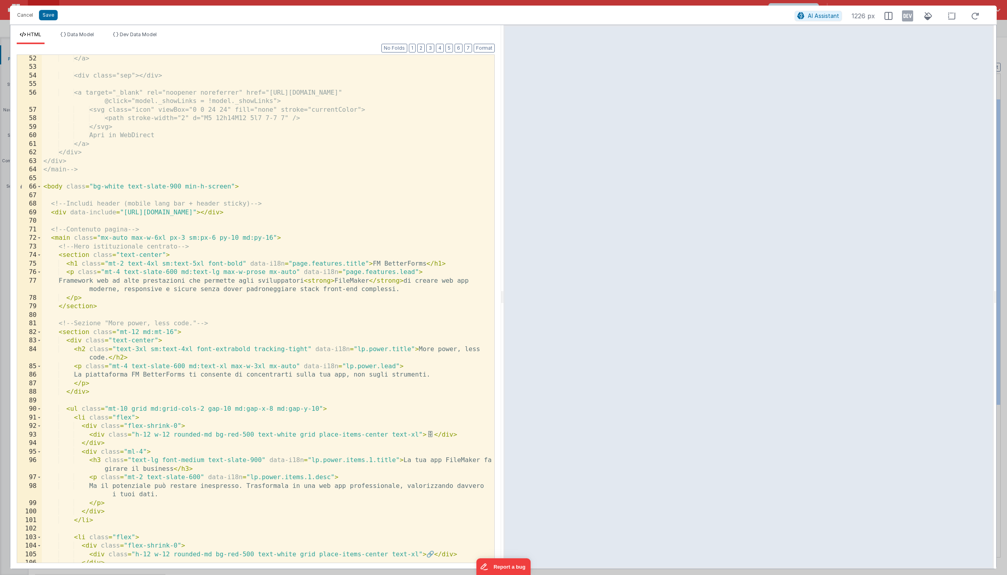
click at [119, 222] on div "</a> <div class="sep"></div> <a target="_blank" rel="noopener noreferrer" href=…" at bounding box center [268, 316] width 453 height 525
click at [49, 212] on div "</a> <div class="sep"></div> <a target="_blank" rel="noopener noreferrer" href=…" at bounding box center [268, 316] width 453 height 525
drag, startPoint x: 414, startPoint y: 212, endPoint x: 51, endPoint y: 214, distance: 363.5
click at [51, 214] on div "</a> <div class="sep"></div> <a target="_blank" rel="noopener noreferrer" href=…" at bounding box center [268, 316] width 453 height 525
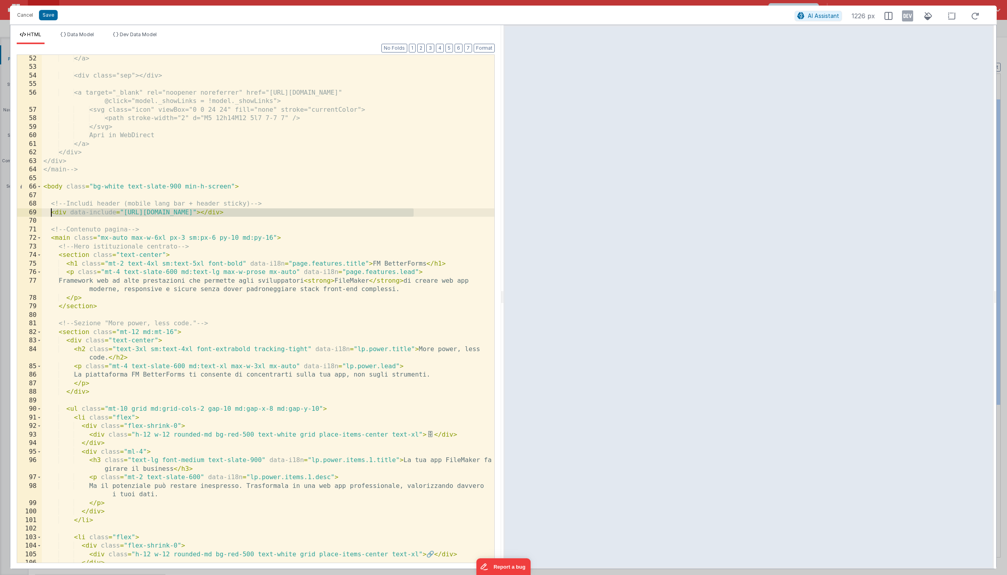
click at [74, 216] on div "</a> <div class="sep"></div> <a target="_blank" rel="noopener noreferrer" href=…" at bounding box center [268, 316] width 453 height 525
click at [71, 215] on div "</a> <div class="sep"></div> <a target="_blank" rel="noopener noreferrer" href=…" at bounding box center [268, 316] width 453 height 525
click at [384, 211] on div "</a> <div class="sep"></div> <a target="_blank" rel="noopener noreferrer" href=…" at bounding box center [268, 316] width 453 height 525
click at [52, 214] on div "</a> <div class="sep"></div> <a target="_blank" rel="noopener noreferrer" href=…" at bounding box center [268, 316] width 453 height 525
drag, startPoint x: 52, startPoint y: 201, endPoint x: 415, endPoint y: 214, distance: 363.7
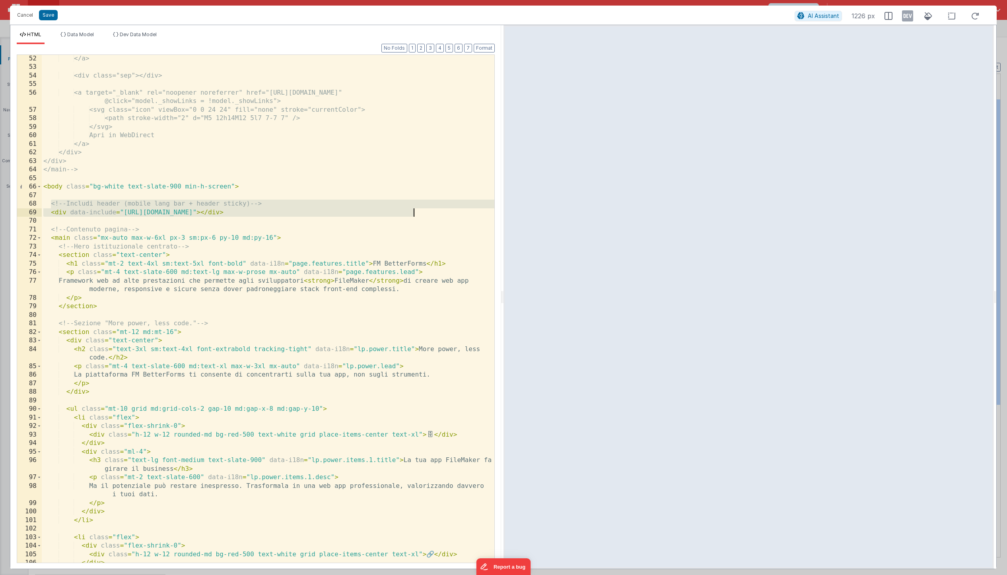
click at [415, 214] on div "</a> <div class="sep"></div> <a target="_blank" rel="noopener noreferrer" href=…" at bounding box center [268, 316] width 453 height 525
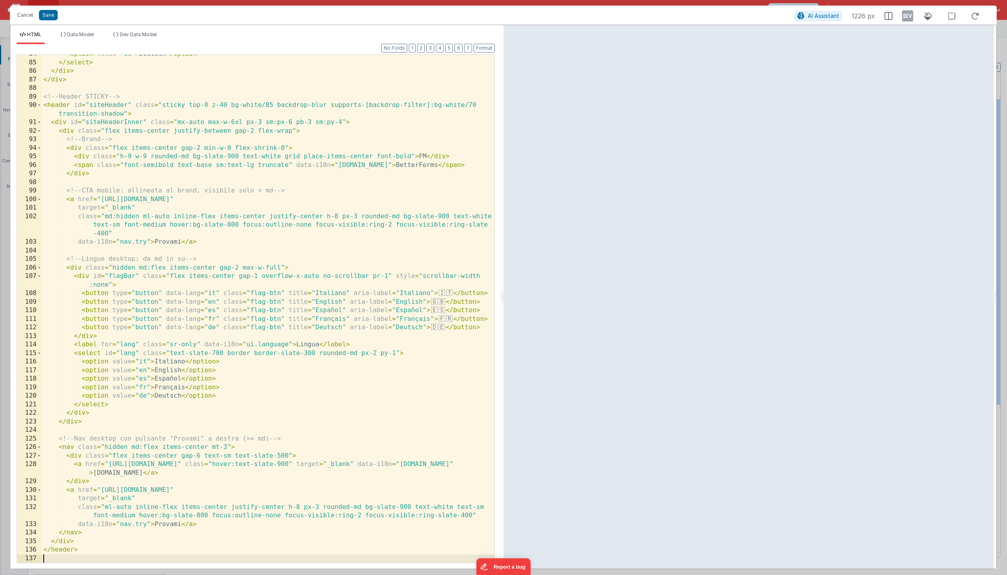
scroll to position [749, 0]
click at [51, 13] on button "Save" at bounding box center [48, 15] width 19 height 10
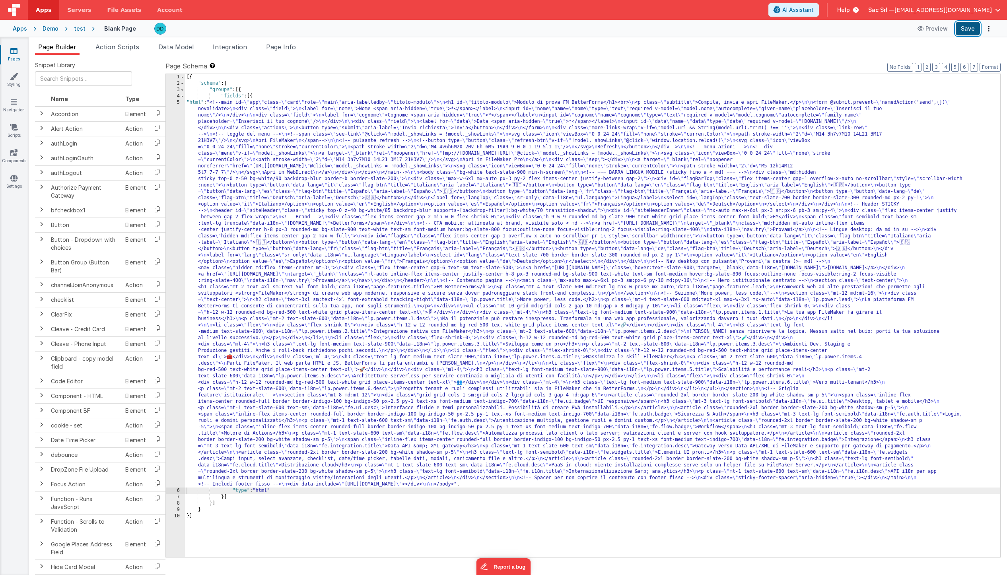
click at [950, 29] on button "Save" at bounding box center [968, 29] width 24 height 14
click at [950, 68] on button "Format" at bounding box center [989, 67] width 21 height 9
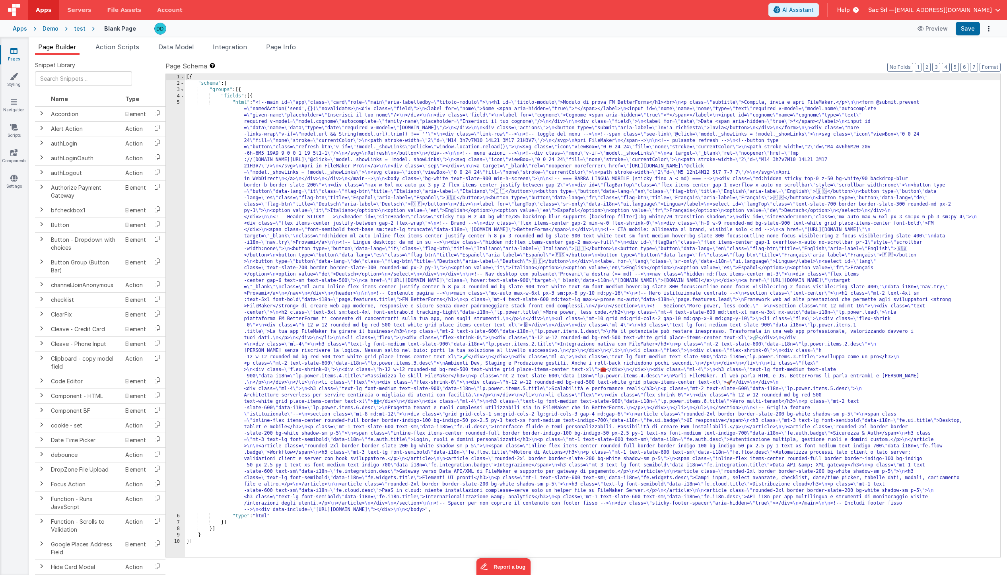
click at [214, 103] on div "[{ "schema" : { "groups" : [{ "fields" : [{ "html" : "<!--main id= \" app \" cl…" at bounding box center [592, 322] width 815 height 496
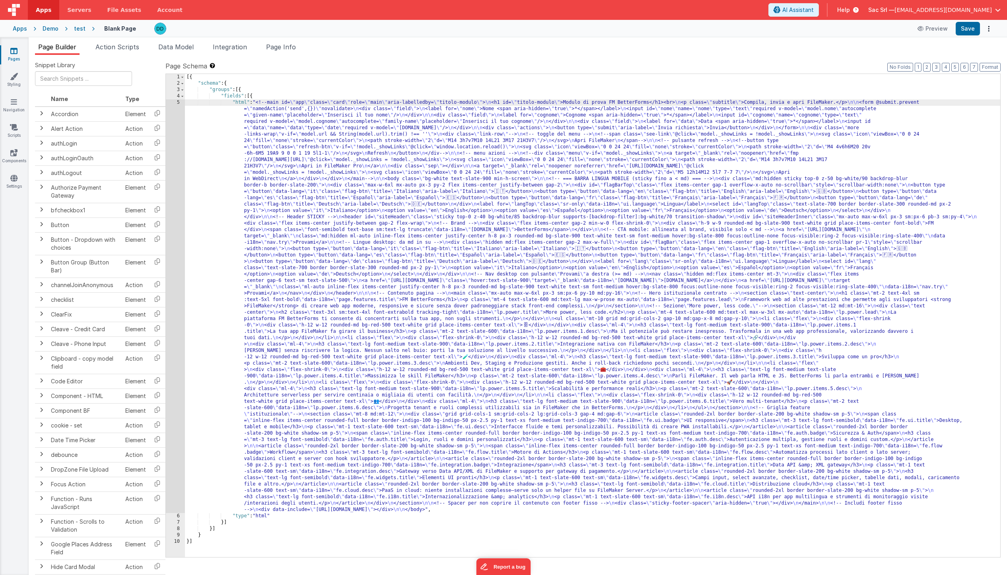
click at [178, 102] on div "5" at bounding box center [175, 306] width 19 height 414
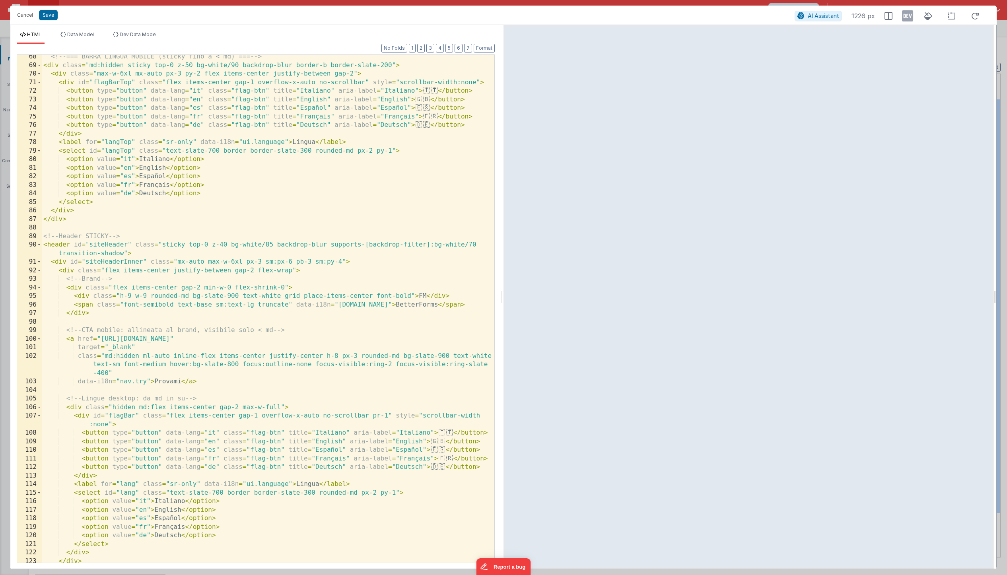
scroll to position [615, 0]
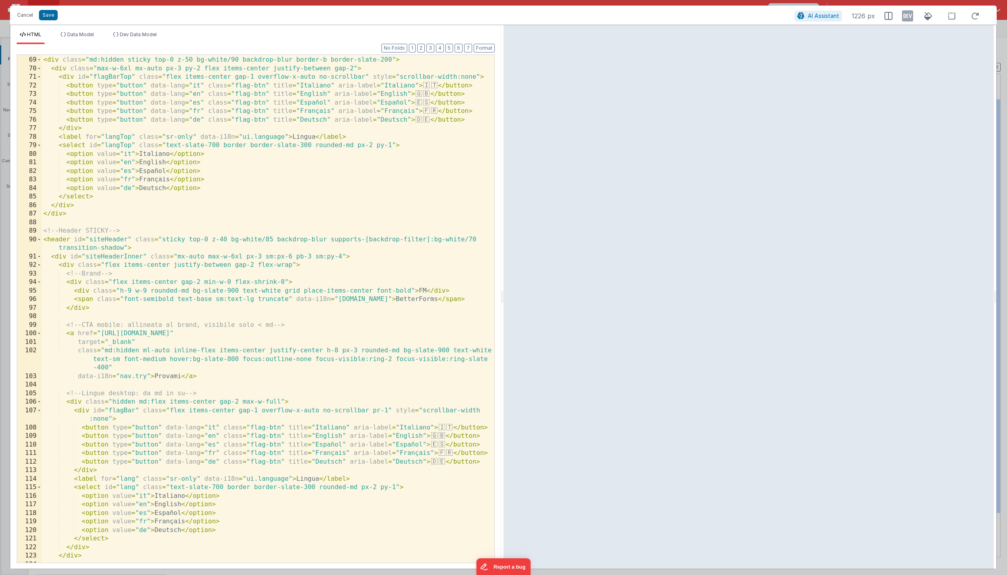
click at [344, 248] on div "<!-- === BARRA LINGUA MOBILE (sticky fino a < md) === --> < div class = "md:hid…" at bounding box center [268, 309] width 453 height 525
click at [139, 247] on div "<!-- === BARRA LINGUA MOBILE (sticky fino a < md) === --> < div class = "md:hid…" at bounding box center [268, 309] width 453 height 525
click at [135, 244] on div "<!-- === BARRA LINGUA MOBILE (sticky fino a < md) === --> < div class = "md:hid…" at bounding box center [268, 309] width 453 height 525
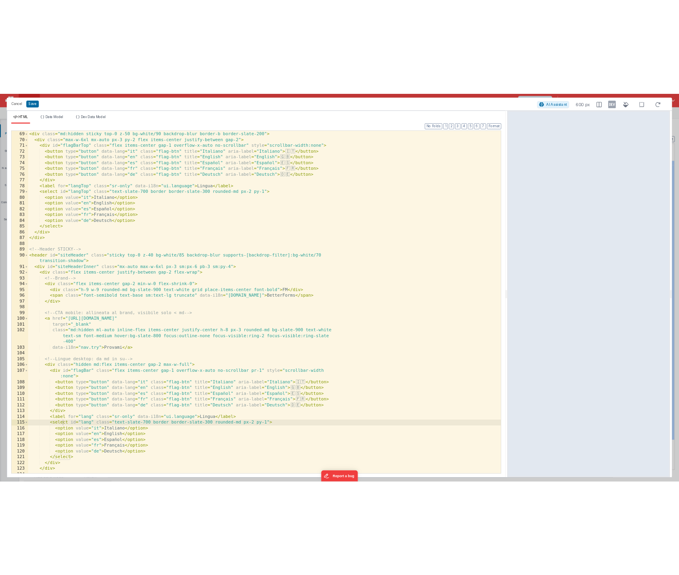
scroll to position [581, 0]
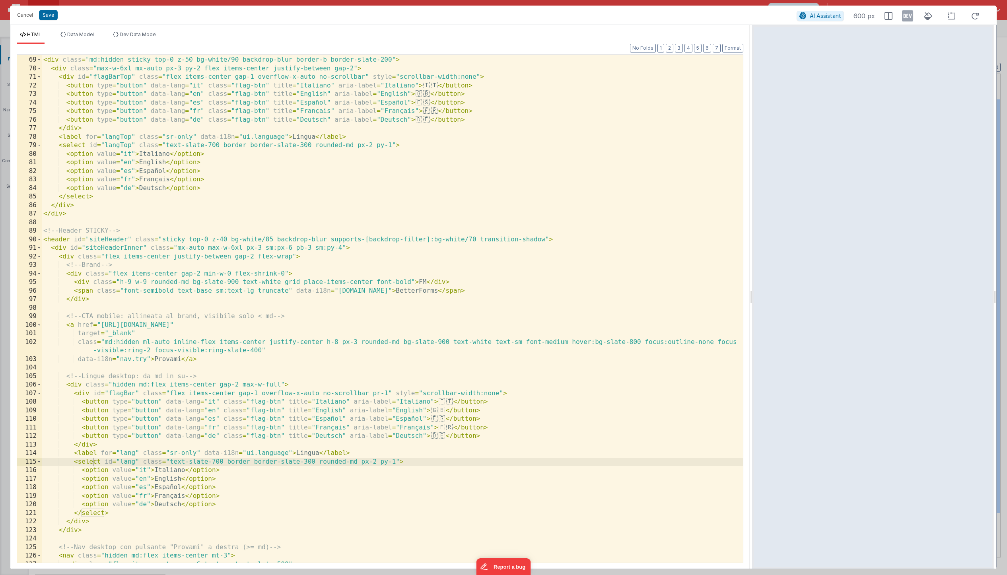
drag, startPoint x: 501, startPoint y: 293, endPoint x: 753, endPoint y: 255, distance: 255.0
click at [753, 255] on html "Cancel Save AI Assistant 600 px HTML Data Model Dev Data Model Format 7 6 5 4 3…" at bounding box center [503, 287] width 1007 height 575
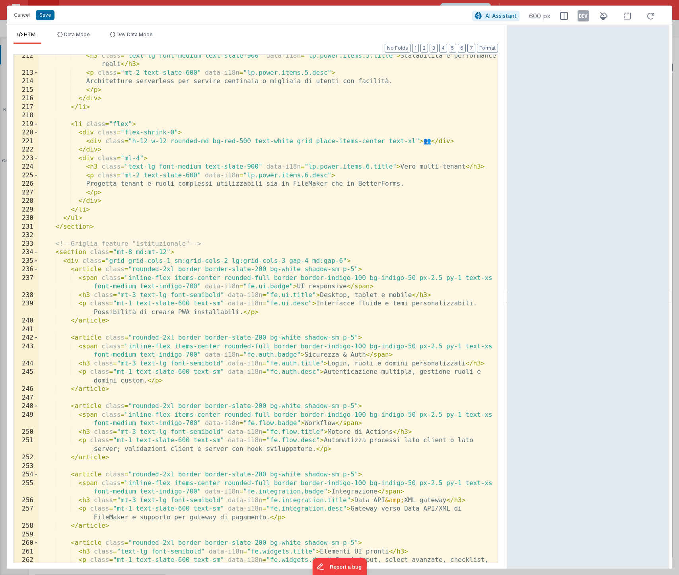
scroll to position [1947, 0]
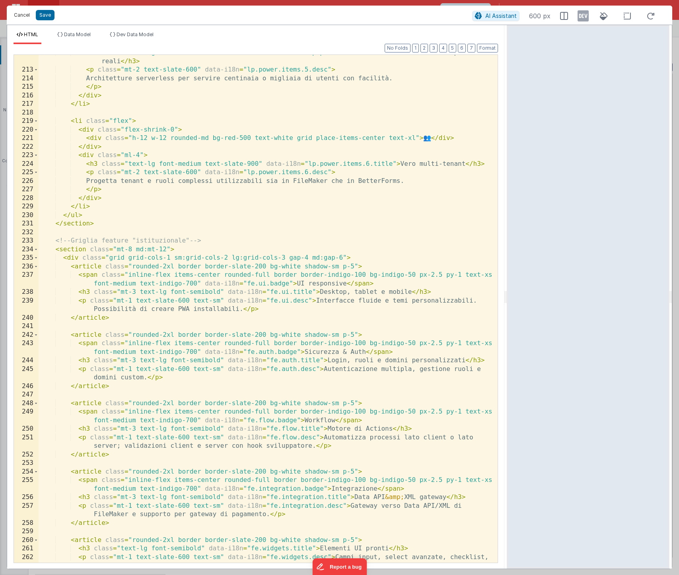
drag, startPoint x: 20, startPoint y: 15, endPoint x: 90, endPoint y: 156, distance: 157.8
click at [88, 154] on div "Cancel Save AI Assistant 600 px HTML Data Model Dev Data Model Format 7 6 5 4 3…" at bounding box center [339, 288] width 665 height 564
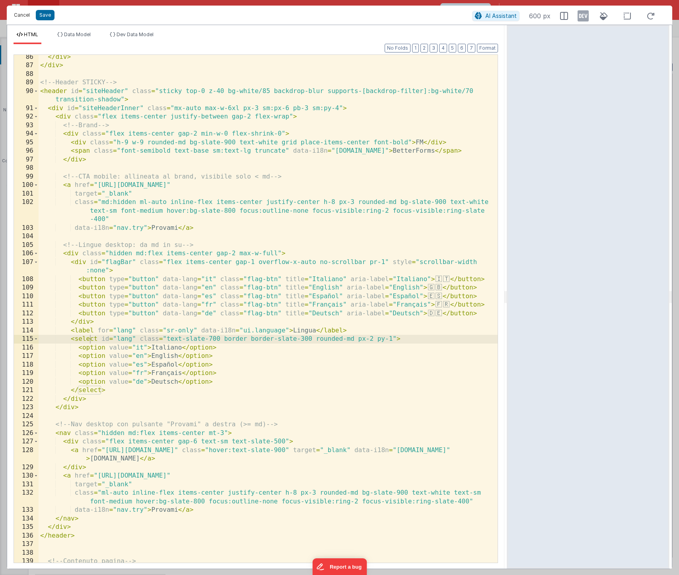
scroll to position [763, 0]
click at [26, 17] on button "Cancel" at bounding box center [22, 15] width 24 height 11
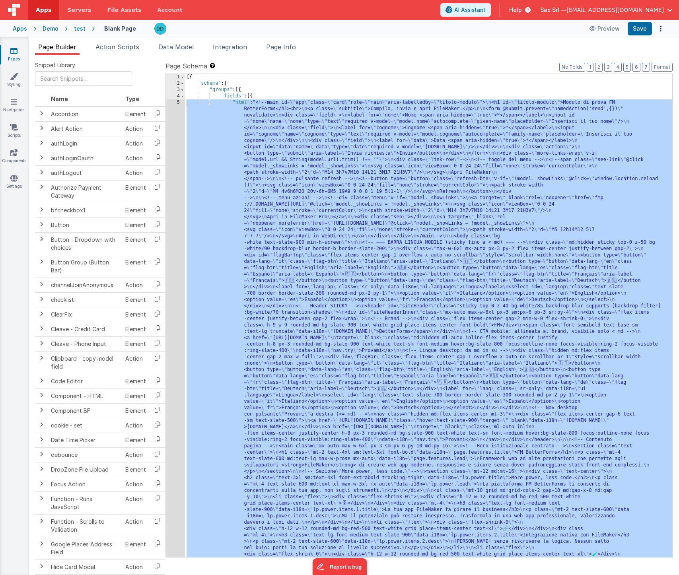
click at [15, 57] on link "Pages" at bounding box center [14, 55] width 29 height 16
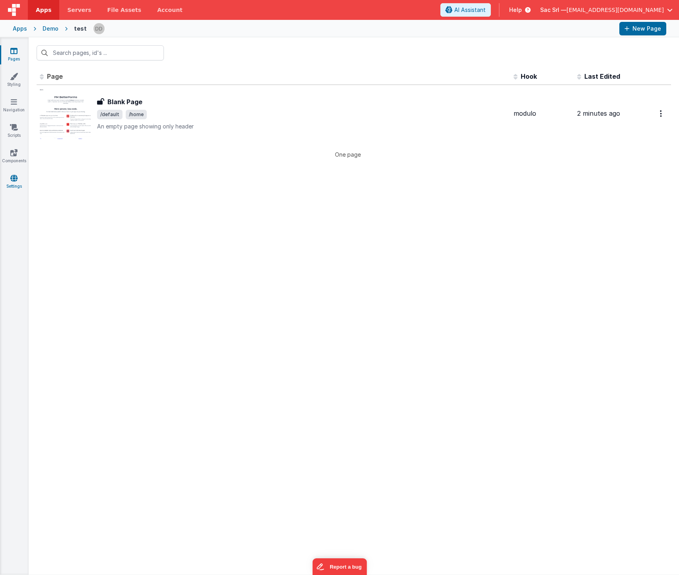
click at [14, 177] on icon at bounding box center [13, 178] width 7 height 8
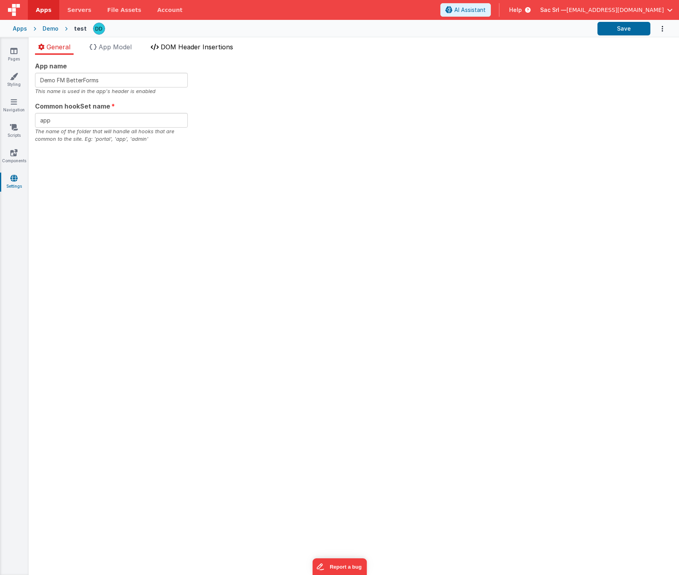
click at [186, 48] on span "DOM Header Insertions" at bounding box center [197, 47] width 72 height 8
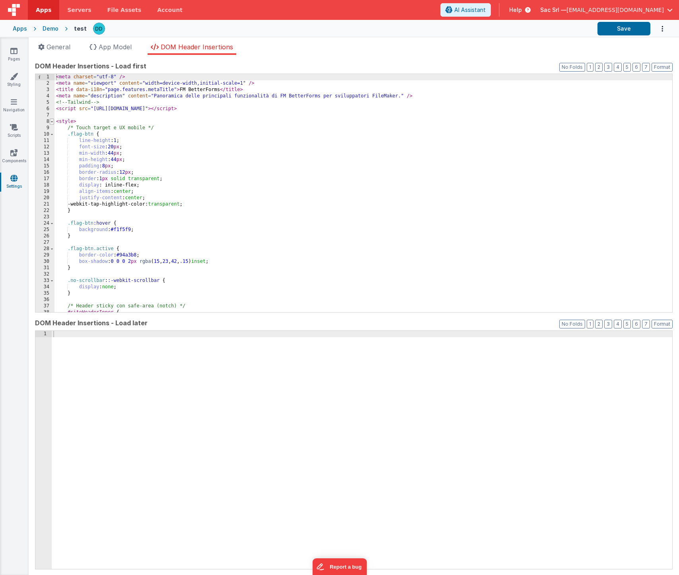
click at [50, 121] on span at bounding box center [52, 122] width 4 height 6
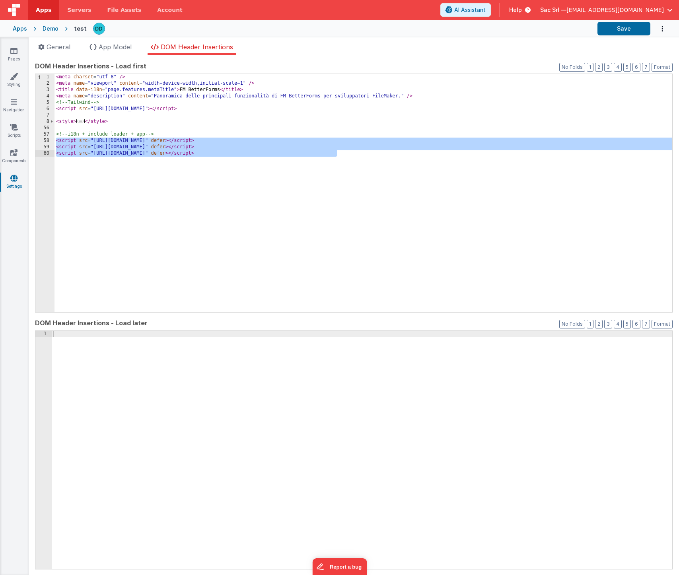
drag, startPoint x: 56, startPoint y: 141, endPoint x: 390, endPoint y: 171, distance: 335.1
click at [390, 171] on div "< meta charset = "utf-8" /> < meta name = "viewport" content = "width=device-wi…" at bounding box center [363, 199] width 618 height 251
click at [12, 54] on link "Pages" at bounding box center [14, 55] width 29 height 16
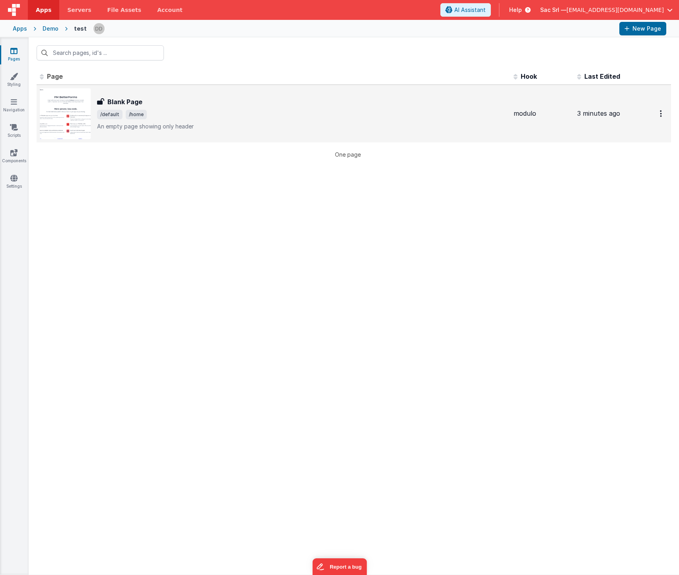
click at [167, 119] on span "/default /home" at bounding box center [302, 115] width 410 height 10
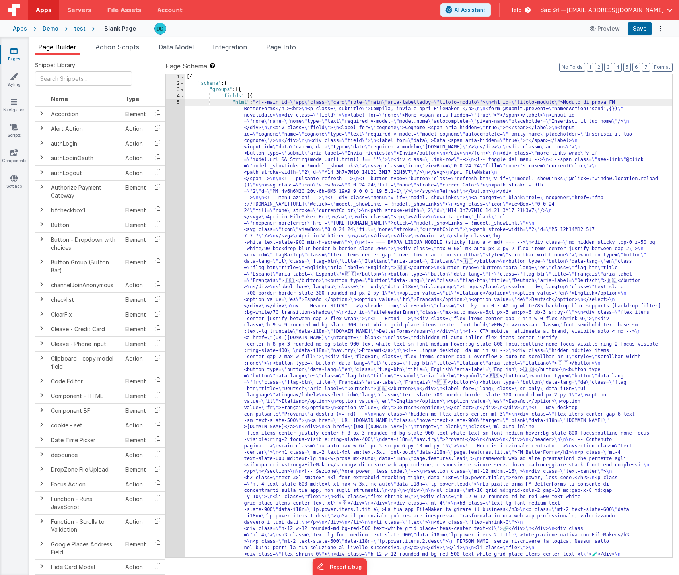
click at [177, 102] on div "5" at bounding box center [175, 465] width 19 height 732
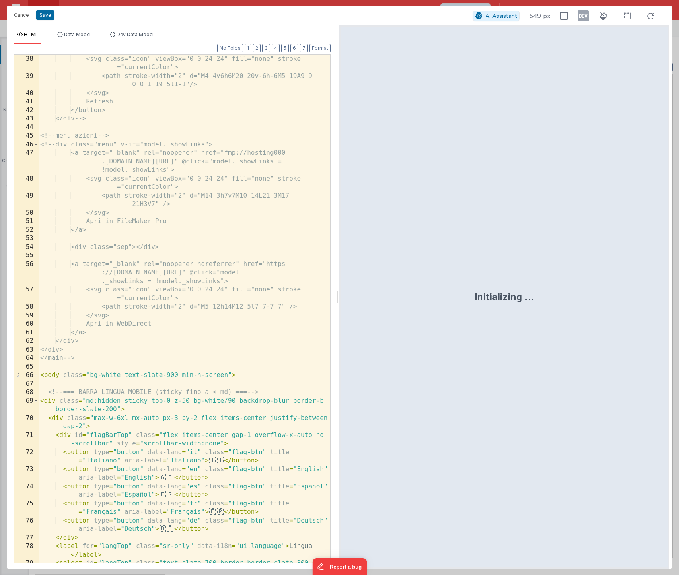
scroll to position [428, 0]
click at [114, 361] on div "<svg class="icon" viewBox="0 0 24 24" fill="none" stroke ="currentColor"> <path…" at bounding box center [185, 326] width 292 height 542
click at [114, 367] on div "<svg class="icon" viewBox="0 0 24 24" fill="none" stroke ="currentColor"> <path…" at bounding box center [185, 326] width 292 height 542
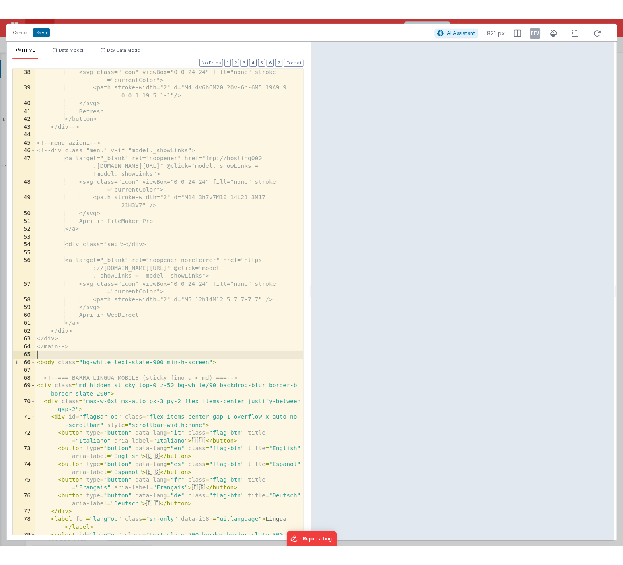
scroll to position [428, 0]
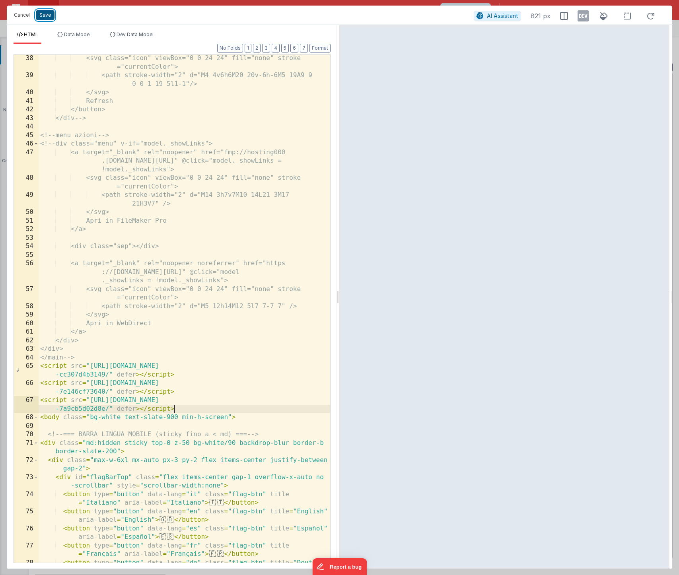
click at [44, 16] on button "Save" at bounding box center [45, 15] width 19 height 10
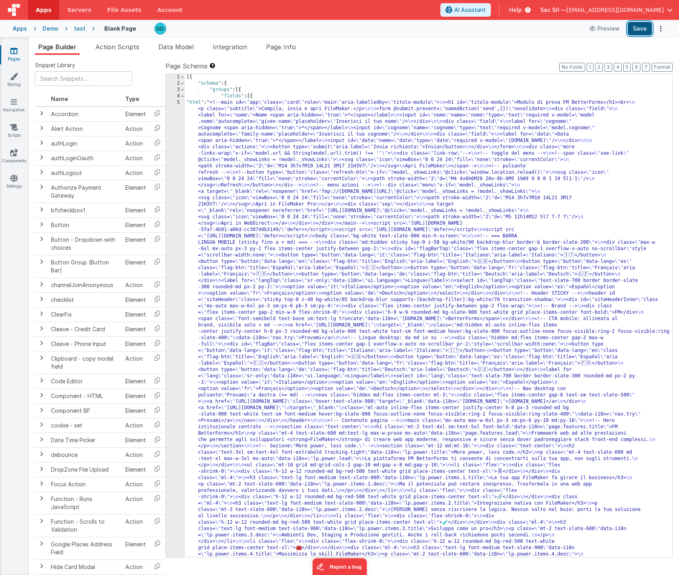
click at [643, 30] on button "Save" at bounding box center [640, 29] width 24 height 14
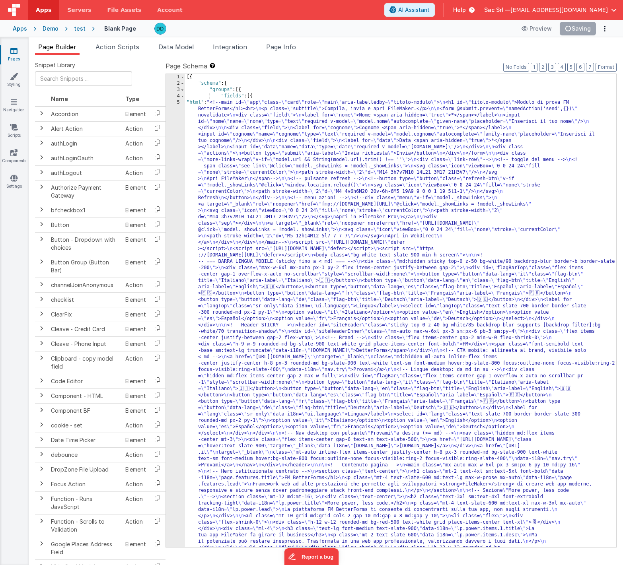
click at [49, 26] on div "Demo" at bounding box center [51, 29] width 16 height 8
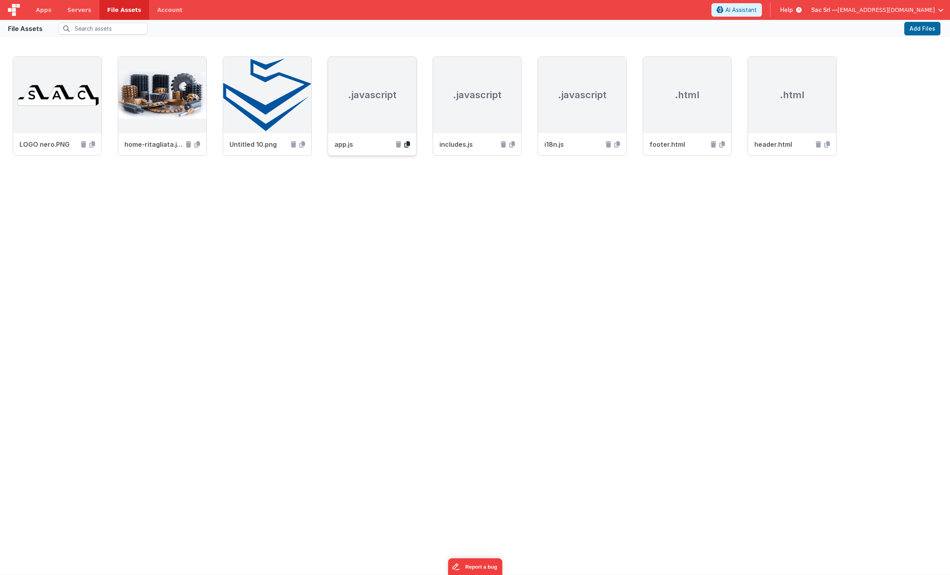
click at [408, 145] on icon at bounding box center [407, 144] width 6 height 6
click at [511, 144] on icon at bounding box center [512, 144] width 6 height 6
click at [618, 145] on icon at bounding box center [617, 144] width 6 height 6
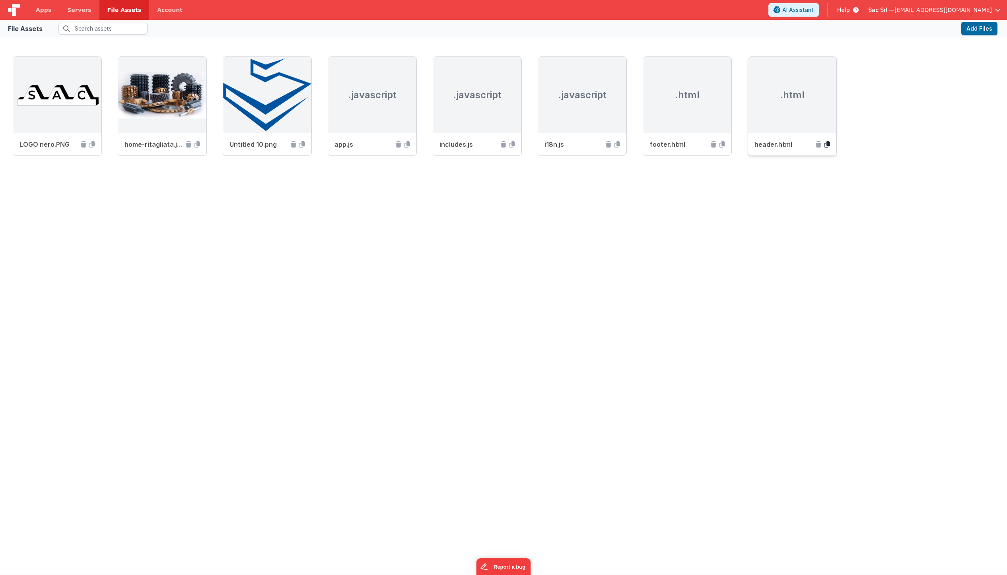
click at [828, 144] on icon at bounding box center [827, 144] width 6 height 6
click at [723, 144] on icon at bounding box center [722, 144] width 6 height 6
